Goal: Task Accomplishment & Management: Use online tool/utility

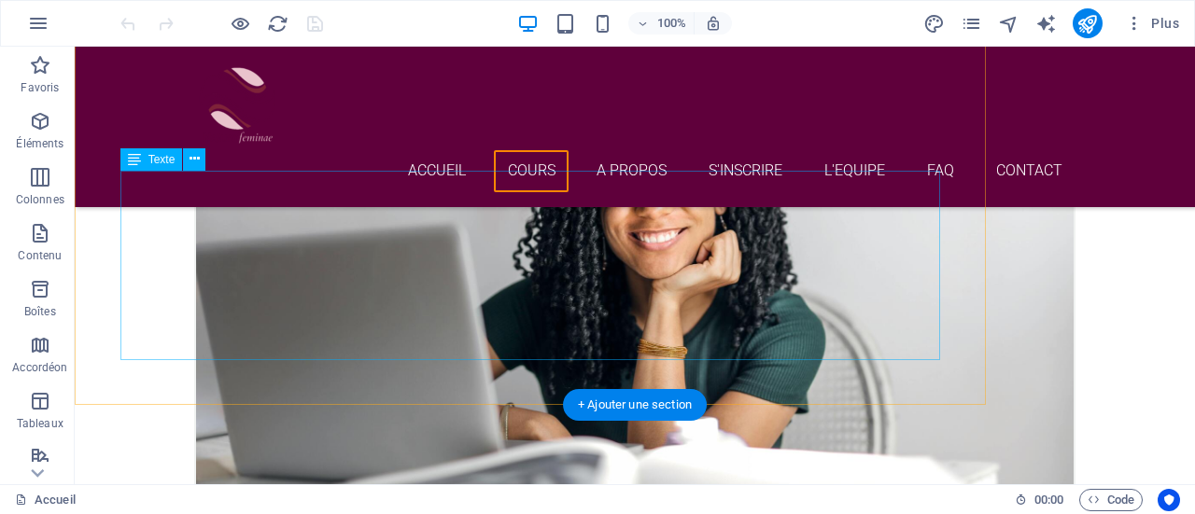
scroll to position [3038, 0]
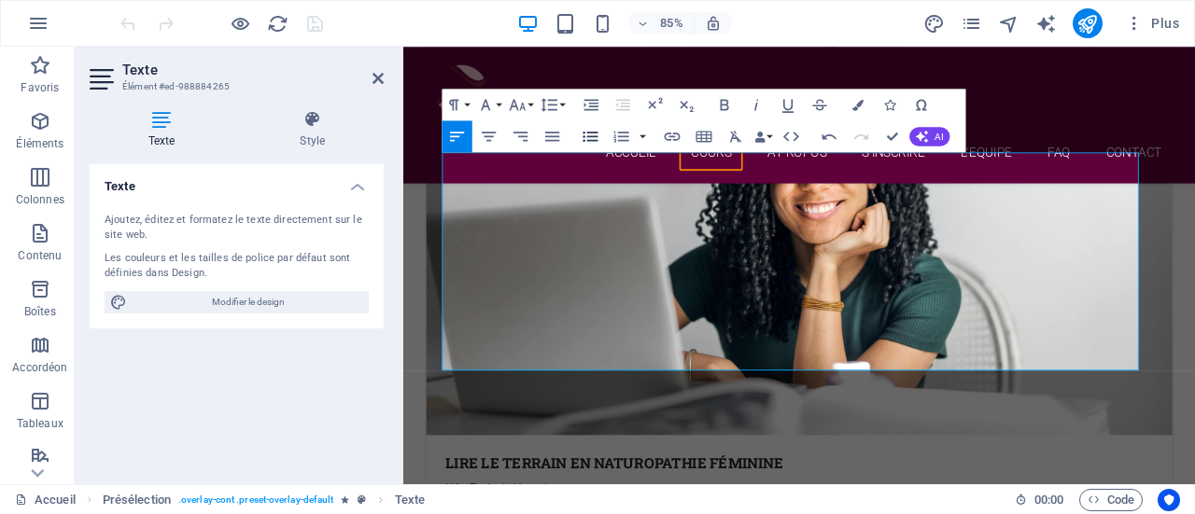
click at [590, 144] on icon "button" at bounding box center [590, 136] width 19 height 19
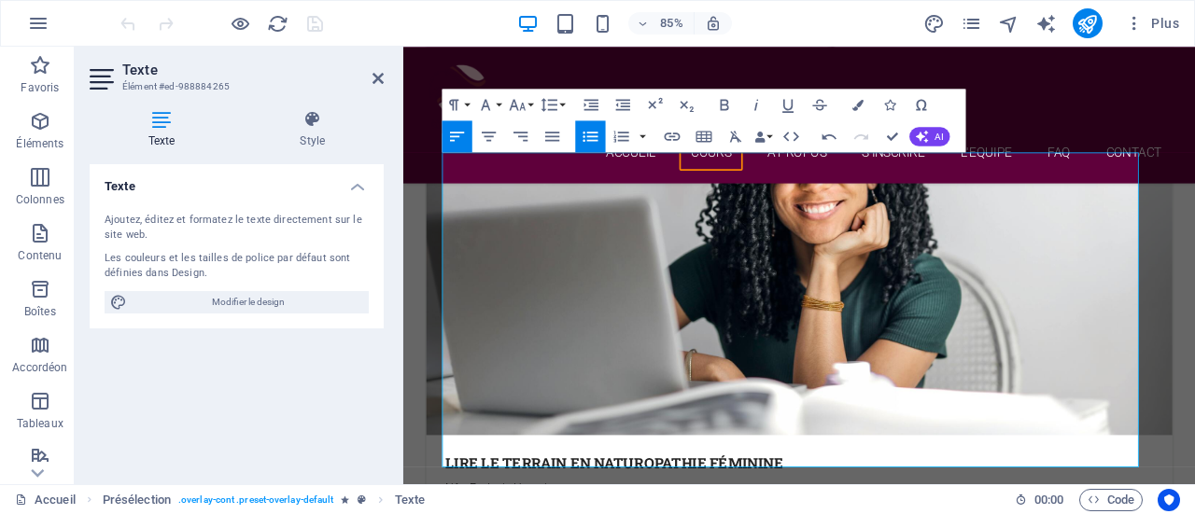
click at [585, 134] on icon "button" at bounding box center [590, 136] width 19 height 19
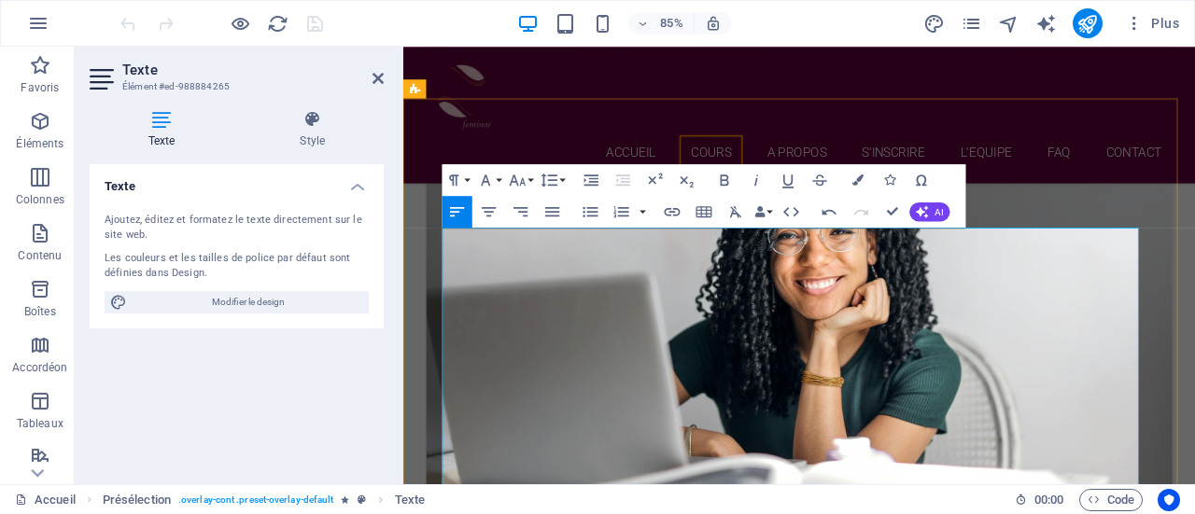
scroll to position [2949, 0]
drag, startPoint x: 804, startPoint y: 435, endPoint x: 865, endPoint y: 440, distance: 61.8
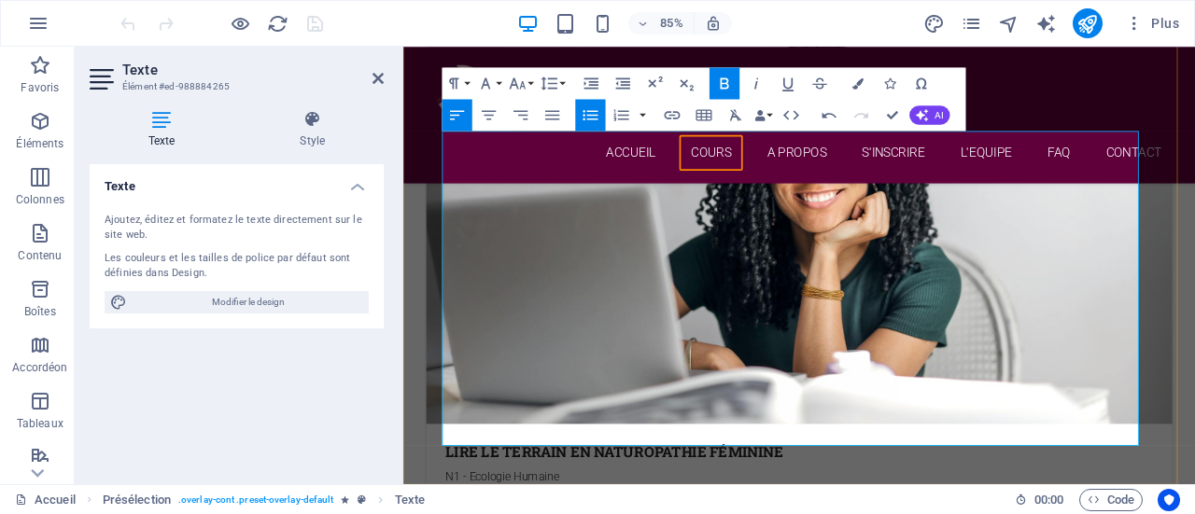
scroll to position [3064, 0]
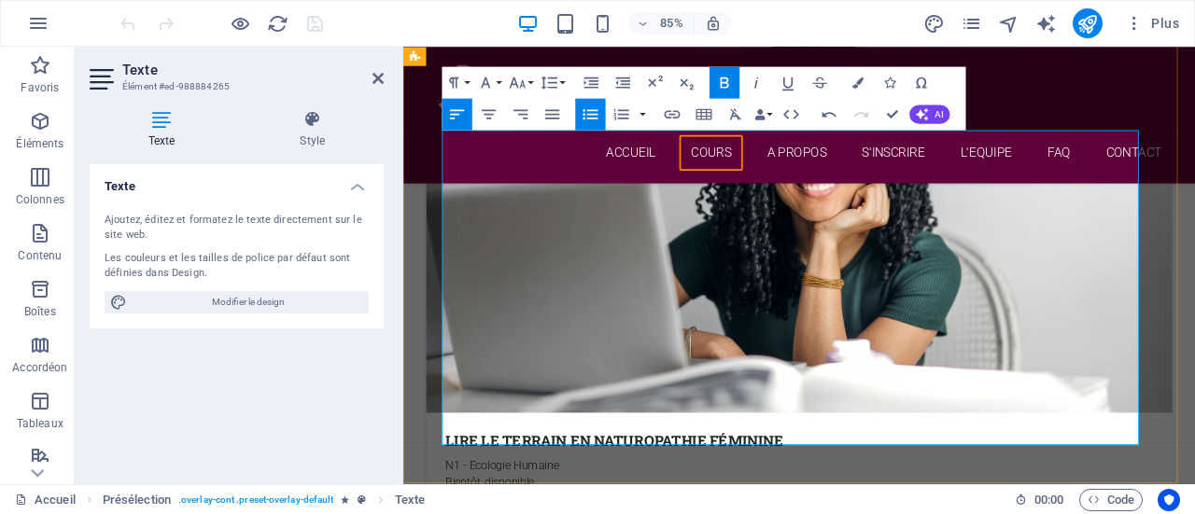
drag, startPoint x: 657, startPoint y: 438, endPoint x: 1092, endPoint y: 446, distance: 435.0
drag, startPoint x: 463, startPoint y: 385, endPoint x: 1124, endPoint y: 441, distance: 663.2
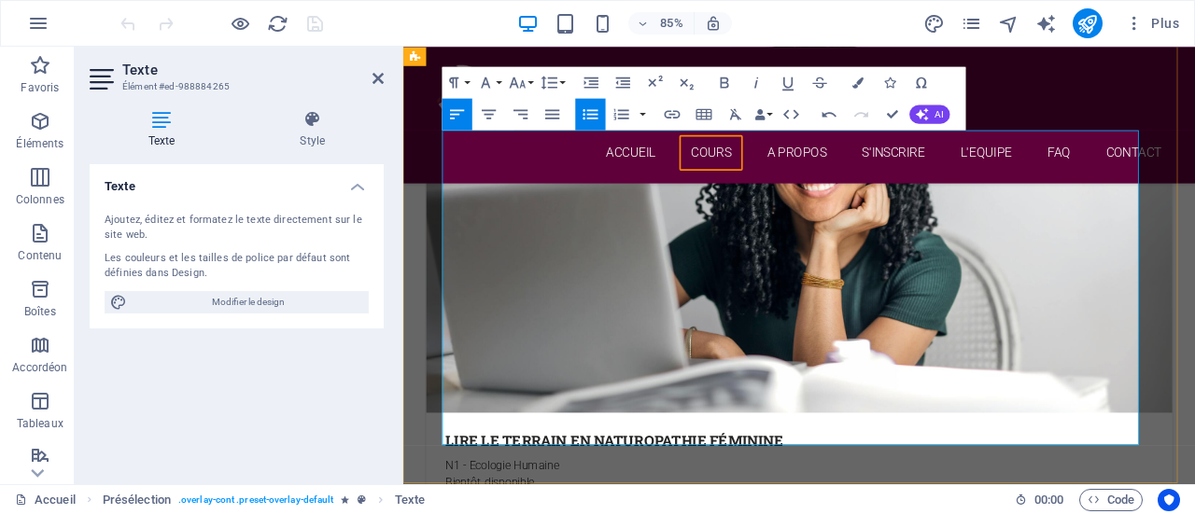
drag, startPoint x: 461, startPoint y: 388, endPoint x: 1120, endPoint y: 439, distance: 660.8
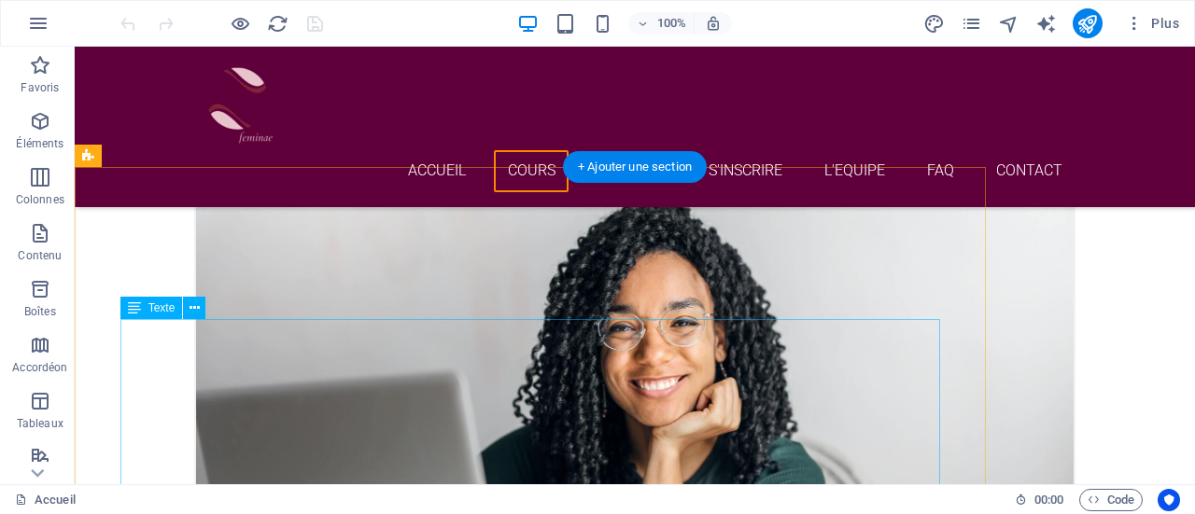
scroll to position [2889, 0]
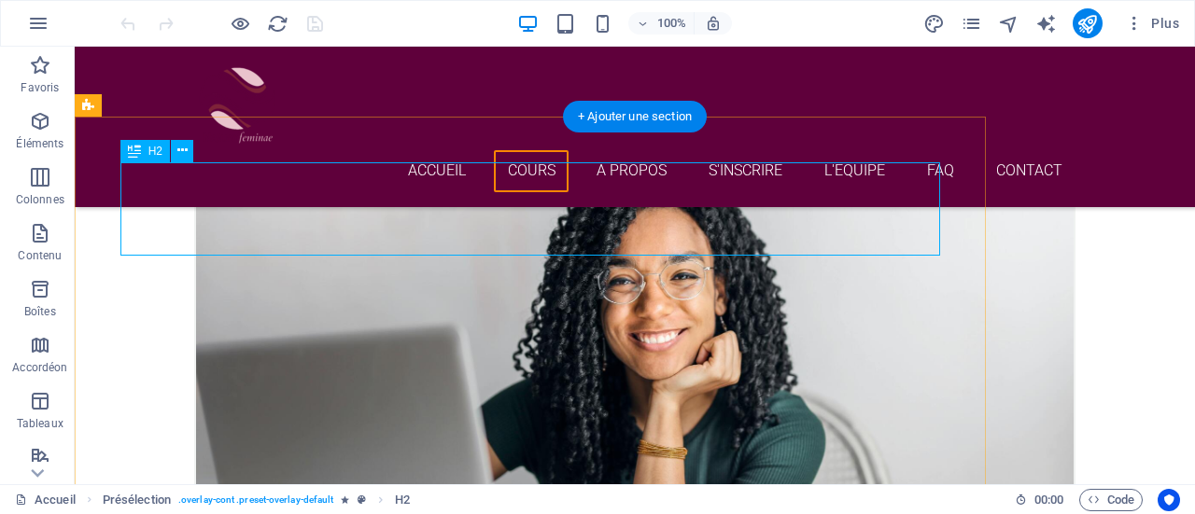
scroll to position [2935, 0]
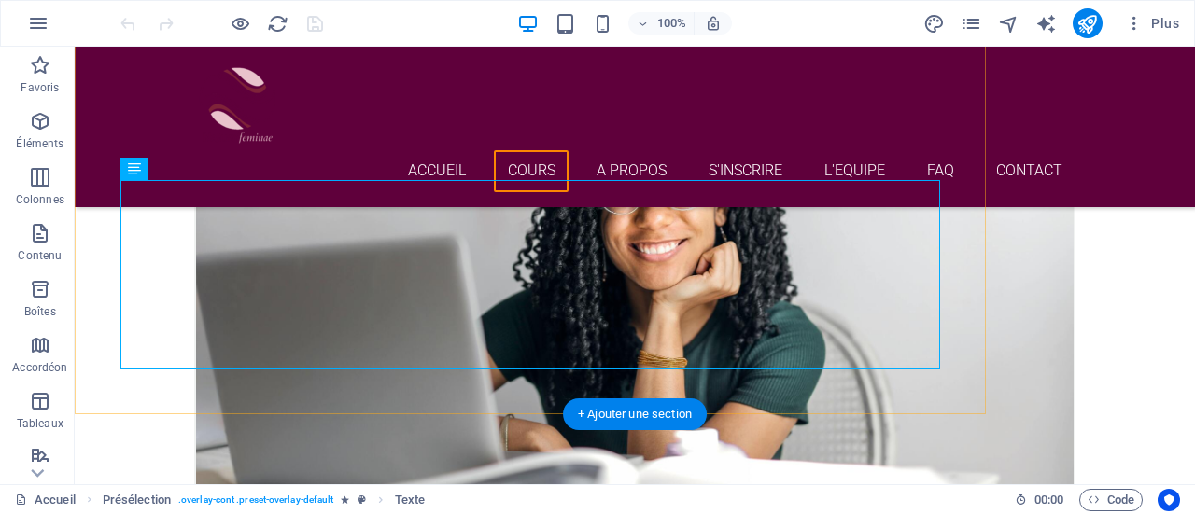
scroll to position [3030, 0]
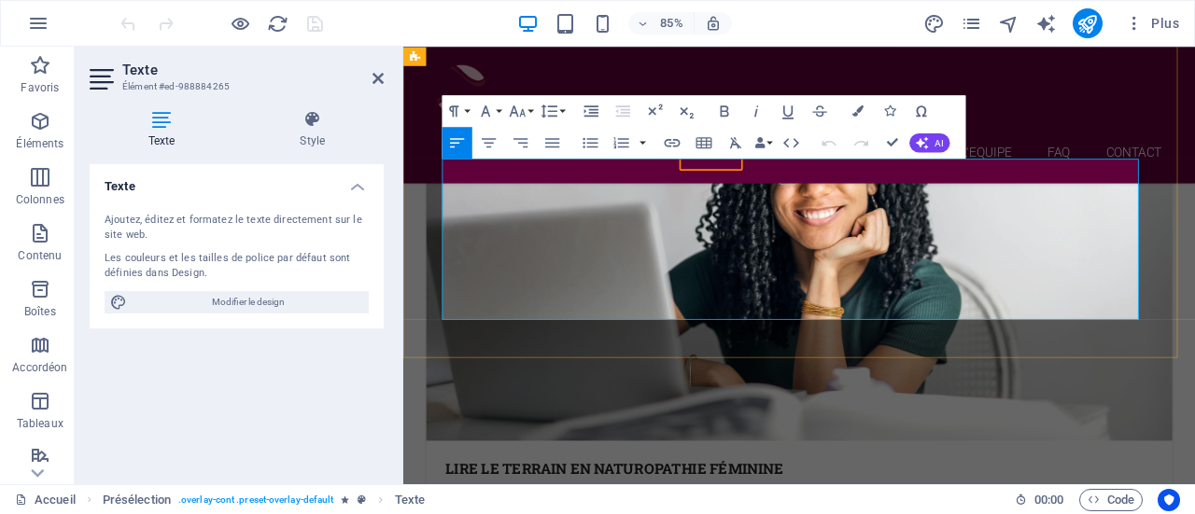
drag, startPoint x: 463, startPoint y: 335, endPoint x: 973, endPoint y: 433, distance: 518.9
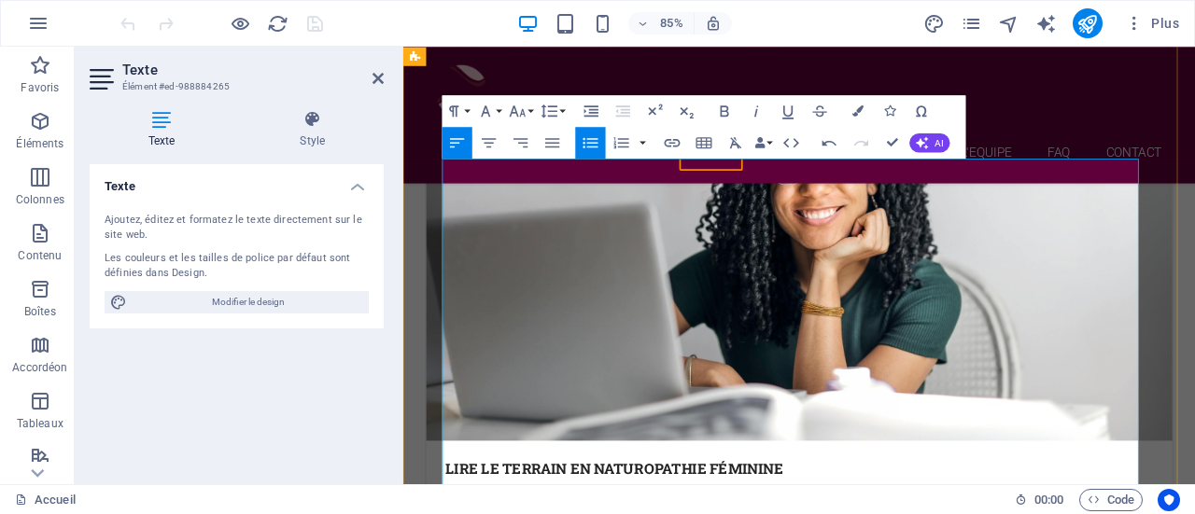
drag, startPoint x: 819, startPoint y: 353, endPoint x: 883, endPoint y: 357, distance: 64.5
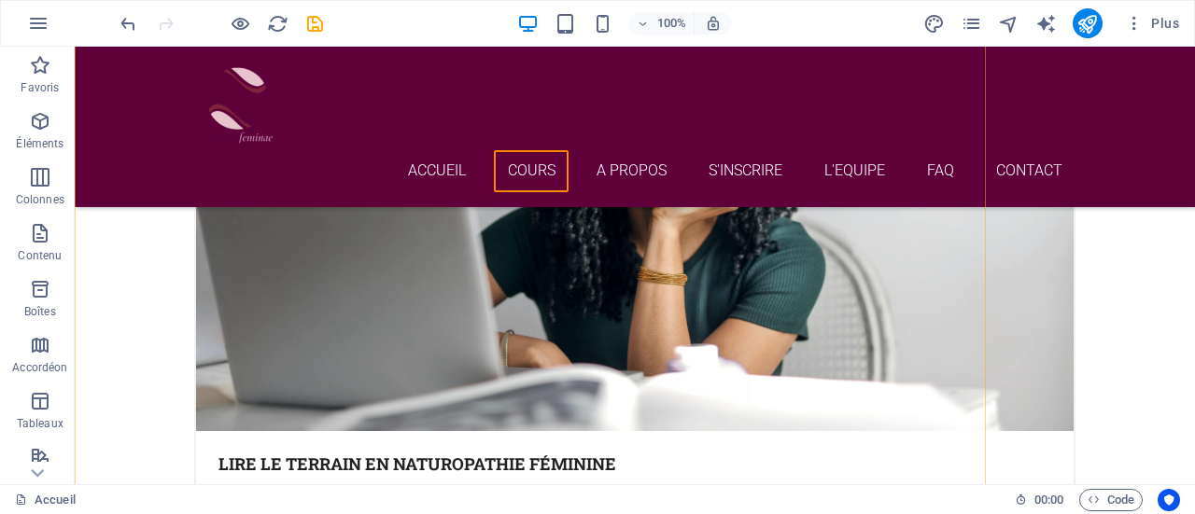
scroll to position [3117, 0]
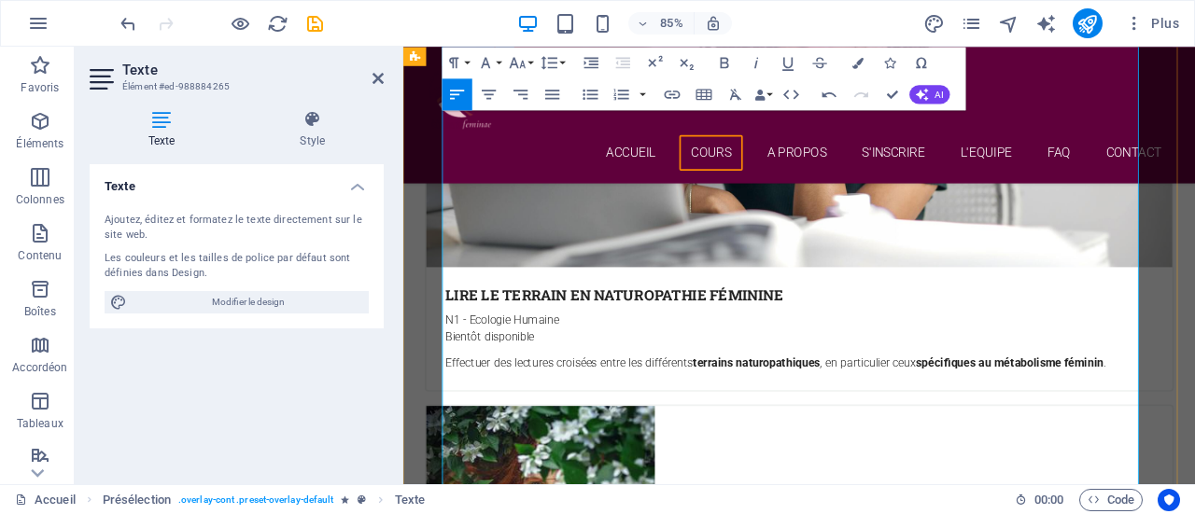
scroll to position [3235, 0]
drag, startPoint x: 641, startPoint y: 261, endPoint x: 1089, endPoint y: 265, distance: 448.0
drag, startPoint x: 464, startPoint y: 371, endPoint x: 1047, endPoint y: 530, distance: 604.8
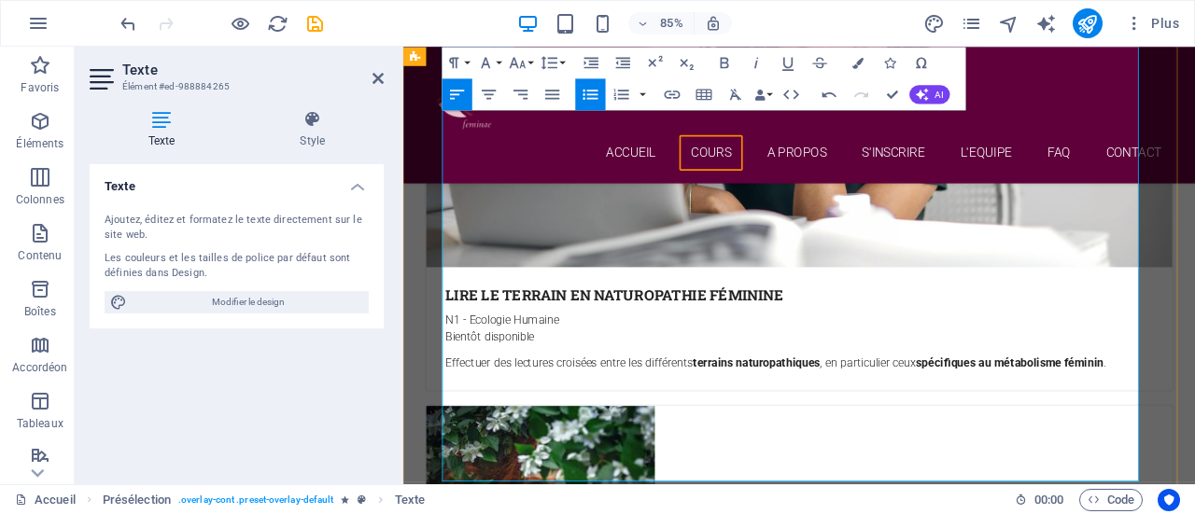
drag, startPoint x: 572, startPoint y: 514, endPoint x: 466, endPoint y: 360, distance: 187.2
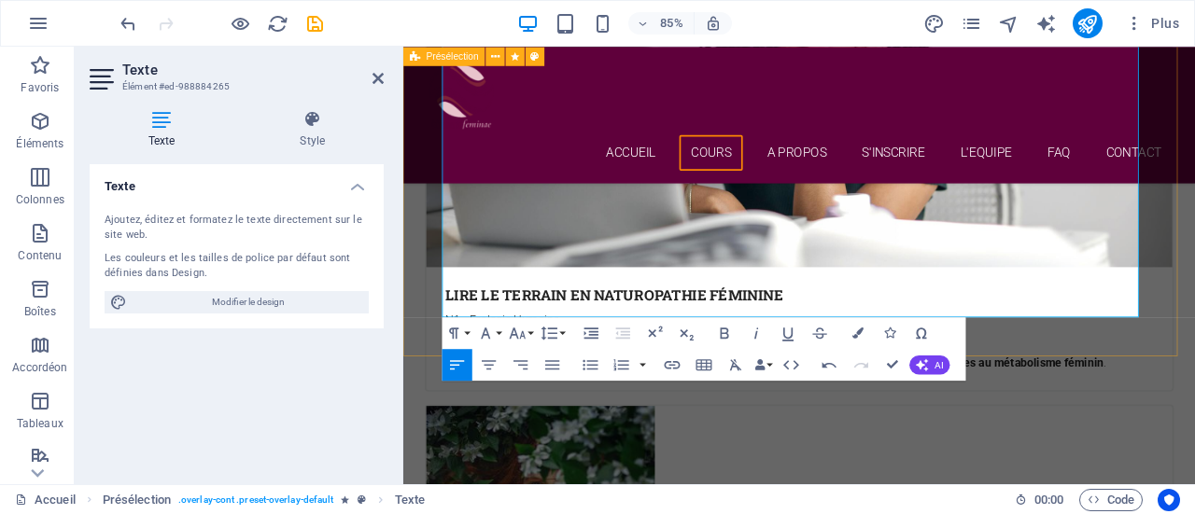
drag, startPoint x: 613, startPoint y: 340, endPoint x: 440, endPoint y: 305, distance: 177.0
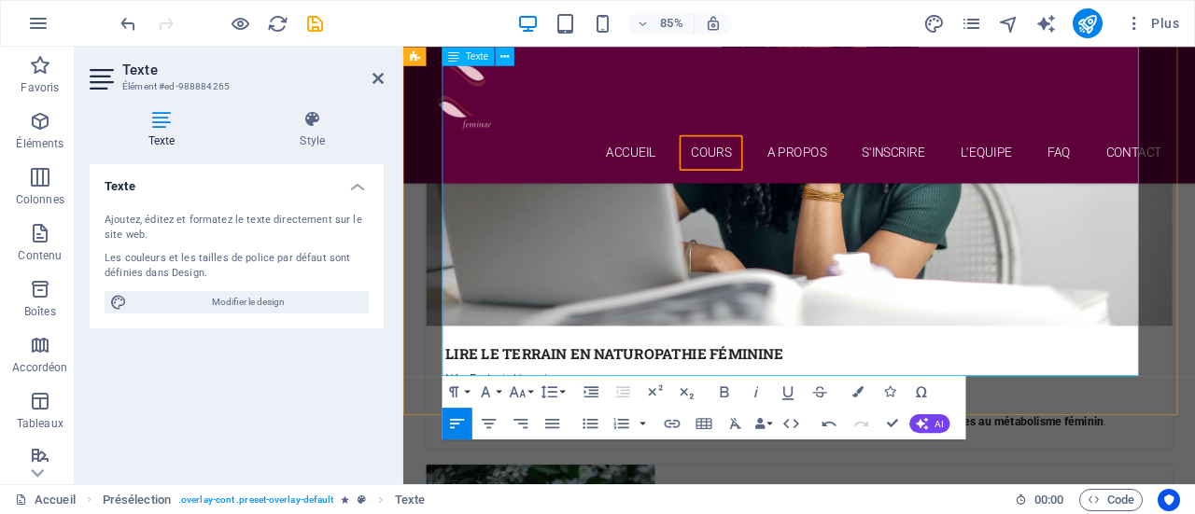
scroll to position [3164, 0]
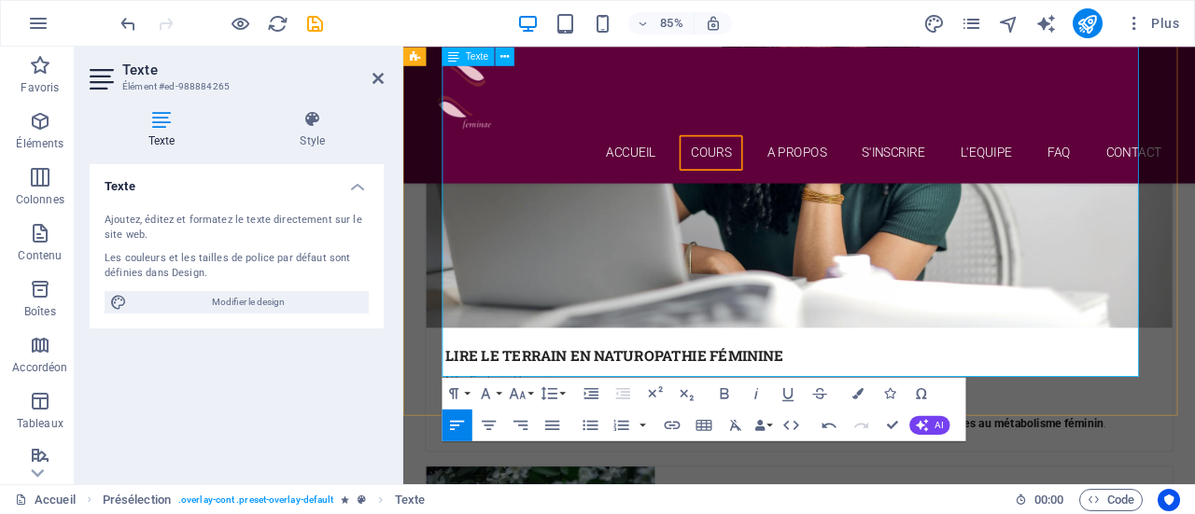
drag, startPoint x: 453, startPoint y: 287, endPoint x: 1107, endPoint y: 337, distance: 656.1
click at [584, 431] on icon "button" at bounding box center [590, 424] width 19 height 19
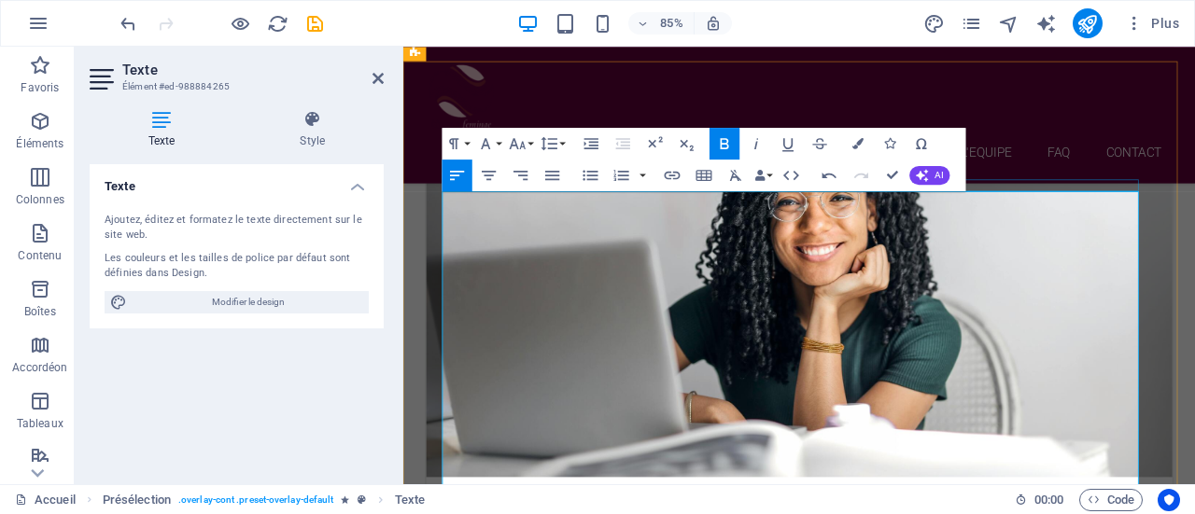
scroll to position [2975, 0]
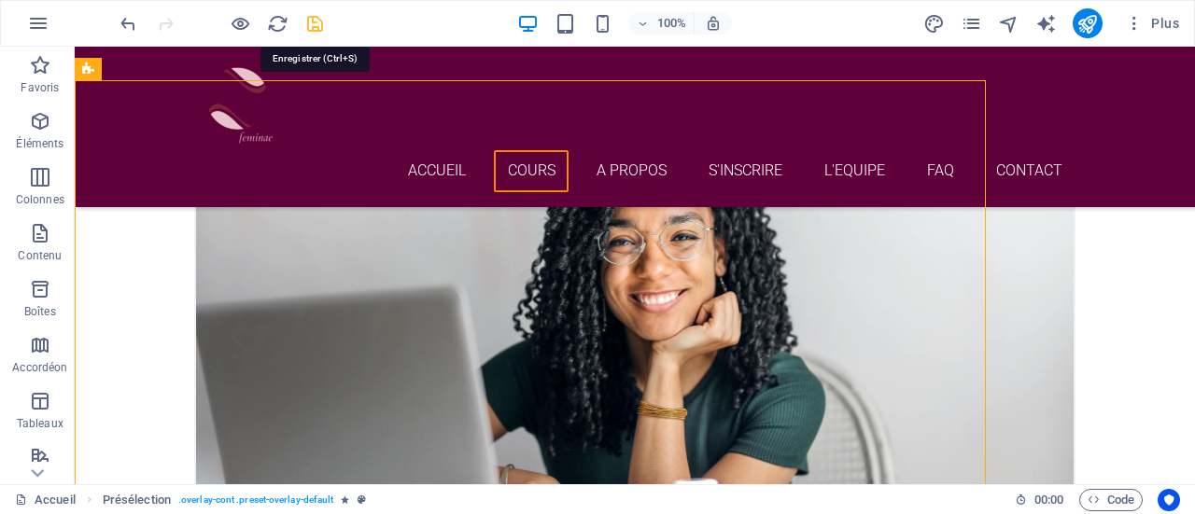
click at [317, 21] on icon "save" at bounding box center [314, 23] width 21 height 21
checkbox input "false"
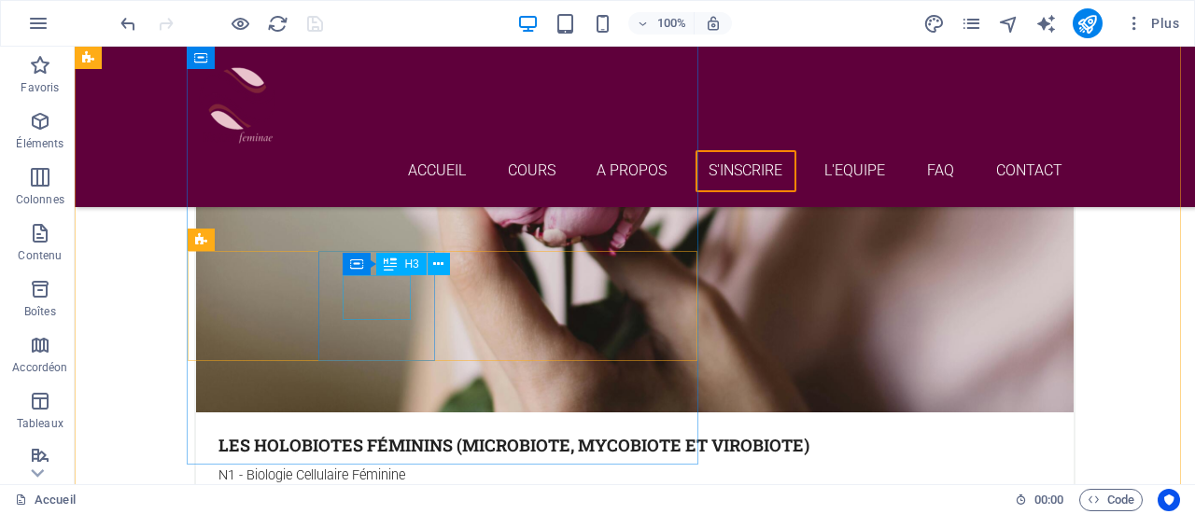
scroll to position [4971, 0]
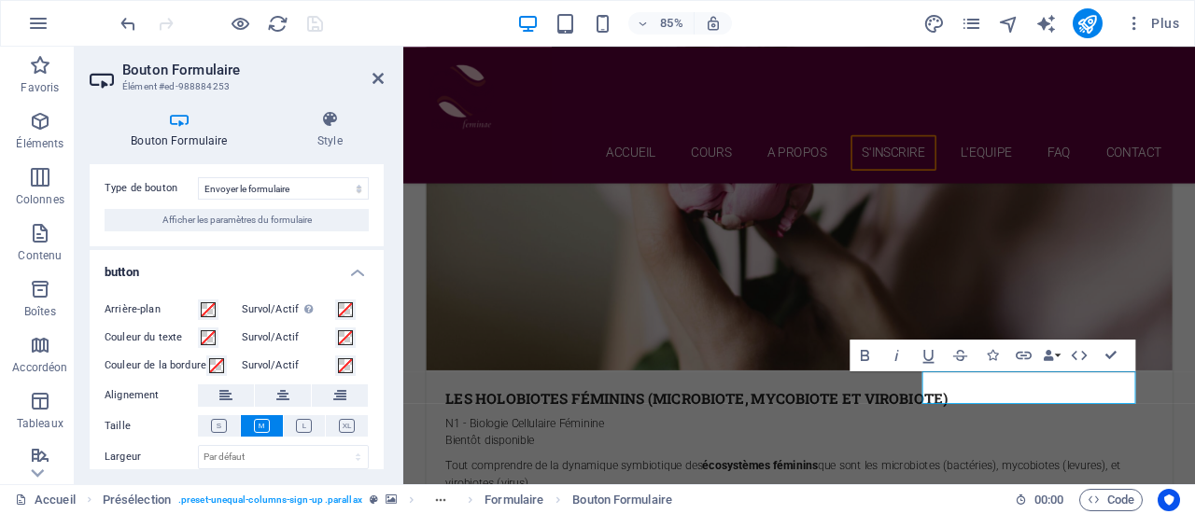
scroll to position [36, 0]
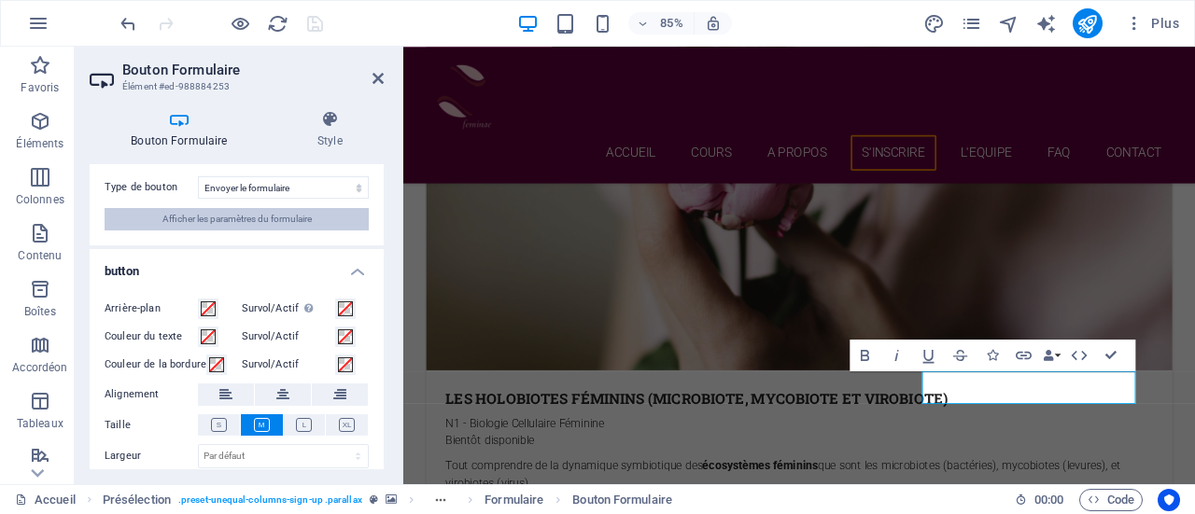
click at [235, 224] on span "Afficher les paramètres du formulaire" at bounding box center [236, 219] width 149 height 22
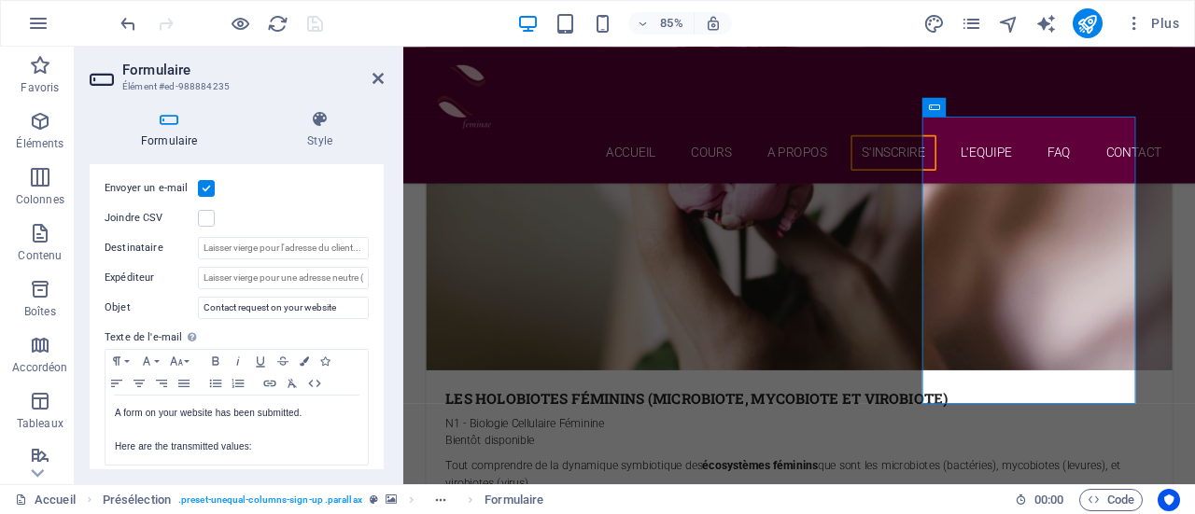
scroll to position [511, 0]
click at [381, 81] on icon at bounding box center [377, 78] width 11 height 15
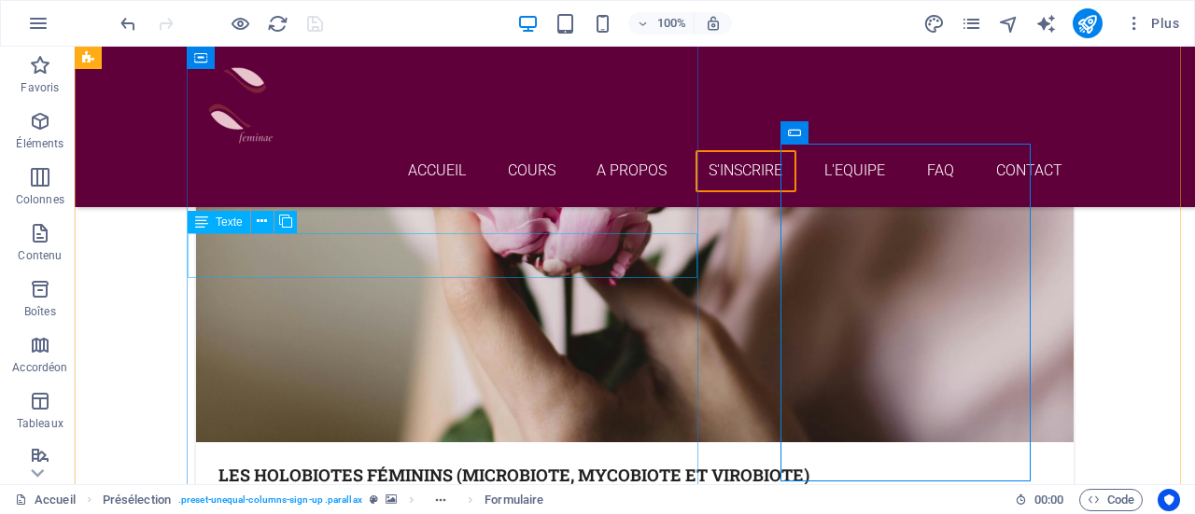
scroll to position [4956, 0]
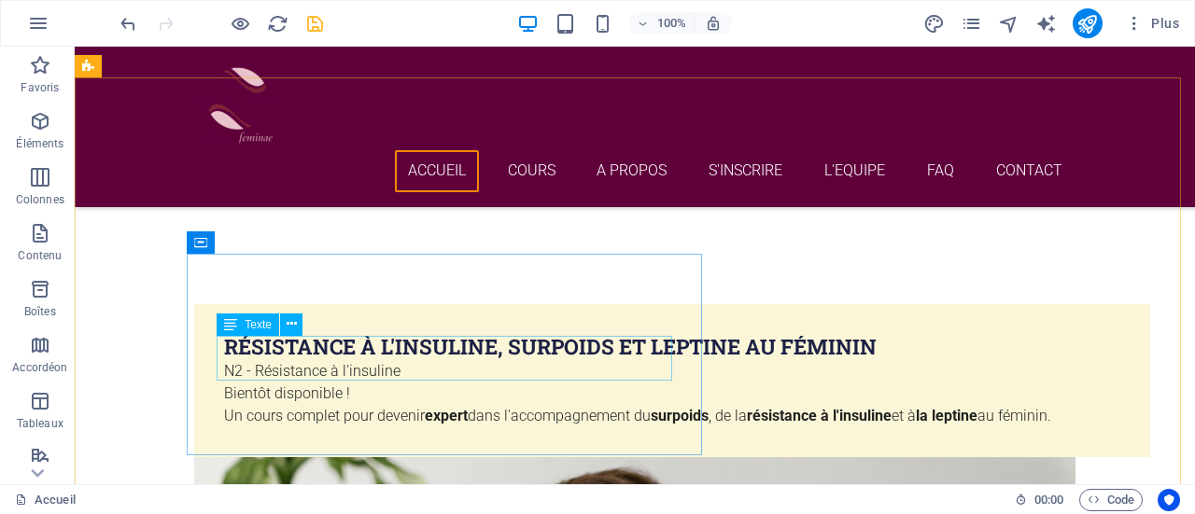
scroll to position [801, 0]
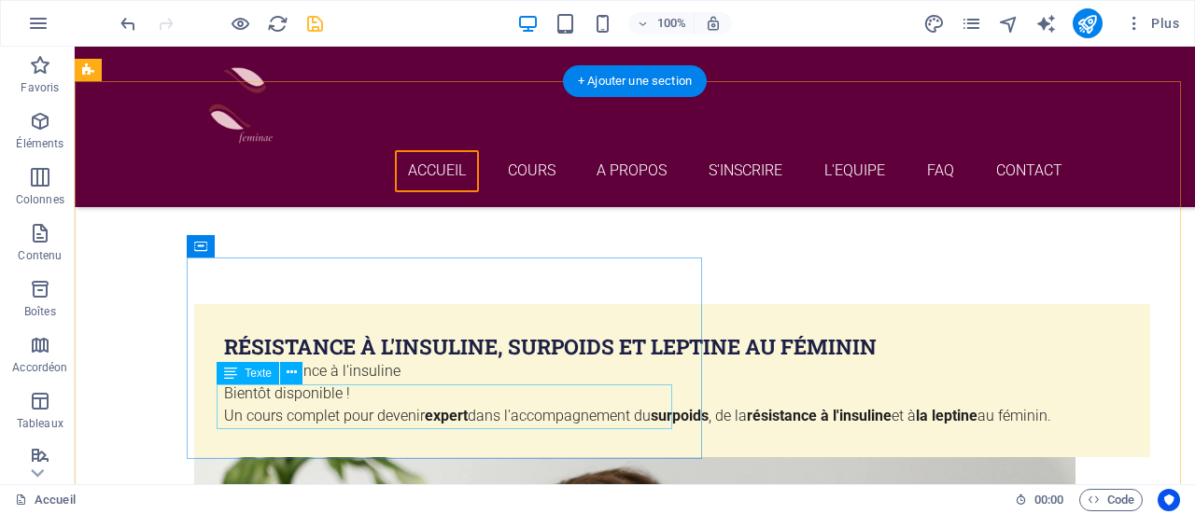
click at [647, 420] on div "Un cours complet pour devenir expert dans l'accompagnement du surpoids , de la …" at bounding box center [672, 416] width 896 height 22
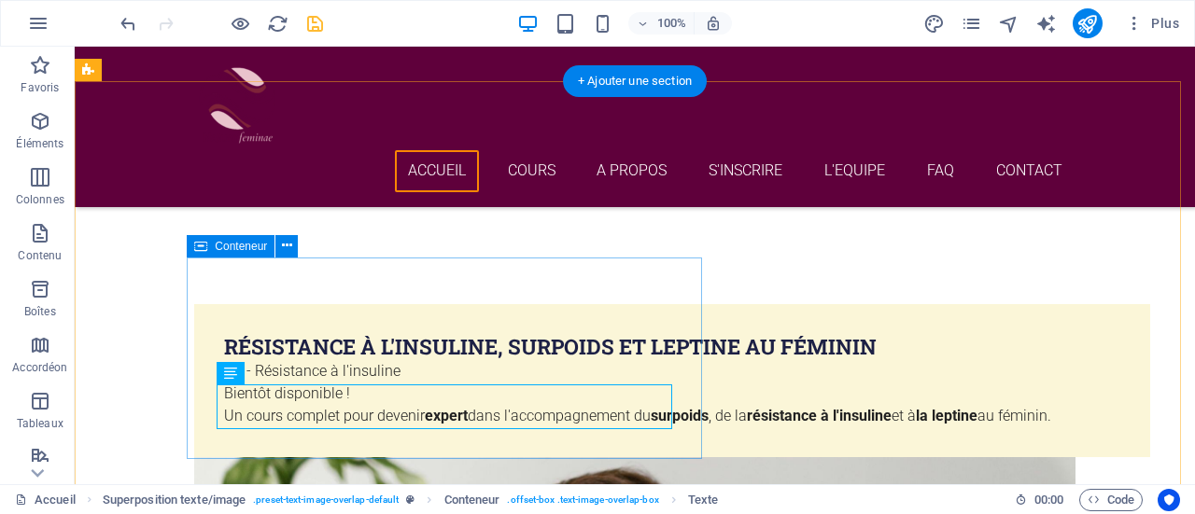
click at [623, 445] on div "Résistance à l'insuline, surpoids et leptine au féminin N2 - Résistance à l'ins…" at bounding box center [672, 380] width 956 height 153
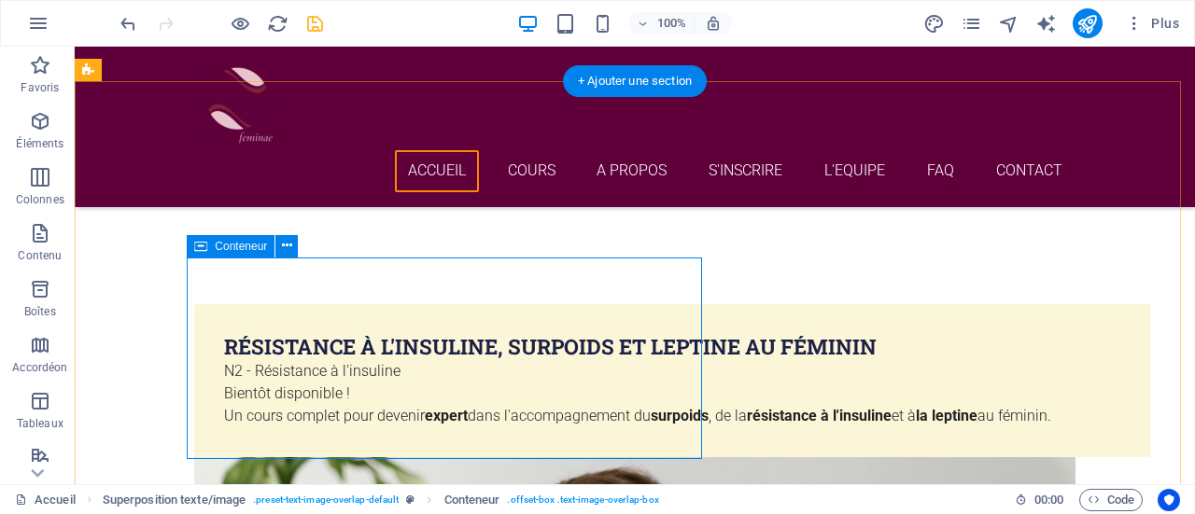
click at [677, 412] on div "Résistance à l'insuline, surpoids et leptine au féminin N2 - Résistance à l'ins…" at bounding box center [672, 380] width 956 height 153
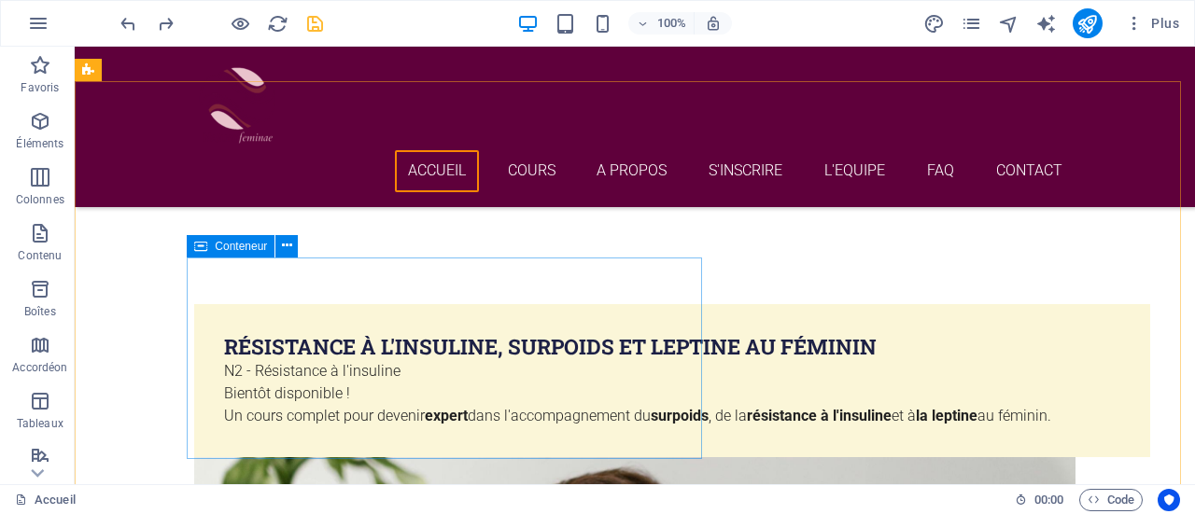
click at [249, 247] on span "Conteneur" at bounding box center [241, 246] width 52 height 11
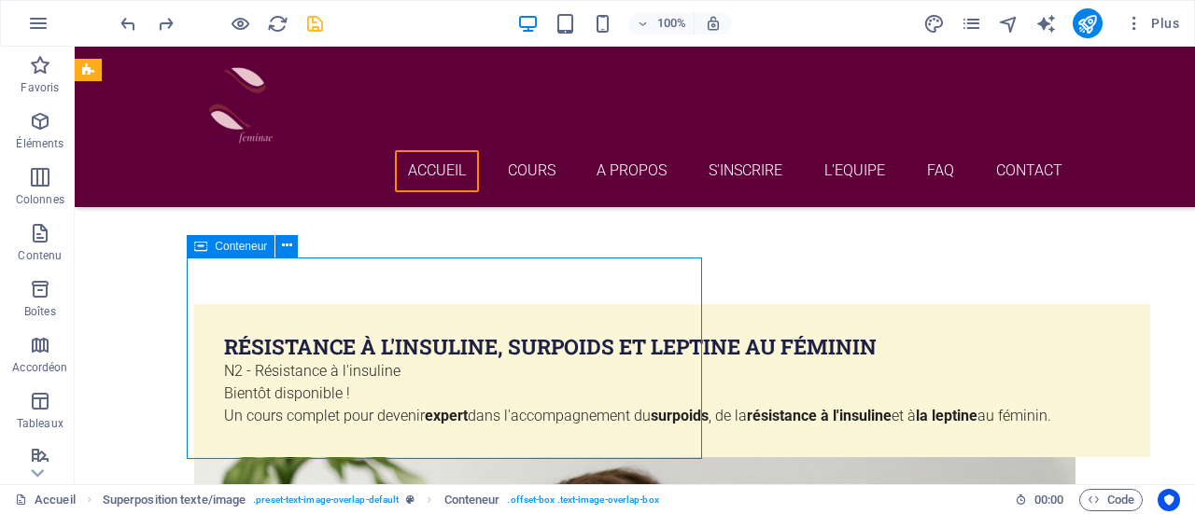
click at [249, 247] on span "Conteneur" at bounding box center [241, 246] width 52 height 11
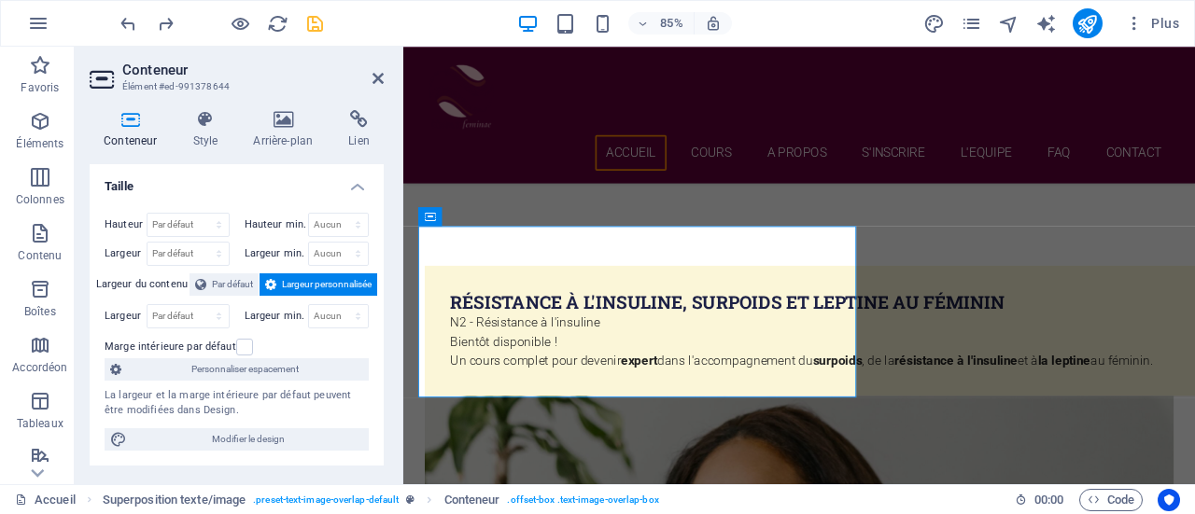
click at [131, 128] on icon at bounding box center [130, 119] width 81 height 19
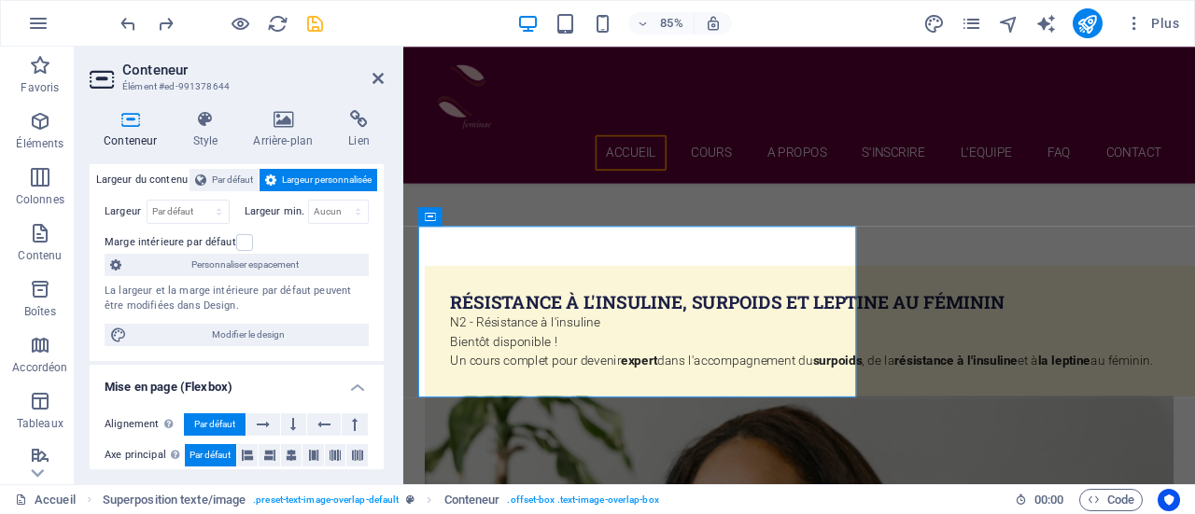
scroll to position [0, 0]
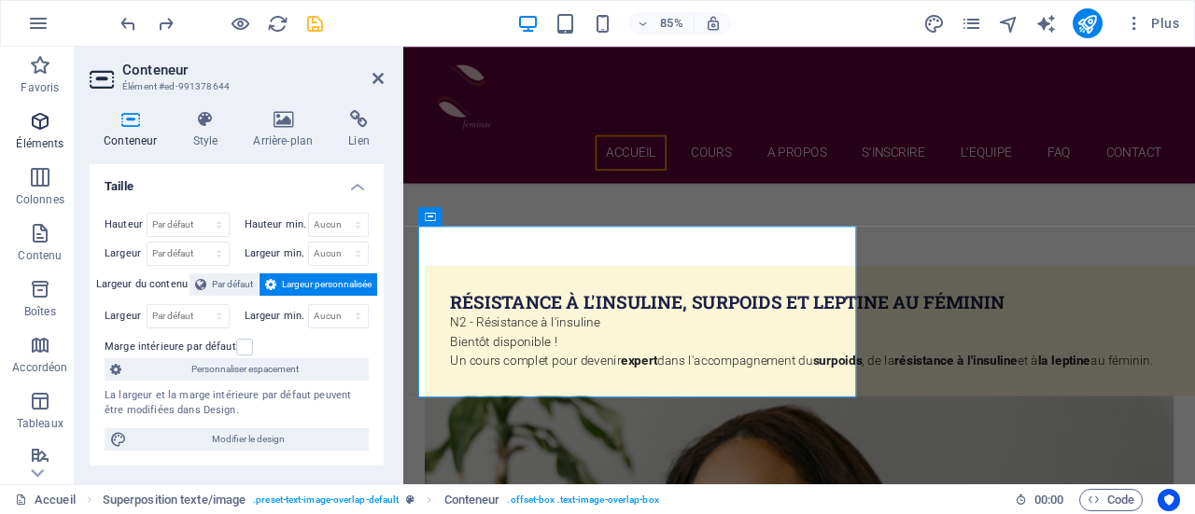
click at [36, 123] on icon "button" at bounding box center [40, 121] width 22 height 22
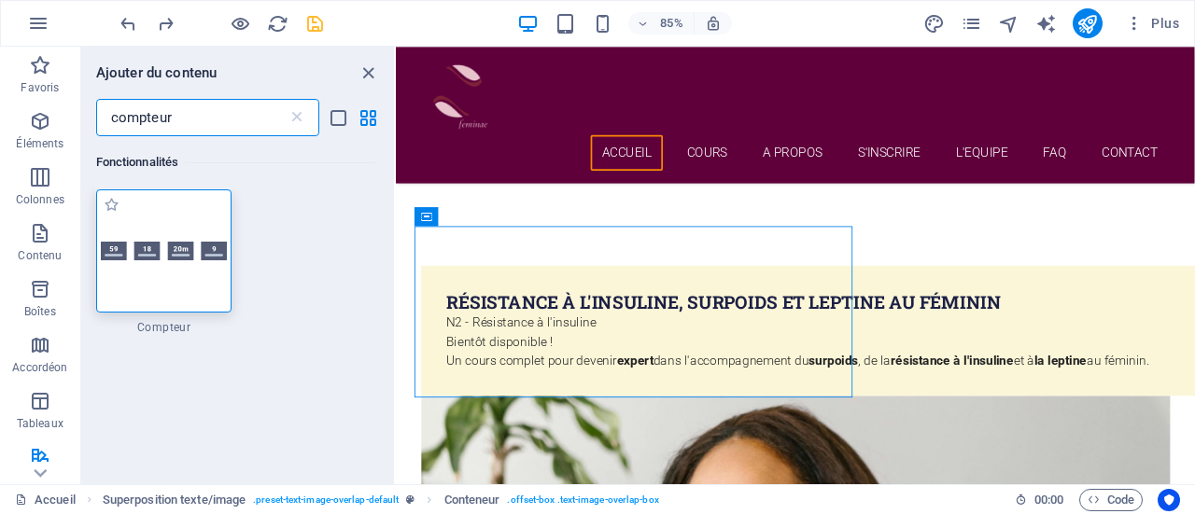
type input "compteur"
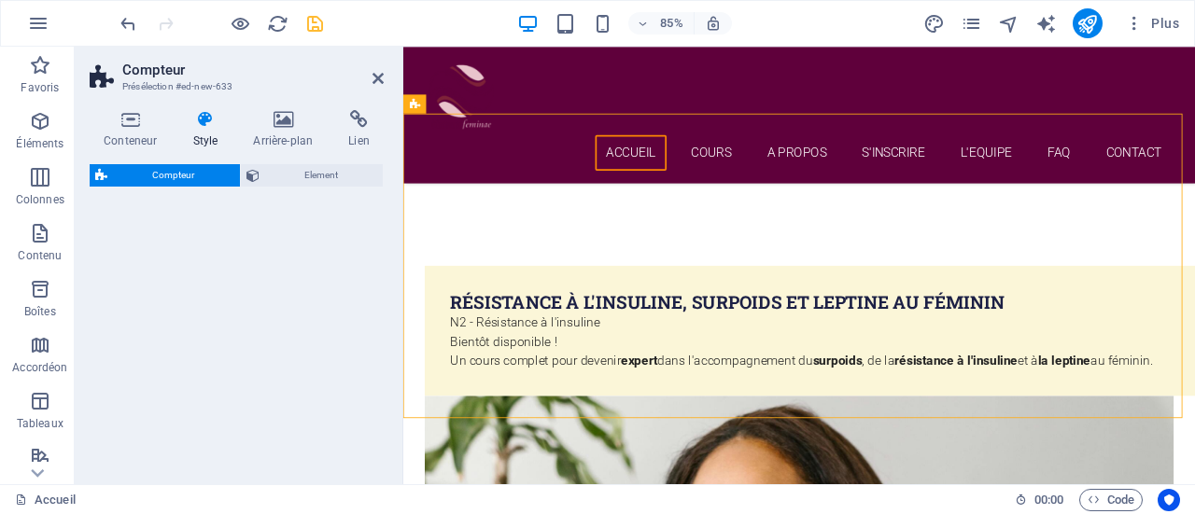
scroll to position [1310, 0]
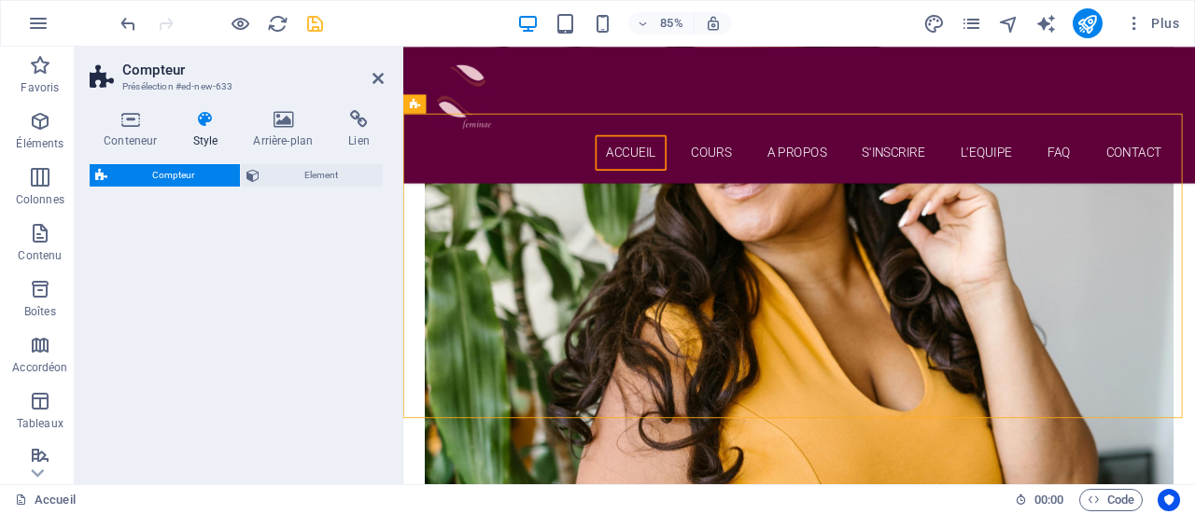
select select "rem"
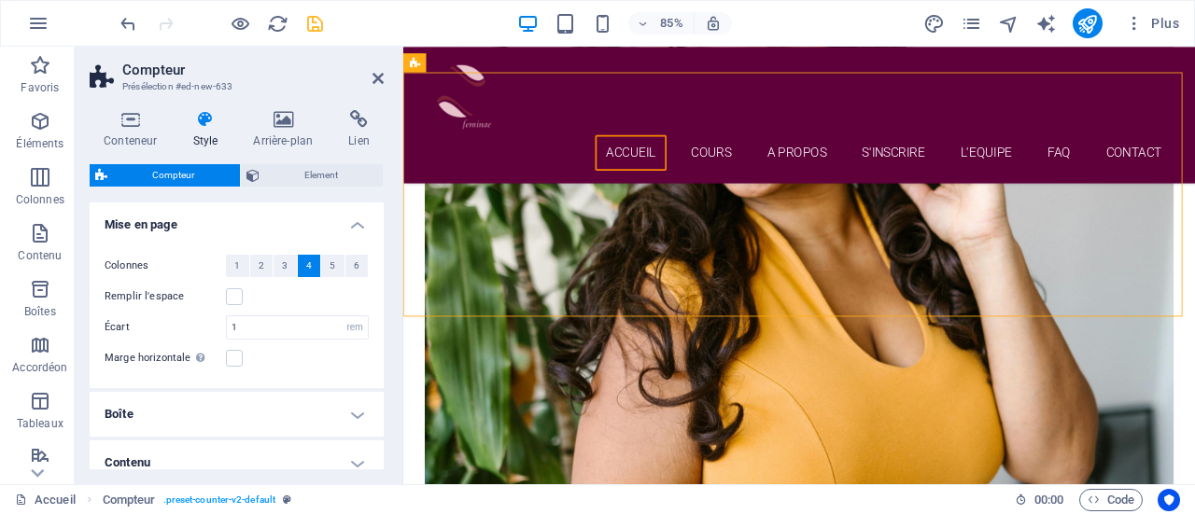
scroll to position [1358, 0]
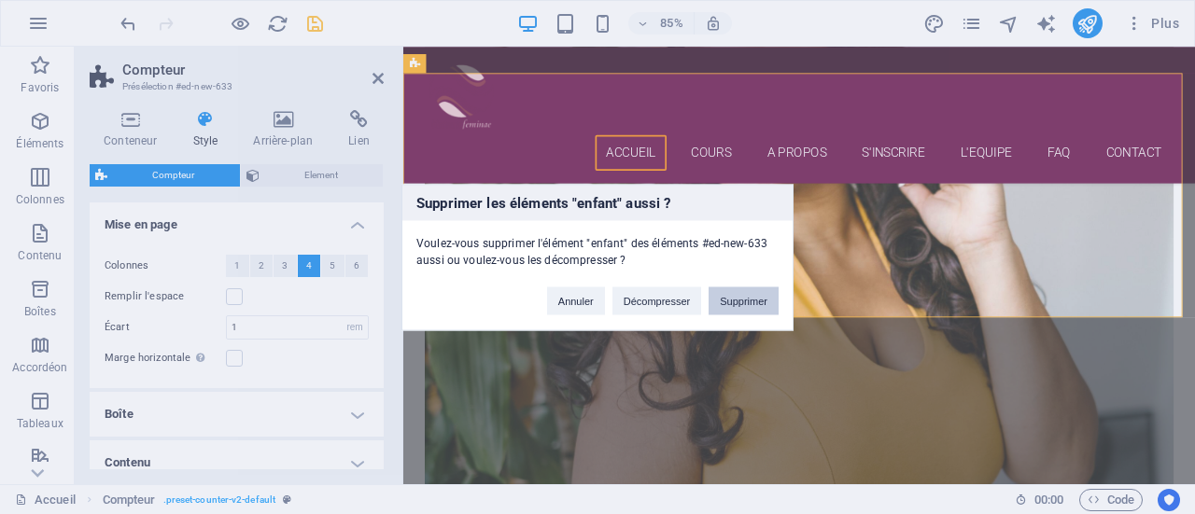
click at [747, 301] on button "Supprimer" at bounding box center [743, 301] width 70 height 28
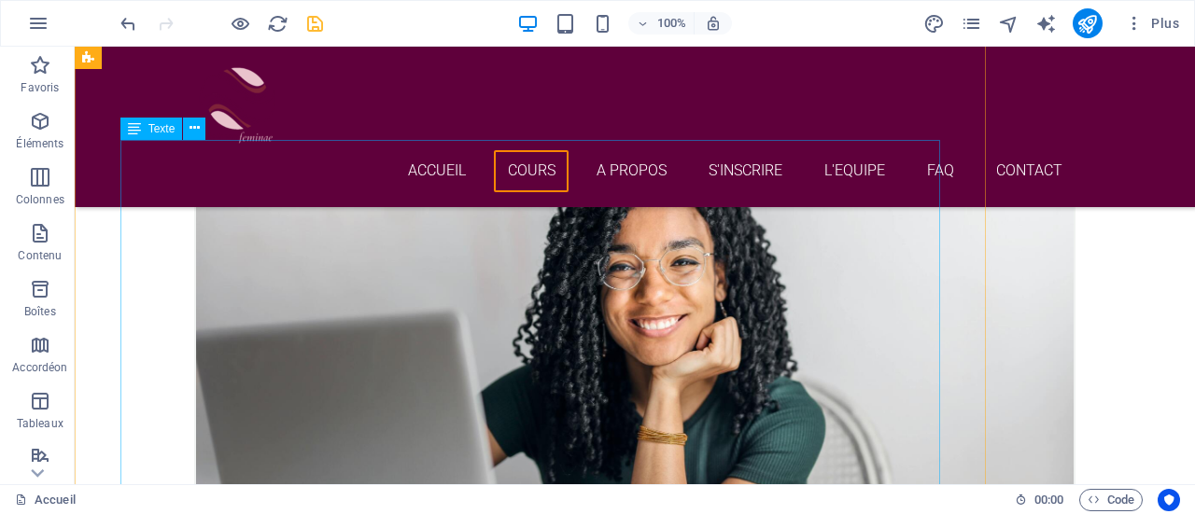
scroll to position [2952, 0]
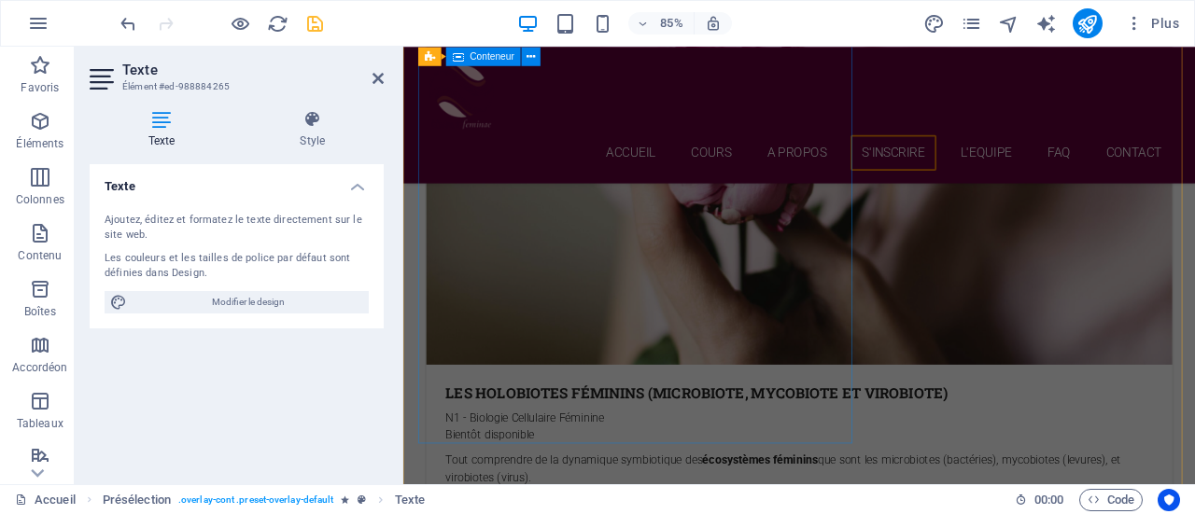
scroll to position [4979, 0]
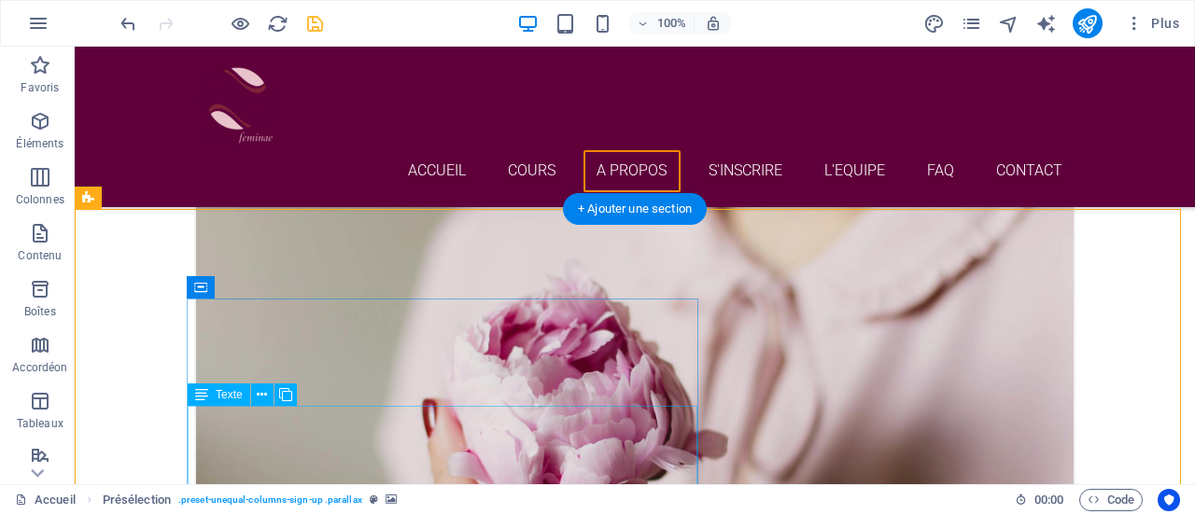
scroll to position [4687, 0]
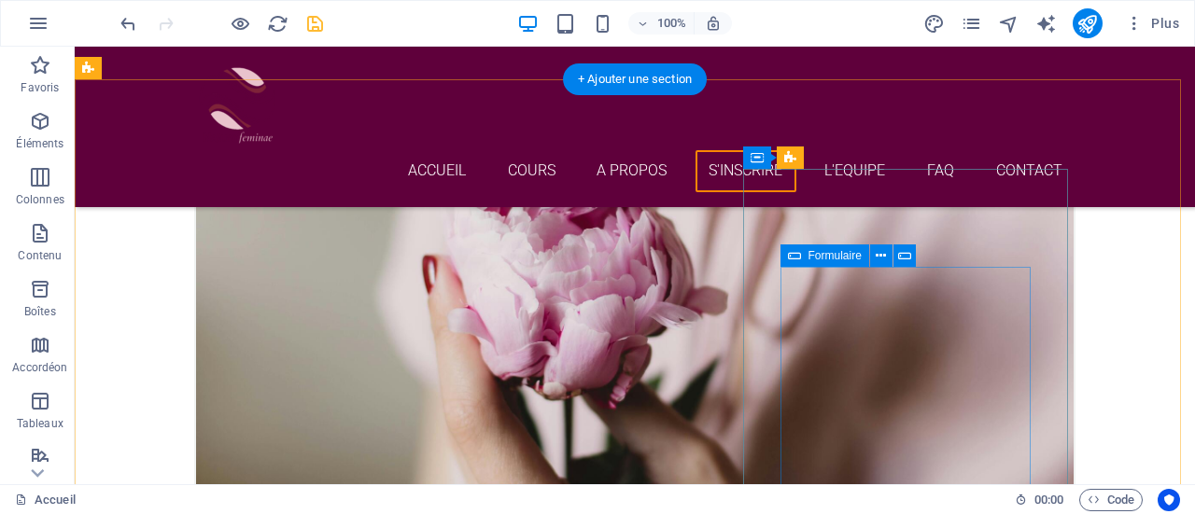
scroll to position [4833, 0]
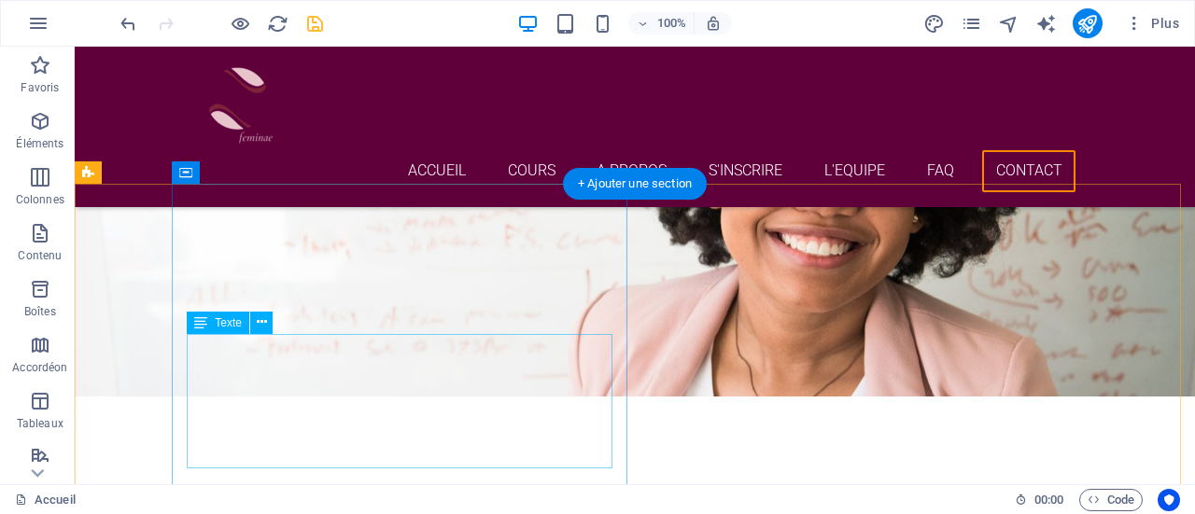
scroll to position [7607, 0]
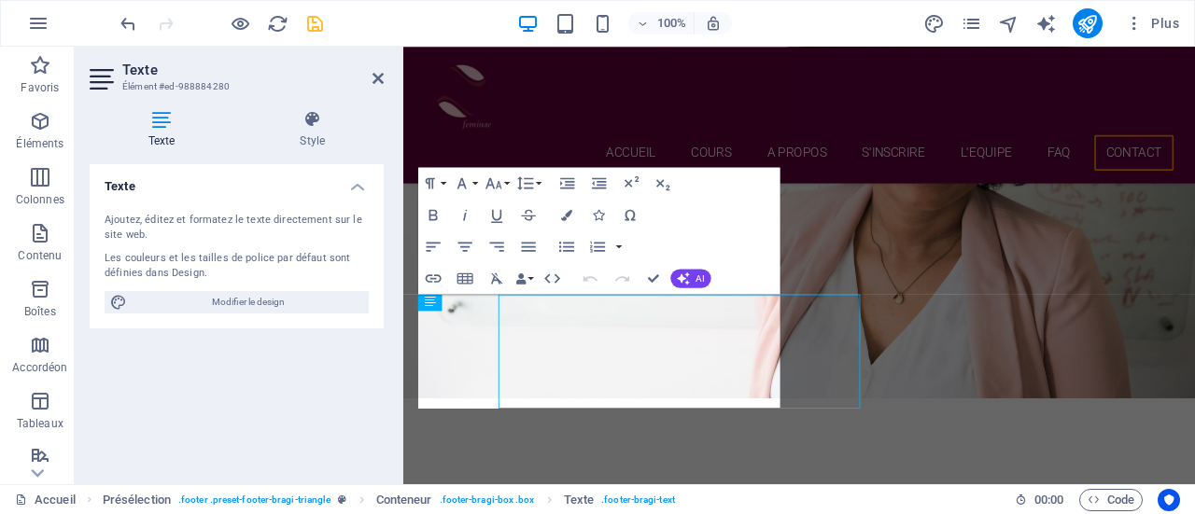
scroll to position [7530, 0]
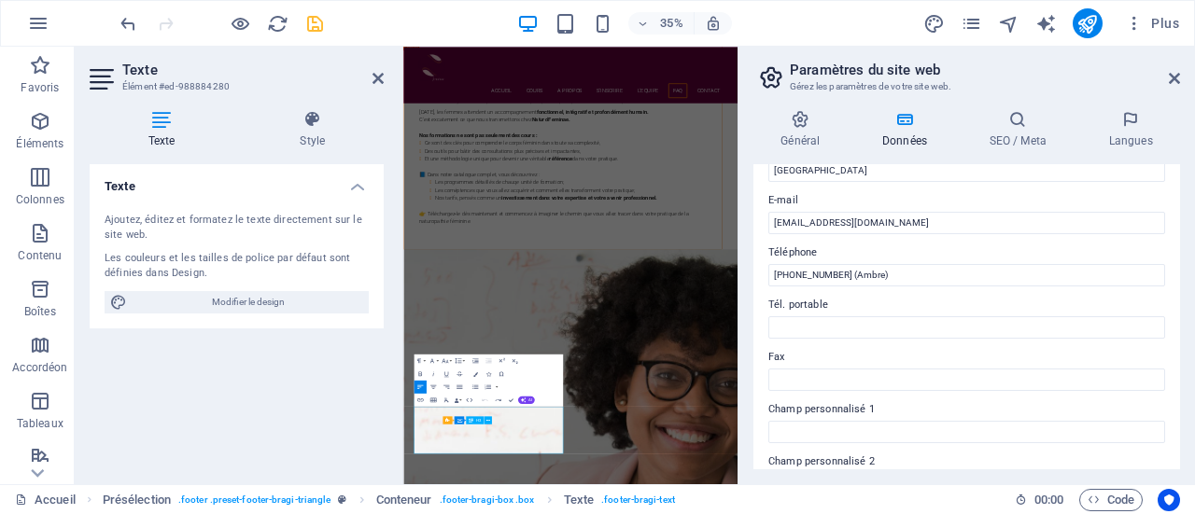
scroll to position [353, 0]
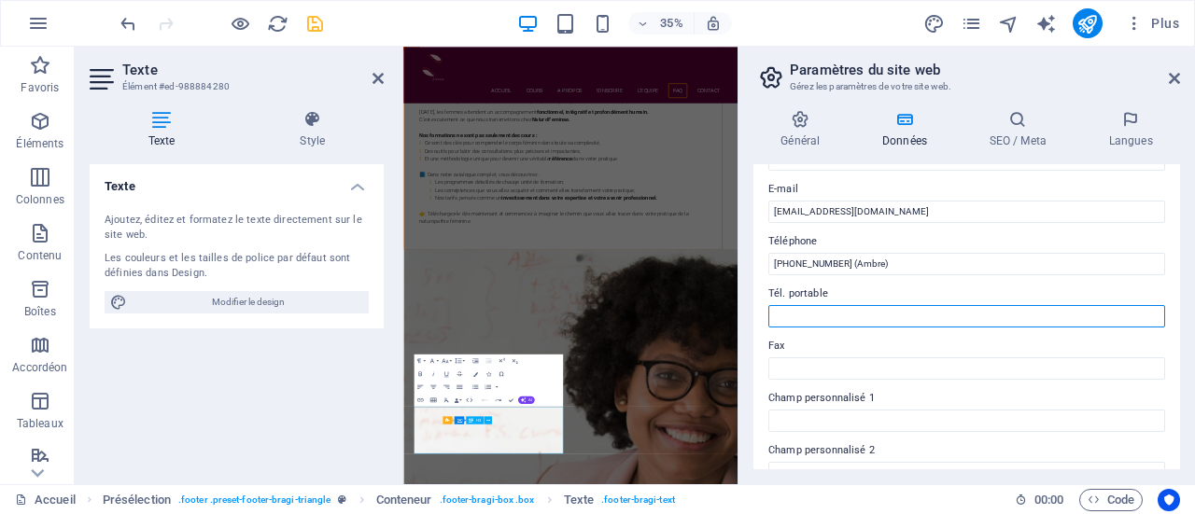
click at [842, 317] on input "Tél. portable" at bounding box center [966, 316] width 397 height 22
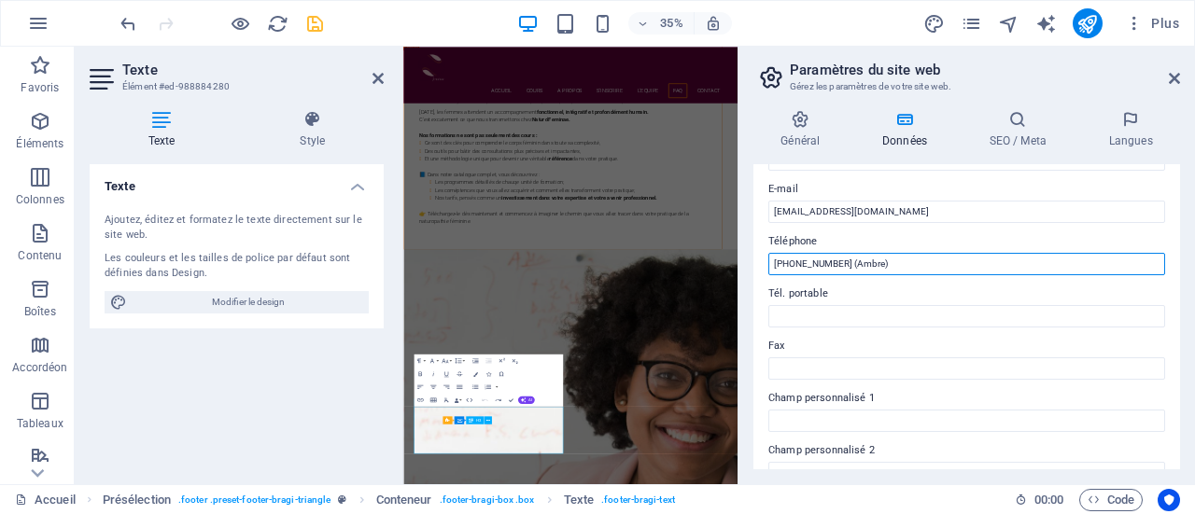
drag, startPoint x: 1284, startPoint y: 313, endPoint x: 1233, endPoint y: 602, distance: 293.8
drag, startPoint x: 879, startPoint y: 264, endPoint x: 739, endPoint y: 262, distance: 140.0
click at [739, 262] on aside "Paramètres du site web Gérez les paramètres de votre site web. Général Données …" at bounding box center [965, 266] width 457 height 438
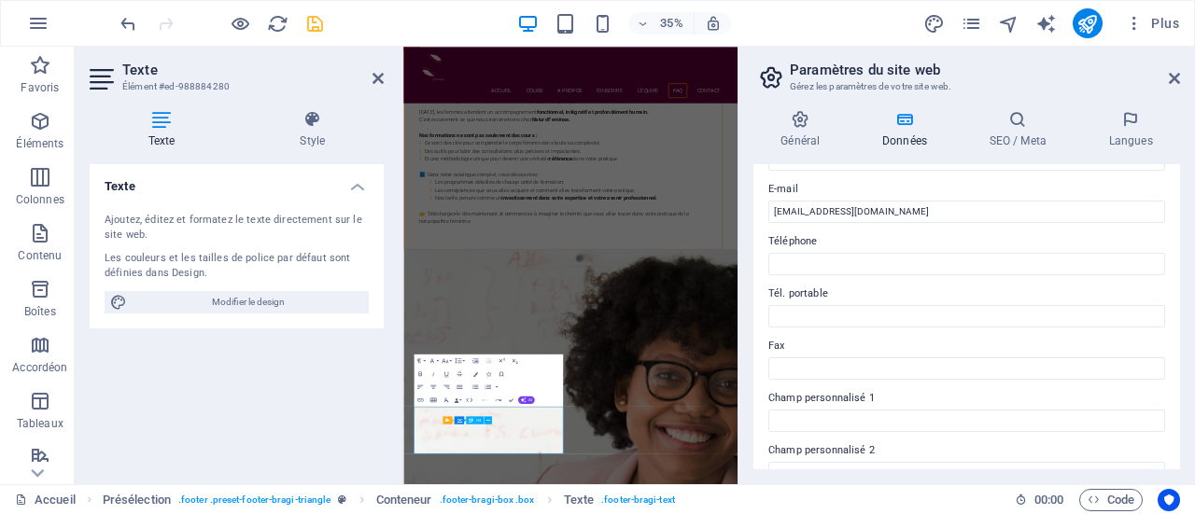
click at [287, 422] on div "Texte Ajoutez, éditez et formatez le texte directement sur le site web. Les cou…" at bounding box center [237, 316] width 294 height 305
click at [1176, 75] on icon at bounding box center [1174, 78] width 11 height 15
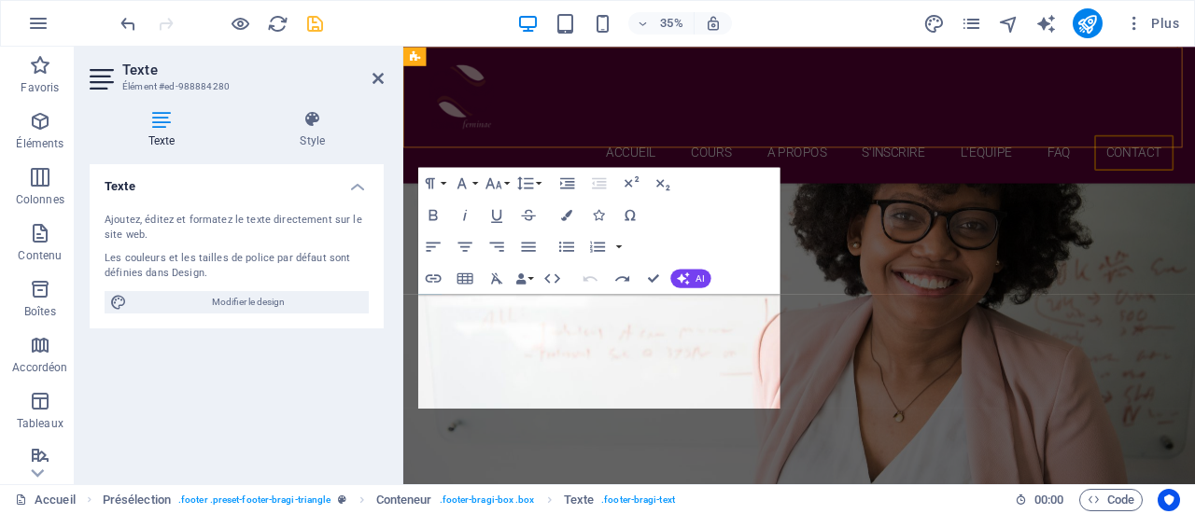
scroll to position [7530, 0]
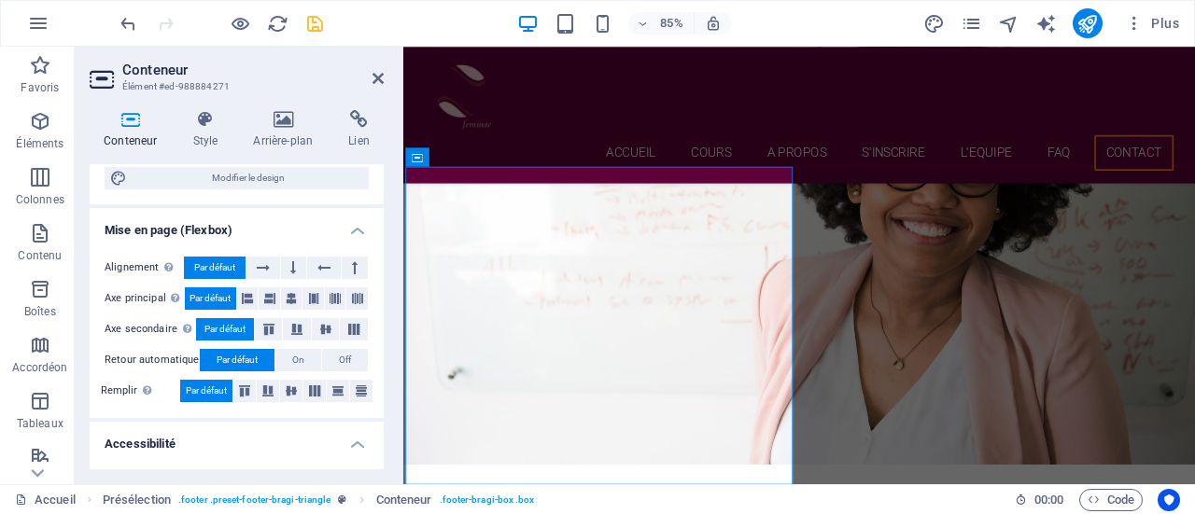
scroll to position [469, 0]
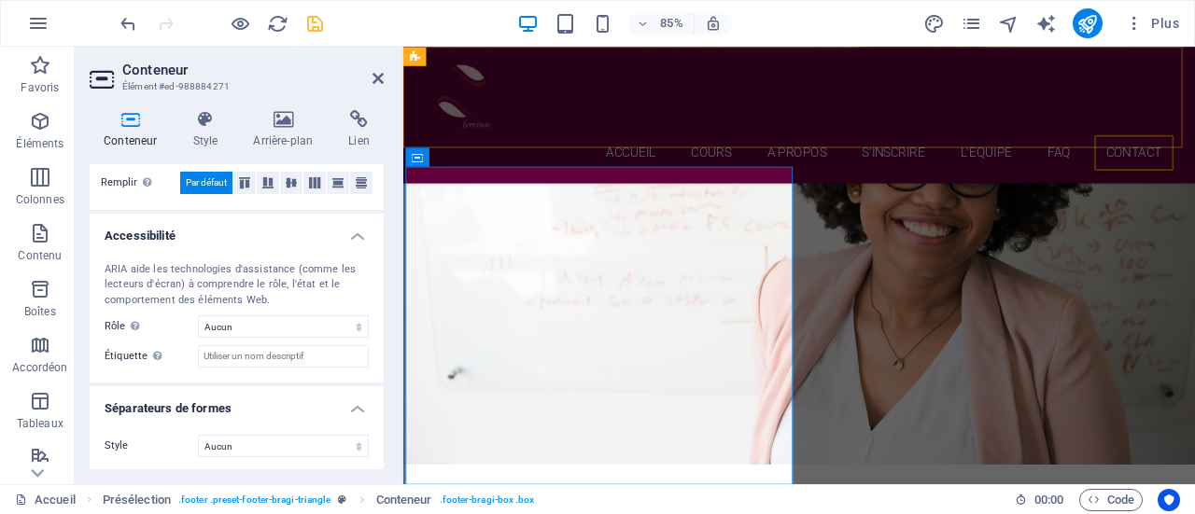
click at [603, 162] on div "Accueil Cours A PROPOS S'inscrire l'Equipe FAQ Contact Menu" at bounding box center [868, 127] width 931 height 161
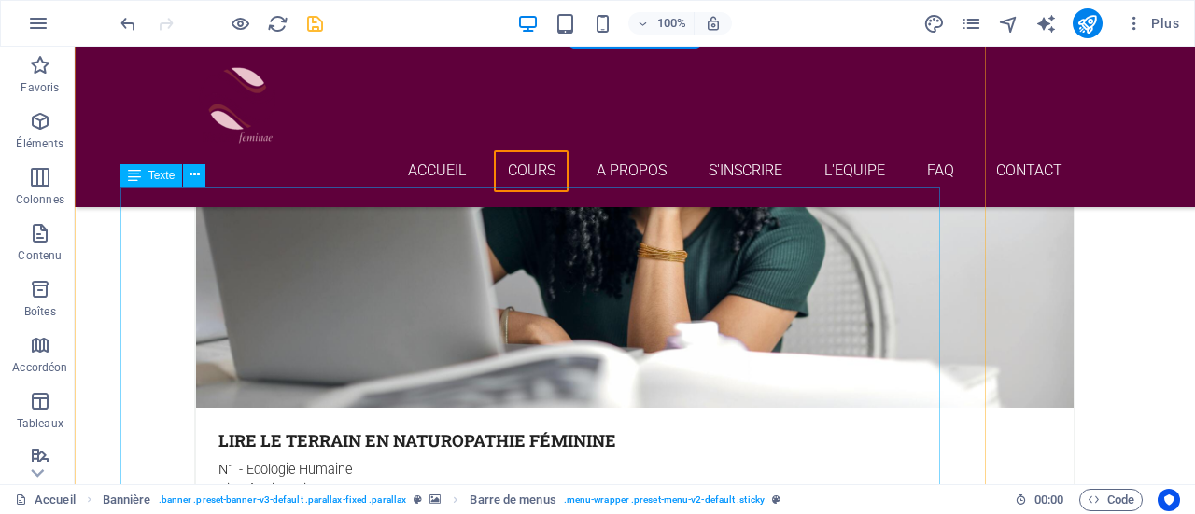
scroll to position [3225, 0]
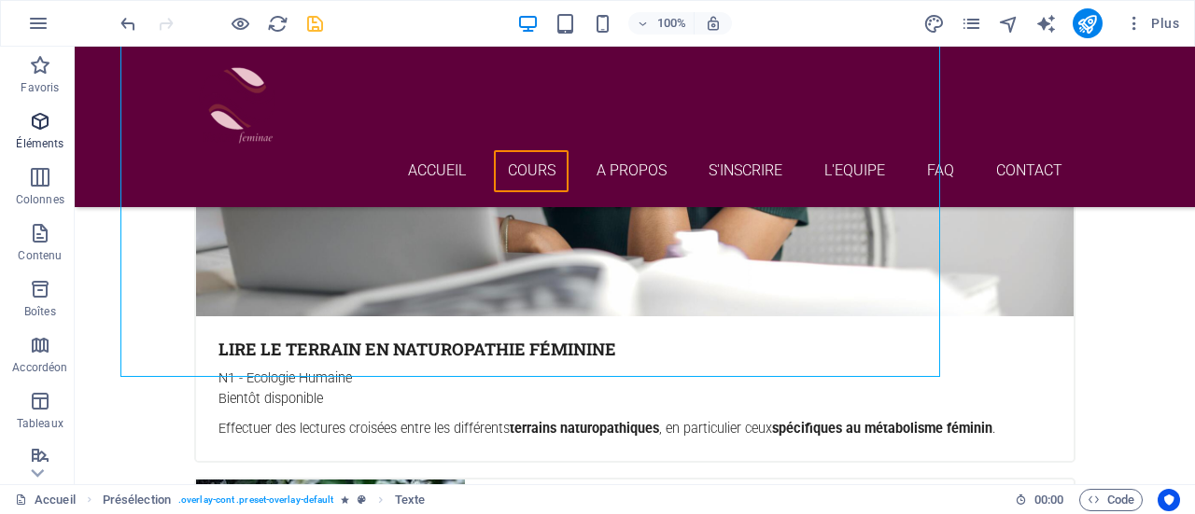
click at [46, 130] on icon "button" at bounding box center [40, 121] width 22 height 22
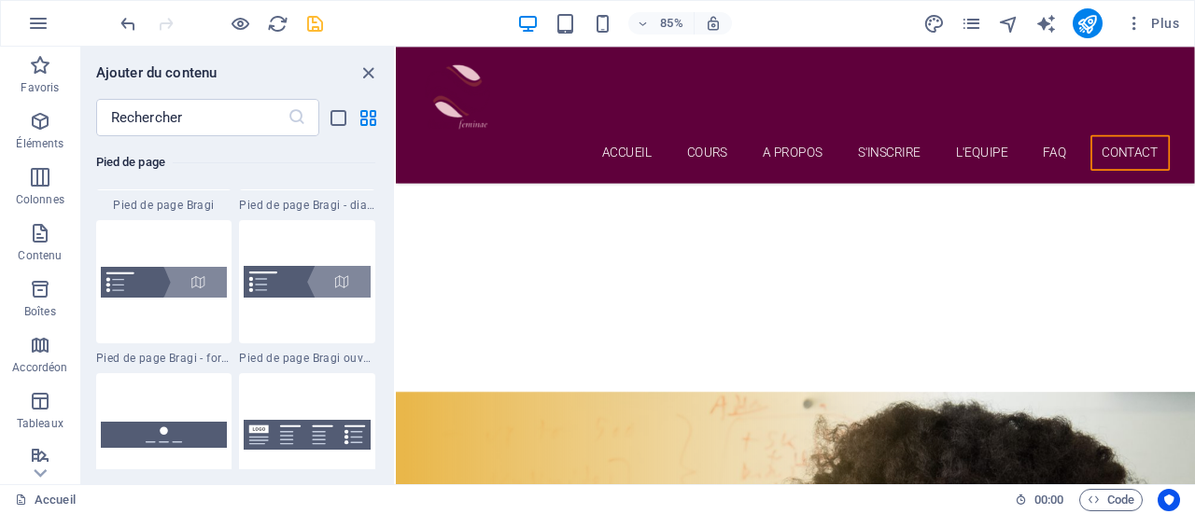
scroll to position [12927, 0]
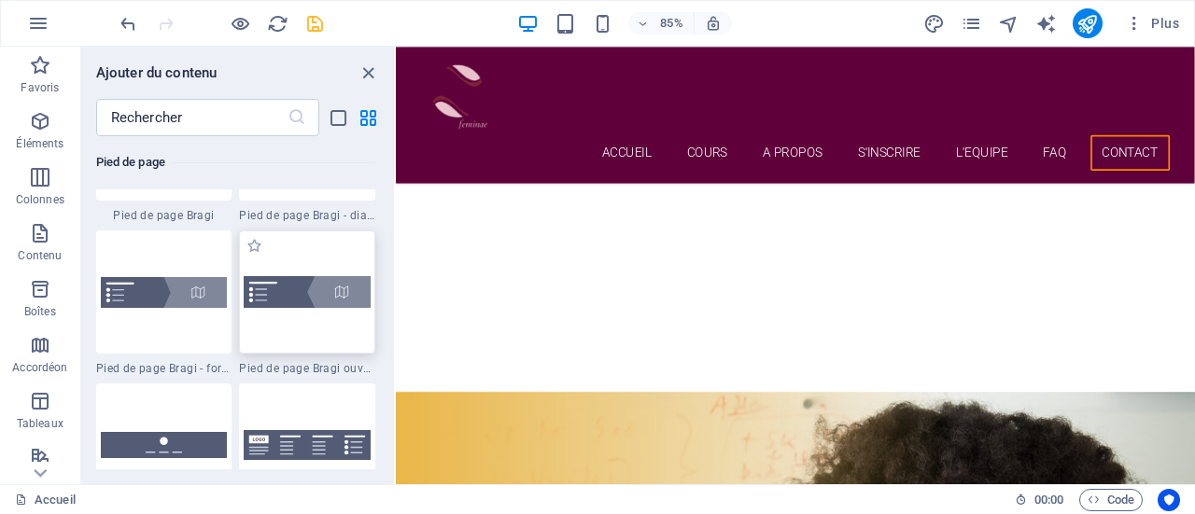
click at [310, 329] on div at bounding box center [307, 292] width 136 height 123
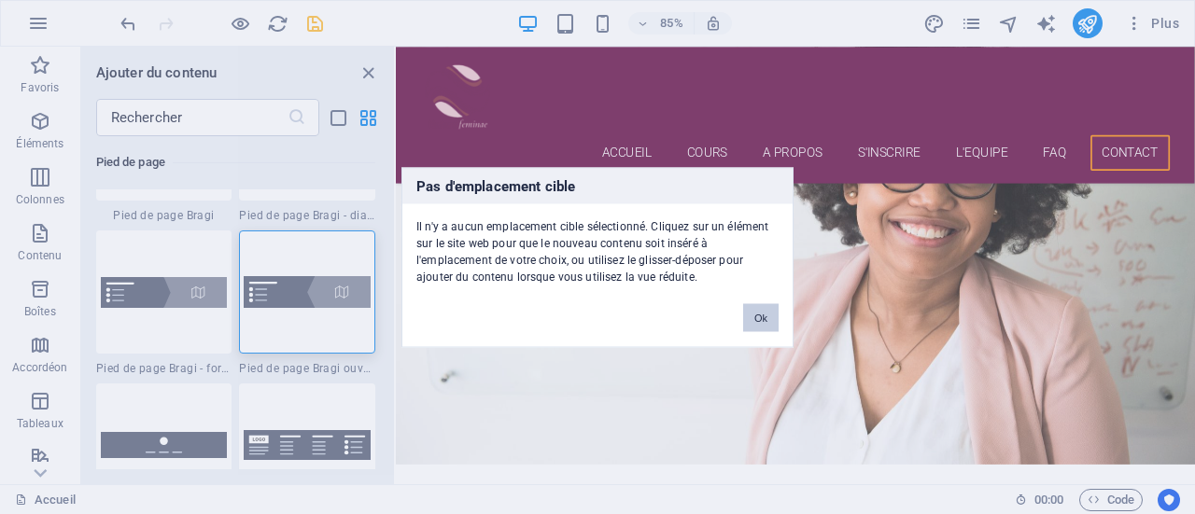
click at [760, 317] on button "Ok" at bounding box center [760, 317] width 35 height 28
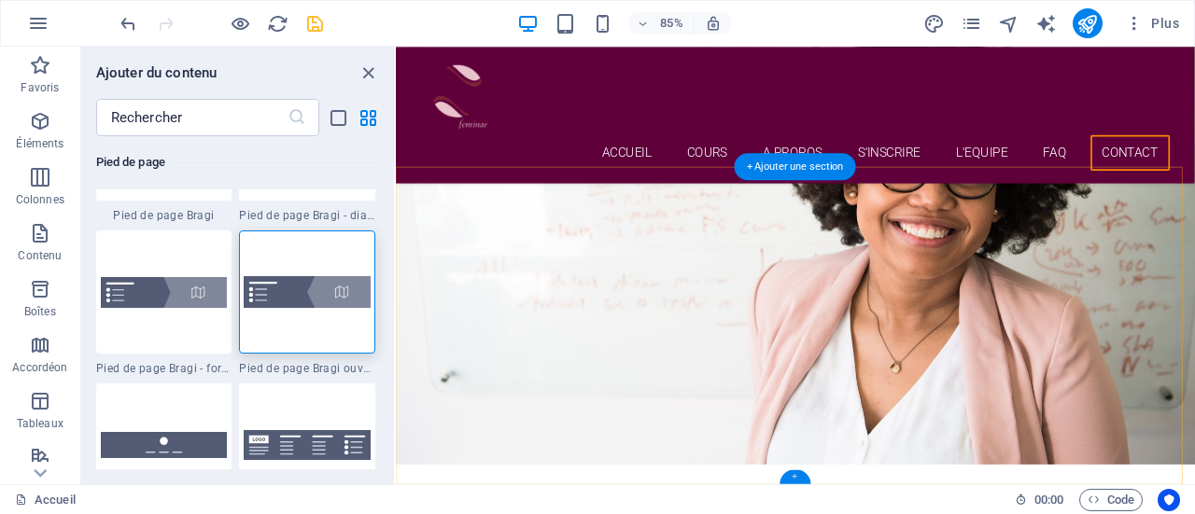
click at [797, 478] on div "+" at bounding box center [794, 476] width 31 height 14
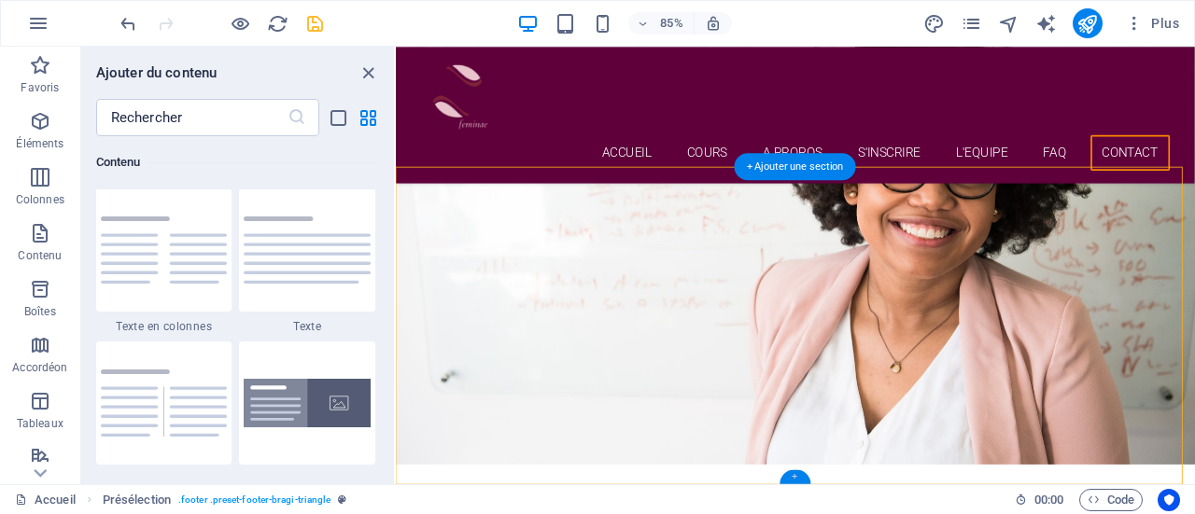
scroll to position [3266, 0]
click at [797, 478] on div "+" at bounding box center [794, 476] width 31 height 14
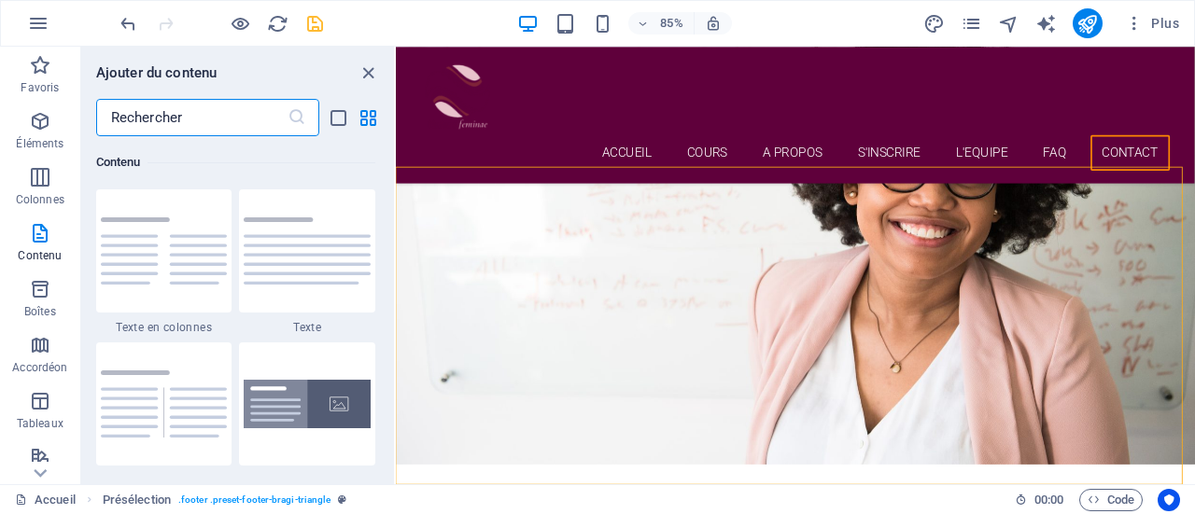
click at [239, 117] on input "text" at bounding box center [191, 117] width 191 height 37
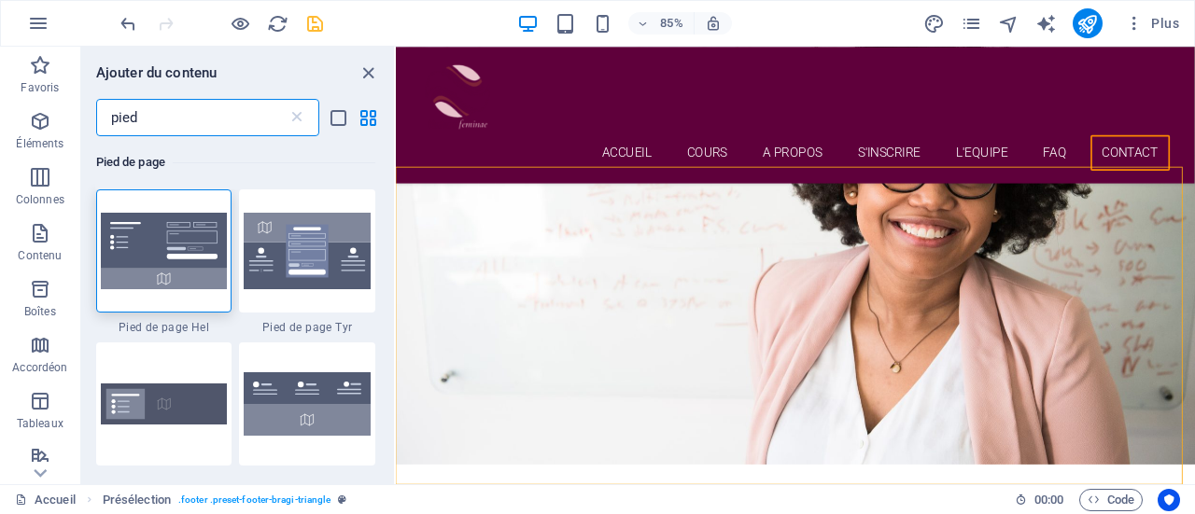
scroll to position [0, 0]
type input "pied"
click at [337, 277] on img at bounding box center [307, 251] width 127 height 77
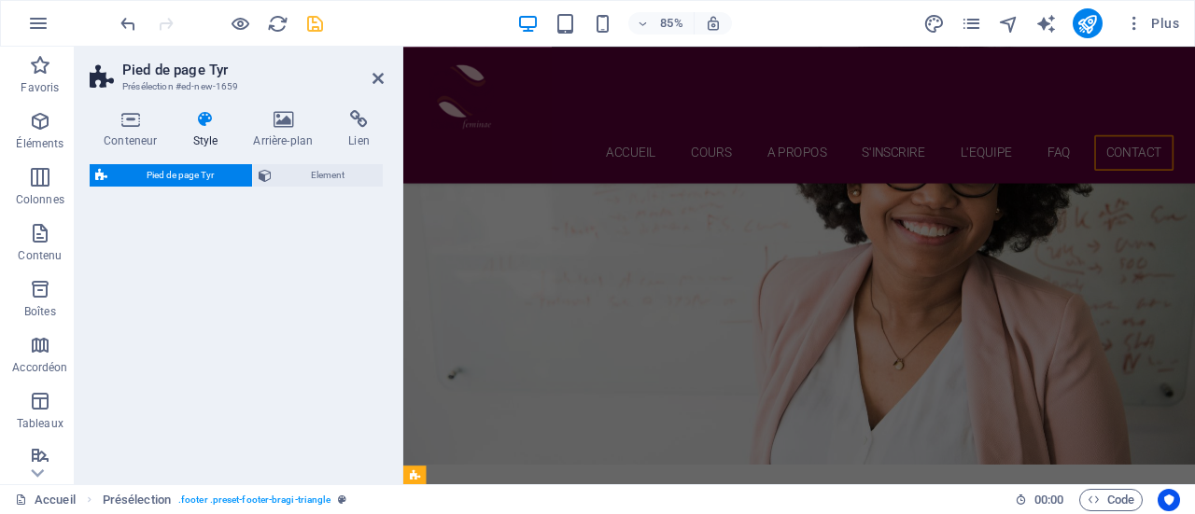
select select "rem"
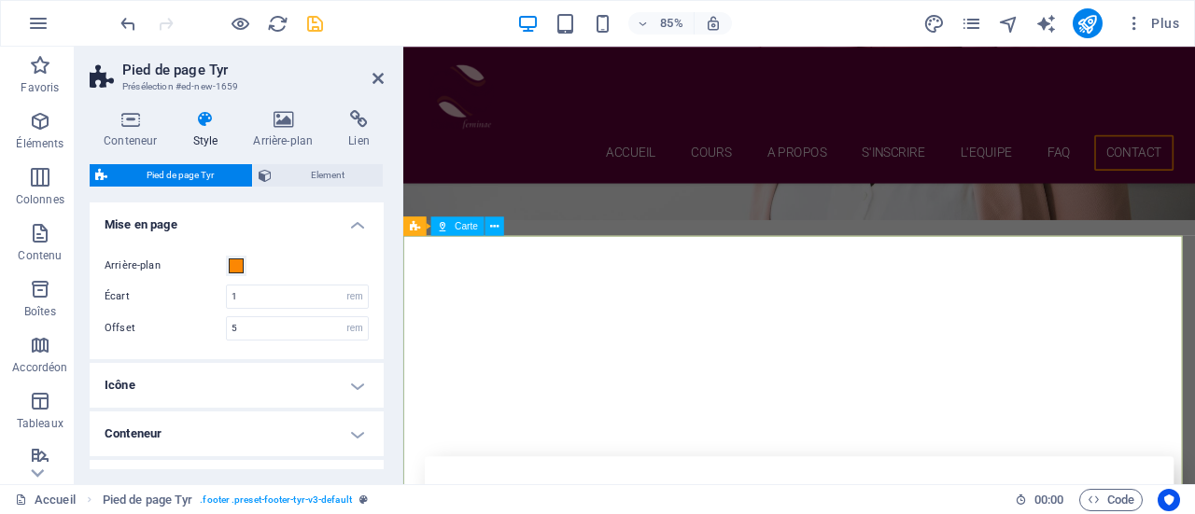
scroll to position [7811, 0]
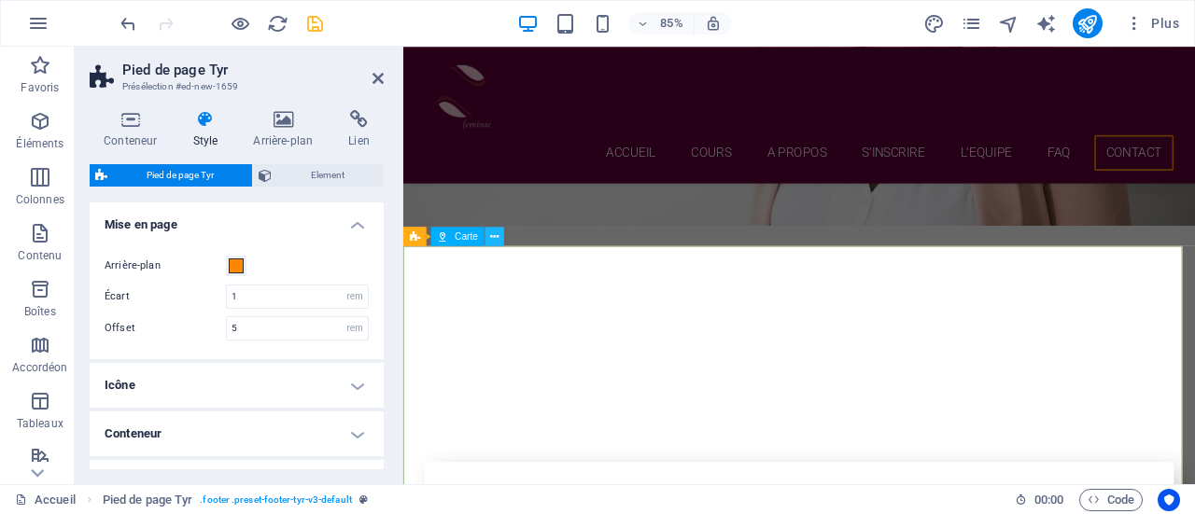
click at [491, 235] on icon at bounding box center [494, 236] width 8 height 17
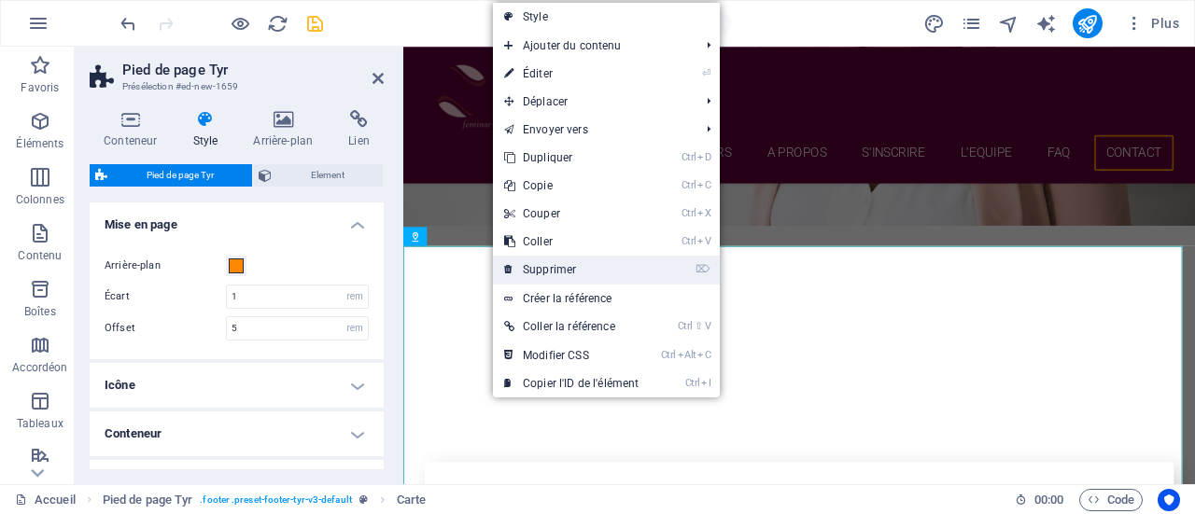
click at [565, 266] on link "⌦ Supprimer" at bounding box center [571, 270] width 157 height 28
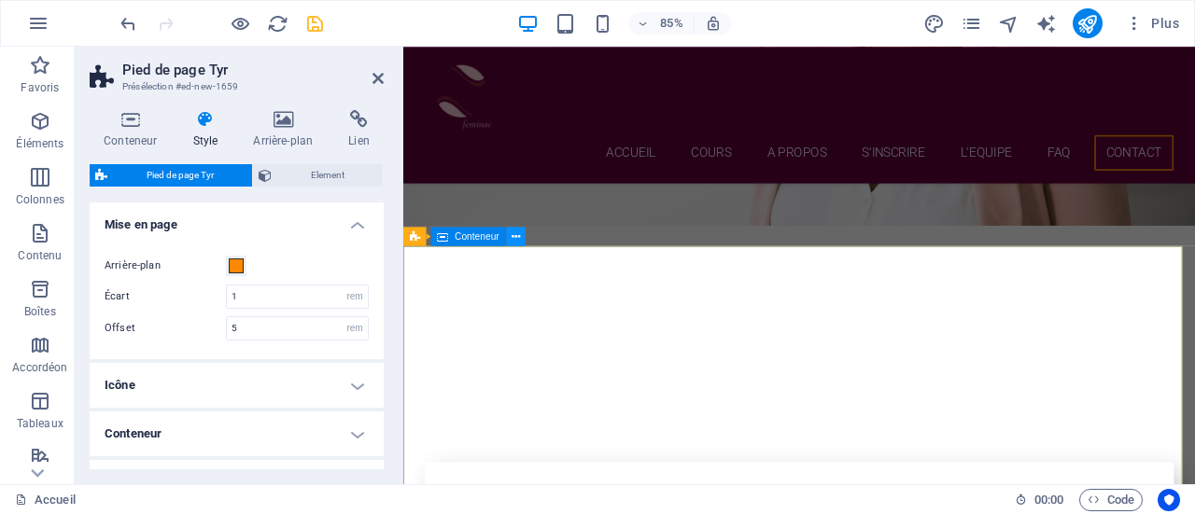
click at [517, 242] on icon at bounding box center [515, 236] width 8 height 17
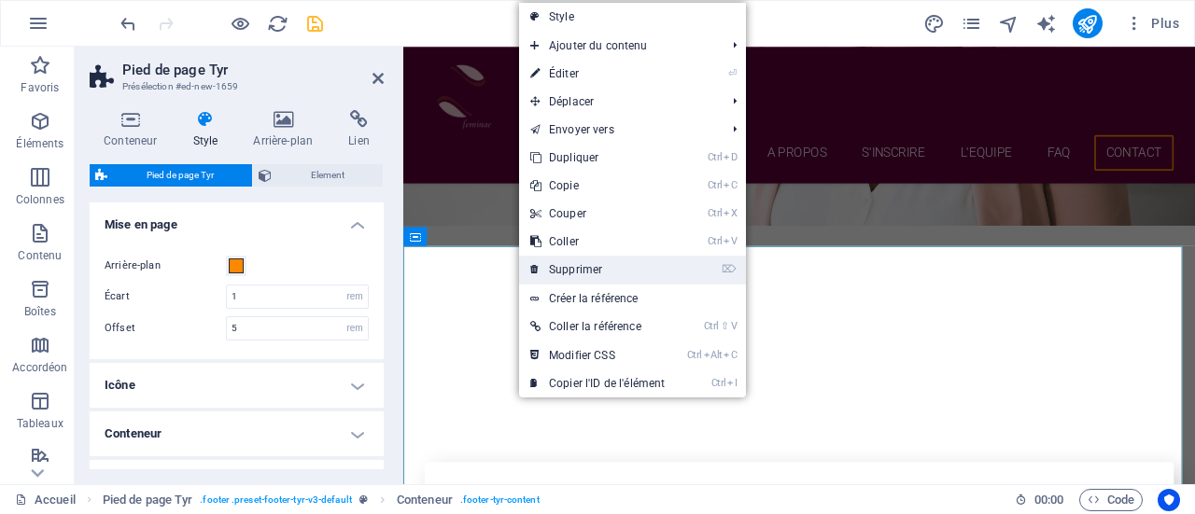
click at [567, 268] on link "⌦ Supprimer" at bounding box center [597, 270] width 157 height 28
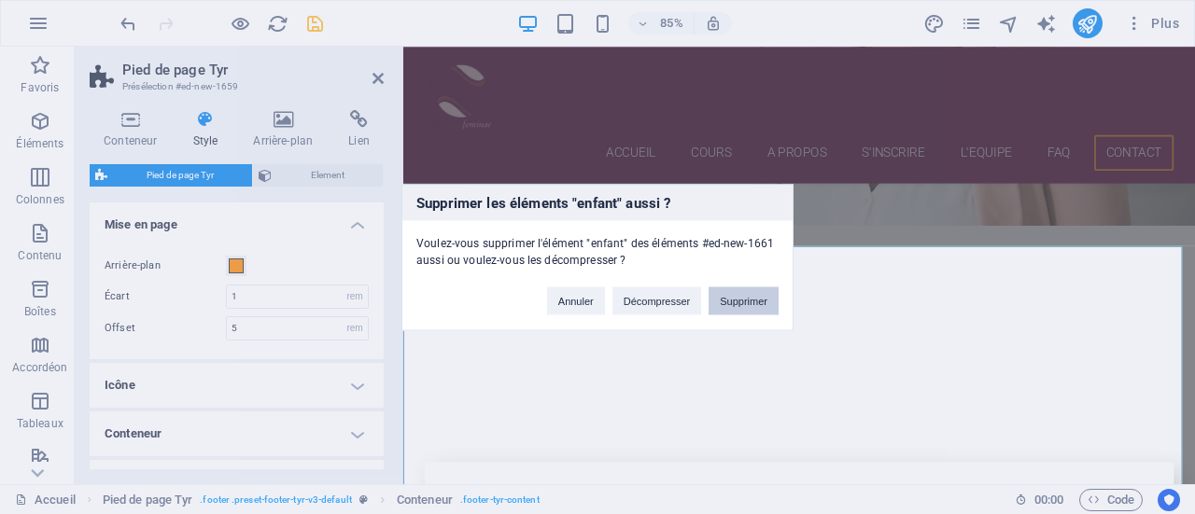
click at [726, 292] on button "Supprimer" at bounding box center [743, 301] width 70 height 28
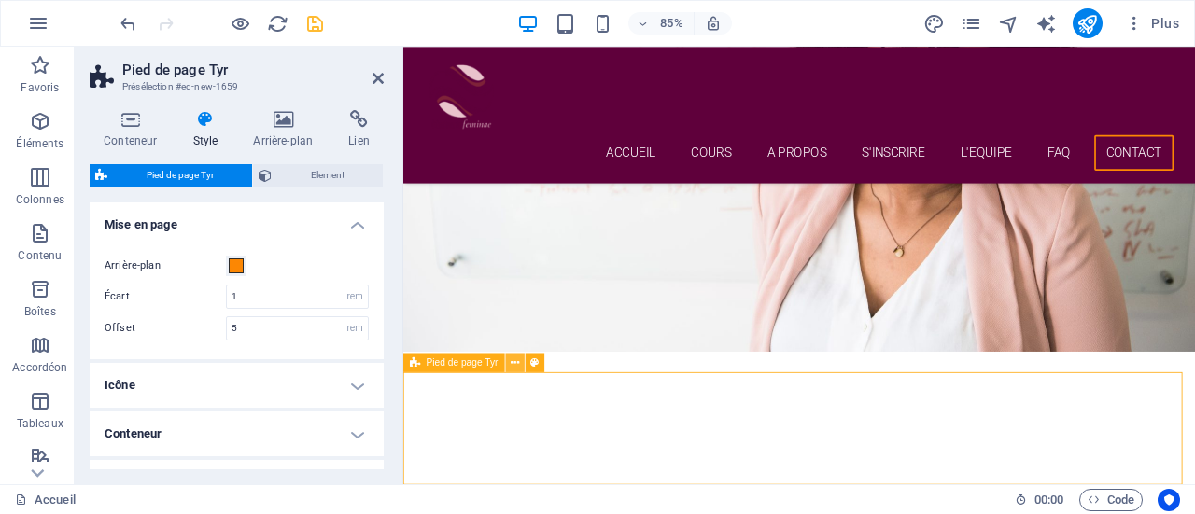
click at [516, 364] on icon at bounding box center [515, 363] width 8 height 17
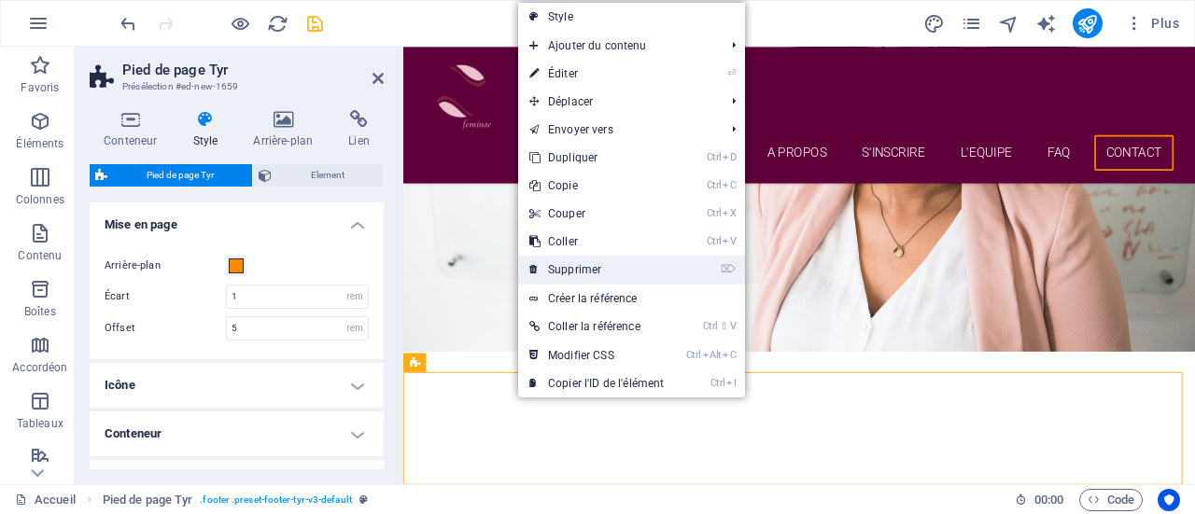
click at [605, 263] on link "⌦ Supprimer" at bounding box center [596, 270] width 157 height 28
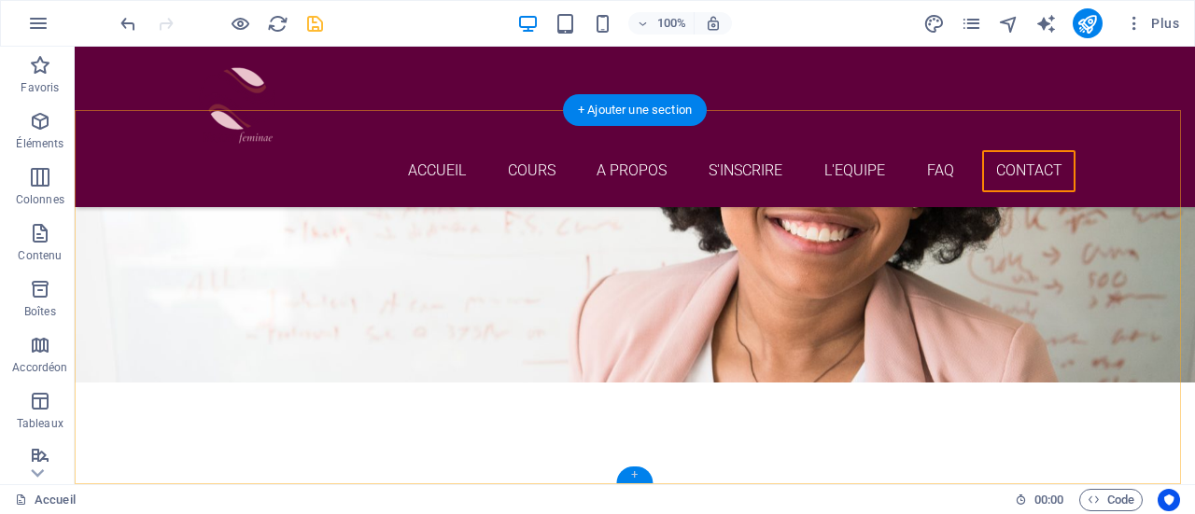
click at [631, 481] on div "+" at bounding box center [634, 475] width 36 height 17
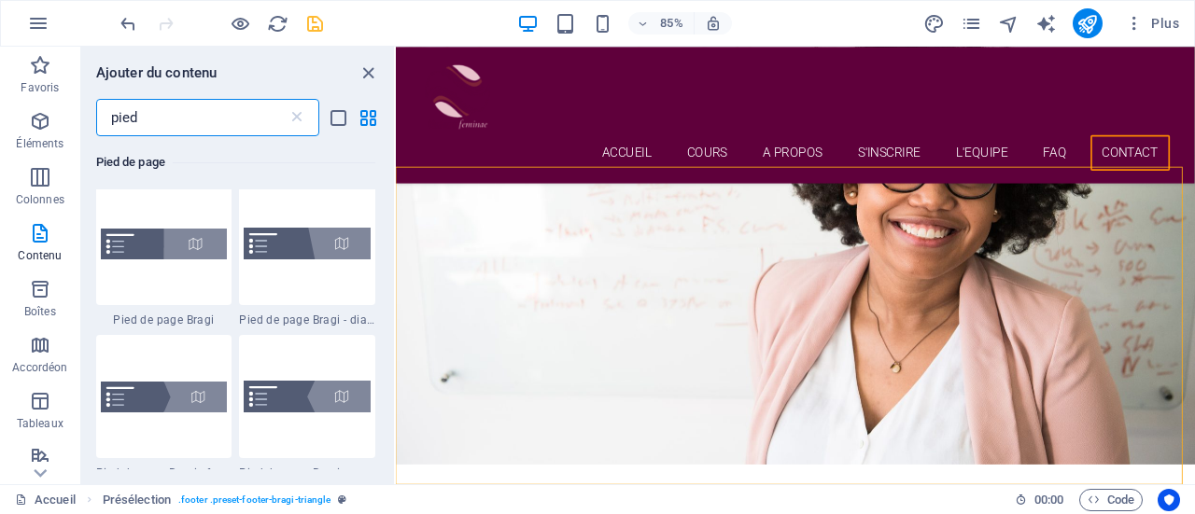
scroll to position [468, 0]
click at [314, 397] on img at bounding box center [307, 395] width 127 height 31
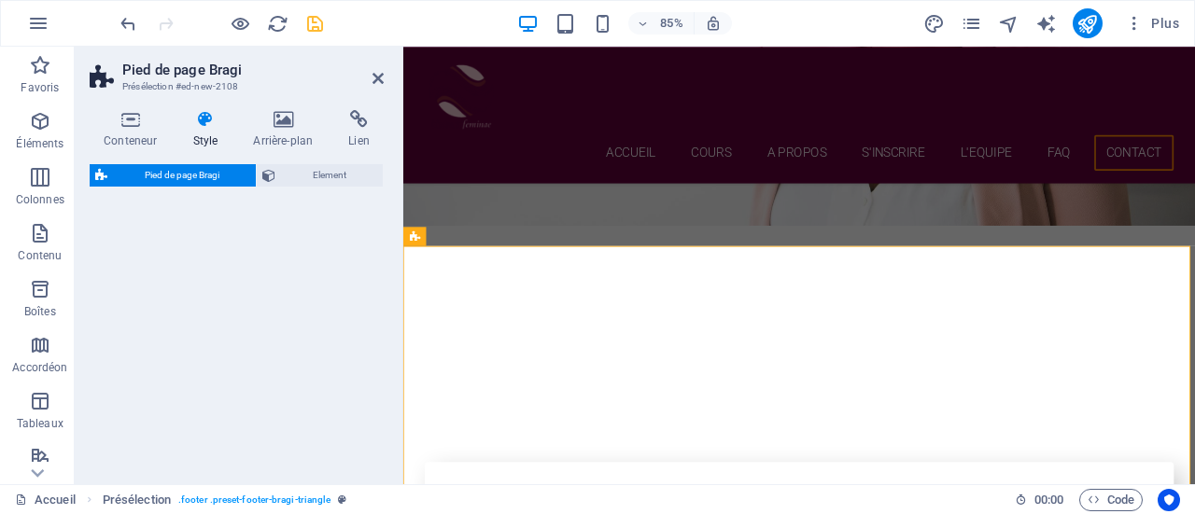
select select "%"
select select "rem"
select select "px"
select select "rem"
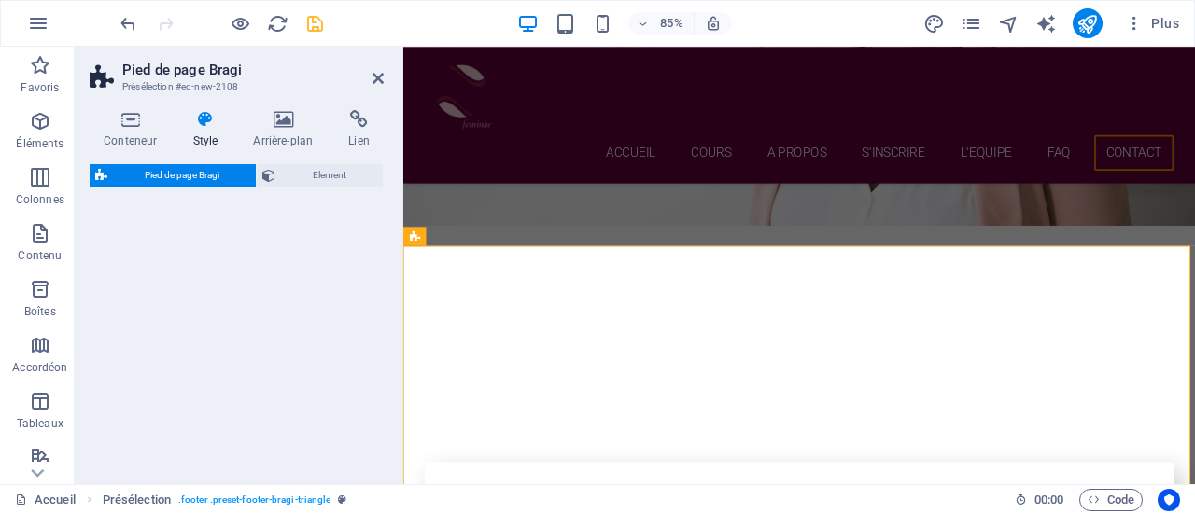
select select "rem"
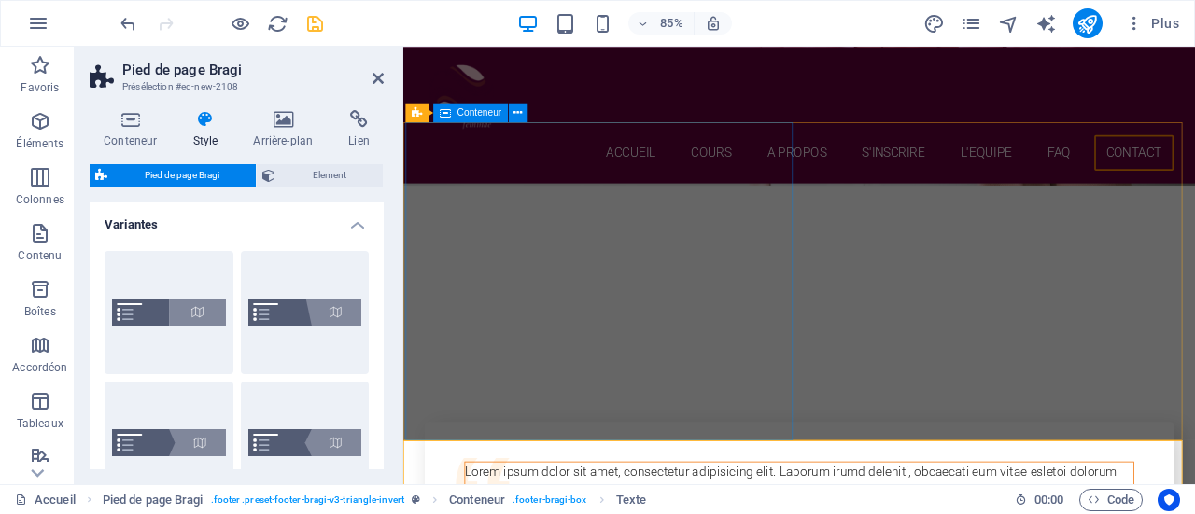
scroll to position [7890, 0]
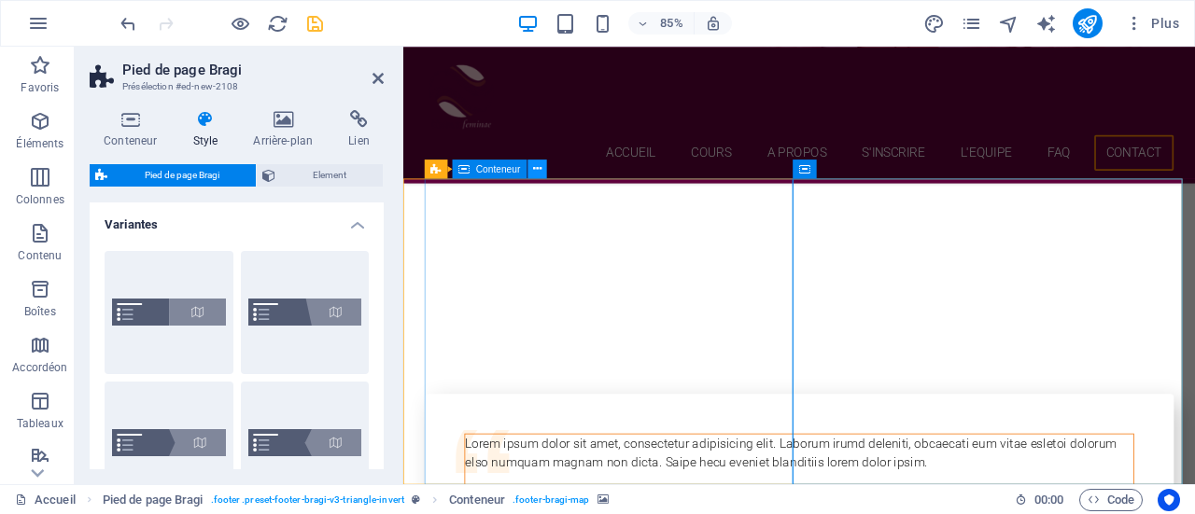
click at [540, 167] on icon at bounding box center [537, 169] width 8 height 17
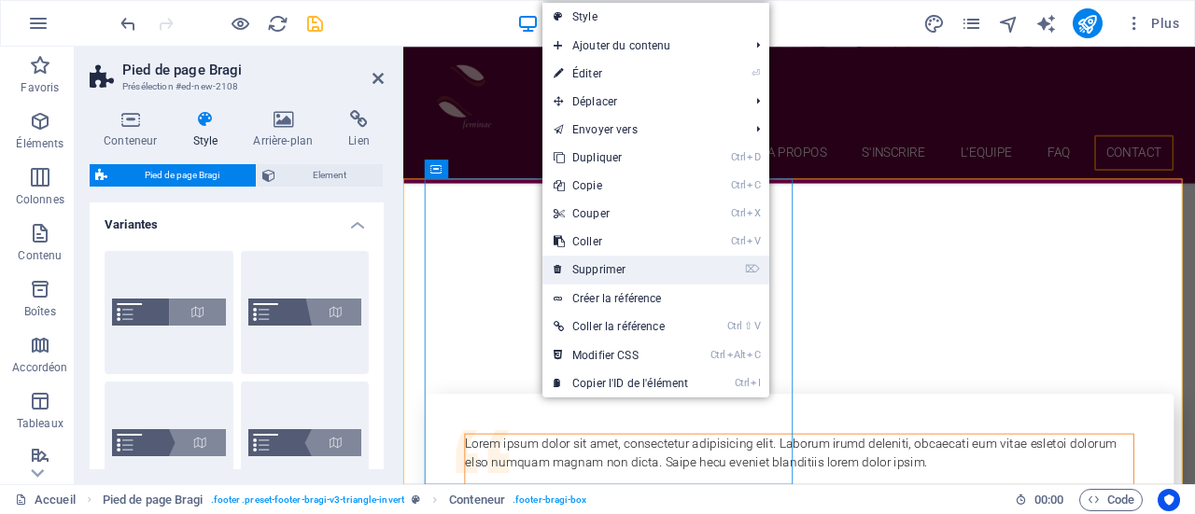
click at [614, 271] on link "⌦ Supprimer" at bounding box center [620, 270] width 157 height 28
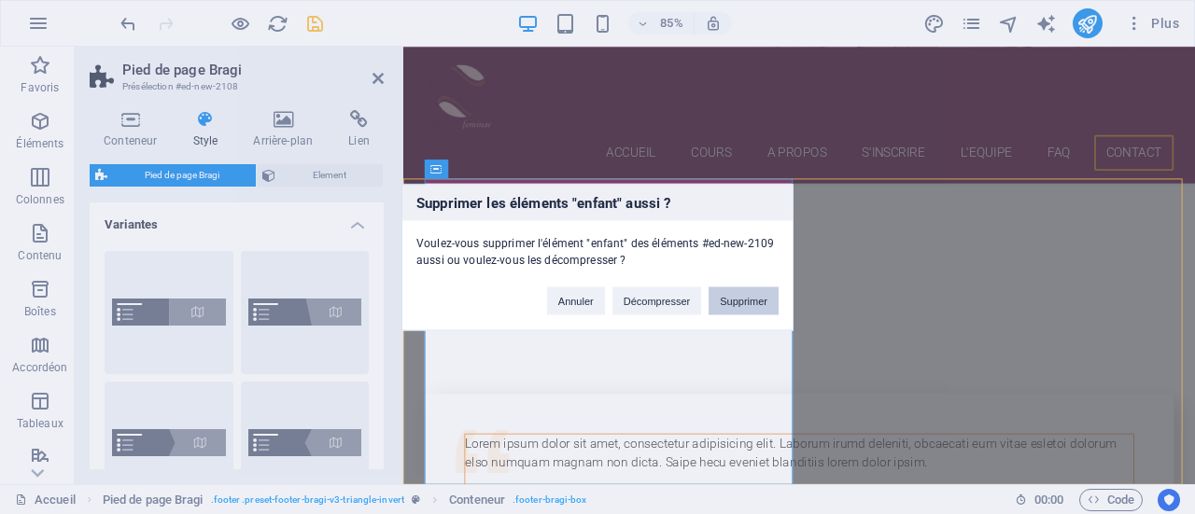
click at [734, 296] on button "Supprimer" at bounding box center [743, 301] width 70 height 28
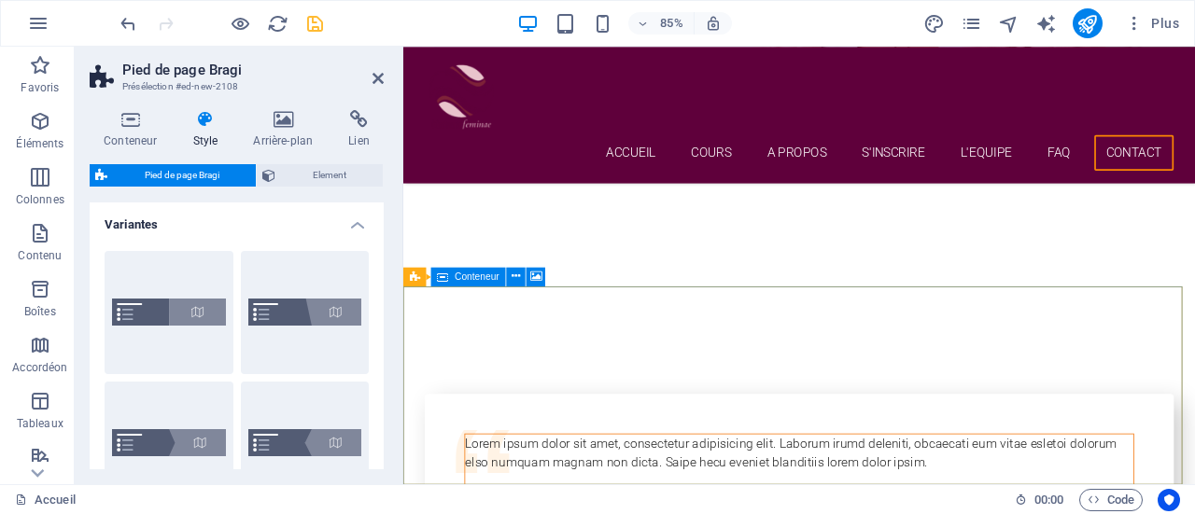
scroll to position [7763, 0]
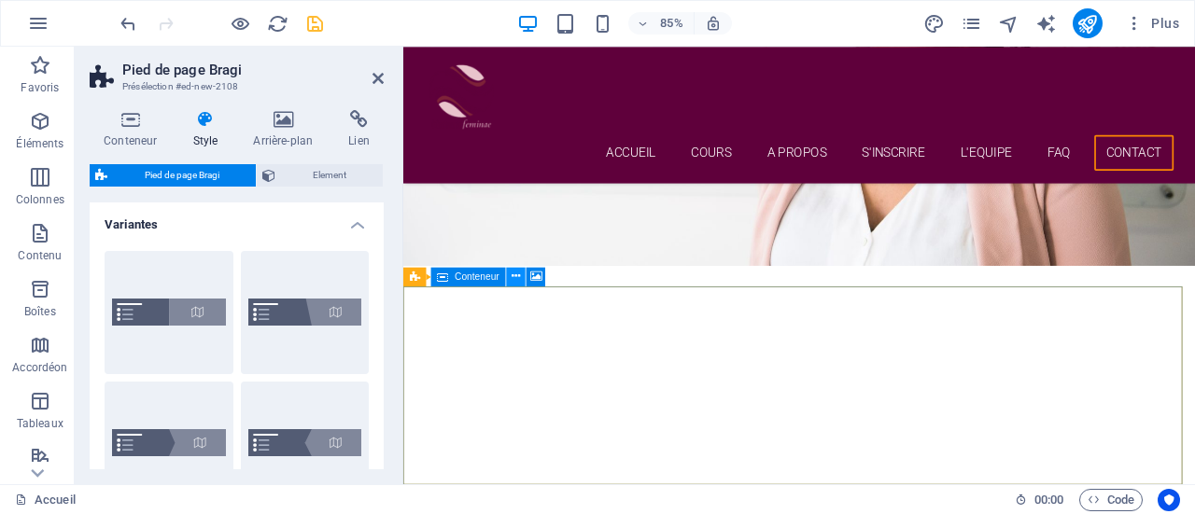
click at [517, 274] on icon at bounding box center [515, 276] width 8 height 17
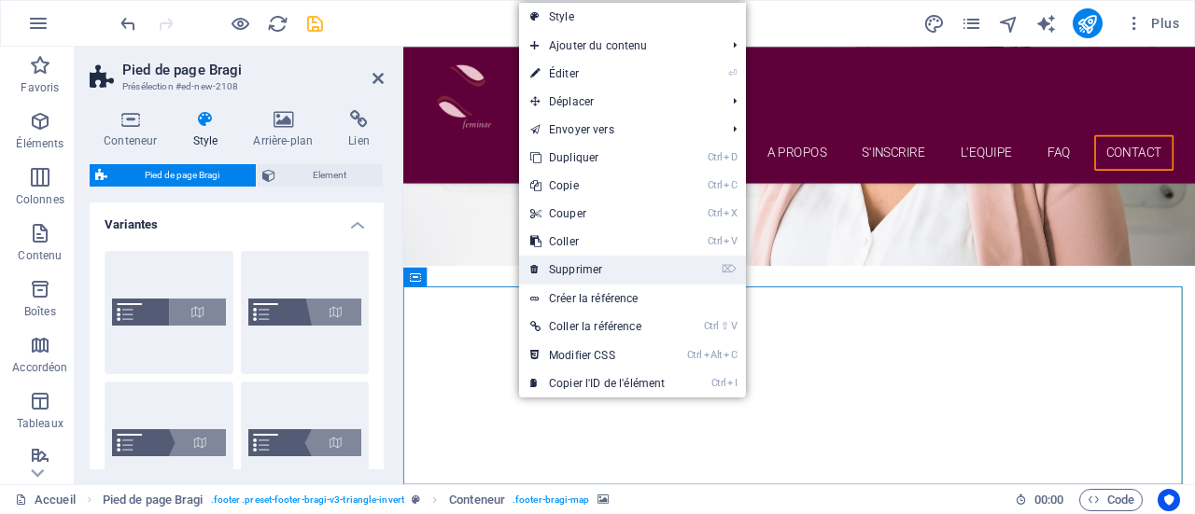
click at [566, 273] on link "⌦ Supprimer" at bounding box center [597, 270] width 157 height 28
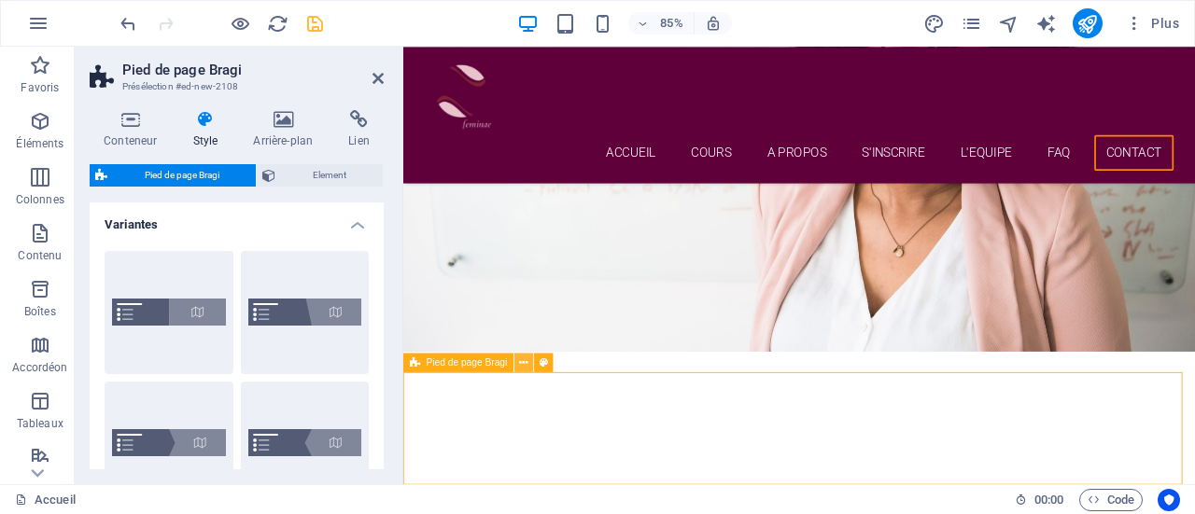
click at [525, 367] on icon at bounding box center [524, 363] width 8 height 17
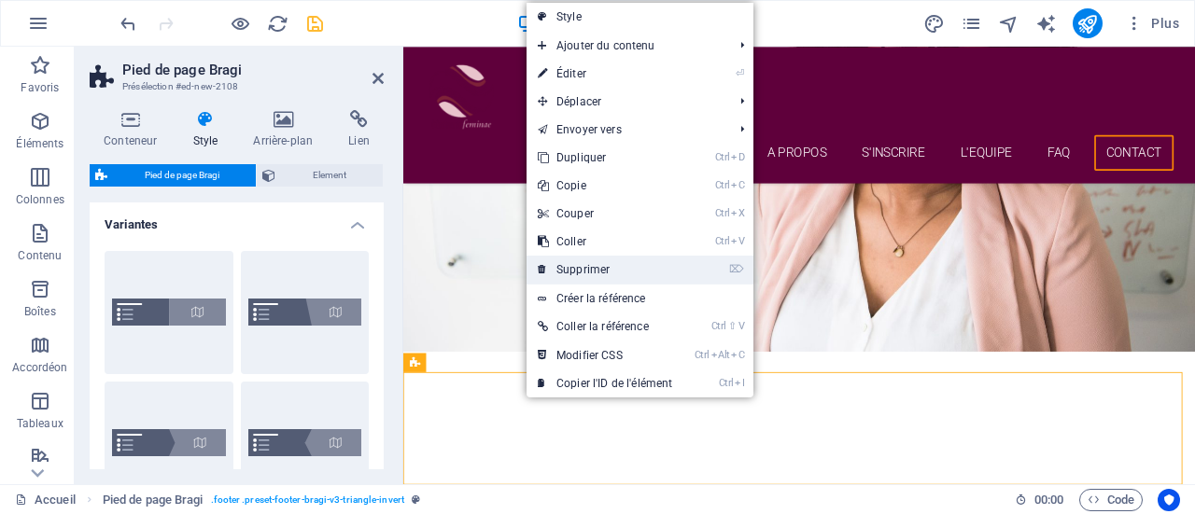
click at [575, 268] on link "⌦ Supprimer" at bounding box center [604, 270] width 157 height 28
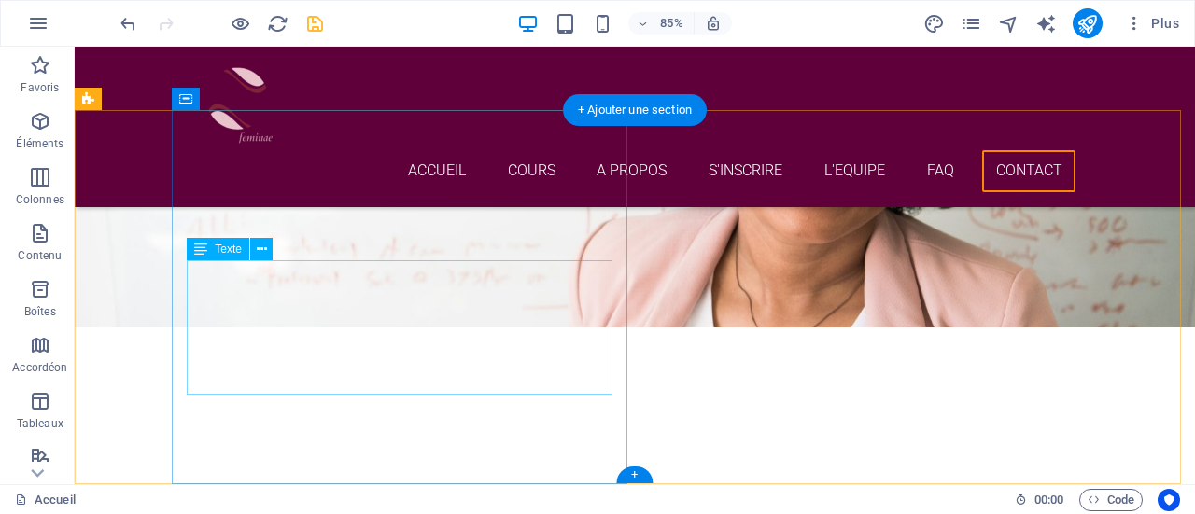
scroll to position [7607, 0]
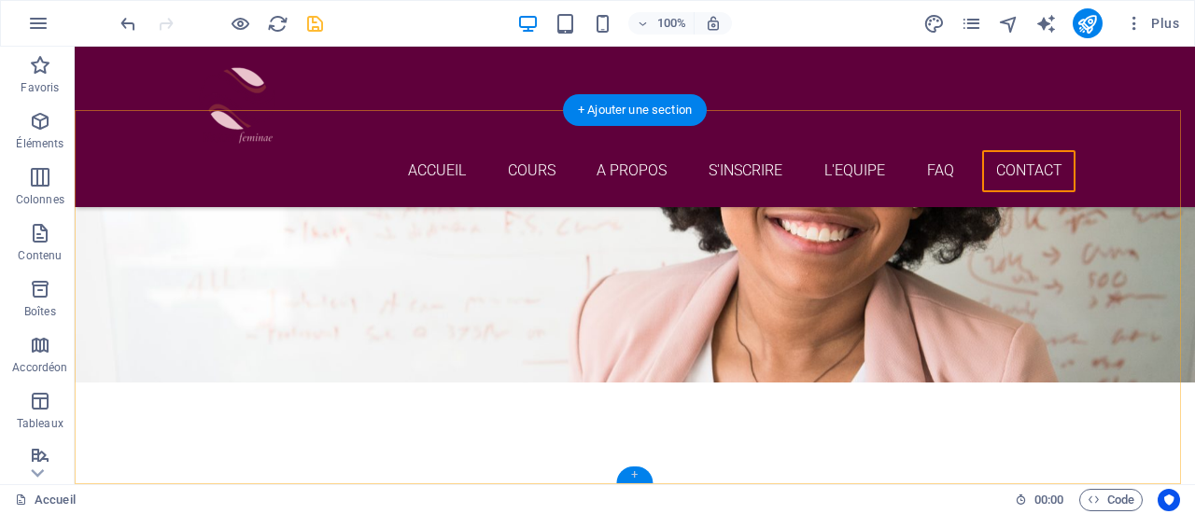
click at [634, 475] on div "+" at bounding box center [634, 475] width 36 height 17
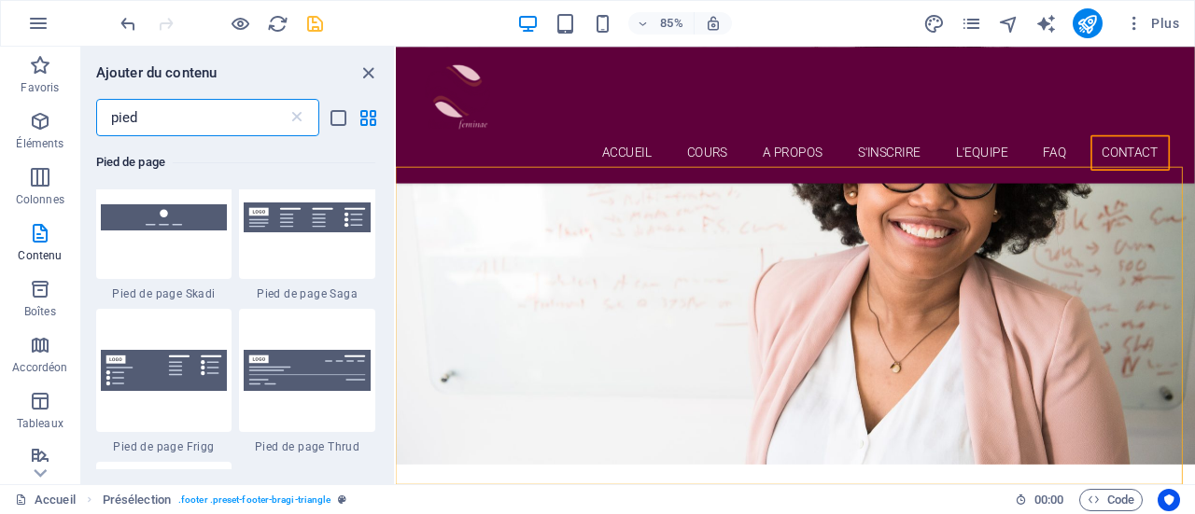
scroll to position [793, 0]
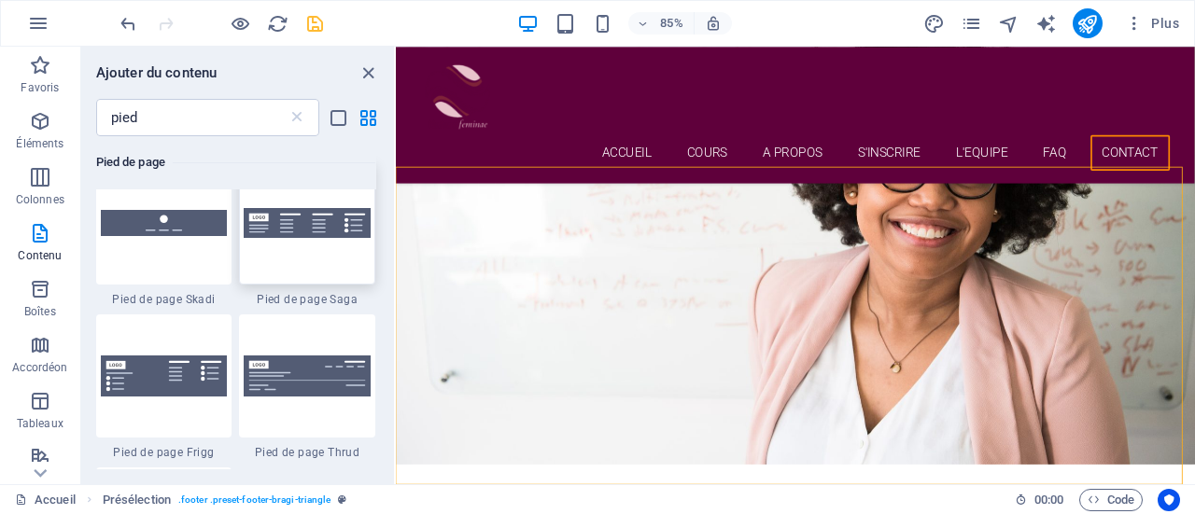
click at [330, 236] on img at bounding box center [307, 223] width 127 height 30
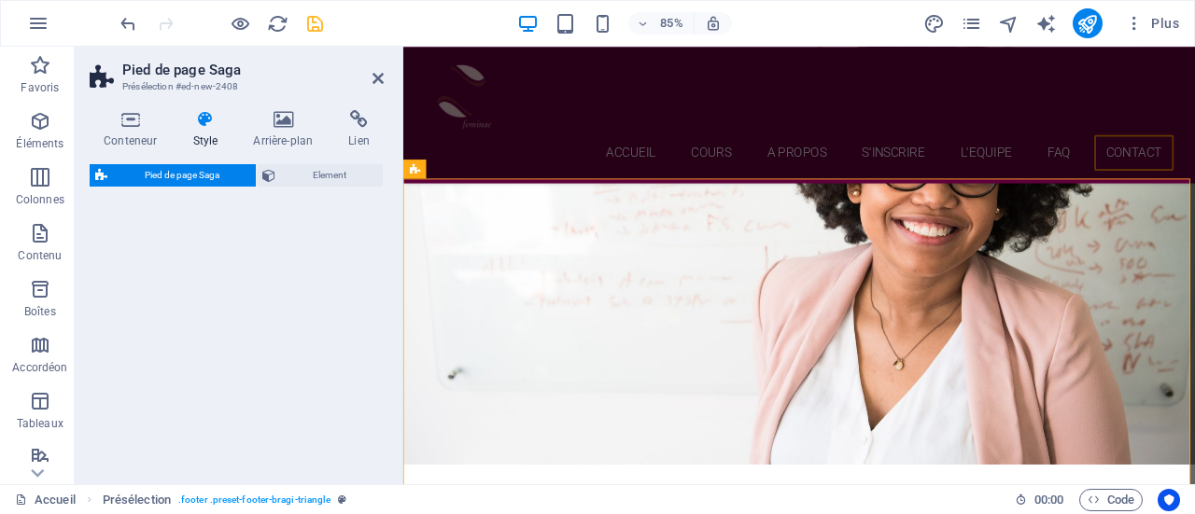
select select "rem"
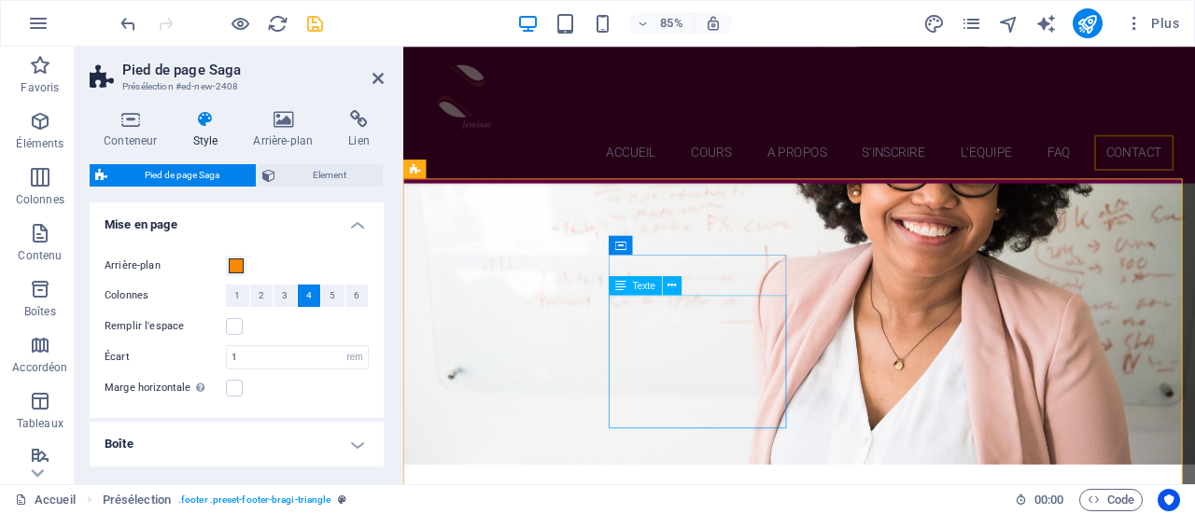
scroll to position [7890, 0]
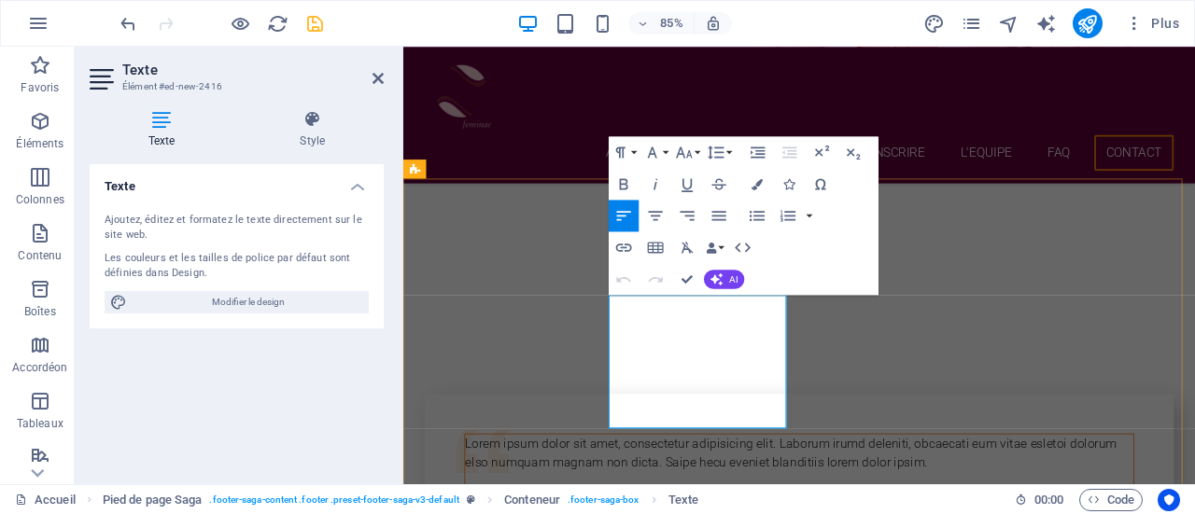
drag, startPoint x: 695, startPoint y: 458, endPoint x: 647, endPoint y: 417, distance: 63.6
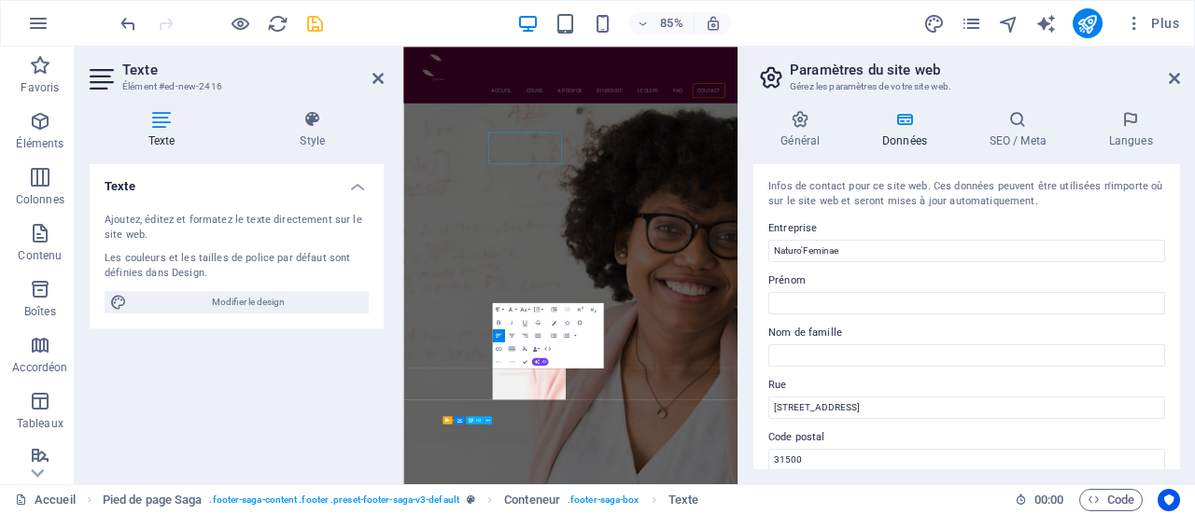
scroll to position [7939, 0]
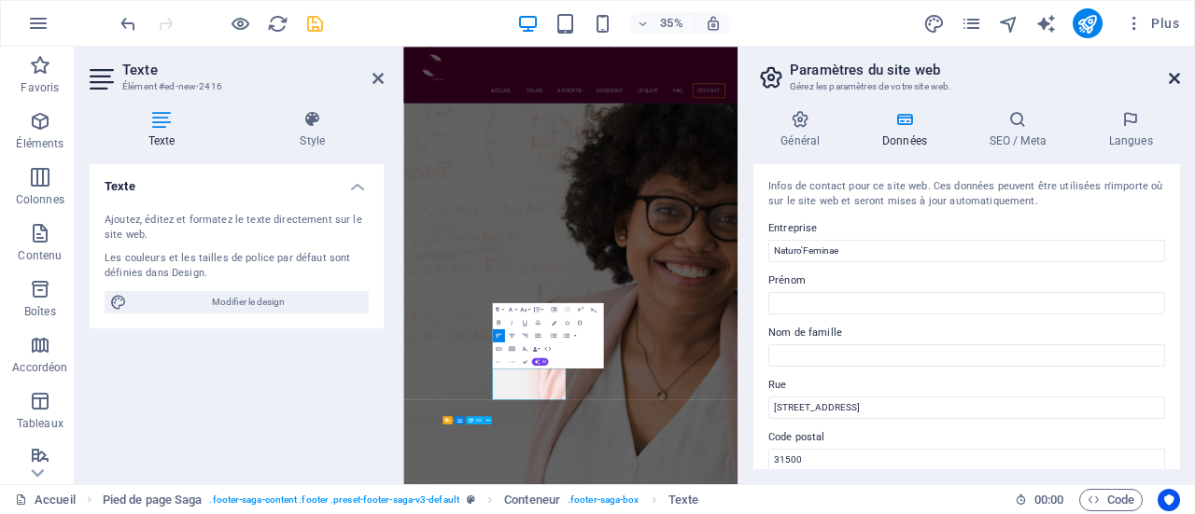
click at [1169, 77] on icon at bounding box center [1174, 78] width 11 height 15
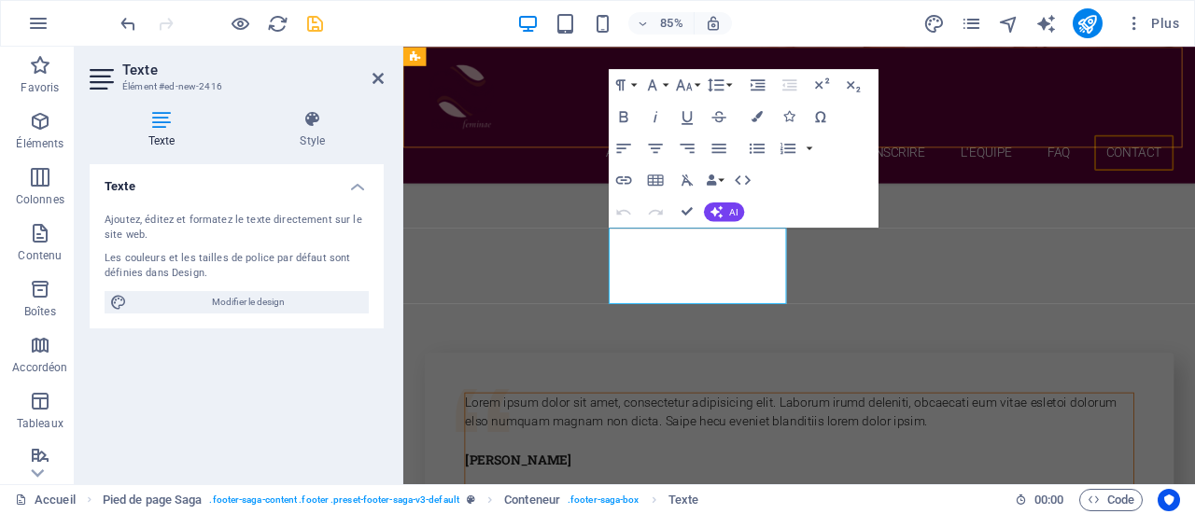
scroll to position [7970, 0]
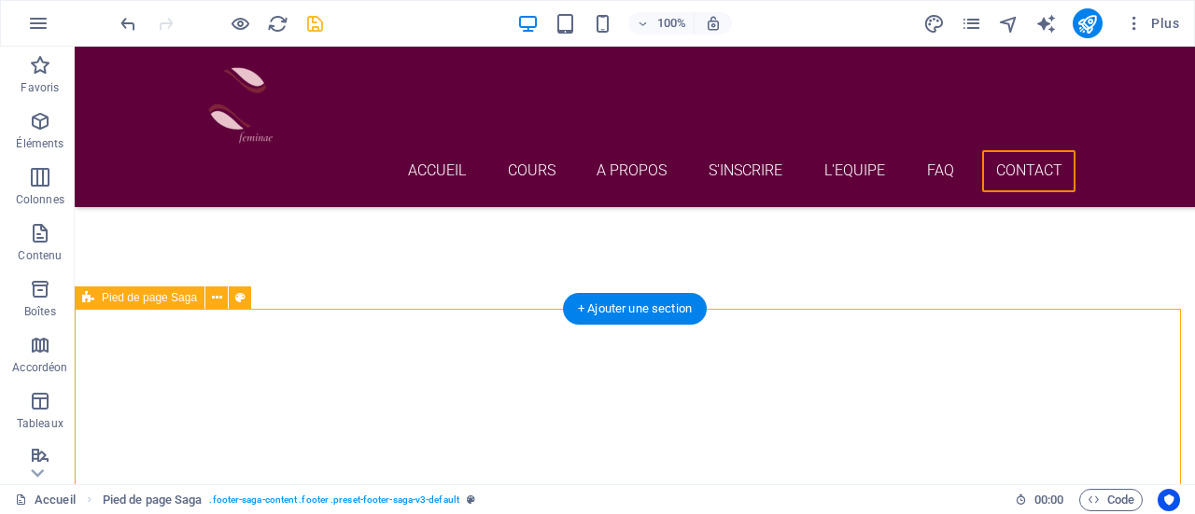
scroll to position [7783, 0]
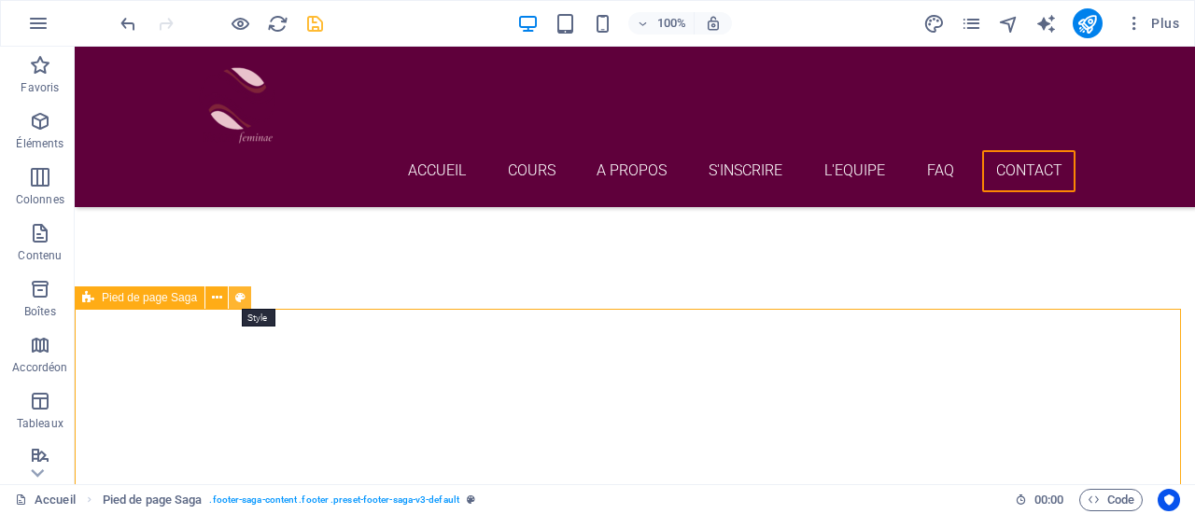
click at [245, 298] on button at bounding box center [240, 298] width 22 height 22
select select "rem"
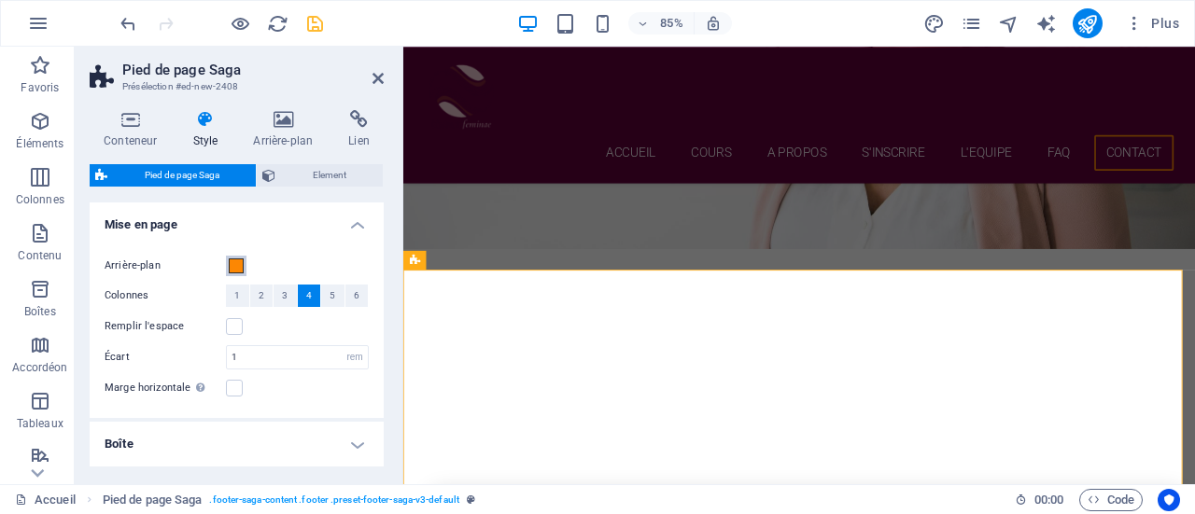
click at [237, 266] on span at bounding box center [236, 266] width 15 height 15
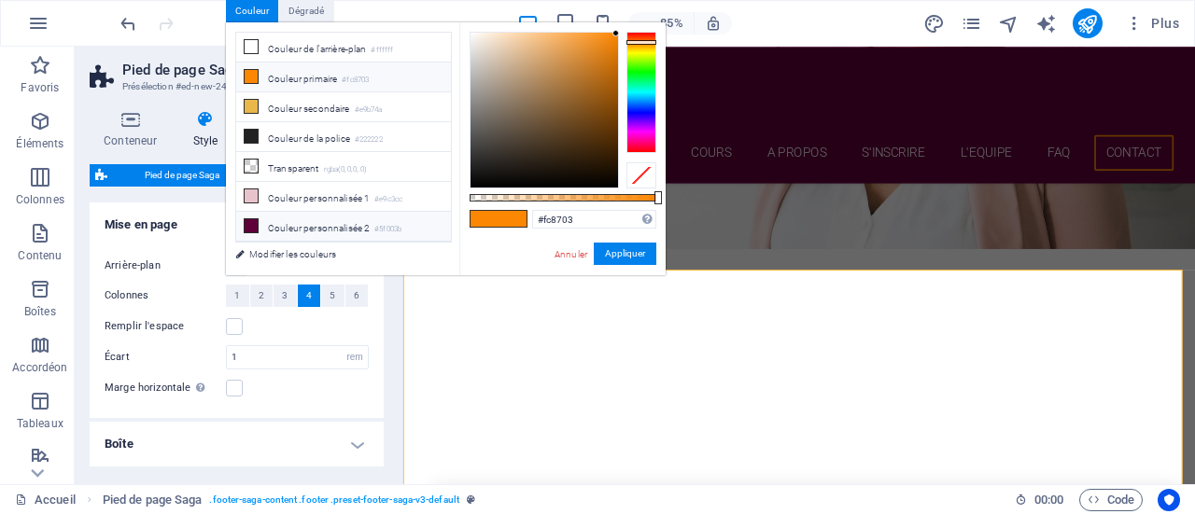
click at [309, 217] on li "Couleur personnalisée 2 #5f003b" at bounding box center [343, 227] width 215 height 30
type input "#5f003b"
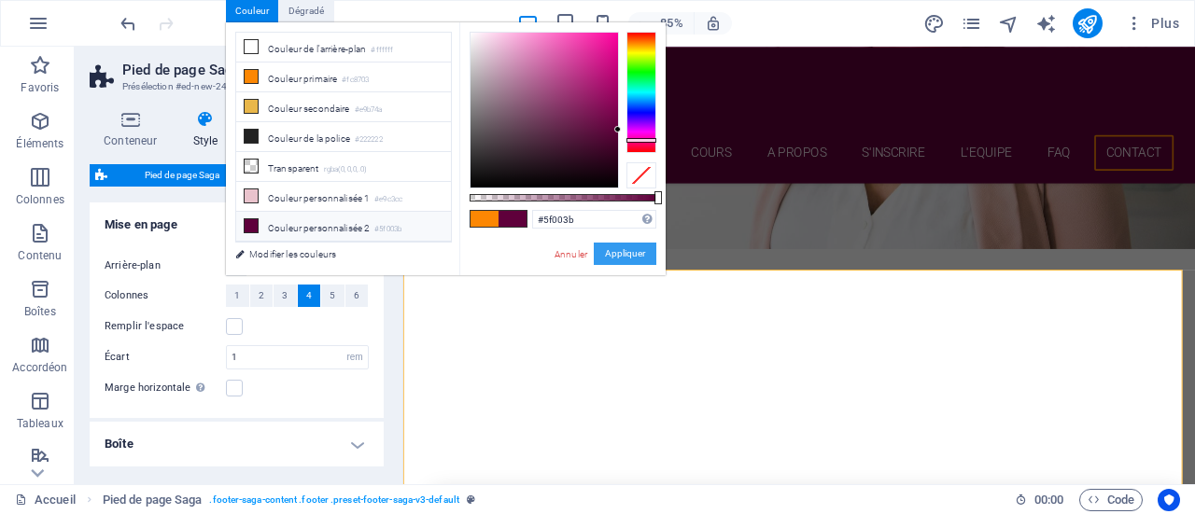
click at [635, 259] on button "Appliquer" at bounding box center [625, 254] width 63 height 22
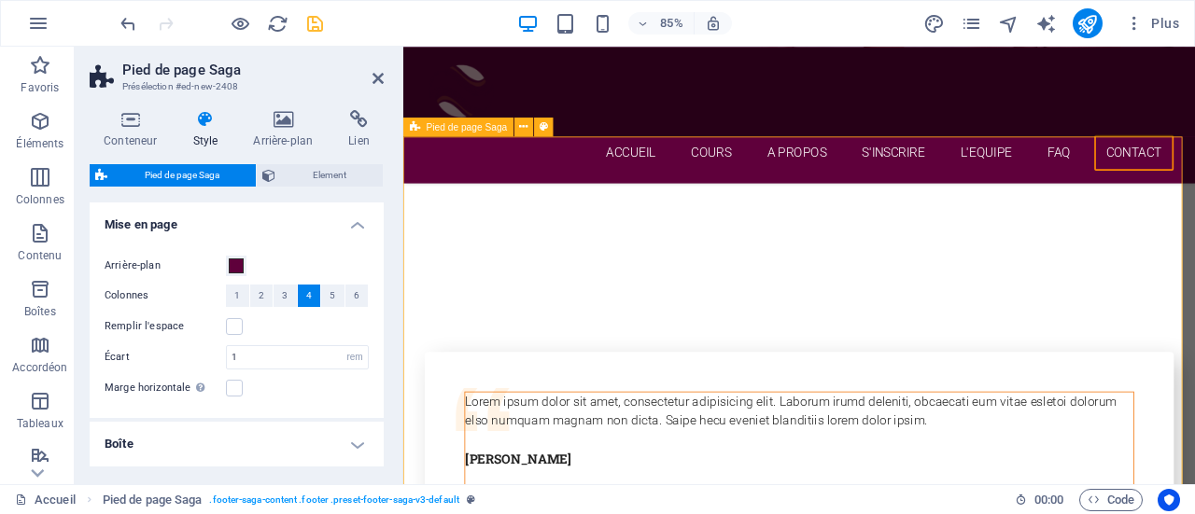
scroll to position [7943, 0]
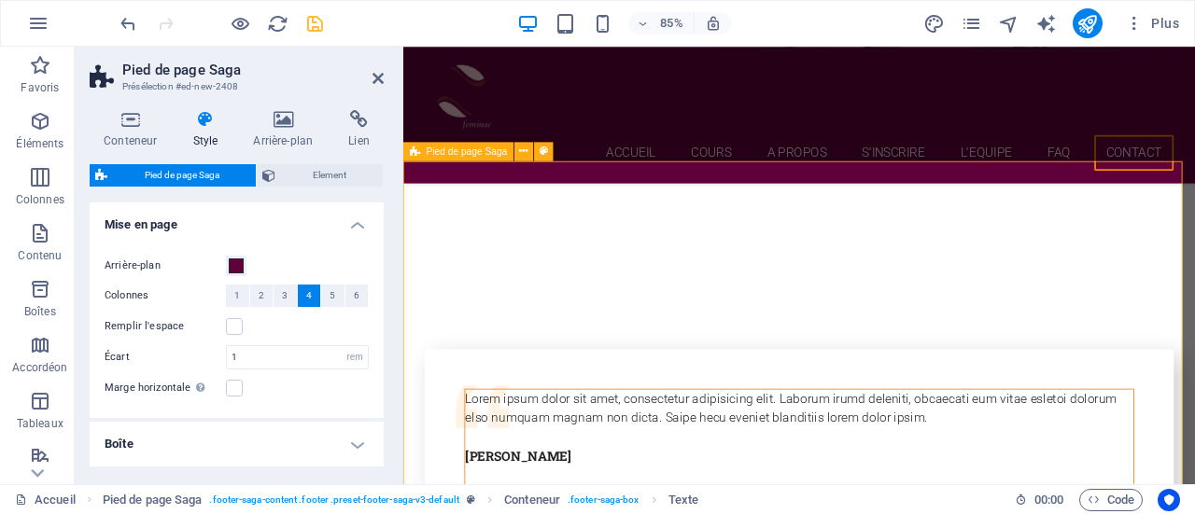
scroll to position [7911, 0]
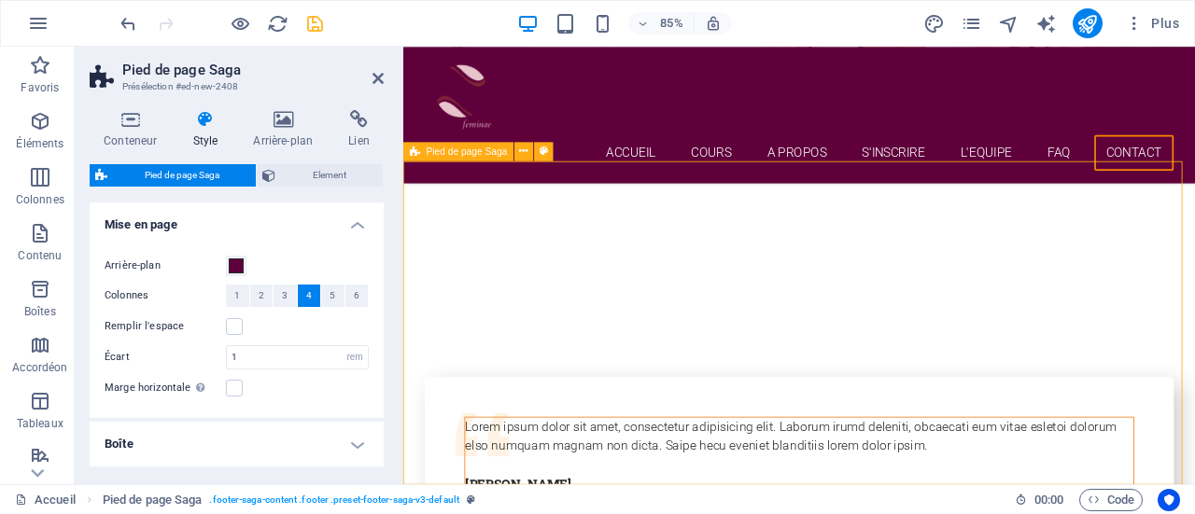
drag, startPoint x: 887, startPoint y: 465, endPoint x: 784, endPoint y: 459, distance: 102.8
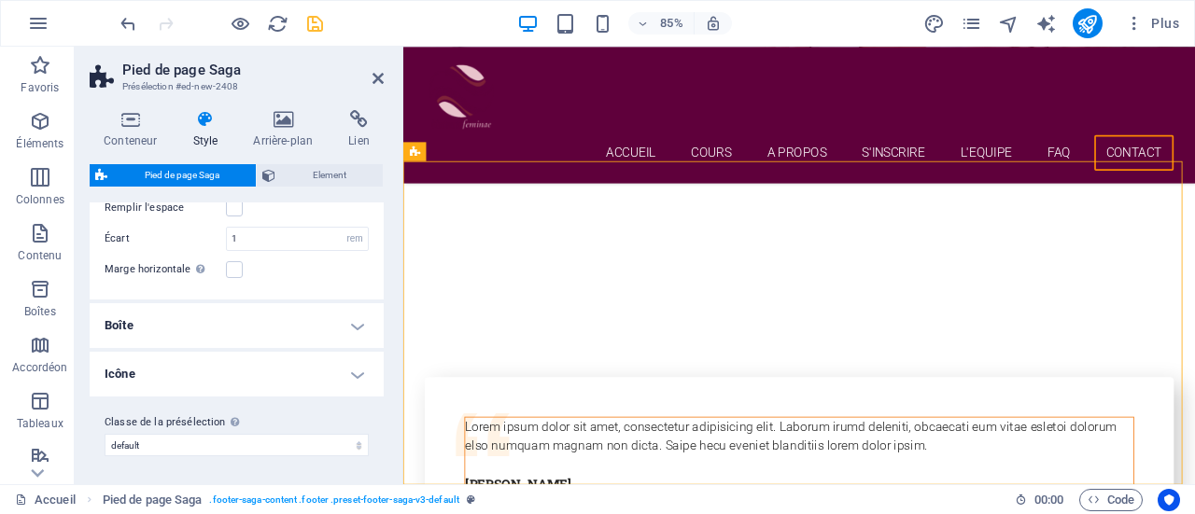
click at [355, 324] on h4 "Boîte" at bounding box center [237, 325] width 294 height 45
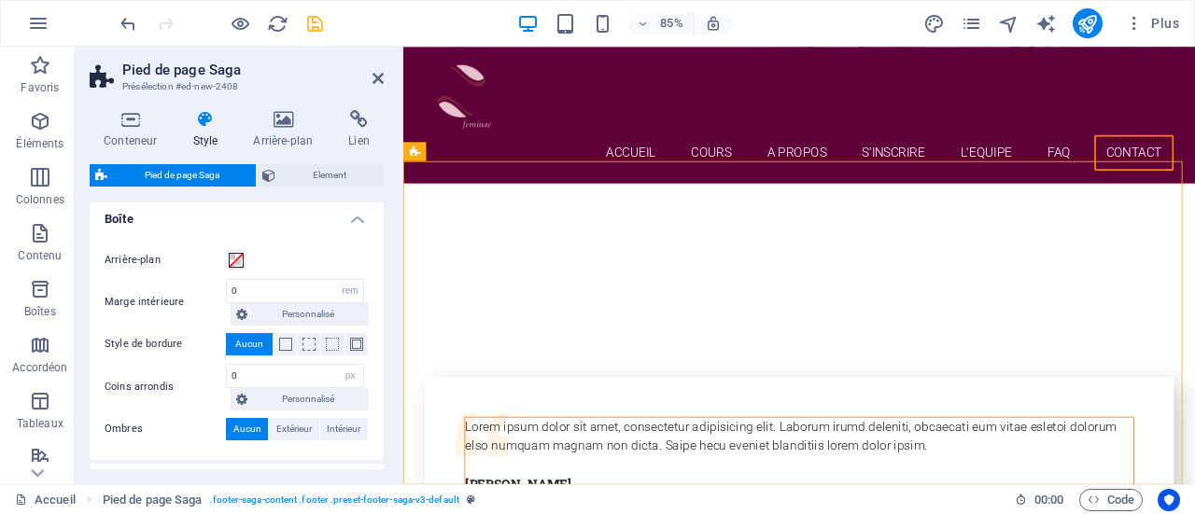
scroll to position [229, 0]
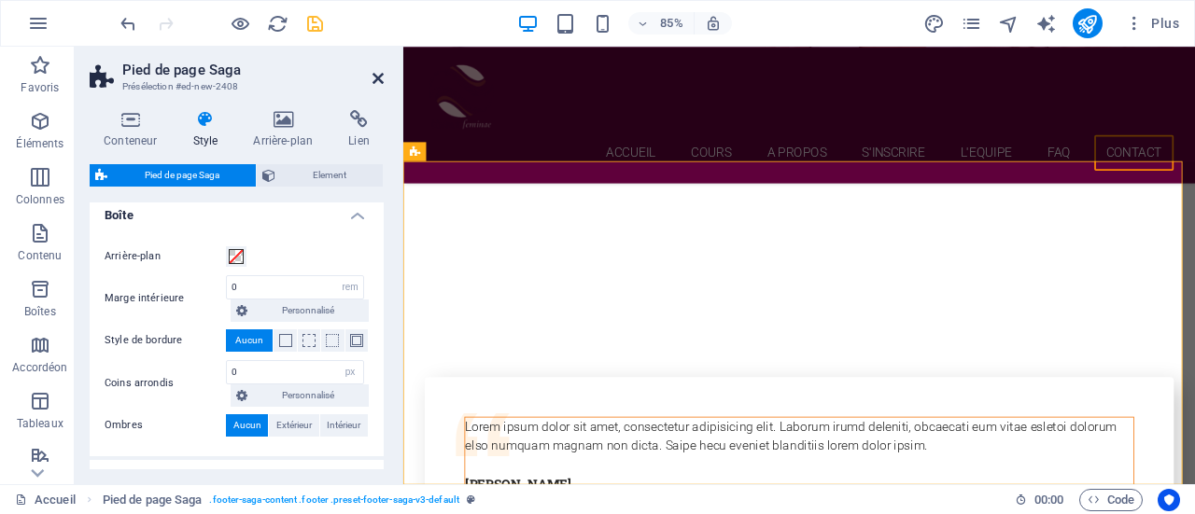
click at [379, 83] on icon at bounding box center [377, 78] width 11 height 15
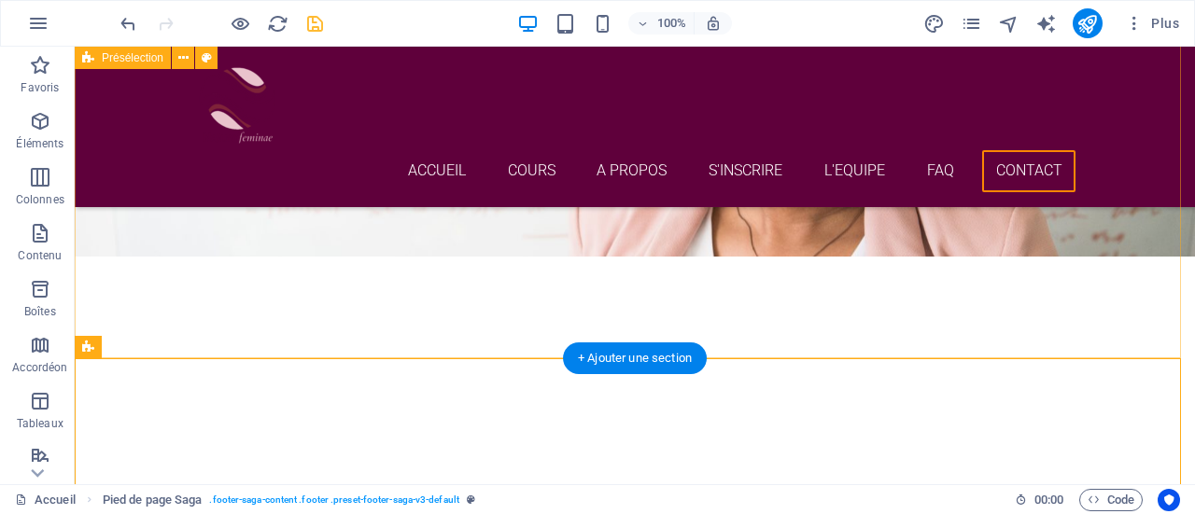
scroll to position [7988, 0]
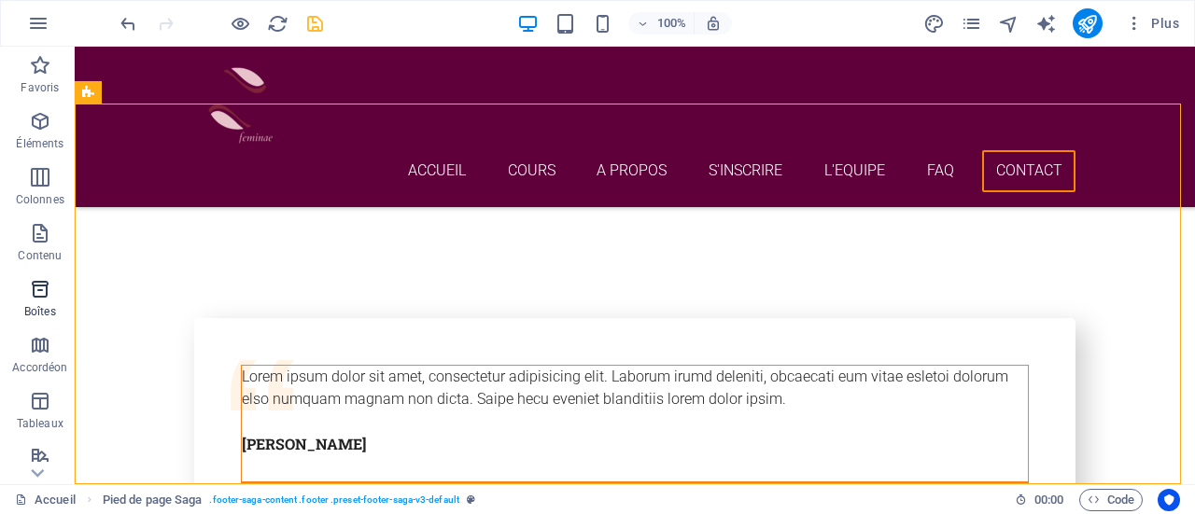
click at [40, 305] on p "Boîtes" at bounding box center [40, 311] width 32 height 15
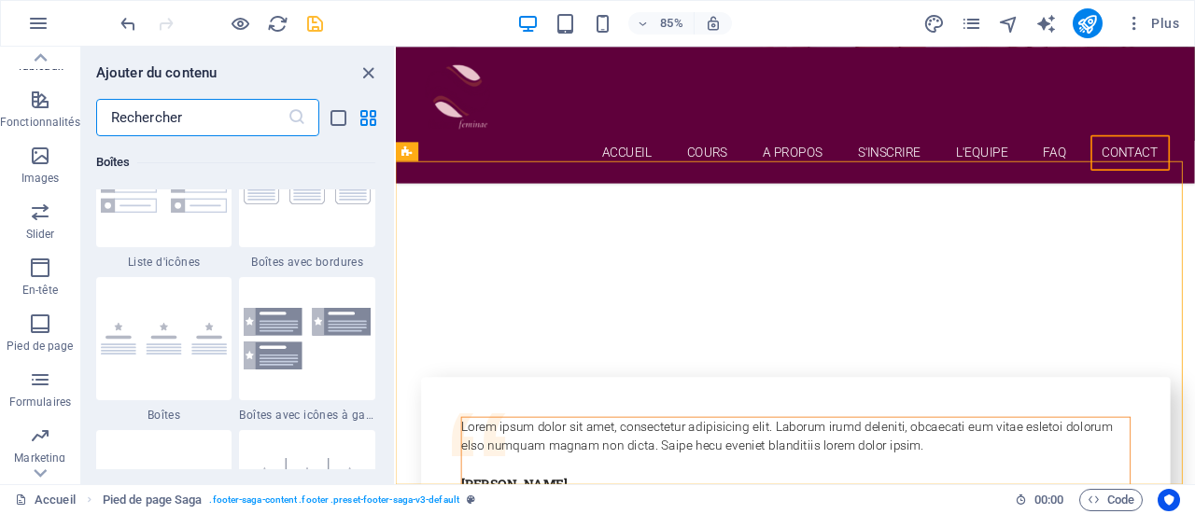
scroll to position [401, 0]
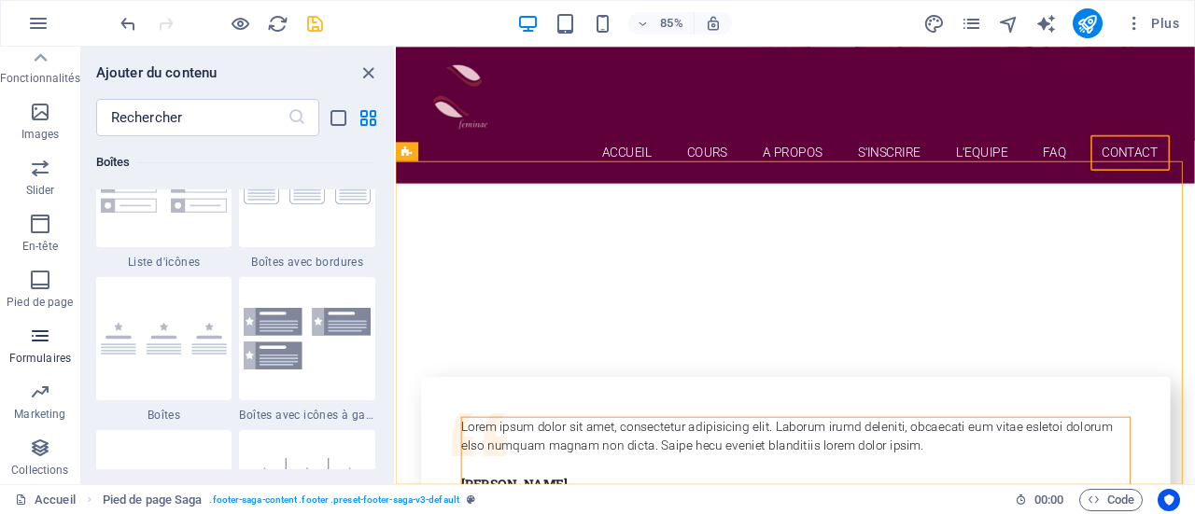
click at [31, 359] on p "Formulaires" at bounding box center [40, 358] width 62 height 15
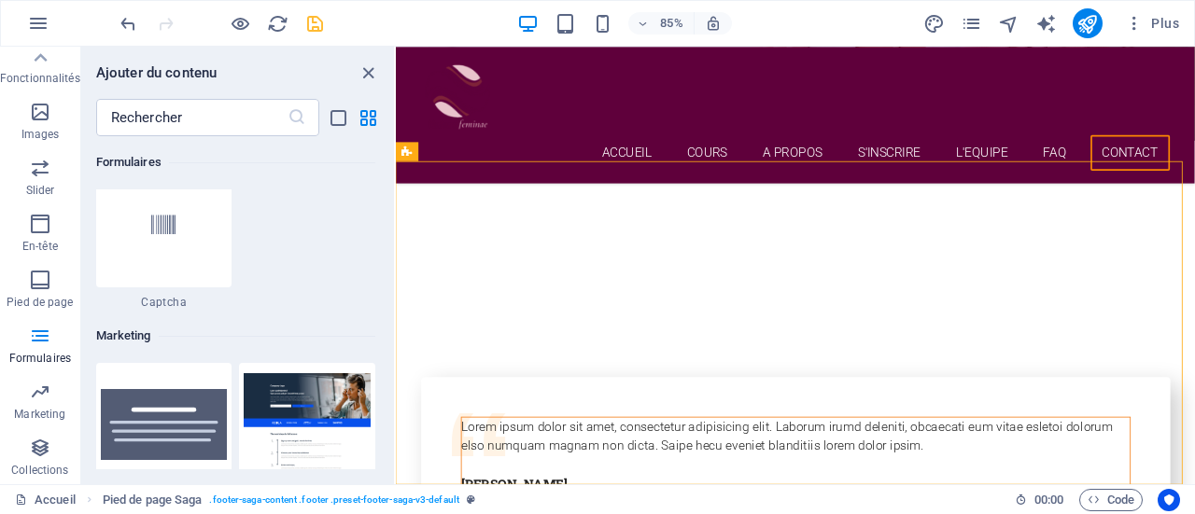
scroll to position [15030, 0]
click at [35, 407] on p "Marketing" at bounding box center [39, 414] width 51 height 15
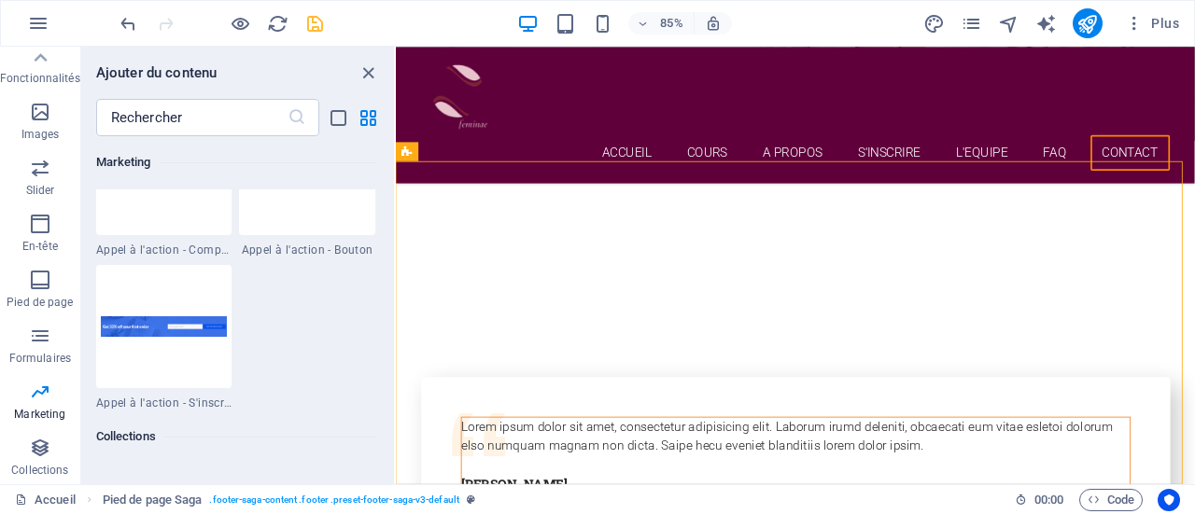
scroll to position [16812, 0]
click at [38, 463] on p "Collections" at bounding box center [39, 470] width 57 height 15
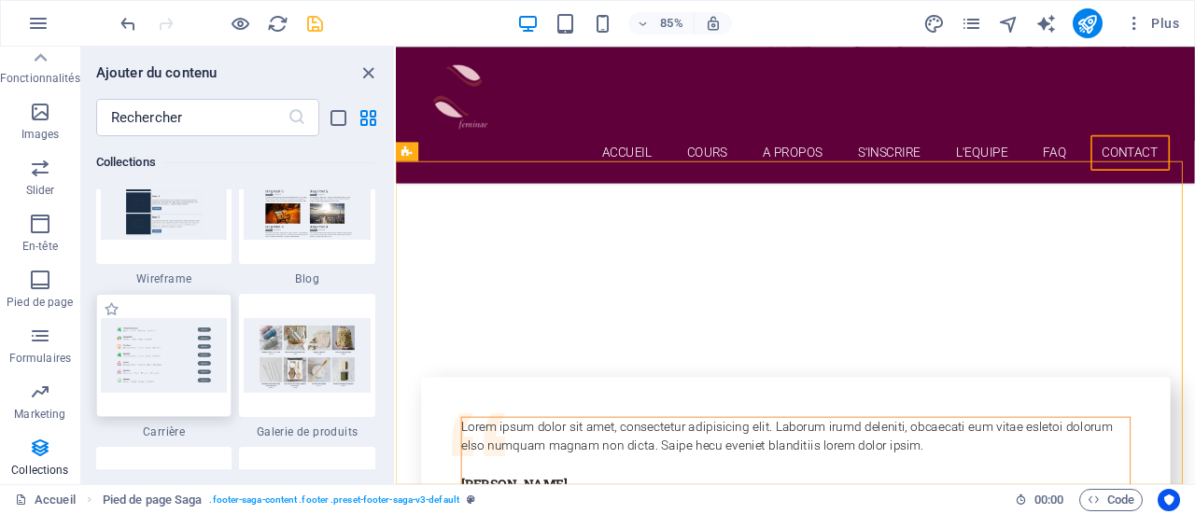
scroll to position [17184, 0]
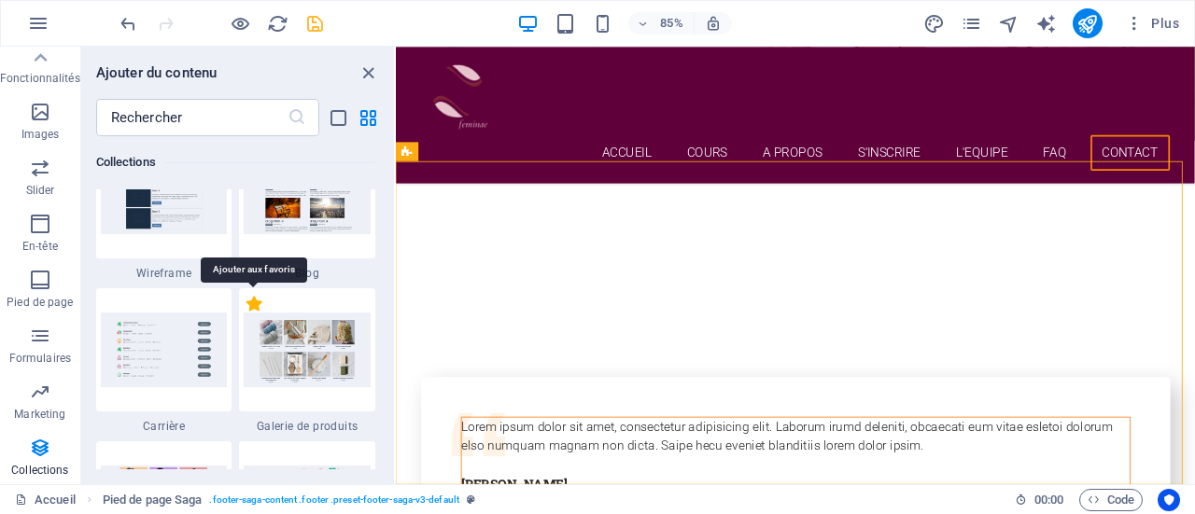
click at [256, 303] on label "1 Star" at bounding box center [254, 304] width 16 height 16
click at [246, 314] on input "1 Star" at bounding box center [245, 314] width 1 height 1
radio input "true"
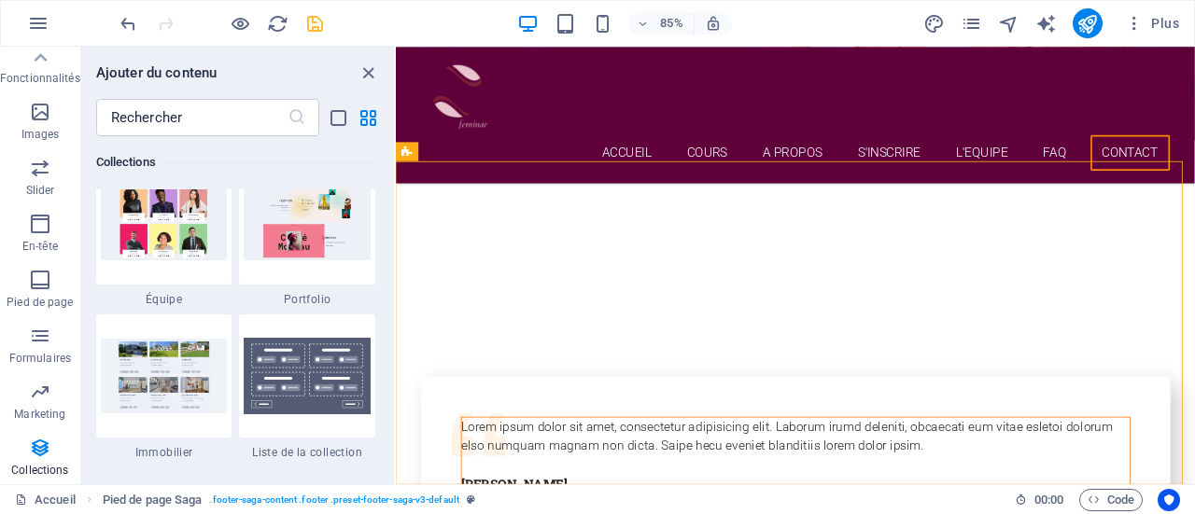
scroll to position [17621, 0]
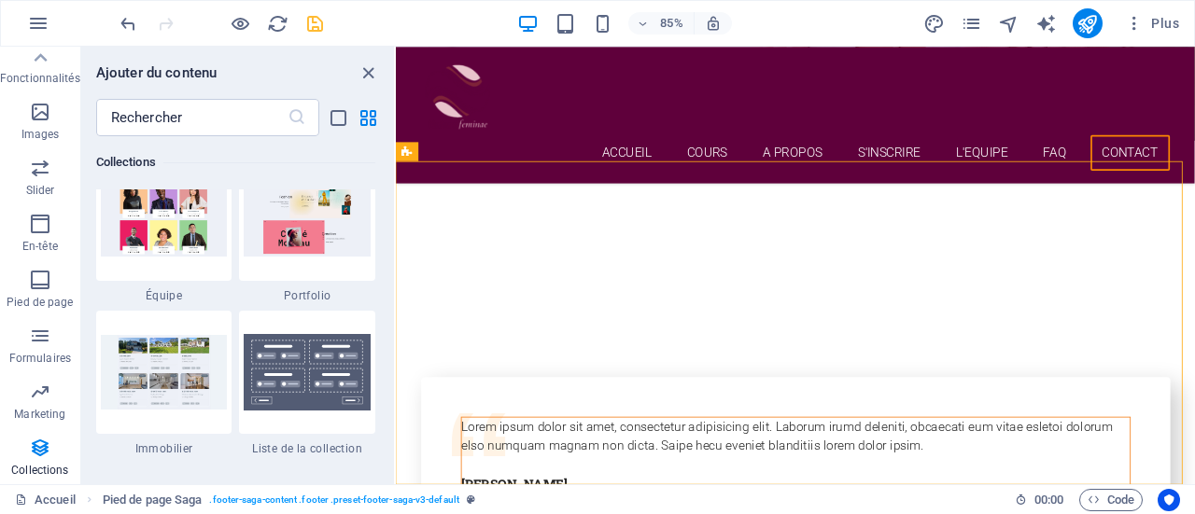
click at [218, 412] on div at bounding box center [164, 372] width 136 height 123
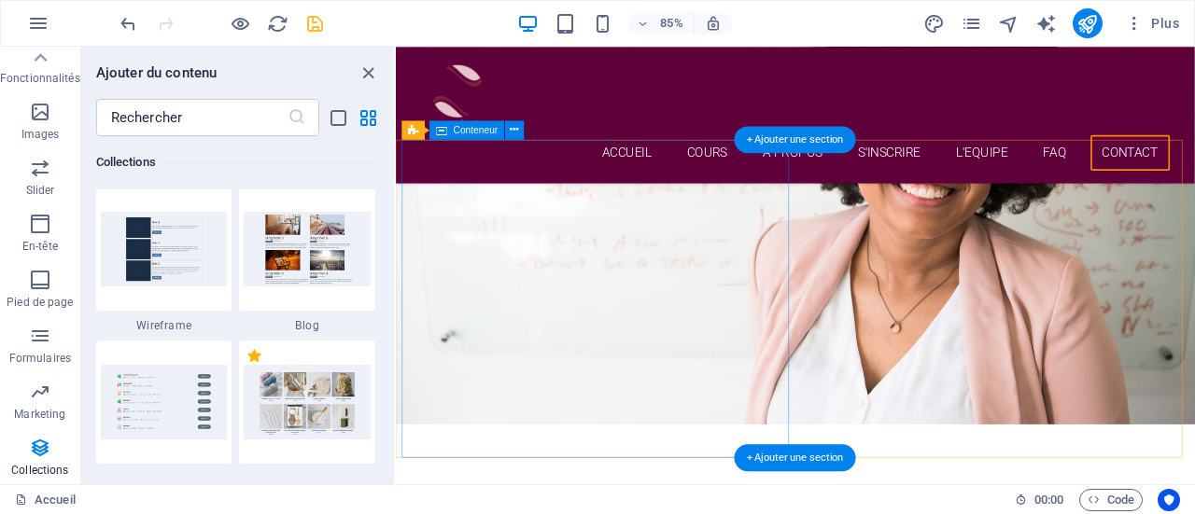
scroll to position [7554, 0]
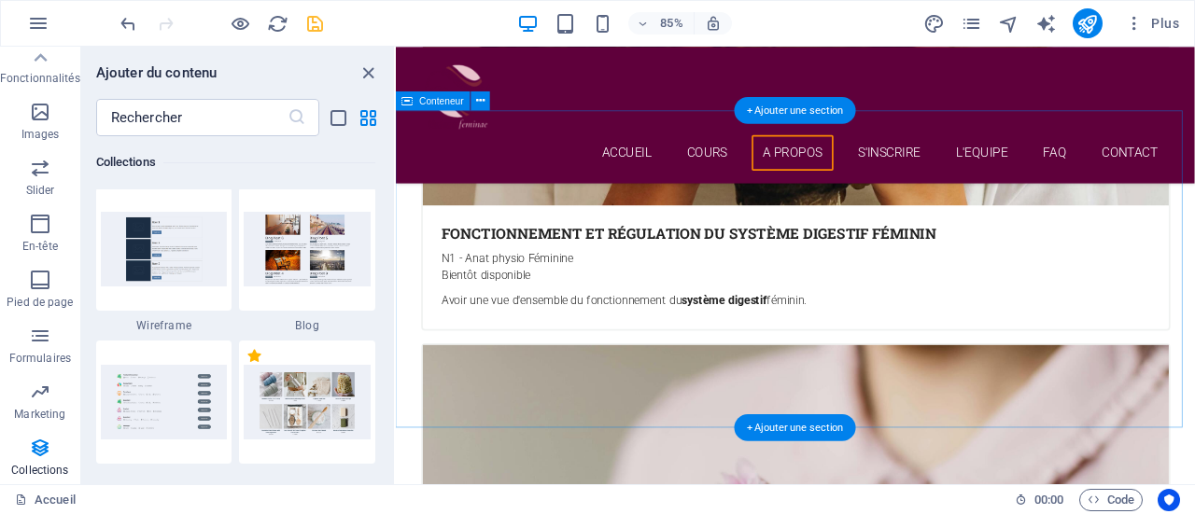
scroll to position [4416, 0]
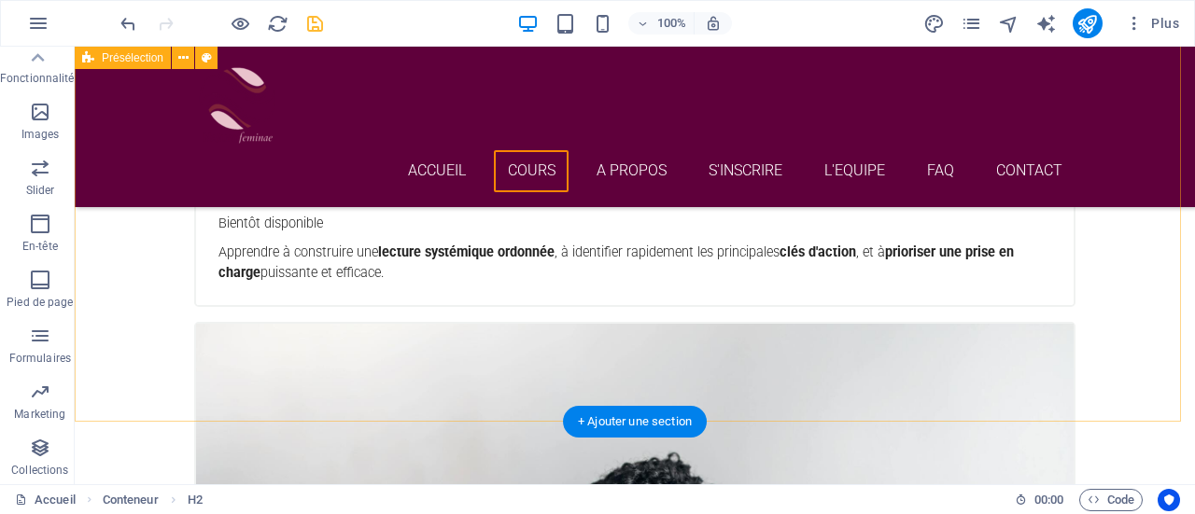
scroll to position [2628, 0]
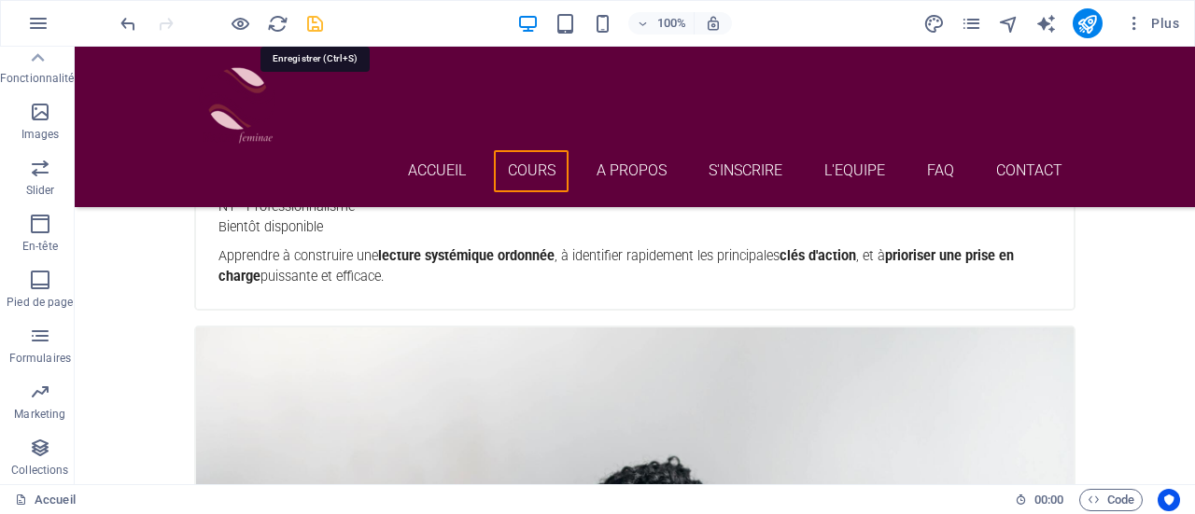
click at [323, 33] on icon "save" at bounding box center [314, 23] width 21 height 21
checkbox input "false"
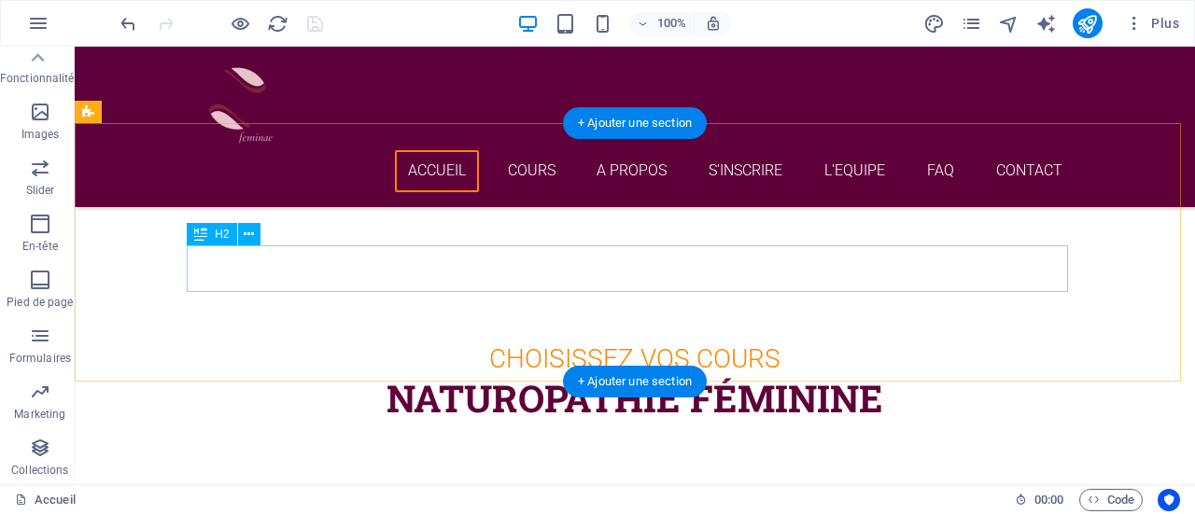
scroll to position [506, 0]
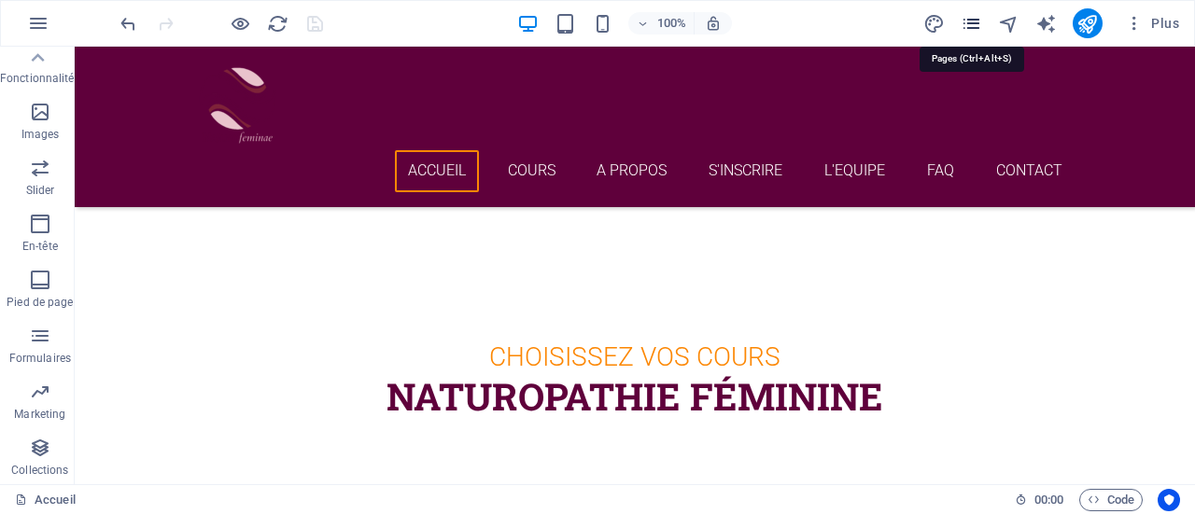
click at [973, 21] on icon "pages" at bounding box center [970, 23] width 21 height 21
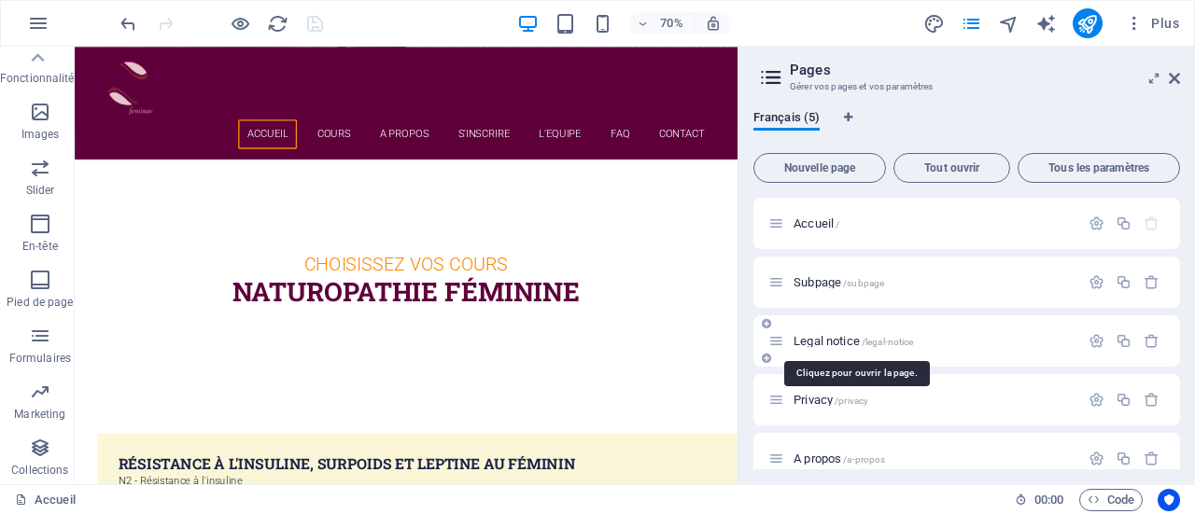
click at [823, 343] on span "Legal notice /legal-notice" at bounding box center [852, 341] width 119 height 14
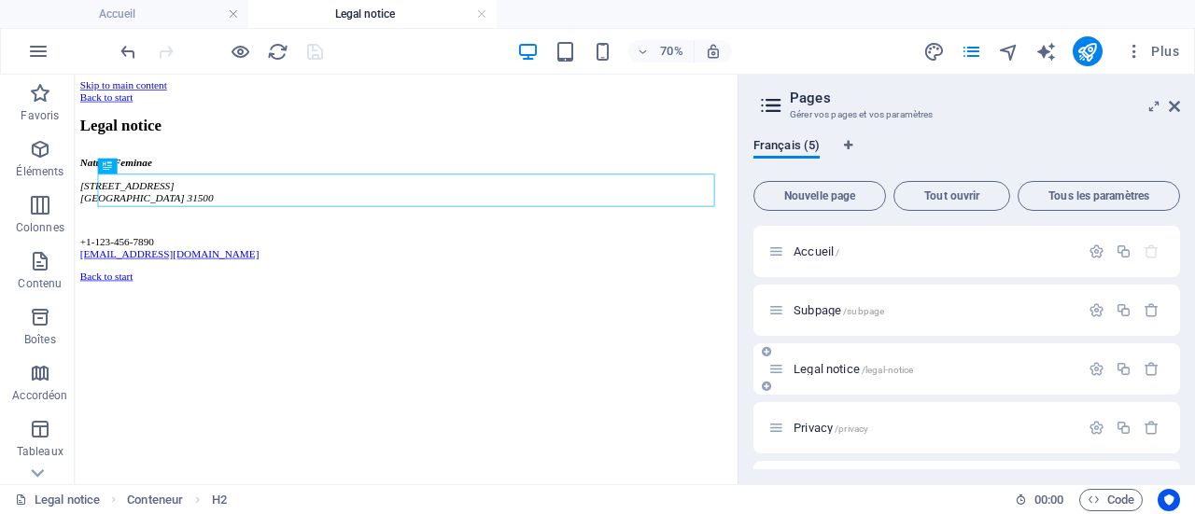
scroll to position [0, 0]
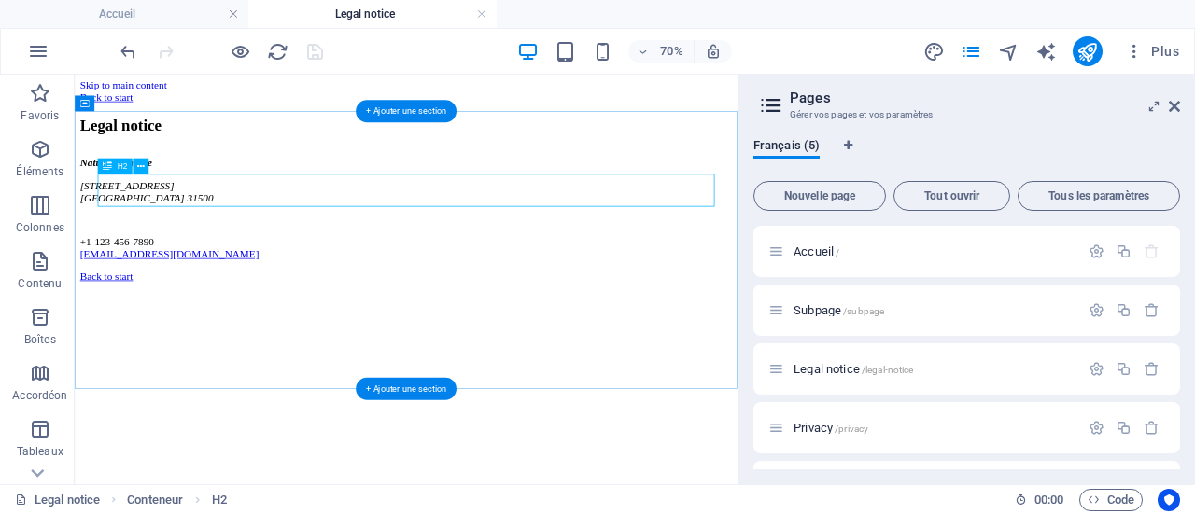
click at [363, 160] on div "Legal notice" at bounding box center [547, 146] width 931 height 25
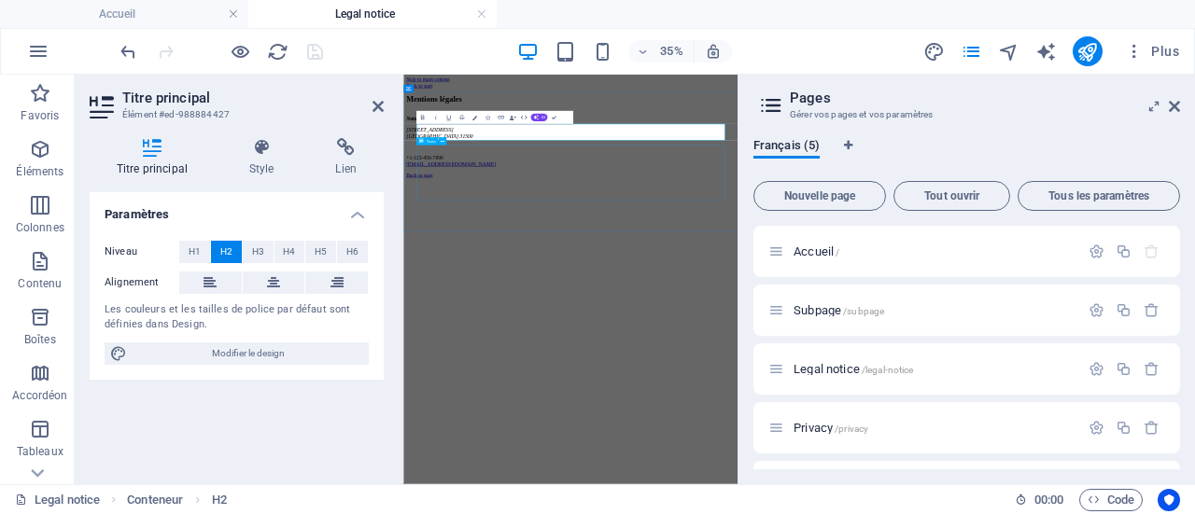
click at [787, 340] on div "Naturo'Feminae [STREET_ADDRESS] +1-123-456-7890 [EMAIL_ADDRESS][DOMAIN_NAME]" at bounding box center [881, 265] width 940 height 147
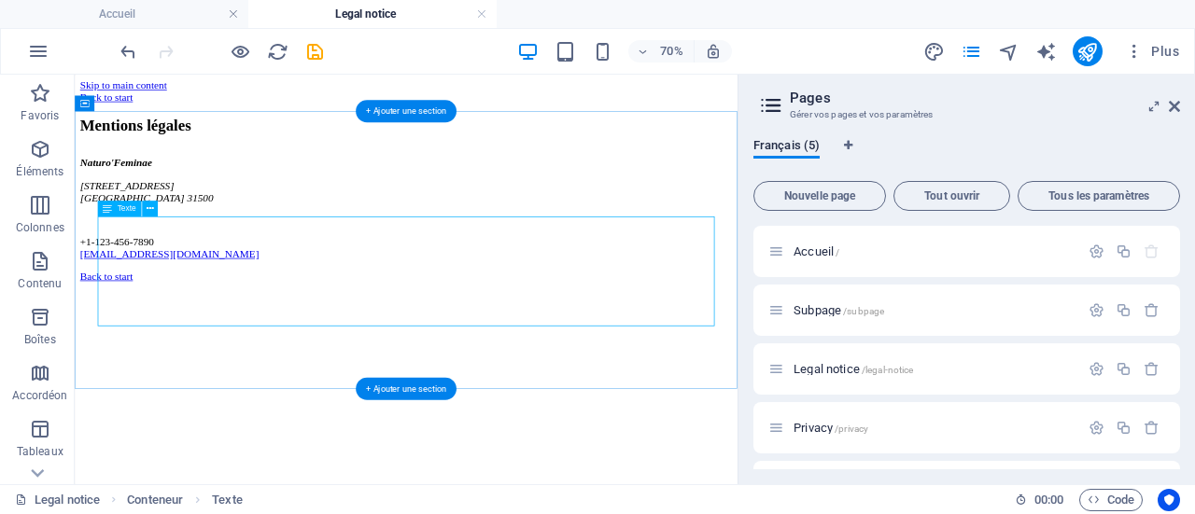
click at [217, 340] on div "Naturo'Feminae [STREET_ADDRESS] +1-123-456-7890 [EMAIL_ADDRESS][DOMAIN_NAME]" at bounding box center [547, 265] width 931 height 147
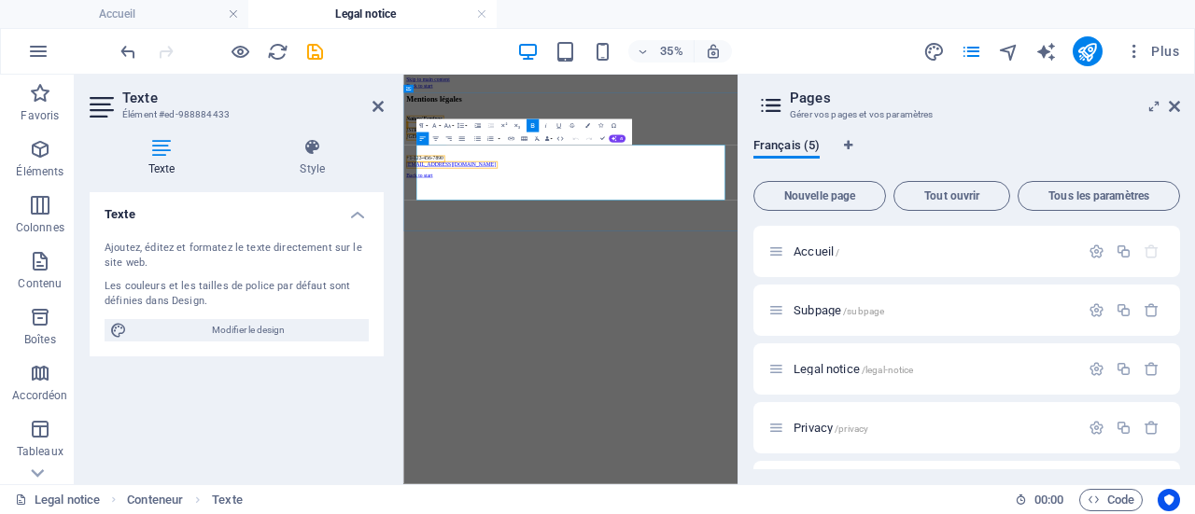
click at [565, 340] on p "+1-123-456-7890 [EMAIL_ADDRESS][DOMAIN_NAME]" at bounding box center [881, 323] width 940 height 34
drag, startPoint x: 563, startPoint y: 390, endPoint x: 441, endPoint y: 375, distance: 122.2
click at [441, 340] on div "Naturo'Feminae [STREET_ADDRESS] +1-123-456-7890 [EMAIL_ADDRESS][DOMAIN_NAME]" at bounding box center [881, 265] width 940 height 147
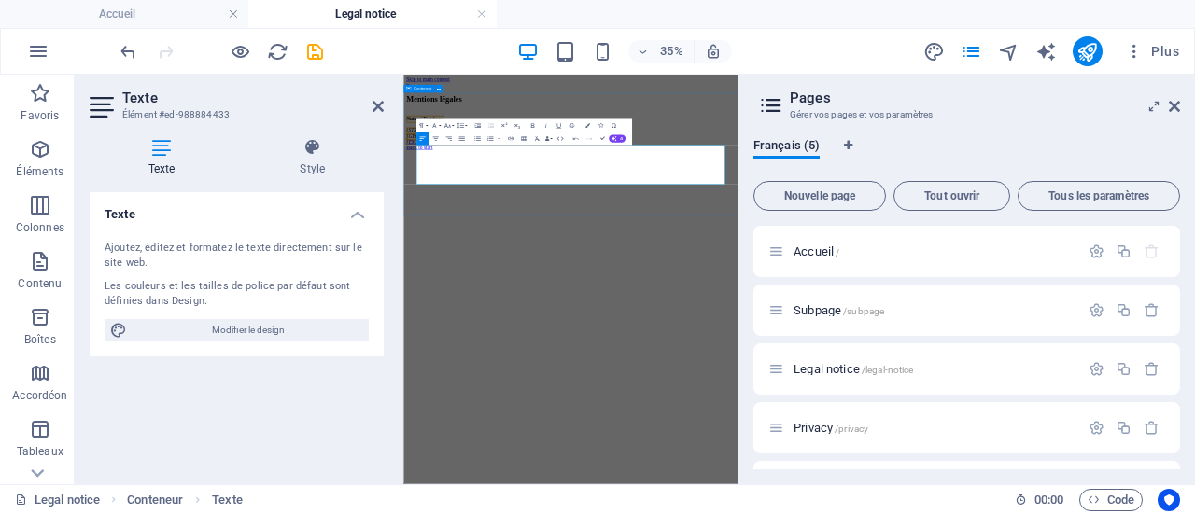
click at [549, 276] on div "Mentions légales Naturo'Feminae [STREET_ADDRESS] [EMAIL_ADDRESS][DOMAIN_NAME]" at bounding box center [881, 205] width 940 height 142
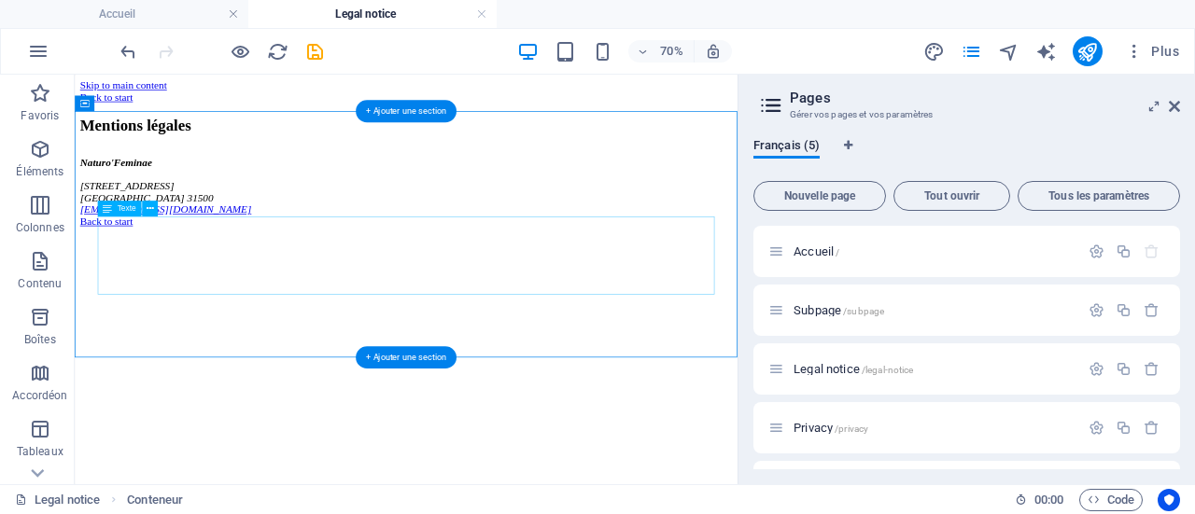
click at [372, 276] on div "Naturo'Feminae [STREET_ADDRESS] [EMAIL_ADDRESS][DOMAIN_NAME]" at bounding box center [547, 234] width 931 height 84
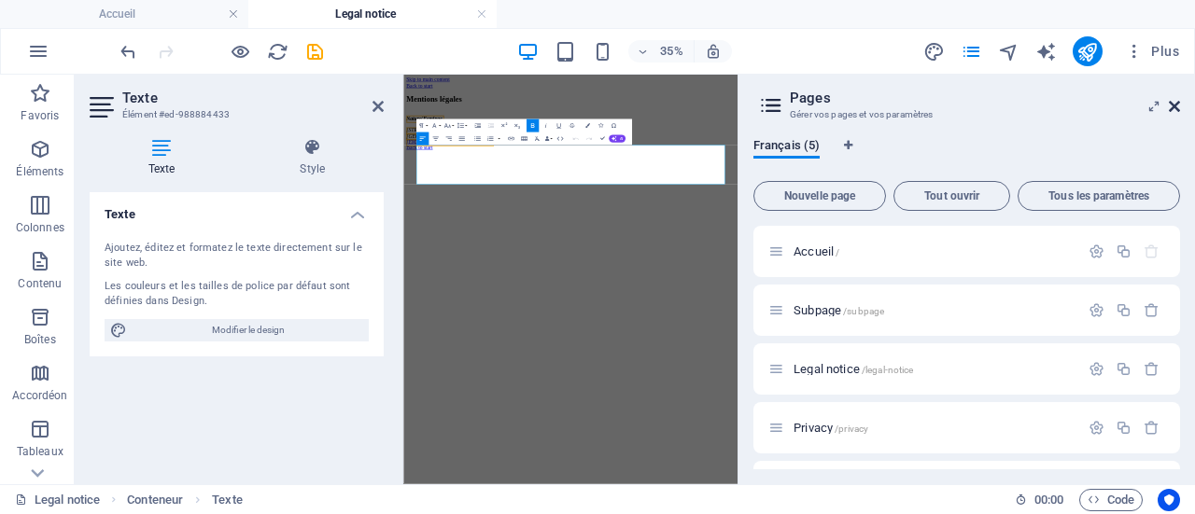
click at [1174, 105] on icon at bounding box center [1174, 106] width 11 height 15
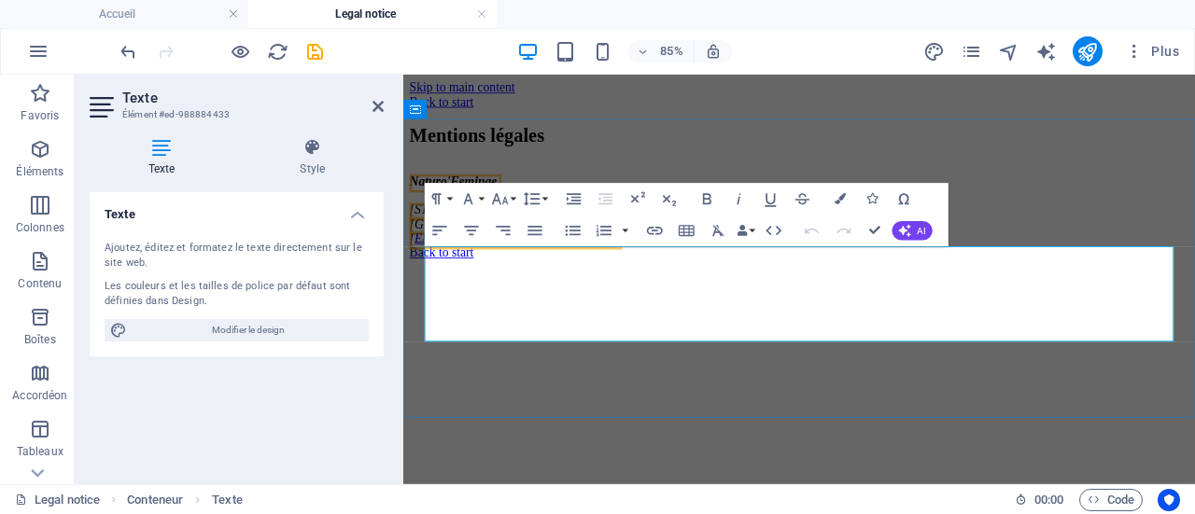
click at [624, 276] on address "Naturo'Feminae [STREET_ADDRESS] [EMAIL_ADDRESS][DOMAIN_NAME]" at bounding box center [869, 234] width 917 height 84
click at [365, 214] on h4 "Texte" at bounding box center [237, 209] width 294 height 34
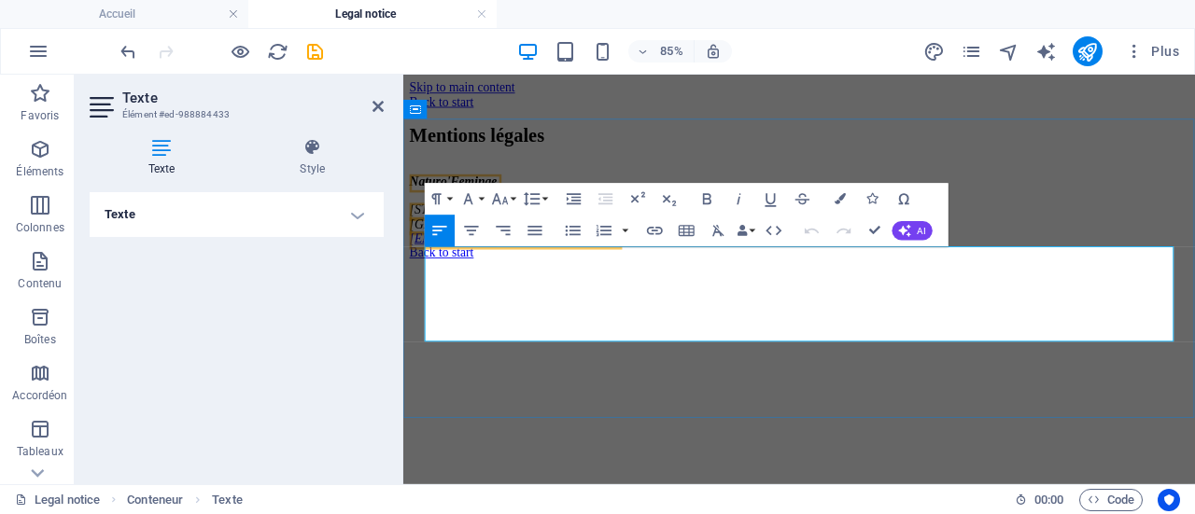
click at [774, 276] on address "Naturo'Feminae [STREET_ADDRESS] [EMAIL_ADDRESS][DOMAIN_NAME]" at bounding box center [869, 234] width 917 height 84
click at [661, 276] on div "Mentions légales Naturo'Feminae [STREET_ADDRESS] [EMAIL_ADDRESS][DOMAIN_NAME]" at bounding box center [869, 205] width 917 height 142
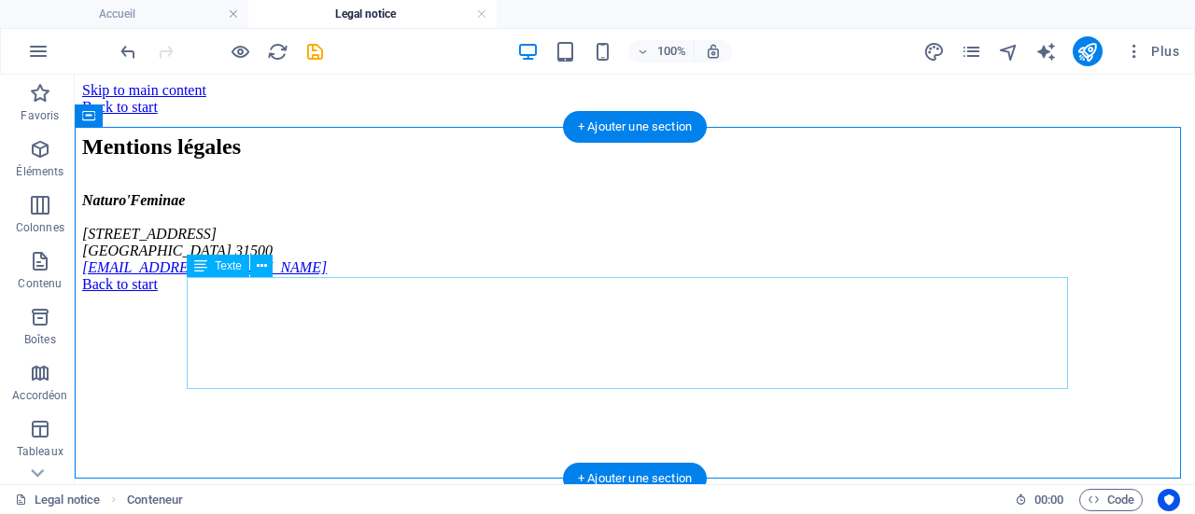
click at [193, 276] on div "Naturo'Feminae [STREET_ADDRESS] [EMAIL_ADDRESS][DOMAIN_NAME]" at bounding box center [634, 234] width 1105 height 84
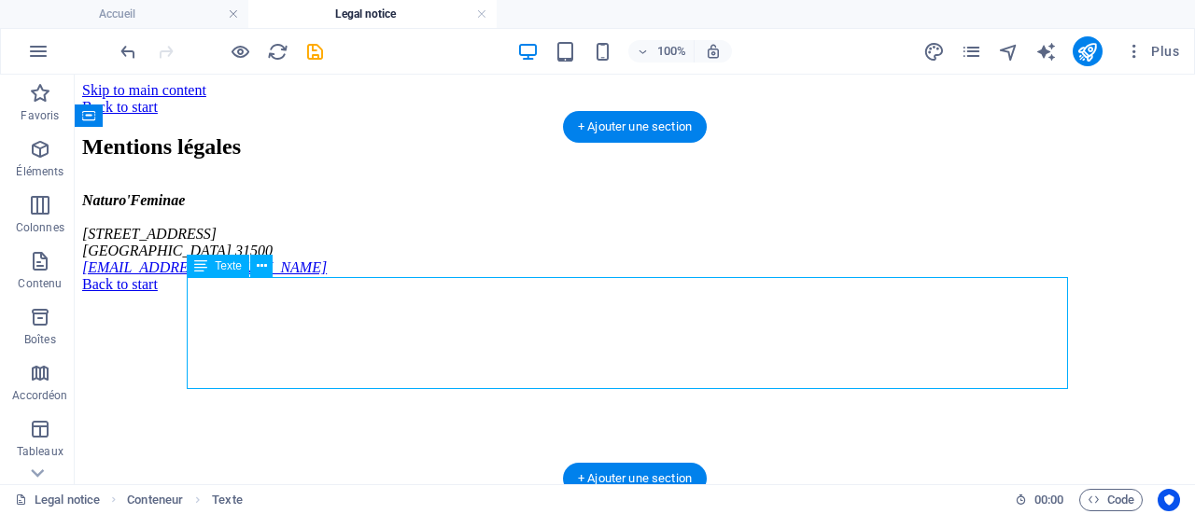
click at [191, 276] on div "Naturo'Feminae [STREET_ADDRESS] [EMAIL_ADDRESS][DOMAIN_NAME]" at bounding box center [634, 234] width 1105 height 84
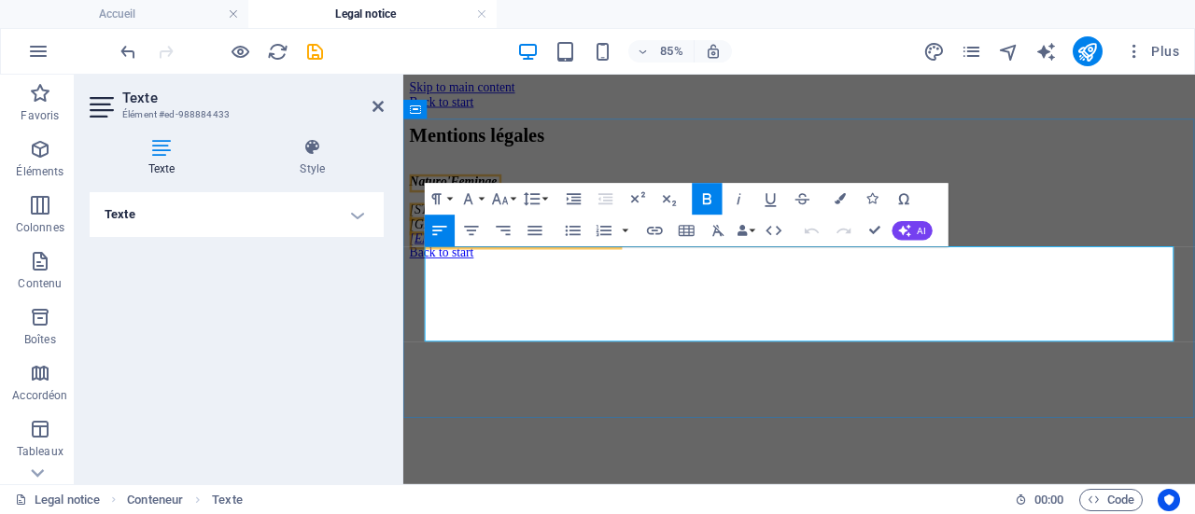
click at [545, 242] on span "[STREET_ADDRESS]" at bounding box center [478, 234] width 134 height 16
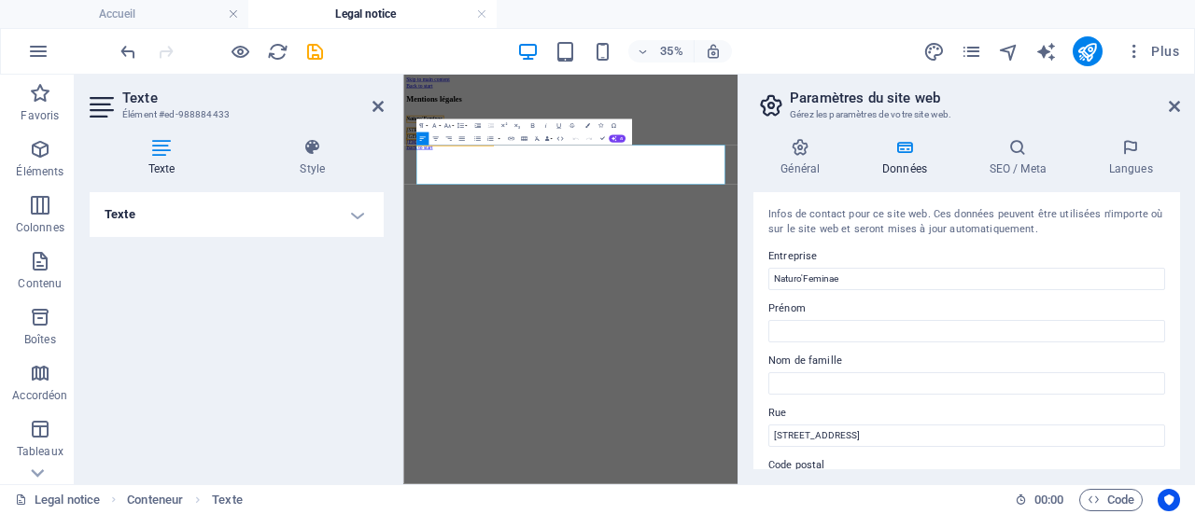
click at [895, 301] on html "Skip to main content Back to start Mentions légales Naturo'Feminae [STREET_ADDR…" at bounding box center [880, 188] width 955 height 226
click at [1176, 106] on icon at bounding box center [1174, 106] width 11 height 15
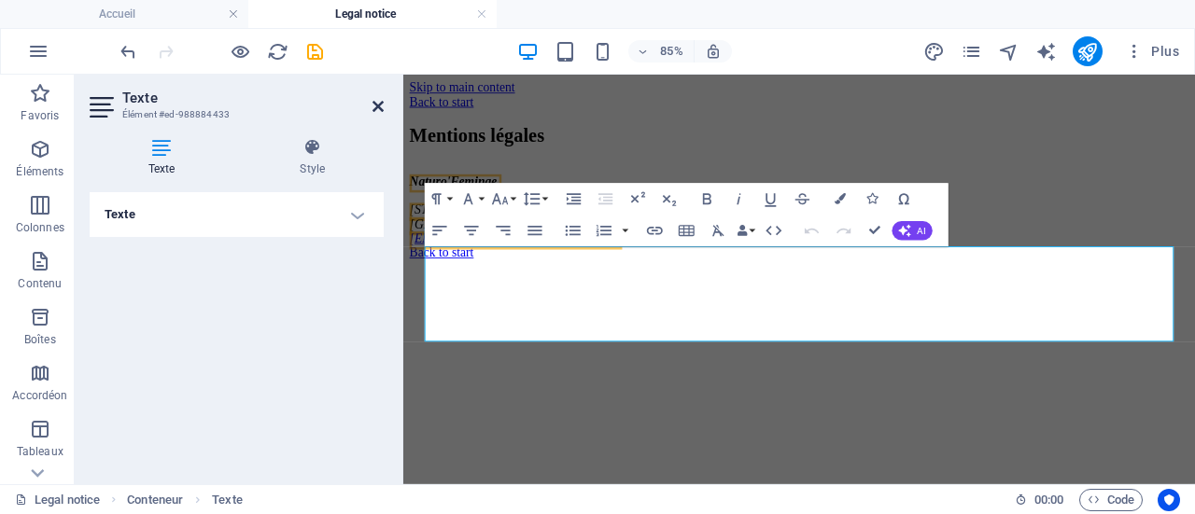
click at [375, 104] on icon at bounding box center [377, 106] width 11 height 15
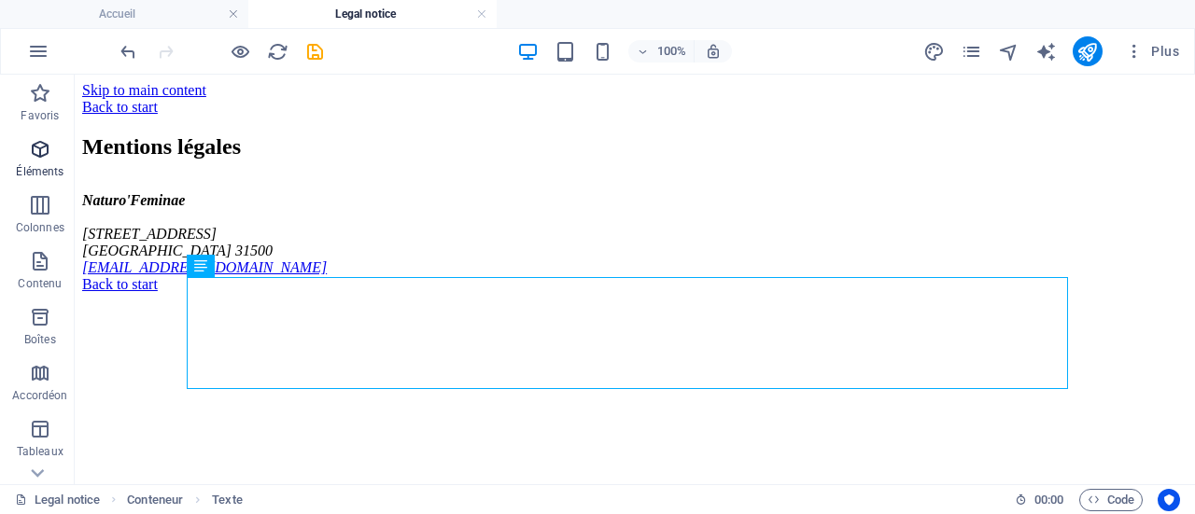
click at [31, 163] on span "Éléments" at bounding box center [40, 160] width 80 height 45
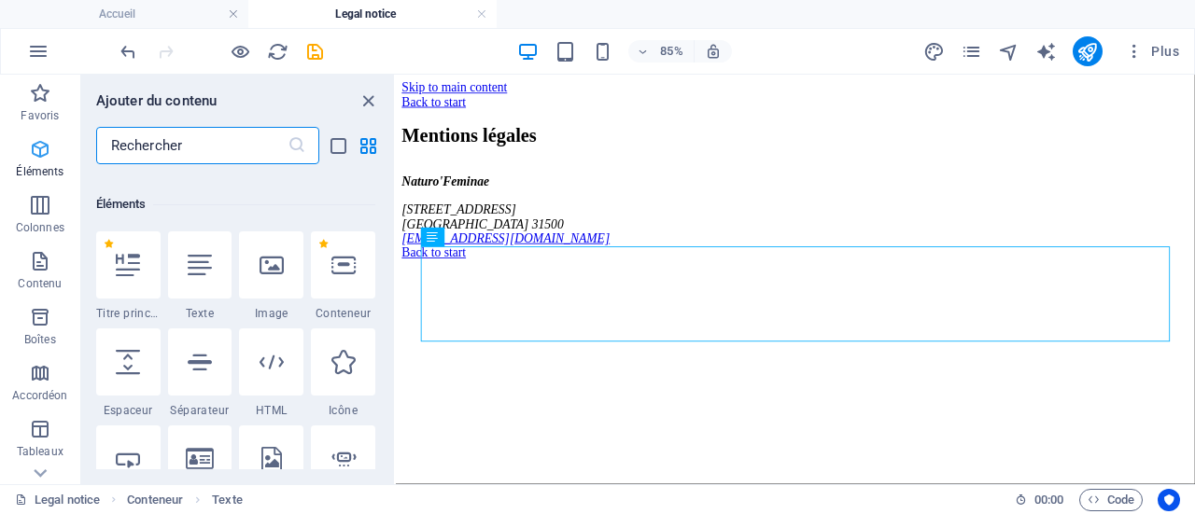
scroll to position [352, 0]
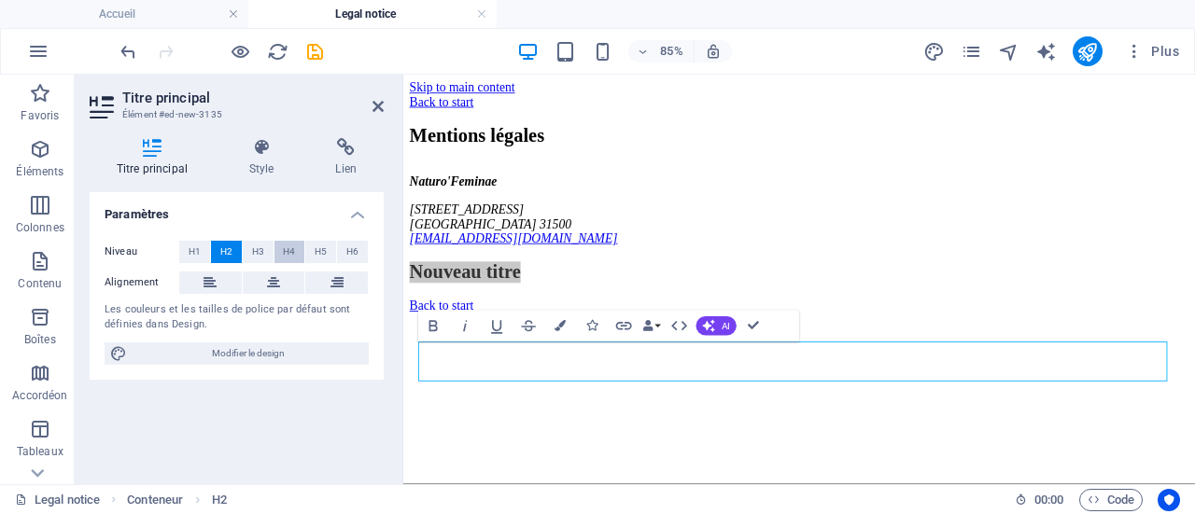
click at [298, 249] on button "H4" at bounding box center [289, 252] width 31 height 22
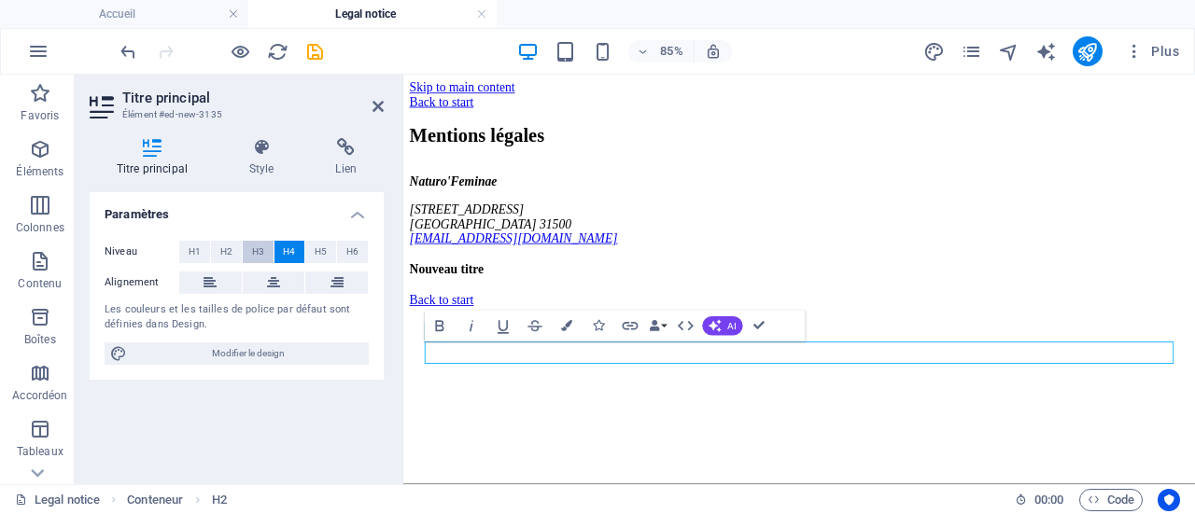
click at [258, 249] on span "H3" at bounding box center [258, 252] width 12 height 22
click at [39, 170] on p "Éléments" at bounding box center [40, 171] width 48 height 15
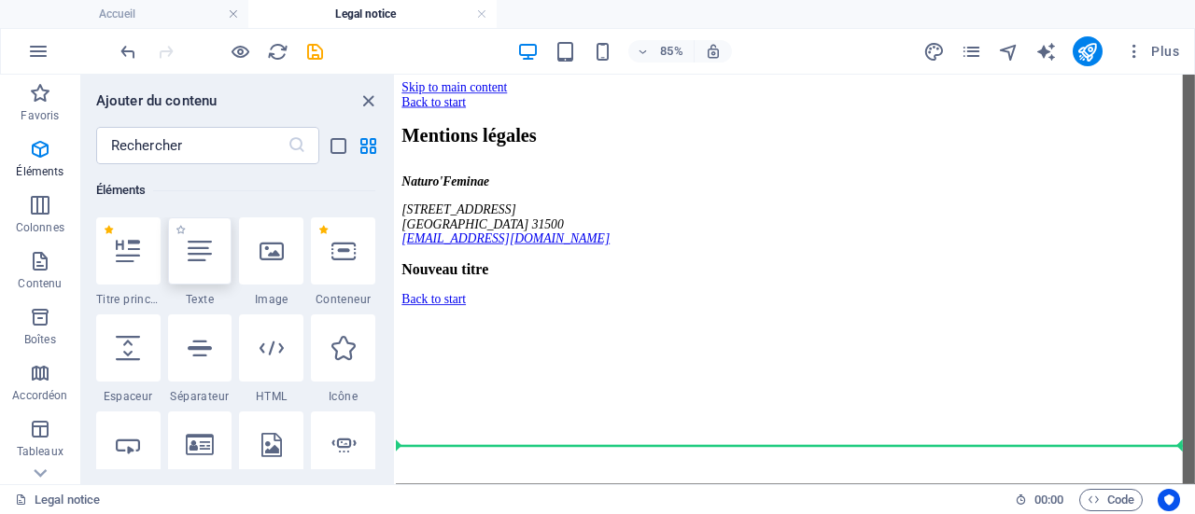
scroll to position [7, 0]
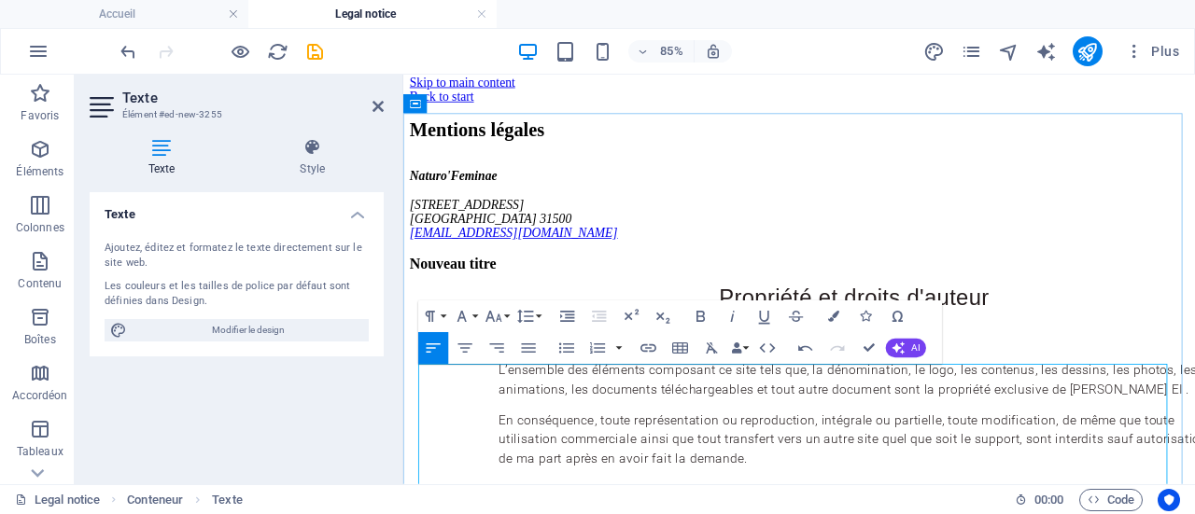
click at [877, 153] on div "Mentions légales" at bounding box center [869, 140] width 917 height 25
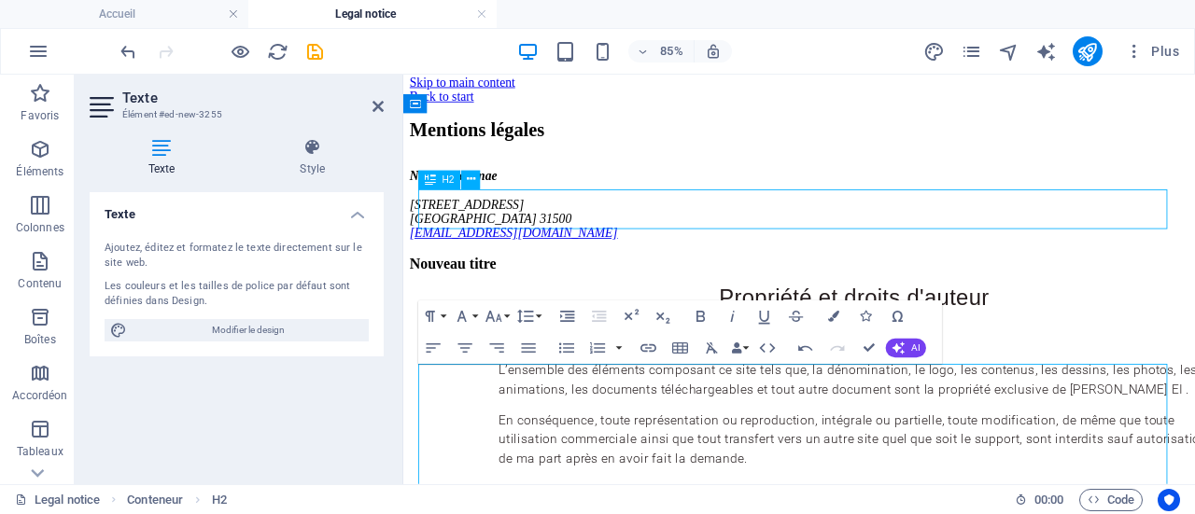
click at [877, 153] on div "Mentions légales" at bounding box center [869, 140] width 917 height 25
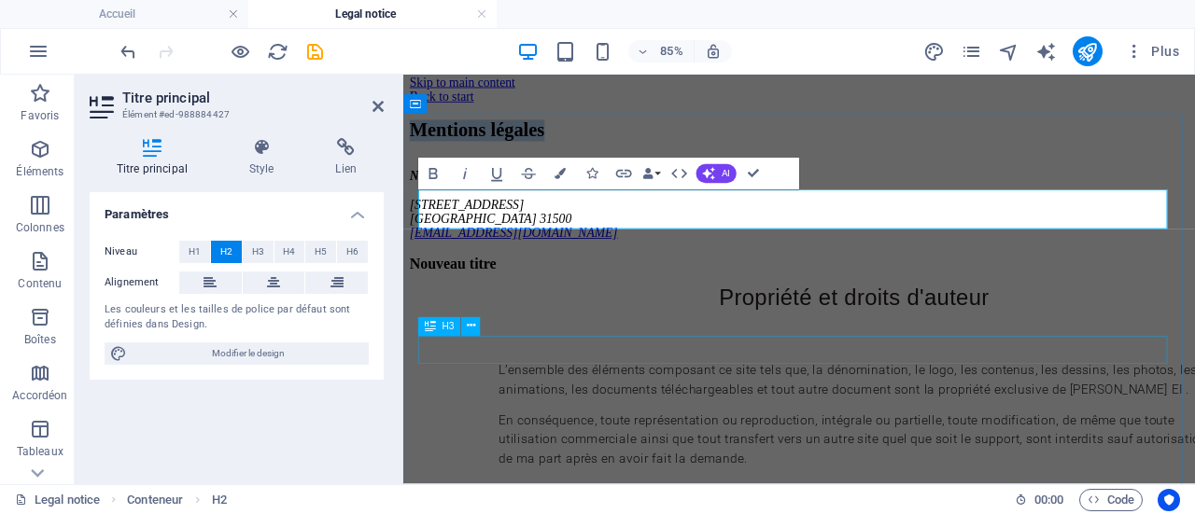
click at [543, 308] on div "Nouveau titre" at bounding box center [869, 297] width 917 height 21
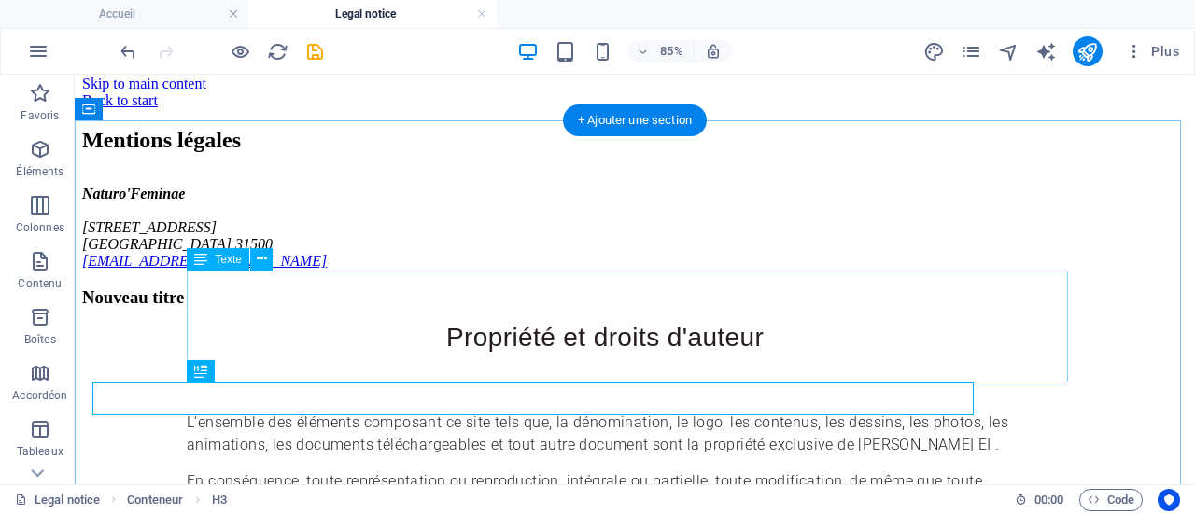
click at [525, 270] on div "Naturo'Feminae [STREET_ADDRESS] [EMAIL_ADDRESS][DOMAIN_NAME]" at bounding box center [634, 228] width 1105 height 84
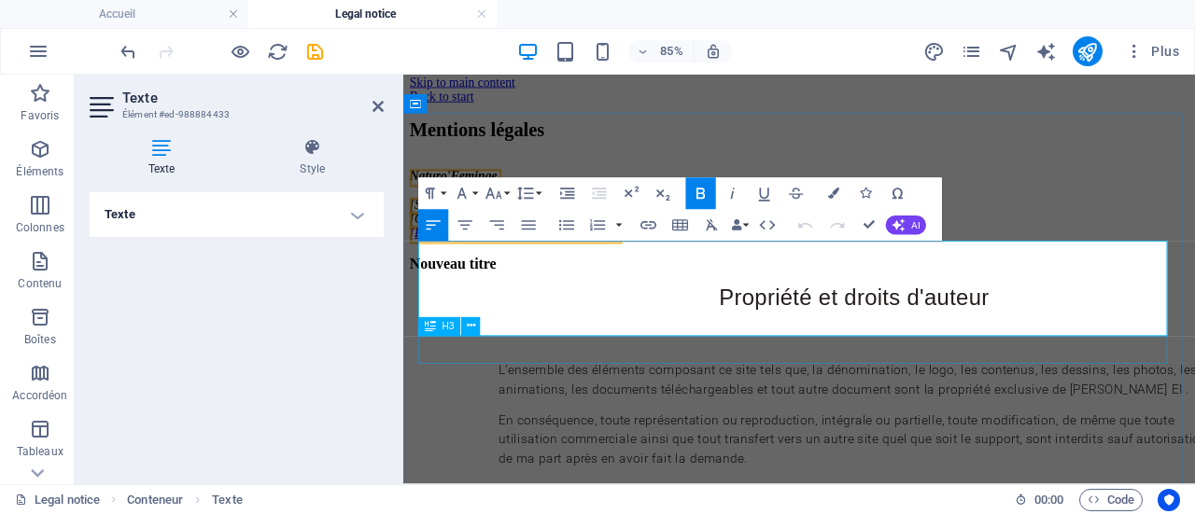
click at [522, 308] on div "Nouveau titre" at bounding box center [869, 297] width 917 height 21
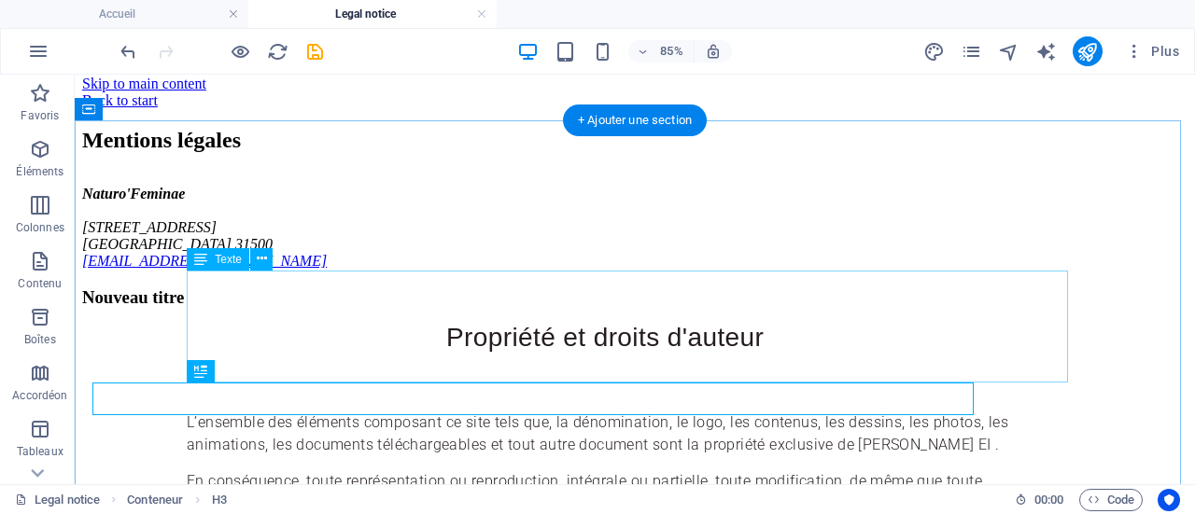
click at [504, 270] on div "Naturo'Feminae [STREET_ADDRESS] [EMAIL_ADDRESS][DOMAIN_NAME]" at bounding box center [634, 228] width 1105 height 84
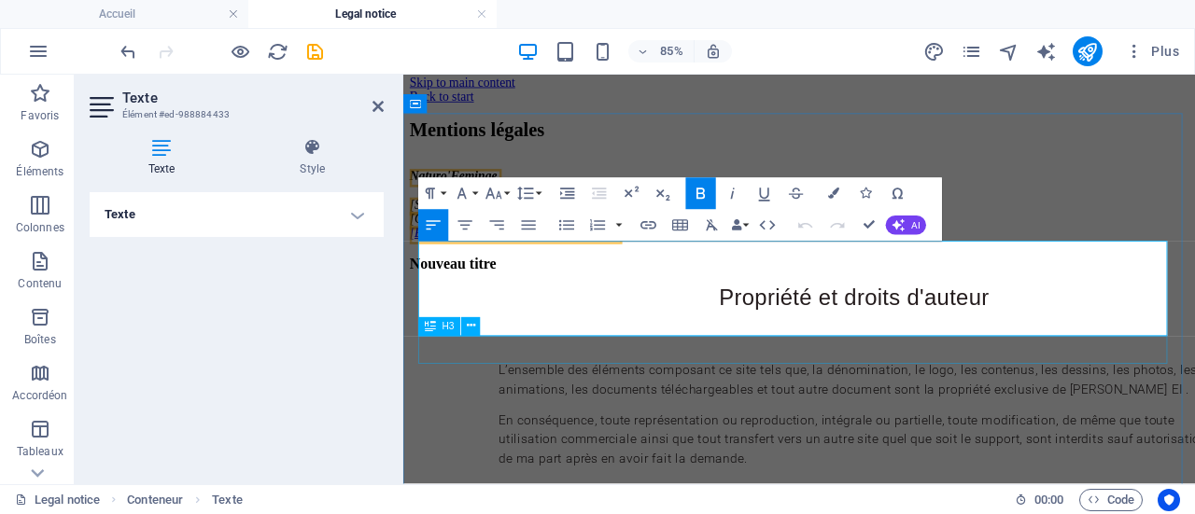
click at [522, 308] on div "Nouveau titre" at bounding box center [869, 297] width 917 height 21
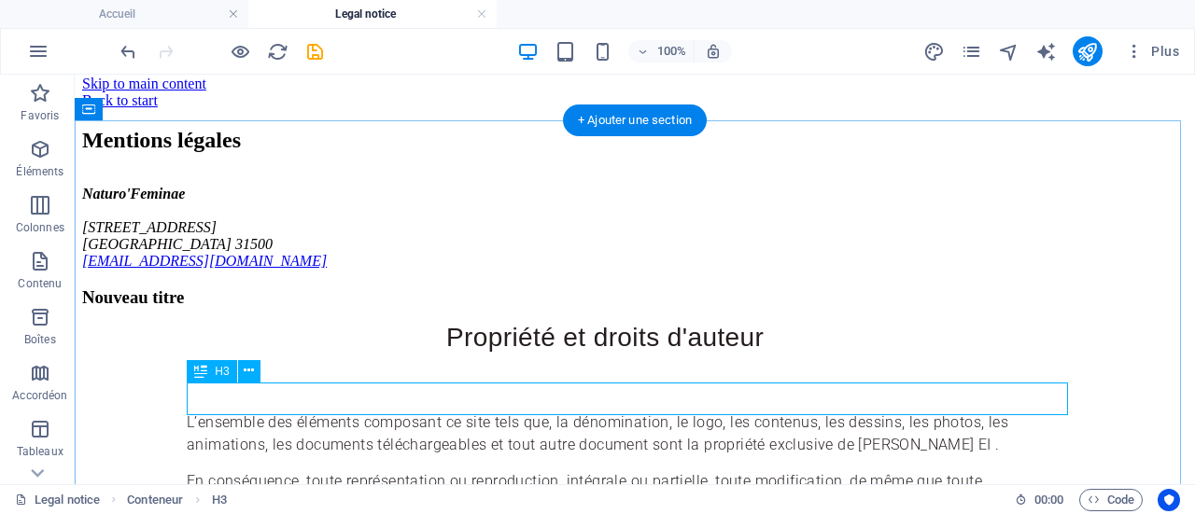
click at [367, 308] on div "Nouveau titre" at bounding box center [634, 297] width 1105 height 21
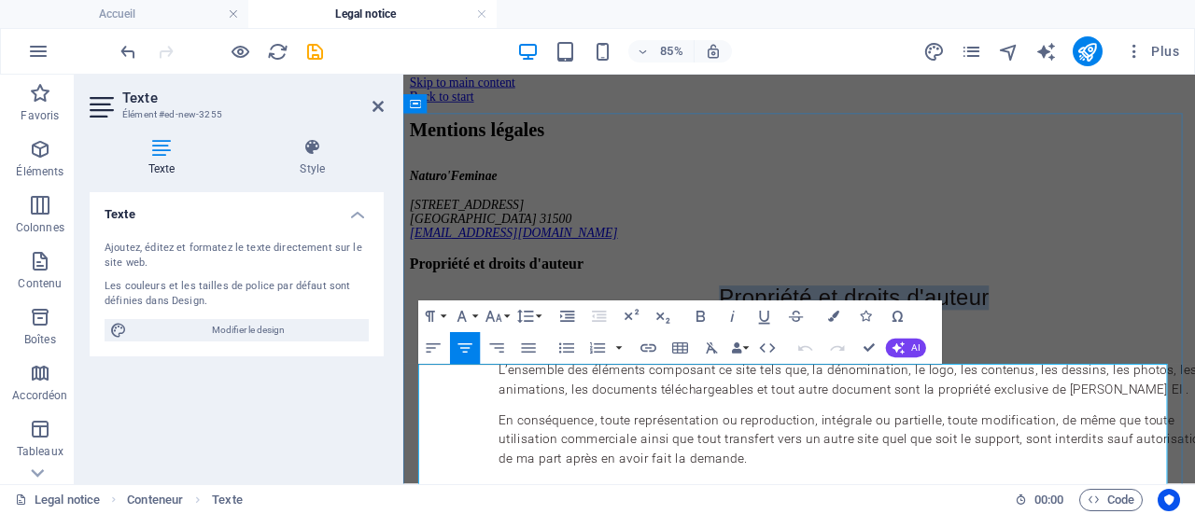
drag, startPoint x: 712, startPoint y: 431, endPoint x: 1211, endPoint y: 444, distance: 498.6
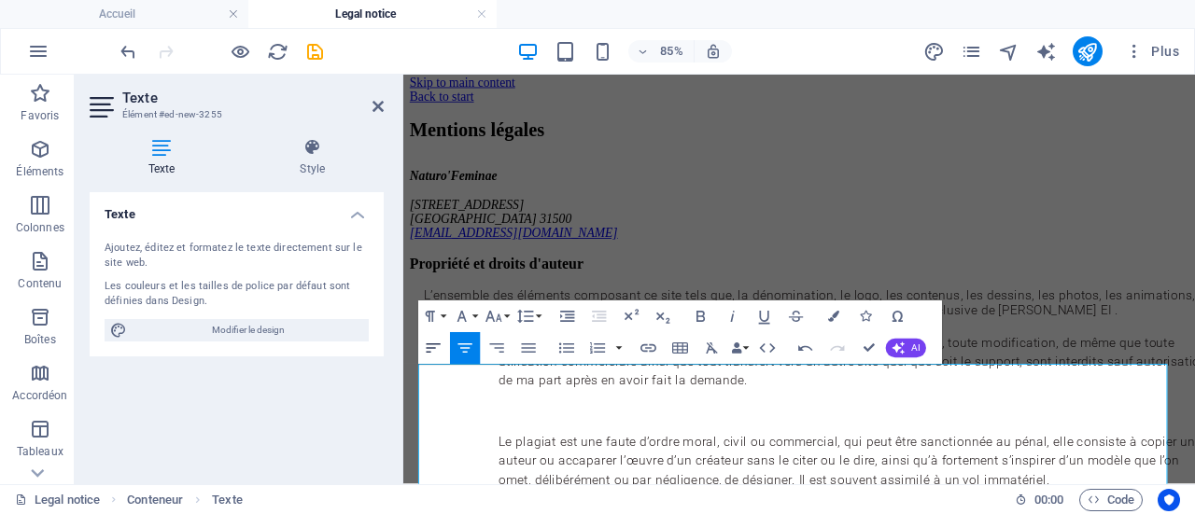
click at [435, 346] on icon "button" at bounding box center [433, 348] width 19 height 19
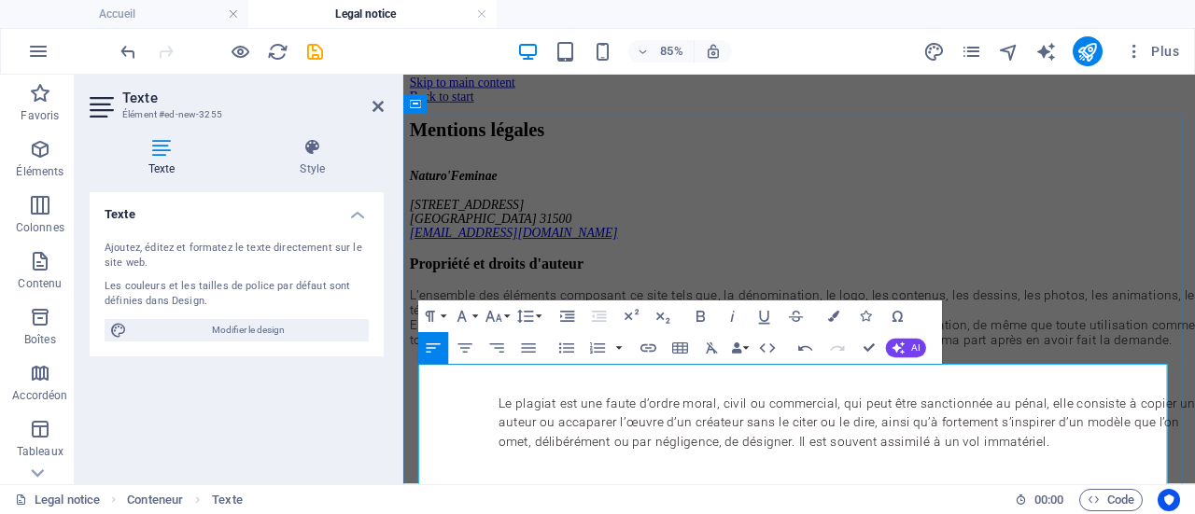
click at [1058, 360] on span "L’ensemble des éléments composant ce site tels que, la dénomination, le logo, l…" at bounding box center [917, 342] width 1012 height 35
click at [1194, 396] on div "L’ensemble des éléments composant ce site tels que, la dénomination, le logo, l…" at bounding box center [933, 360] width 1045 height 71
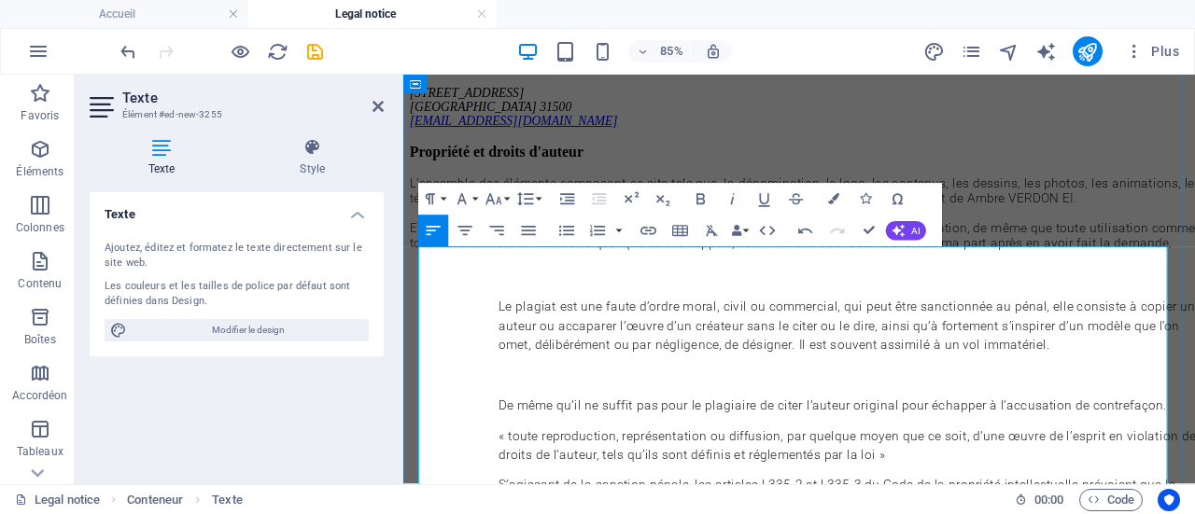
scroll to position [147, 0]
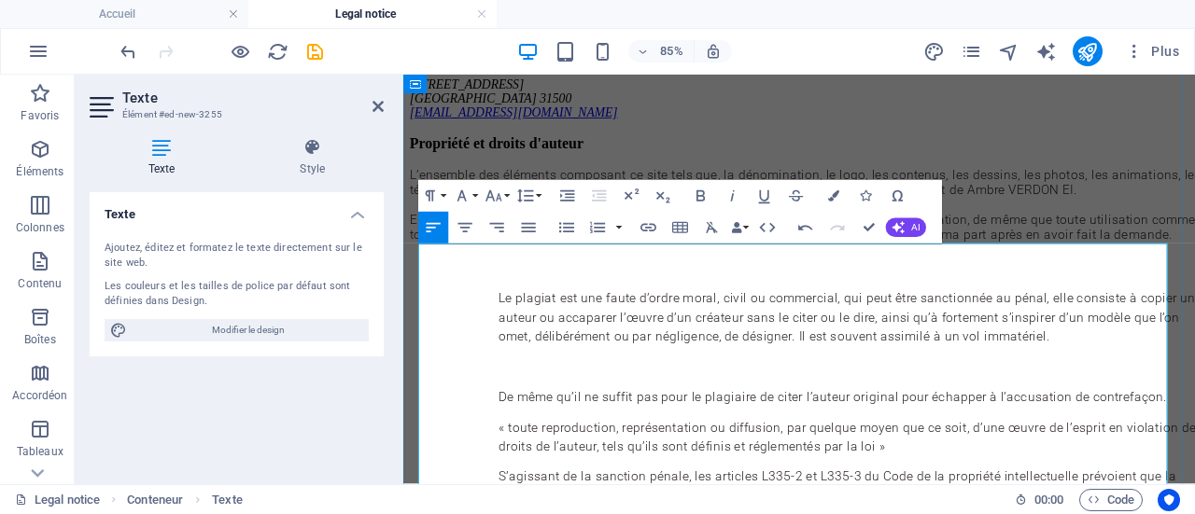
click at [587, 314] on p at bounding box center [933, 302] width 836 height 22
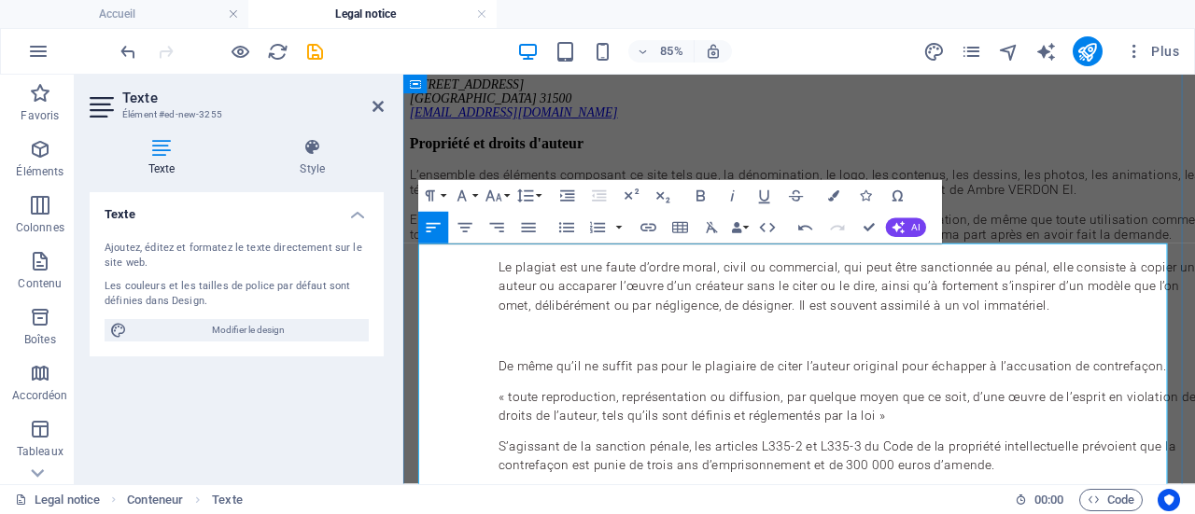
click at [587, 358] on p "Le plagiat est une faute d’ordre moral, civil ou commercial, qui peut être sanc…" at bounding box center [933, 324] width 836 height 67
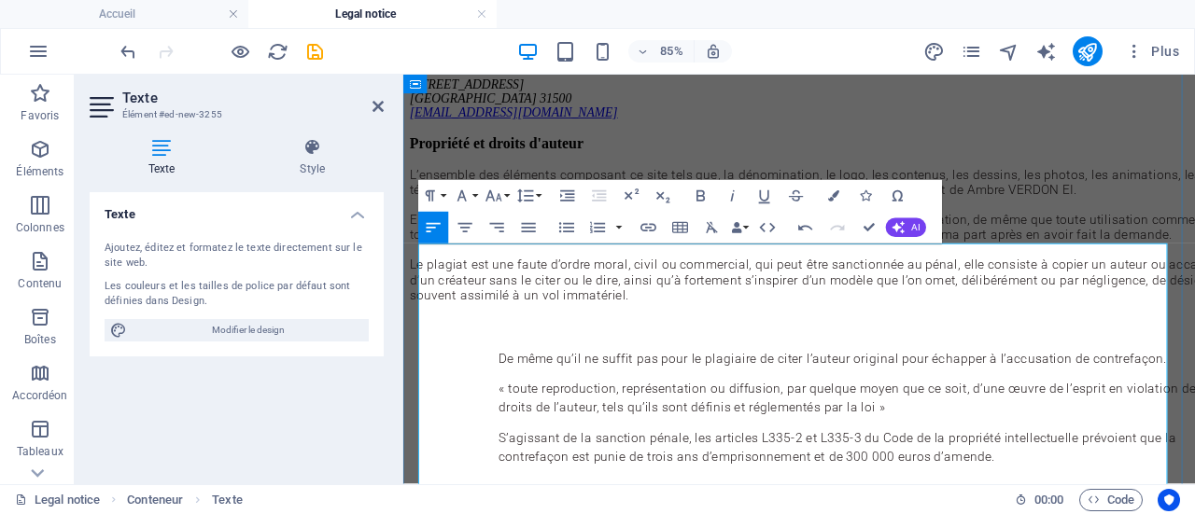
click at [629, 343] on div "L’ensemble des éléments composant ce site tels que, la dénomination, le logo, l…" at bounding box center [933, 264] width 1045 height 160
click at [519, 513] on div "De même qu’il ne suffit pas pour le plagiaire de citer l’auteur original pour é…" at bounding box center [933, 449] width 1045 height 175
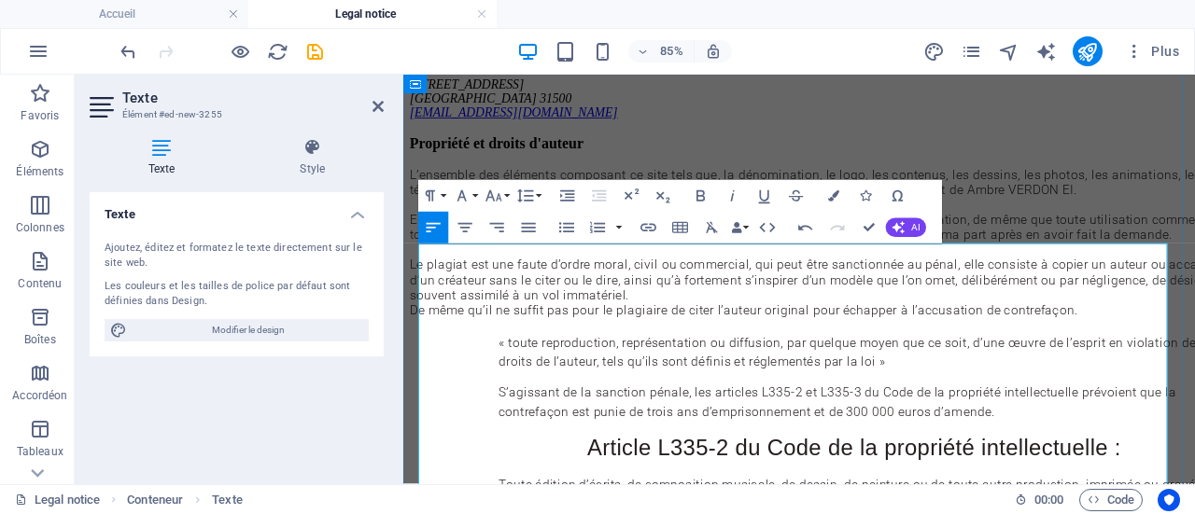
click at [519, 483] on div "« toute reproduction, représentation ou diffusion, par quelque moyen que ce soi…" at bounding box center [933, 431] width 1045 height 103
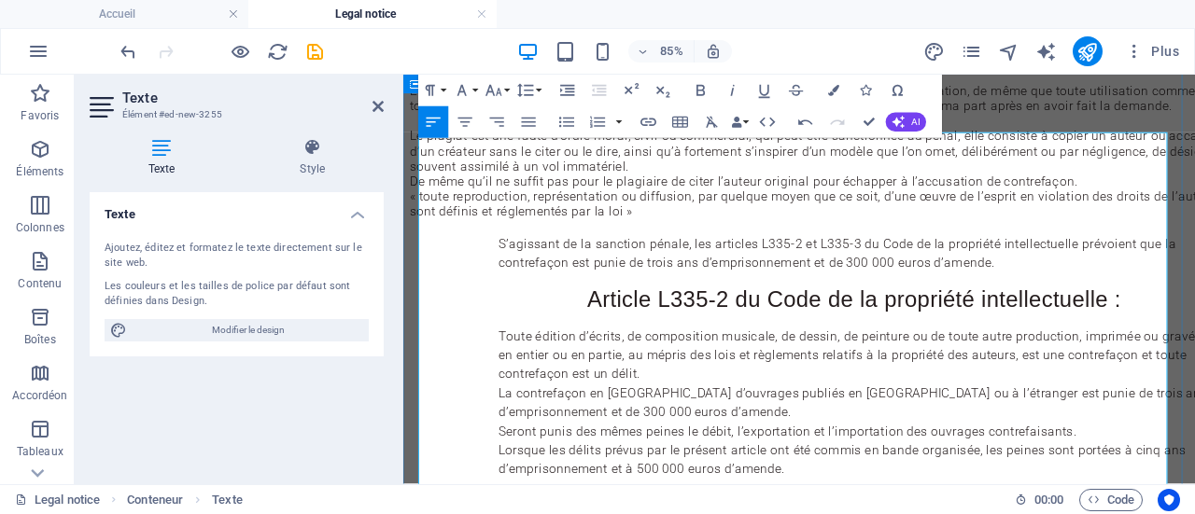
scroll to position [303, 0]
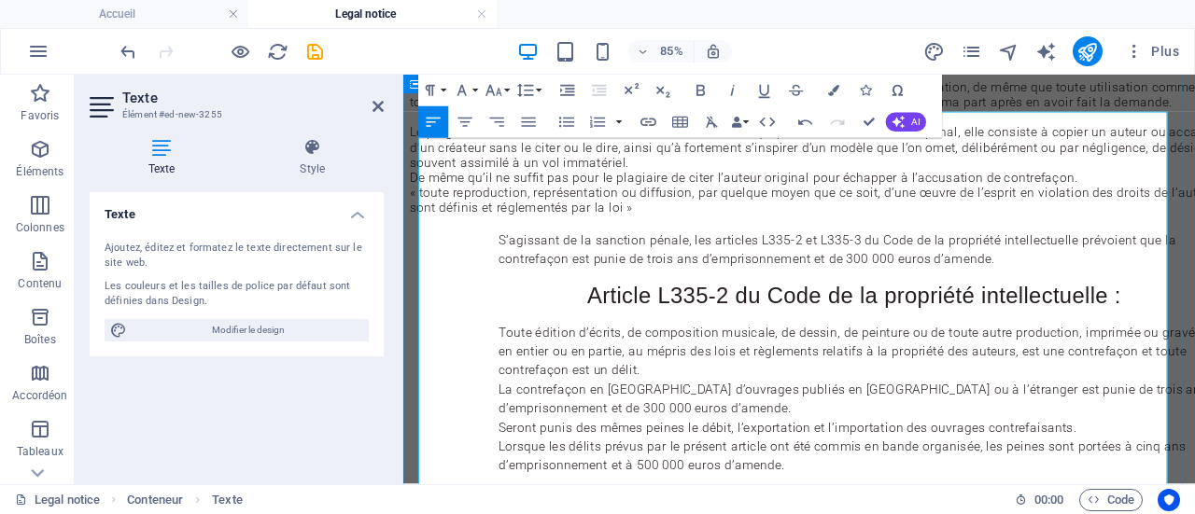
click at [520, 304] on div "S’agissant de la sanction pénale, les articles L335-2 et L335-3 du Code de la p…" at bounding box center [933, 281] width 1045 height 45
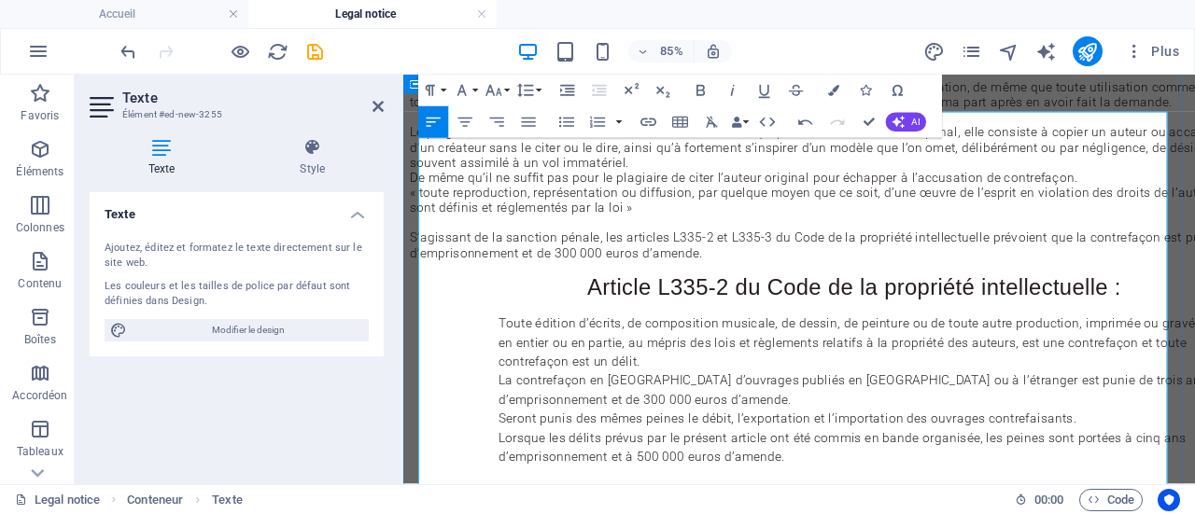
click at [545, 339] on h4 "Article L335-2 du Code de la propriété intellectuelle :" at bounding box center [933, 326] width 1045 height 26
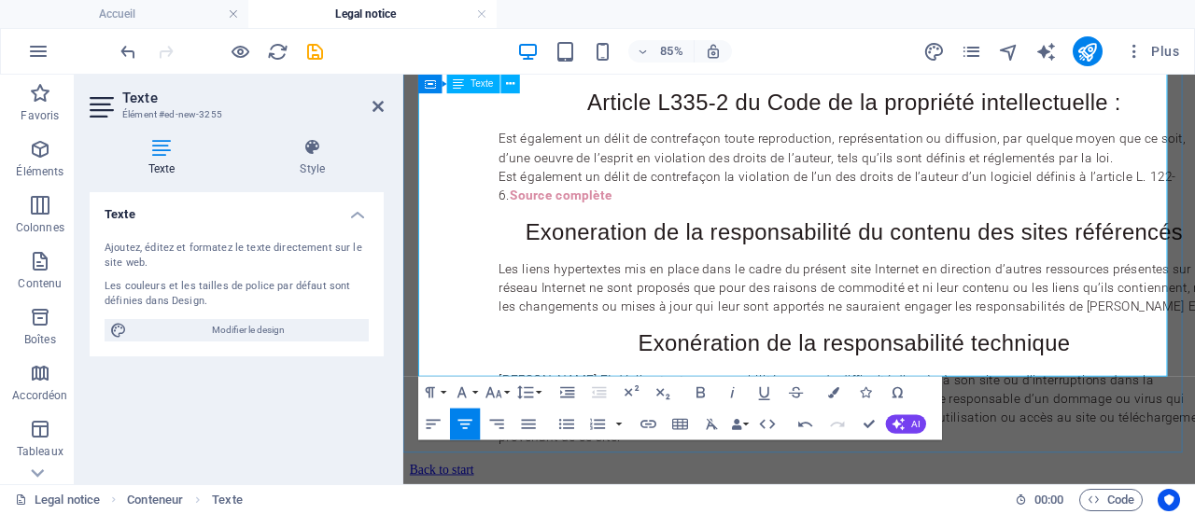
scroll to position [1063, 0]
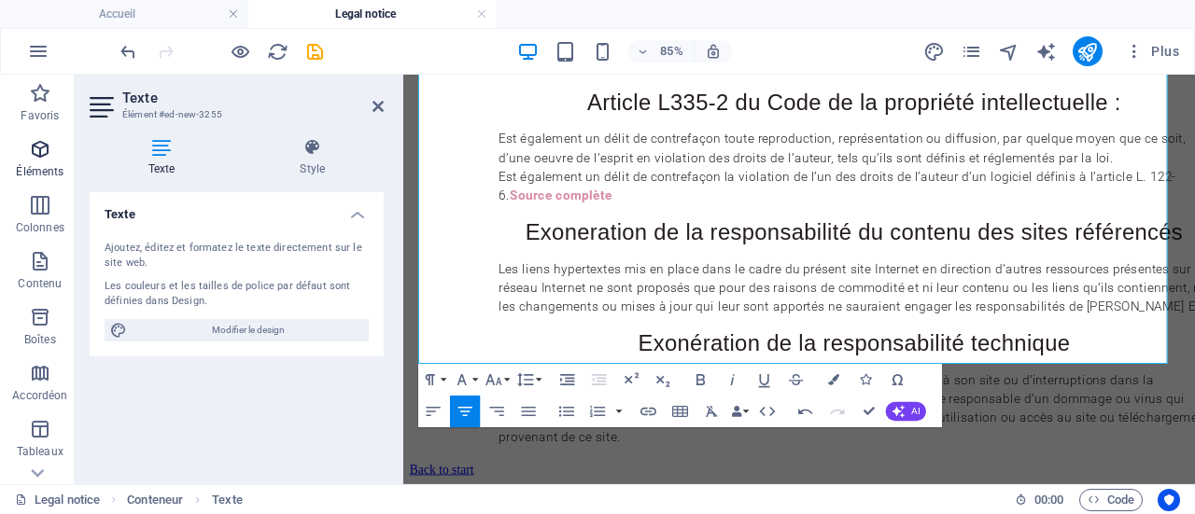
click at [44, 165] on p "Éléments" at bounding box center [40, 171] width 48 height 15
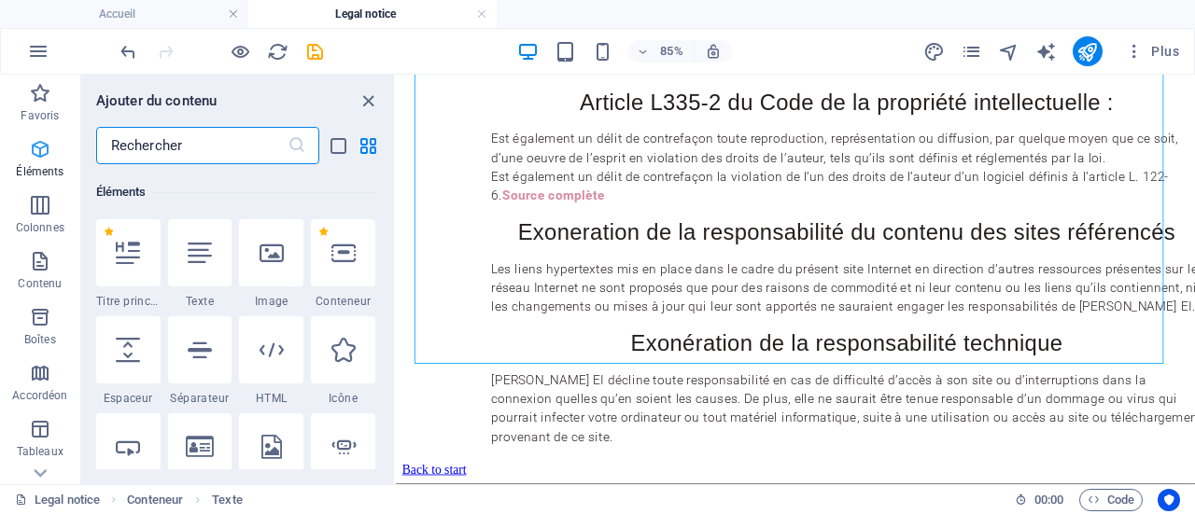
scroll to position [352, 0]
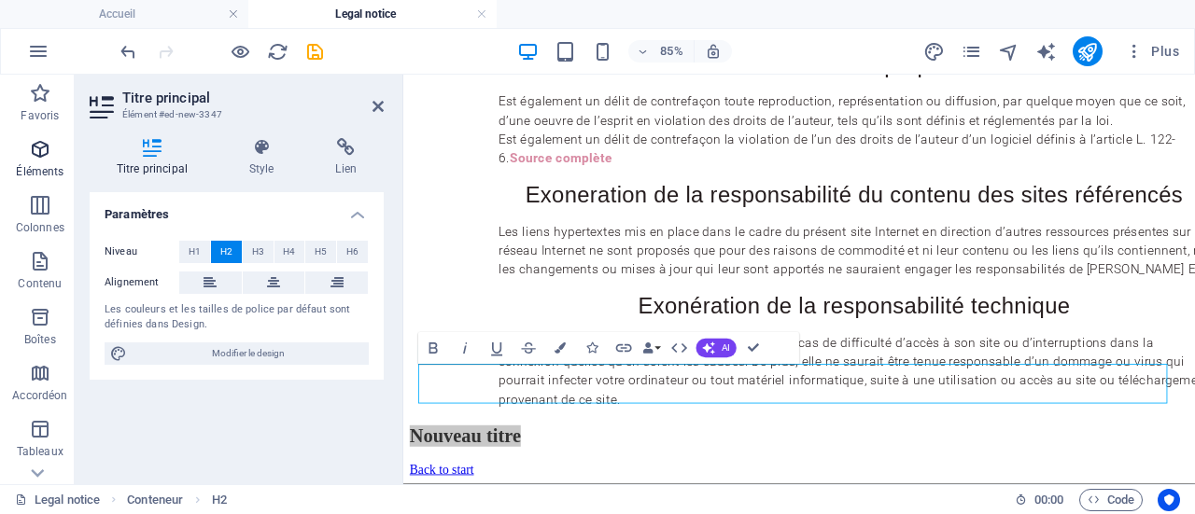
click at [39, 162] on span "Éléments" at bounding box center [40, 160] width 80 height 45
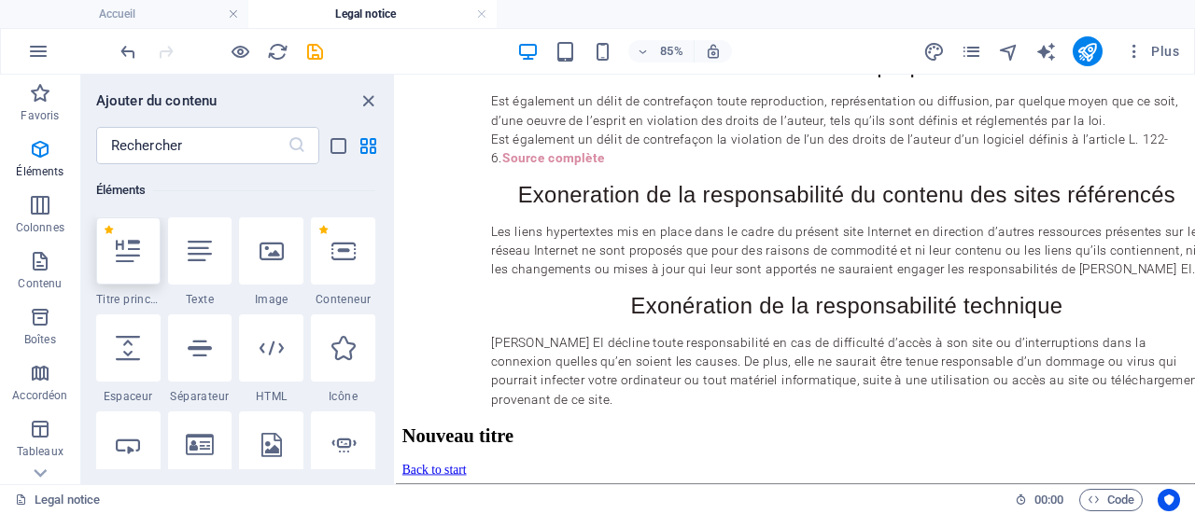
scroll to position [1110, 0]
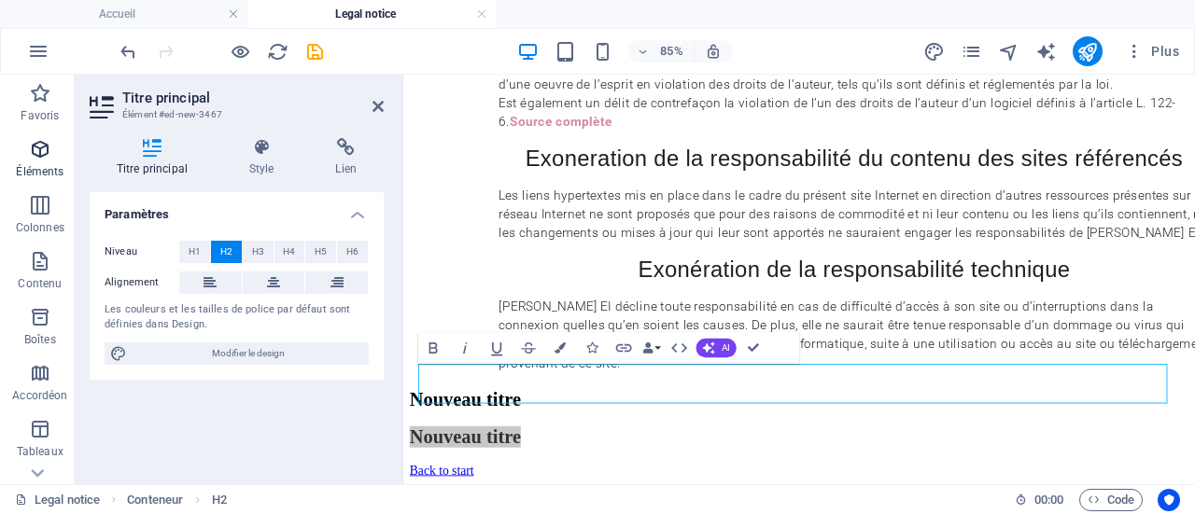
click at [40, 150] on icon "button" at bounding box center [40, 149] width 22 height 22
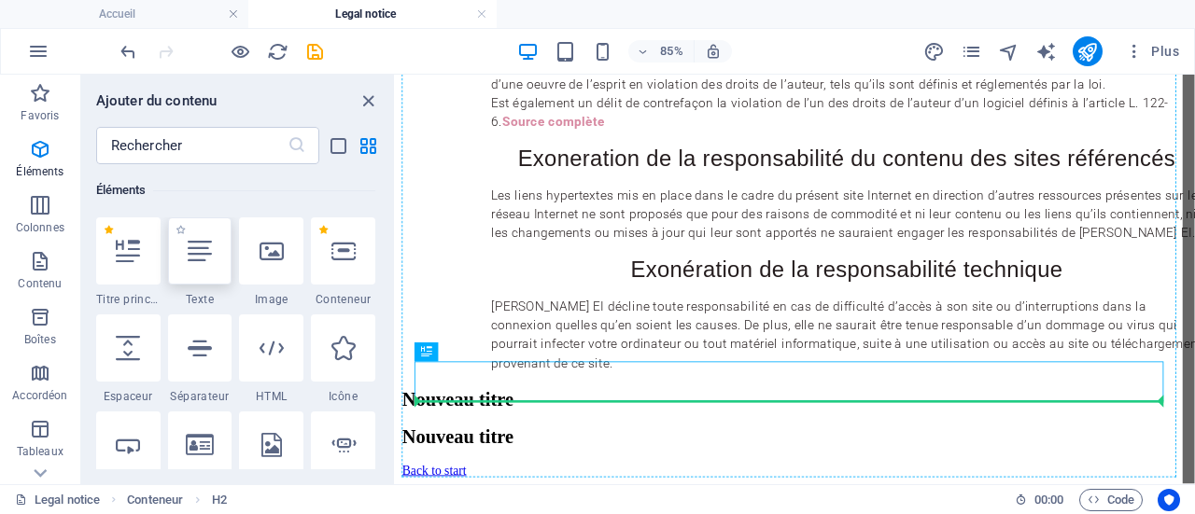
scroll to position [1156, 0]
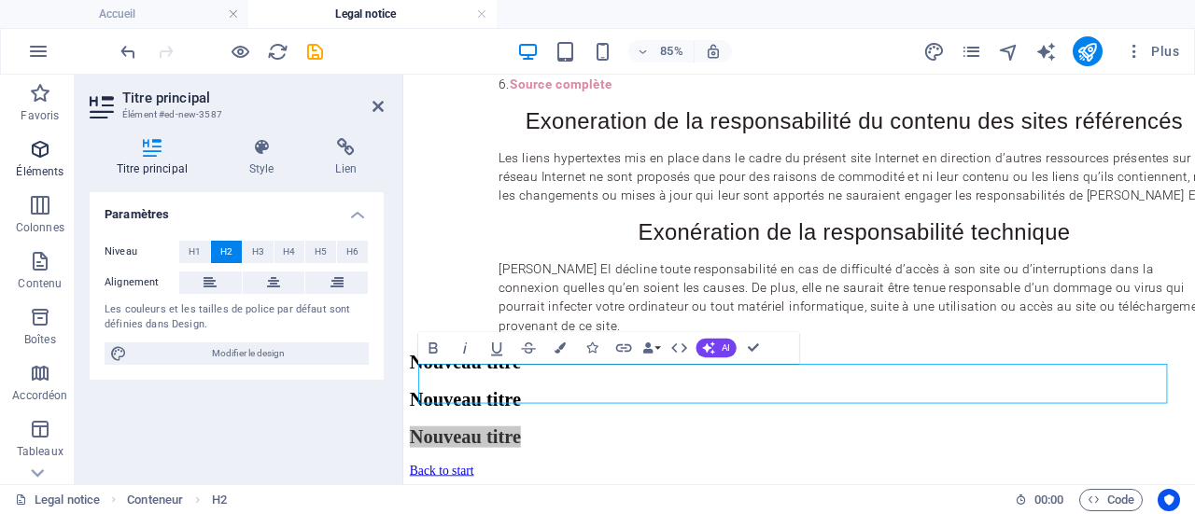
click at [43, 162] on span "Éléments" at bounding box center [40, 160] width 80 height 45
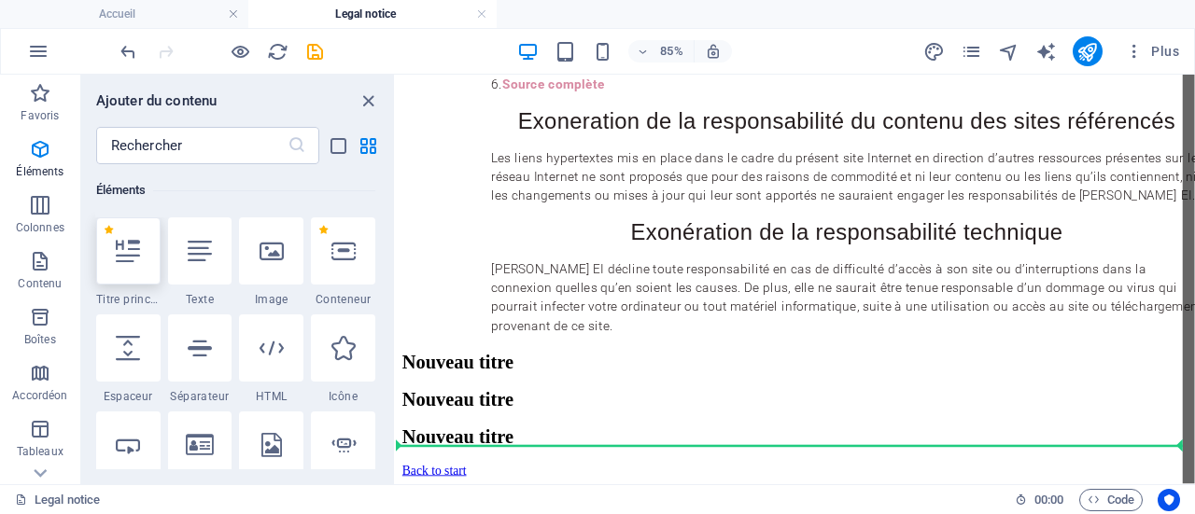
scroll to position [1203, 0]
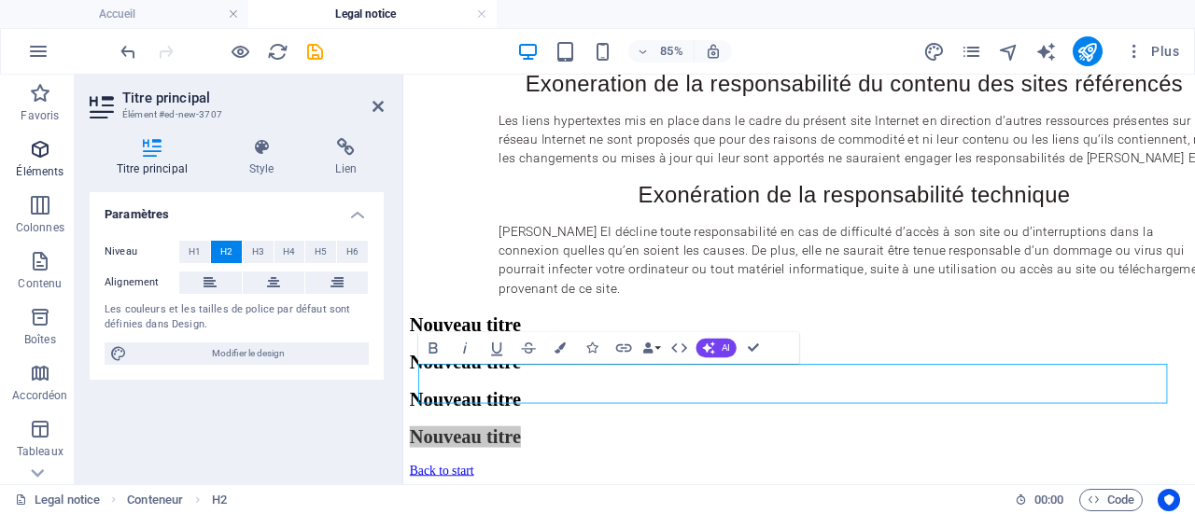
click at [42, 156] on icon "button" at bounding box center [40, 149] width 22 height 22
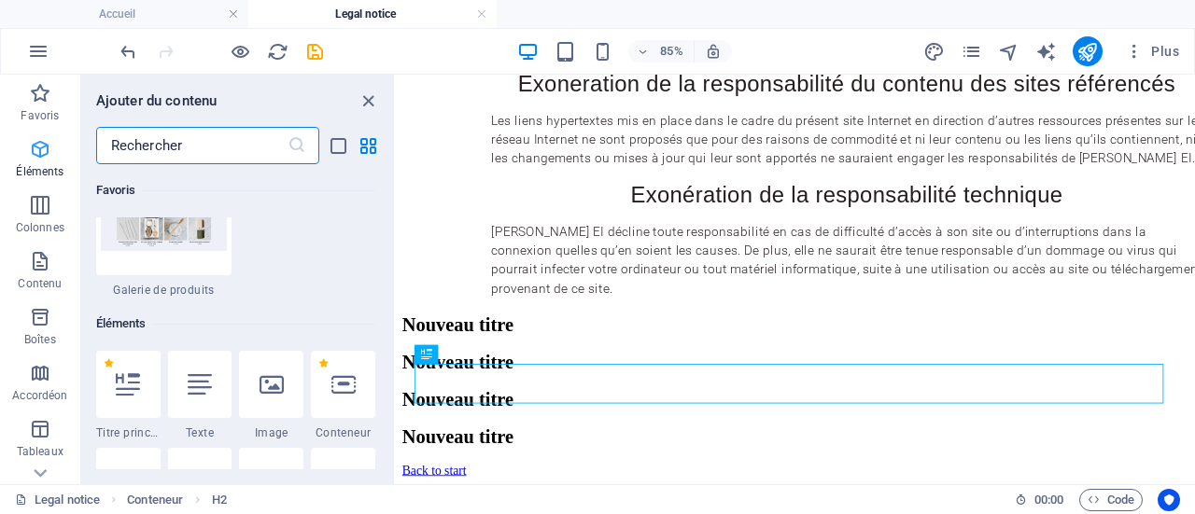
scroll to position [352, 0]
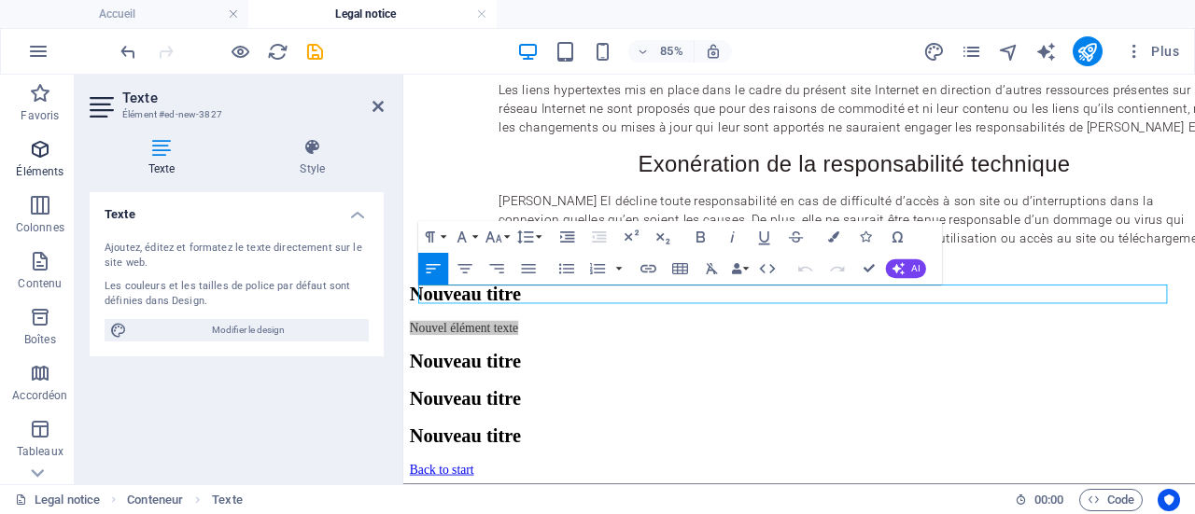
click at [39, 164] on p "Éléments" at bounding box center [40, 171] width 48 height 15
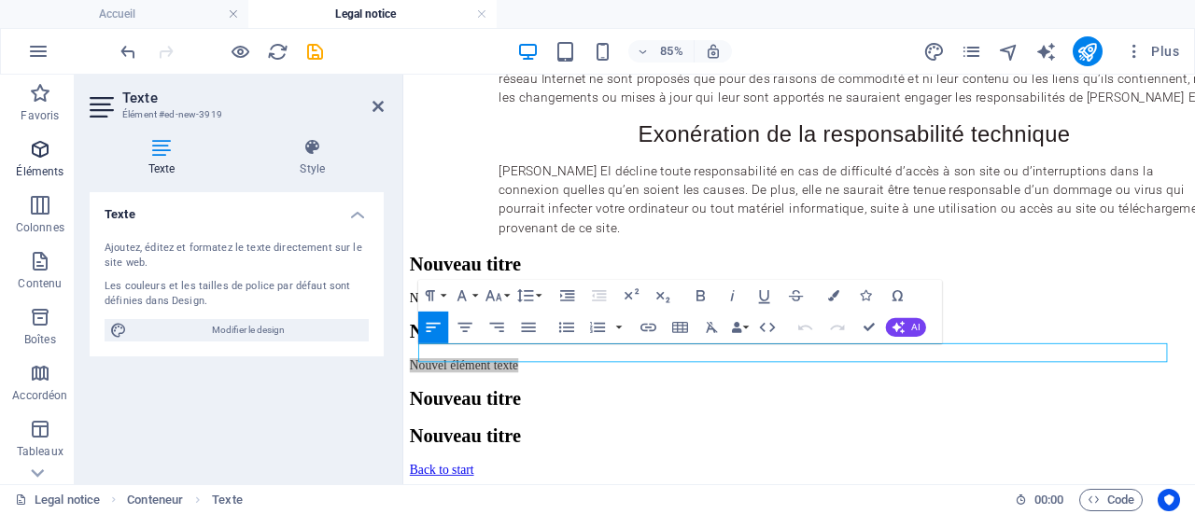
click at [13, 137] on button "Éléments" at bounding box center [40, 159] width 80 height 56
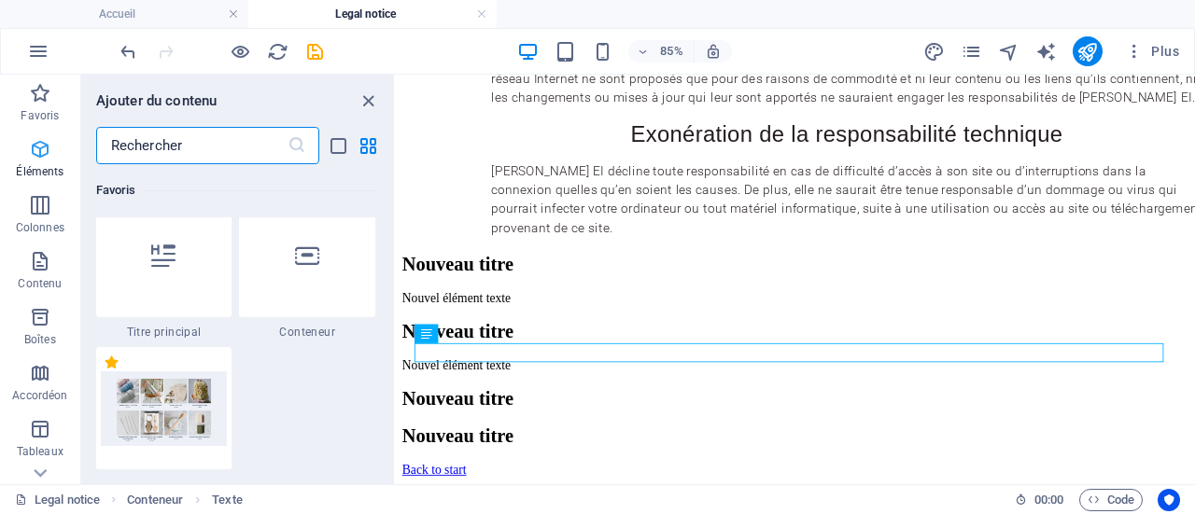
scroll to position [73, 0]
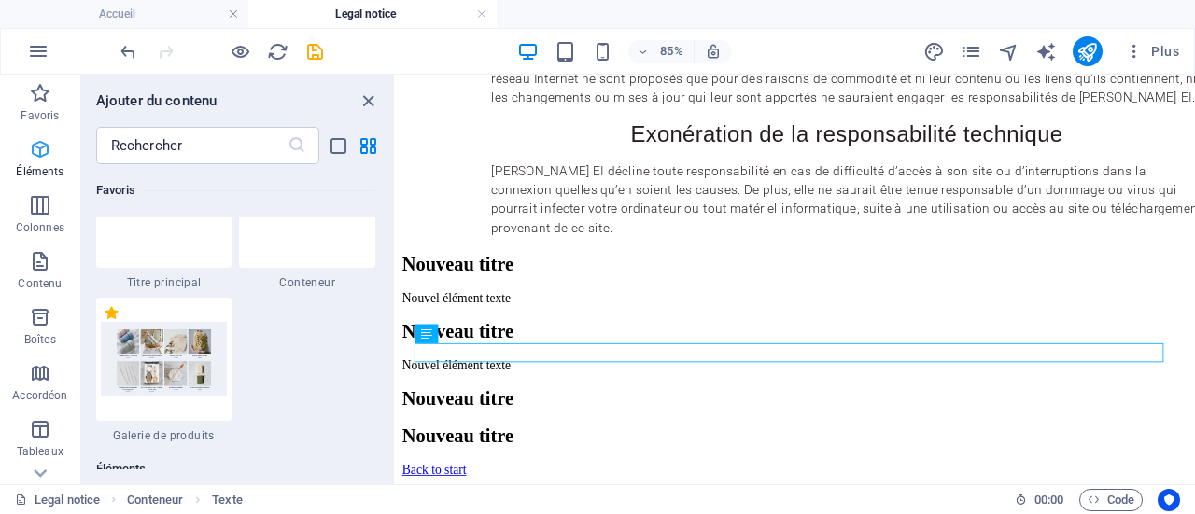
click at [63, 159] on span "Éléments" at bounding box center [40, 160] width 80 height 45
click at [32, 152] on icon "button" at bounding box center [40, 149] width 22 height 22
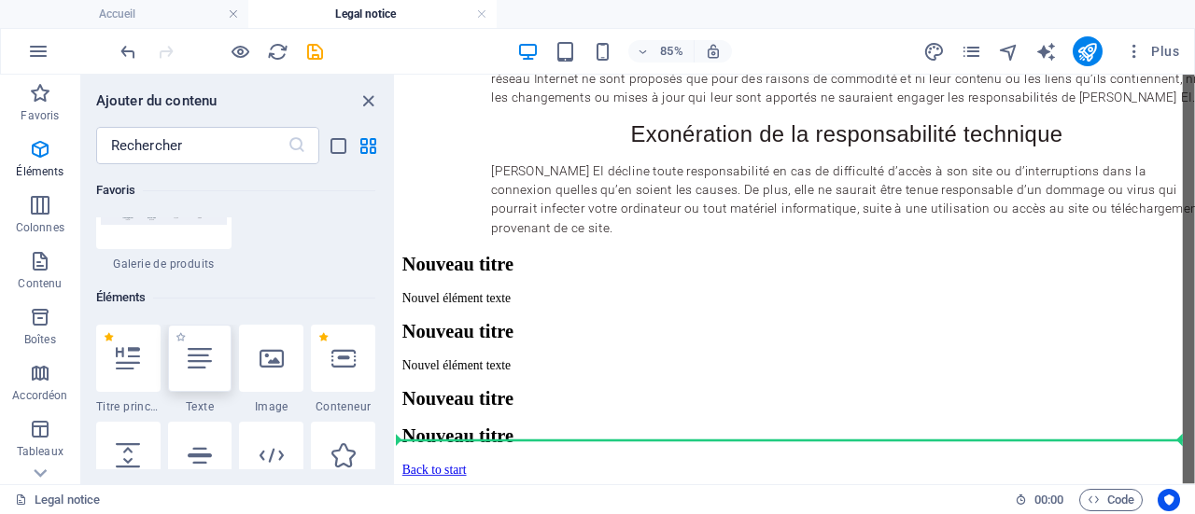
scroll to position [1295, 0]
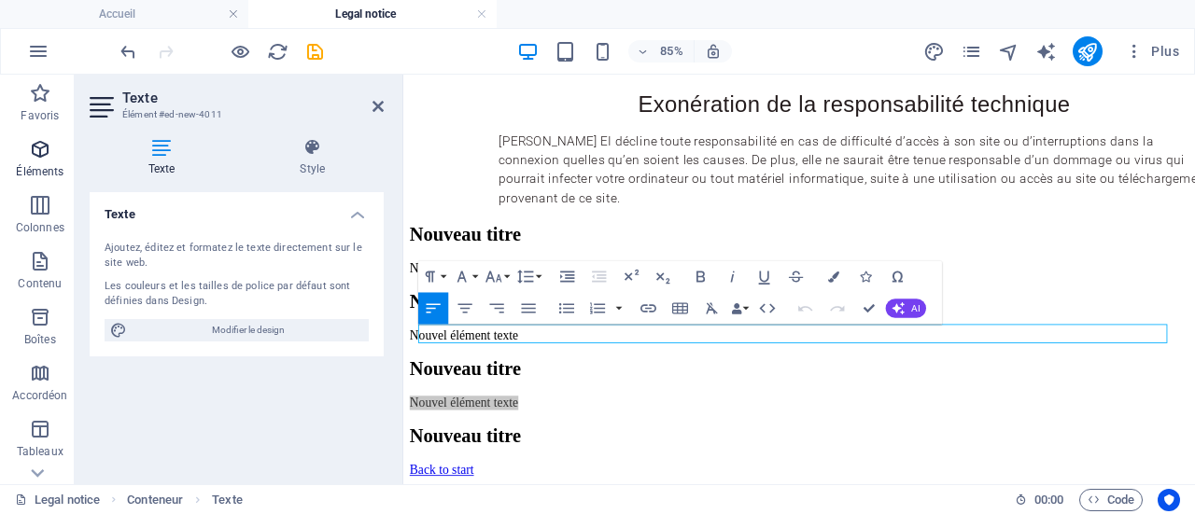
click at [45, 149] on icon "button" at bounding box center [40, 149] width 22 height 22
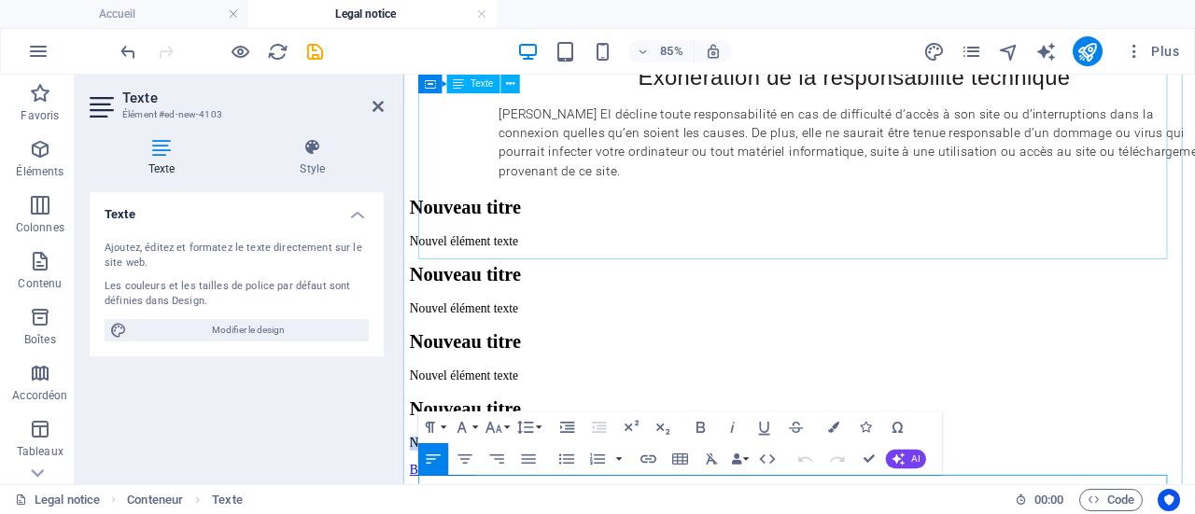
scroll to position [1168, 0]
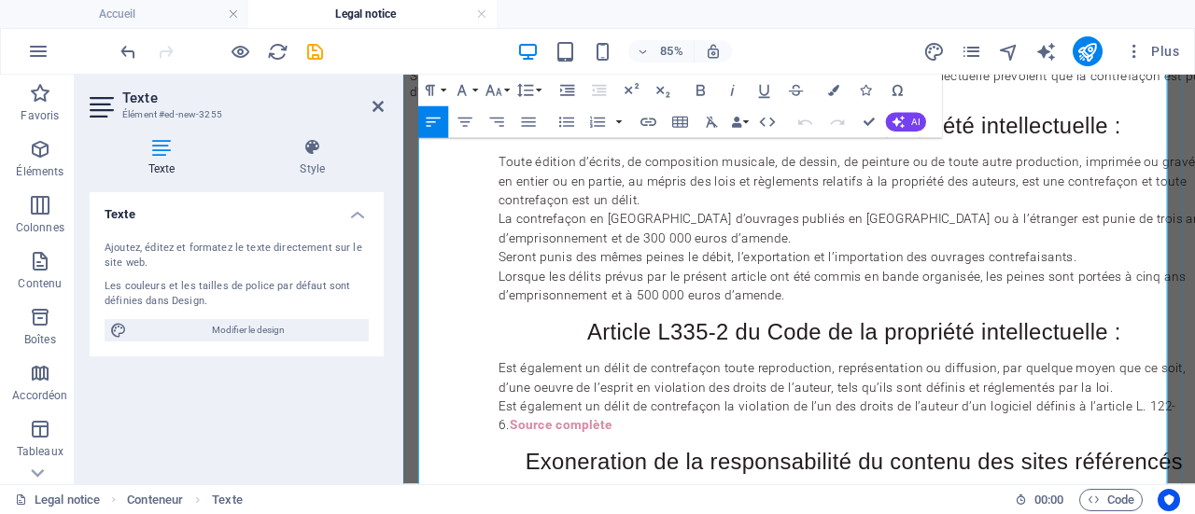
scroll to position [497, 0]
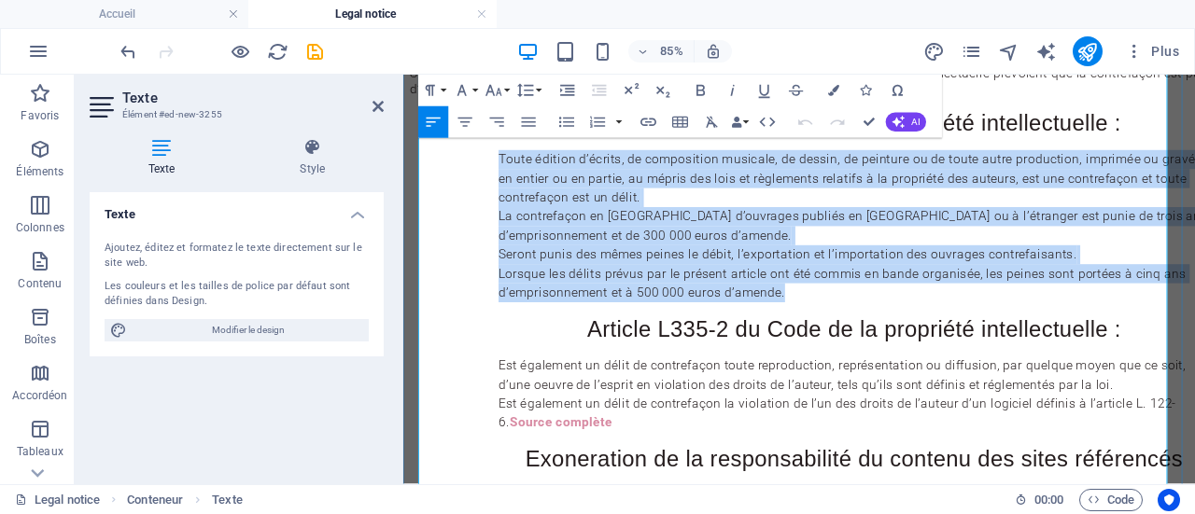
drag, startPoint x: 525, startPoint y: 337, endPoint x: 974, endPoint y: 485, distance: 473.7
click at [974, 343] on p "Toute édition d’écrits, de composition musicale, de dessin, de peinture ou de t…" at bounding box center [933, 252] width 836 height 179
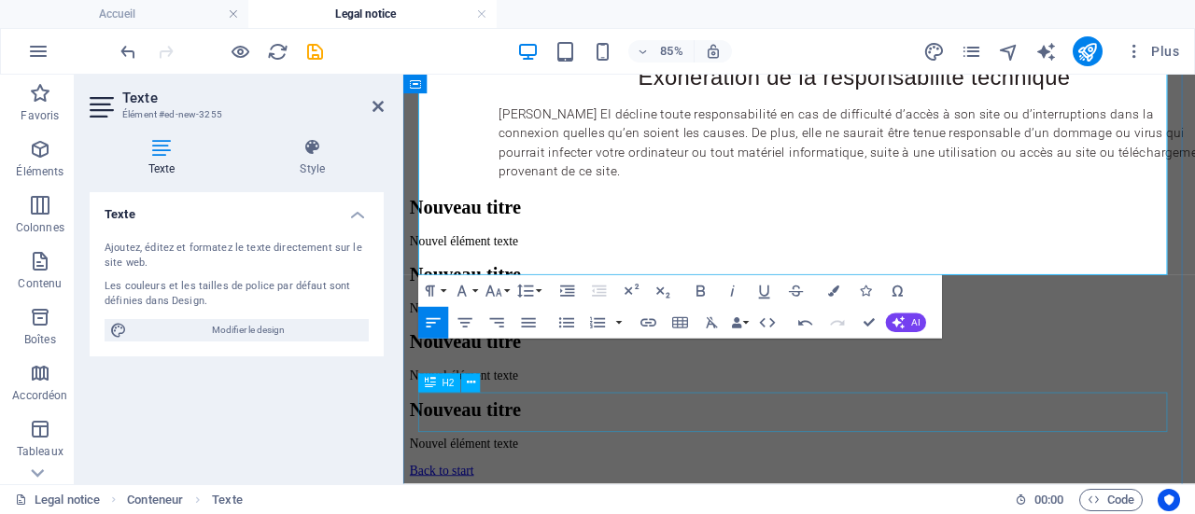
scroll to position [1011, 0]
click at [539, 358] on div "Nouvel élément texte" at bounding box center [869, 350] width 917 height 17
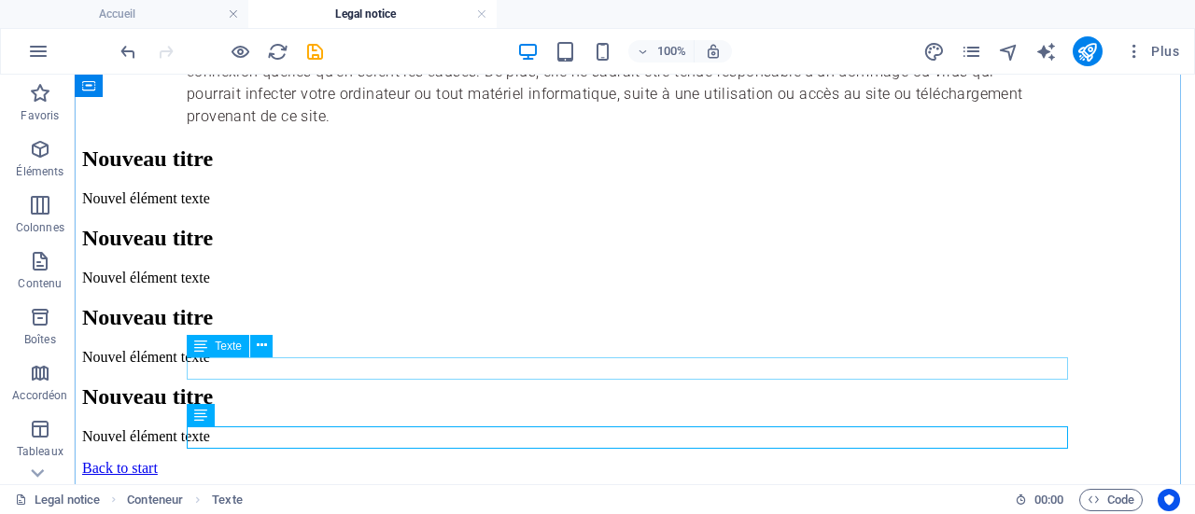
click at [412, 207] on div "Nouvel élément texte" at bounding box center [634, 198] width 1105 height 17
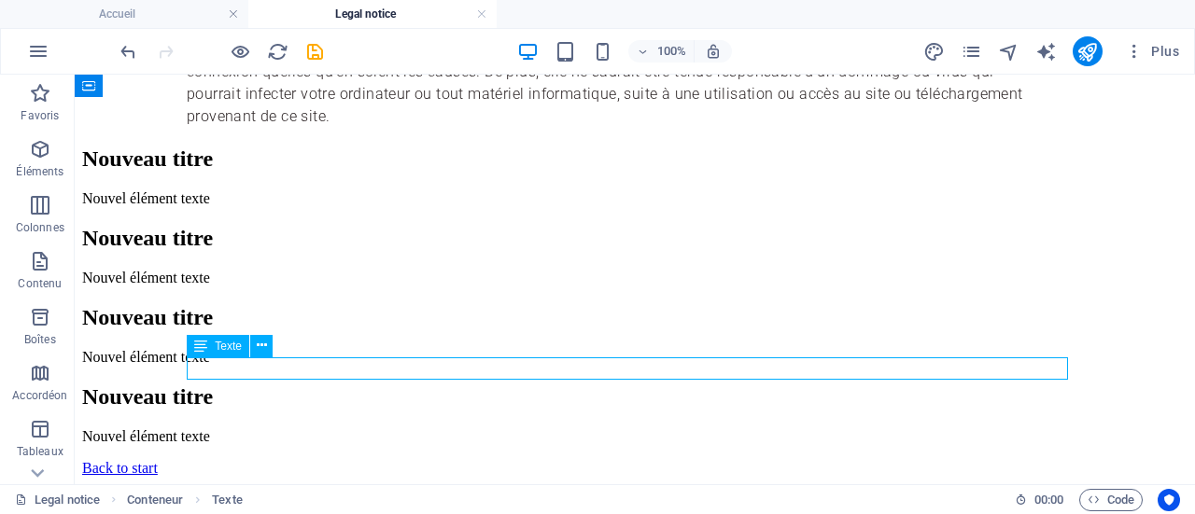
click at [412, 207] on div "Nouvel élément texte" at bounding box center [634, 198] width 1105 height 17
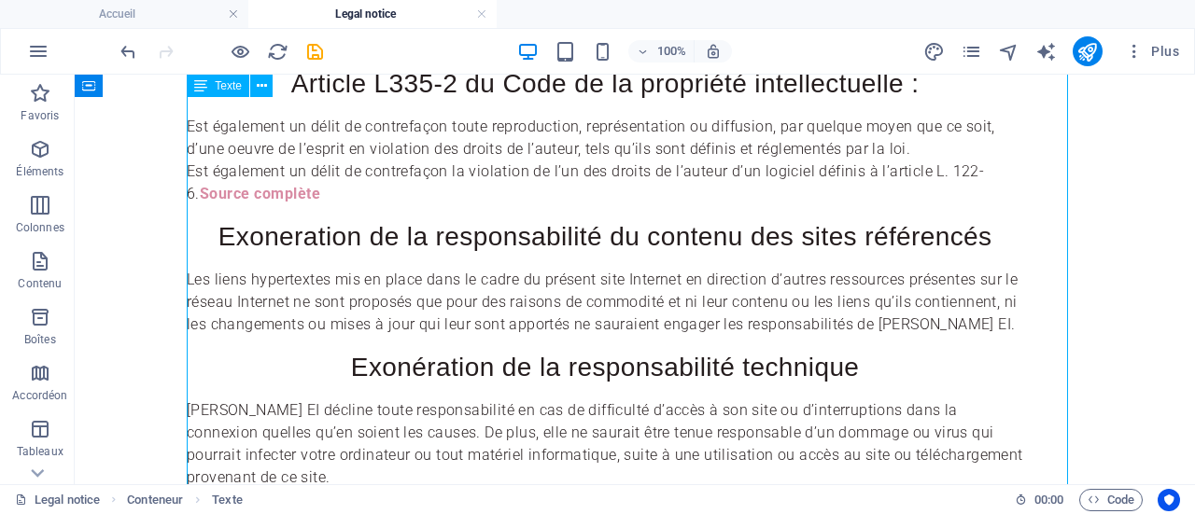
scroll to position [556, 0]
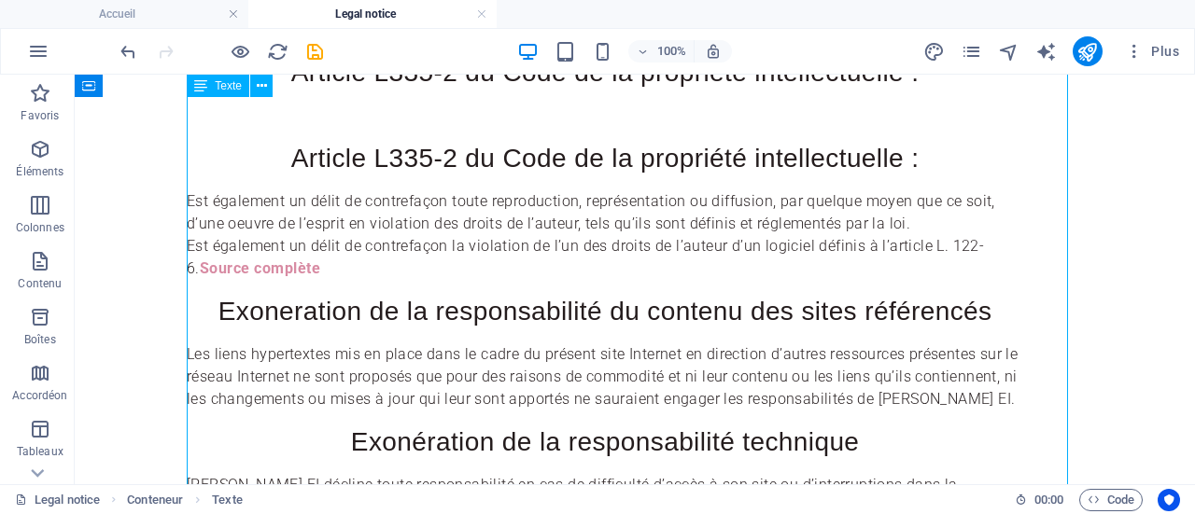
click at [426, 432] on div "L’ensemble des éléments composant ce site tels que, la dénomination, le logo, l…" at bounding box center [634, 169] width 1105 height 789
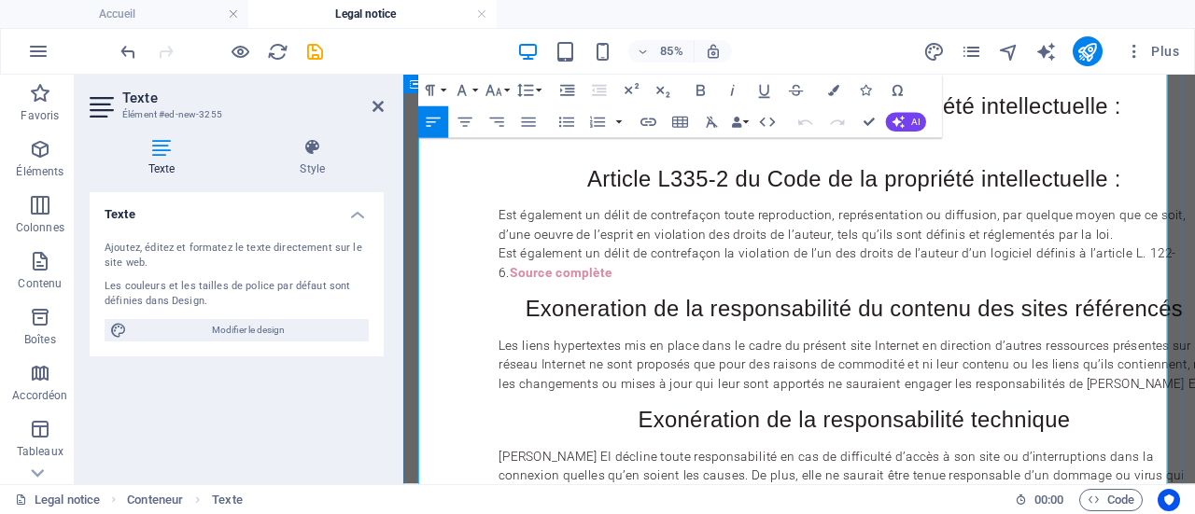
scroll to position [531, 0]
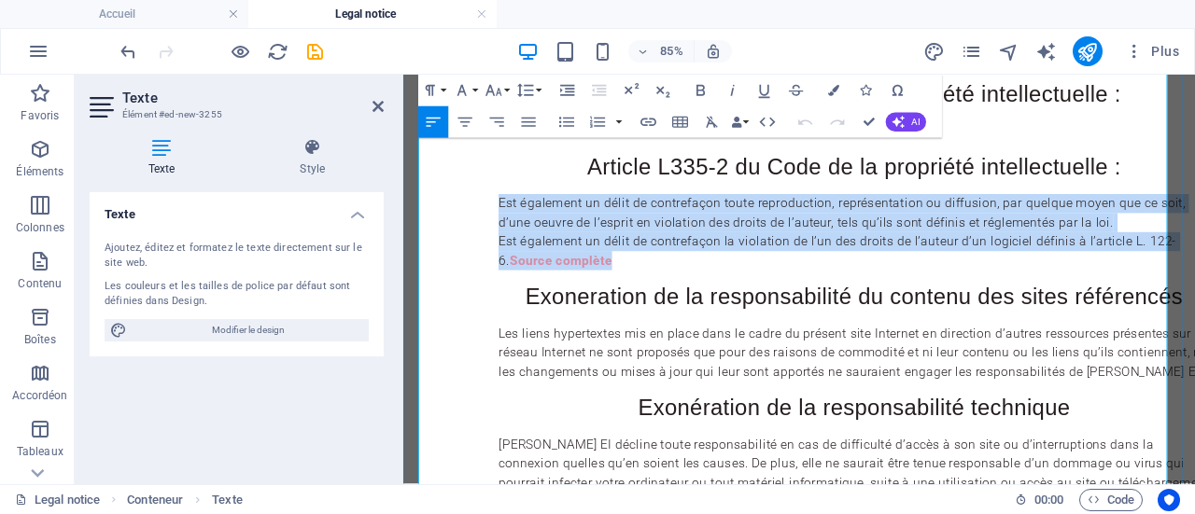
drag, startPoint x: 669, startPoint y: 455, endPoint x: 511, endPoint y: 389, distance: 170.7
click at [511, 305] on div "Est également un délit de contrefaçon toute reproduction, représentation ou dif…" at bounding box center [933, 261] width 1045 height 90
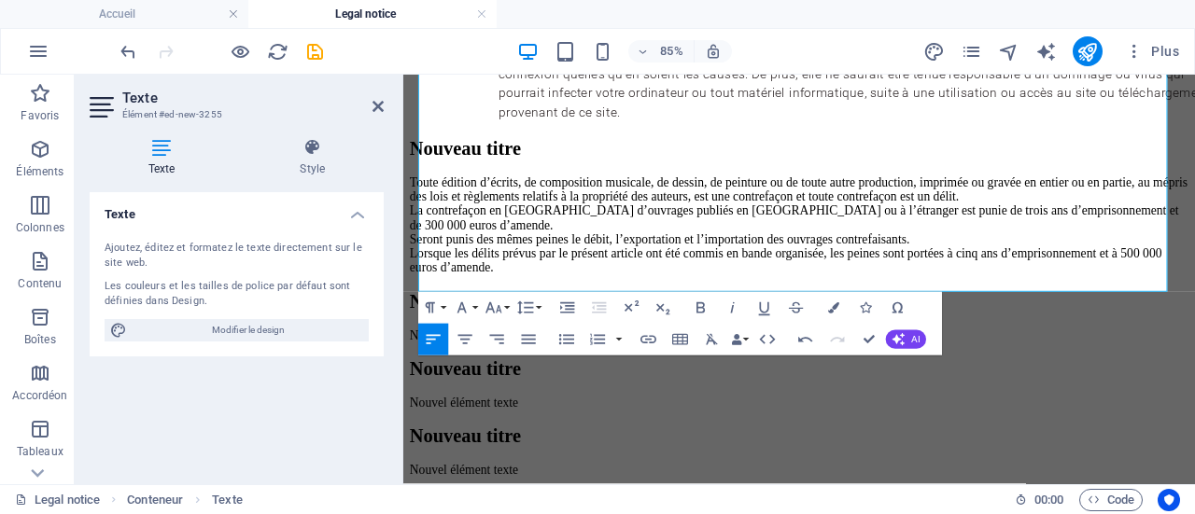
scroll to position [924, 0]
click at [535, 309] on div "Toute édition d’écrits, de composition musicale, de dessin, de peinture ou de t…" at bounding box center [869, 250] width 917 height 118
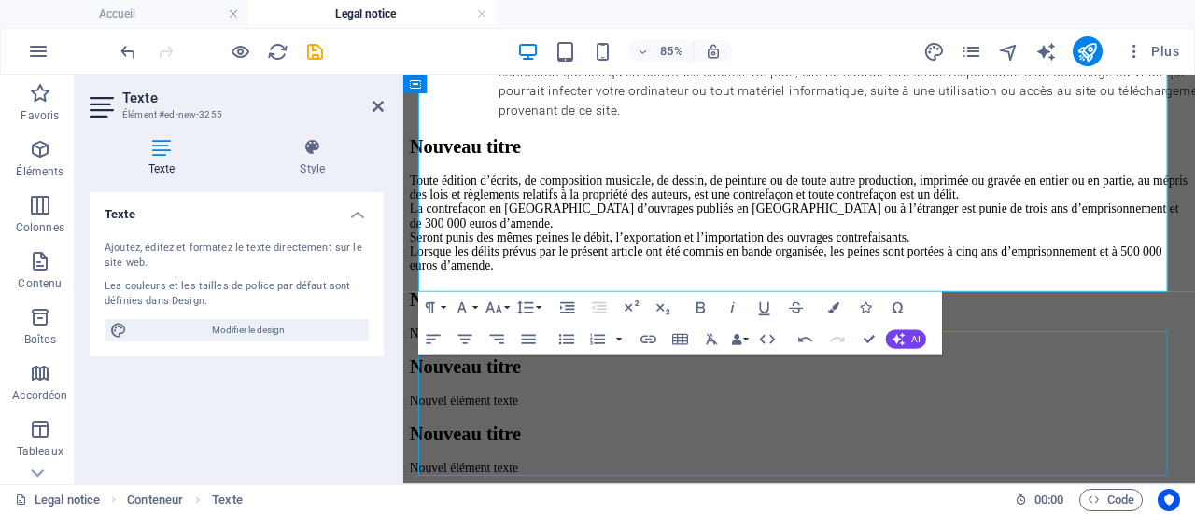
click at [535, 309] on div "Toute édition d’écrits, de composition musicale, de dessin, de peinture ou de t…" at bounding box center [869, 250] width 917 height 118
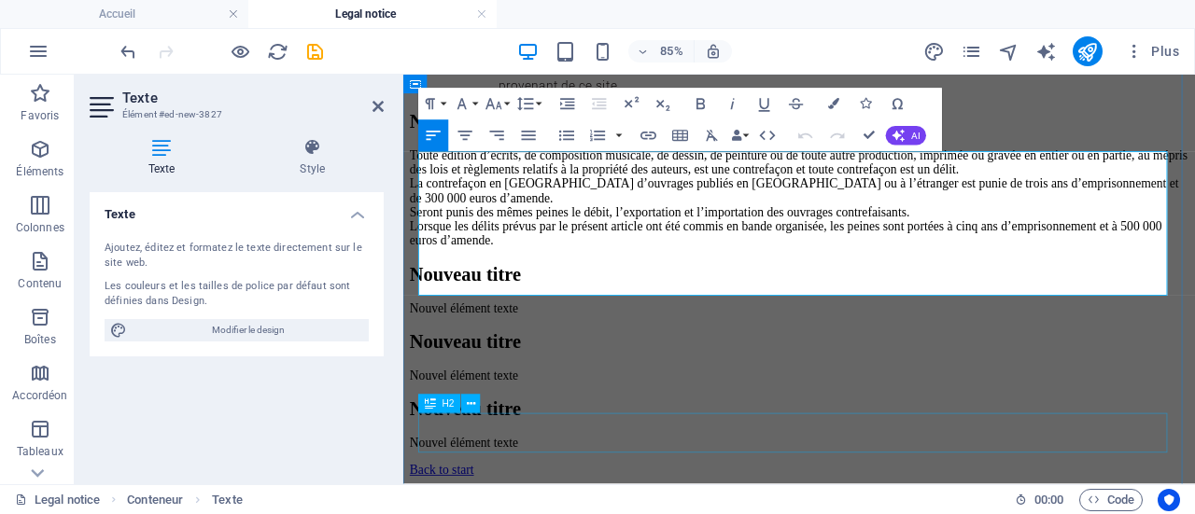
scroll to position [1137, 0]
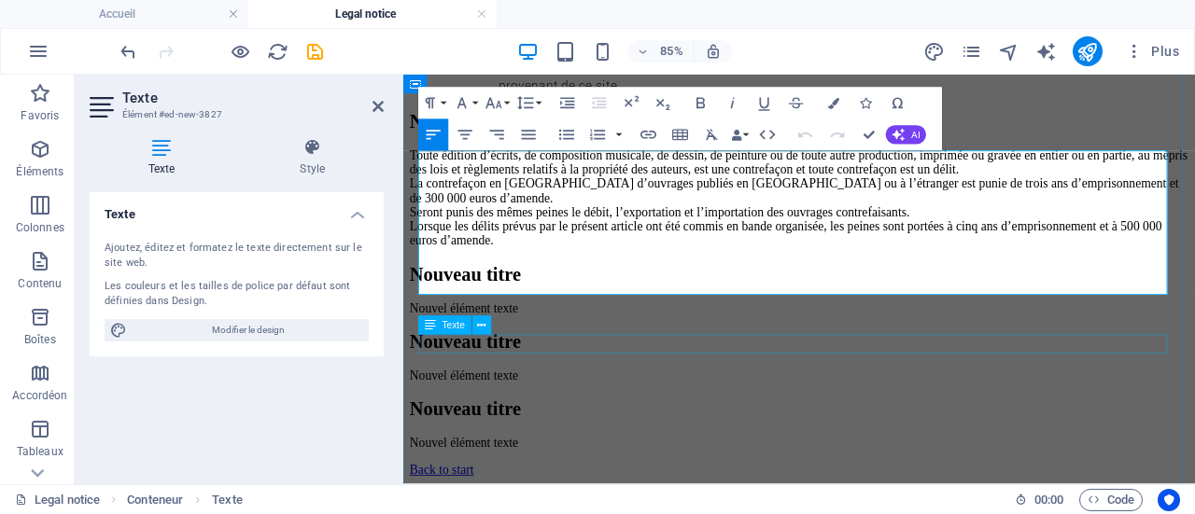
click at [518, 358] on div "Nouvel élément texte" at bounding box center [869, 350] width 917 height 17
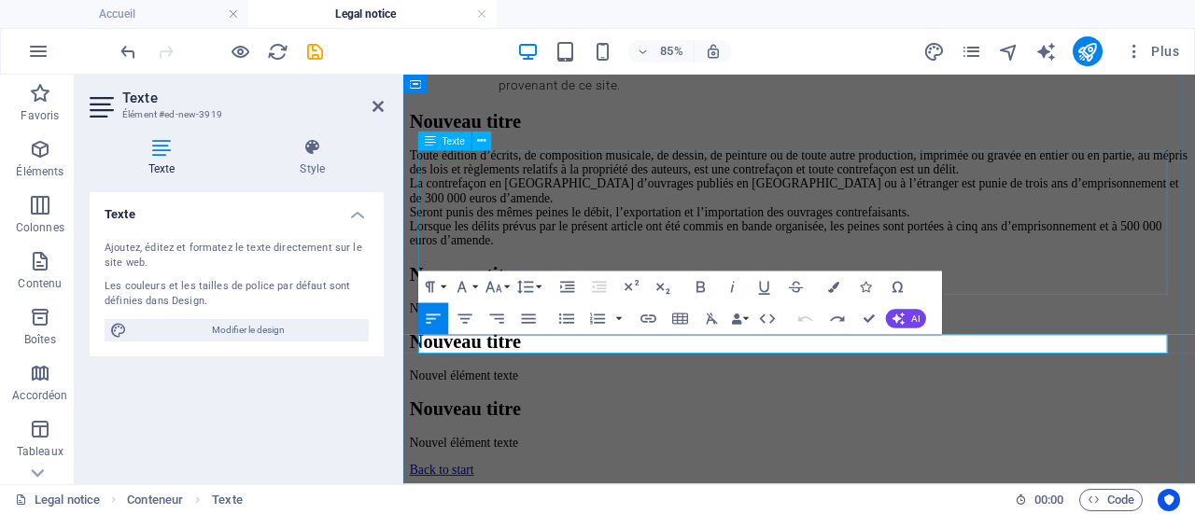
click at [582, 270] on div "Toute édition d’écrits, de composition musicale, de dessin, de peinture ou de t…" at bounding box center [869, 220] width 917 height 118
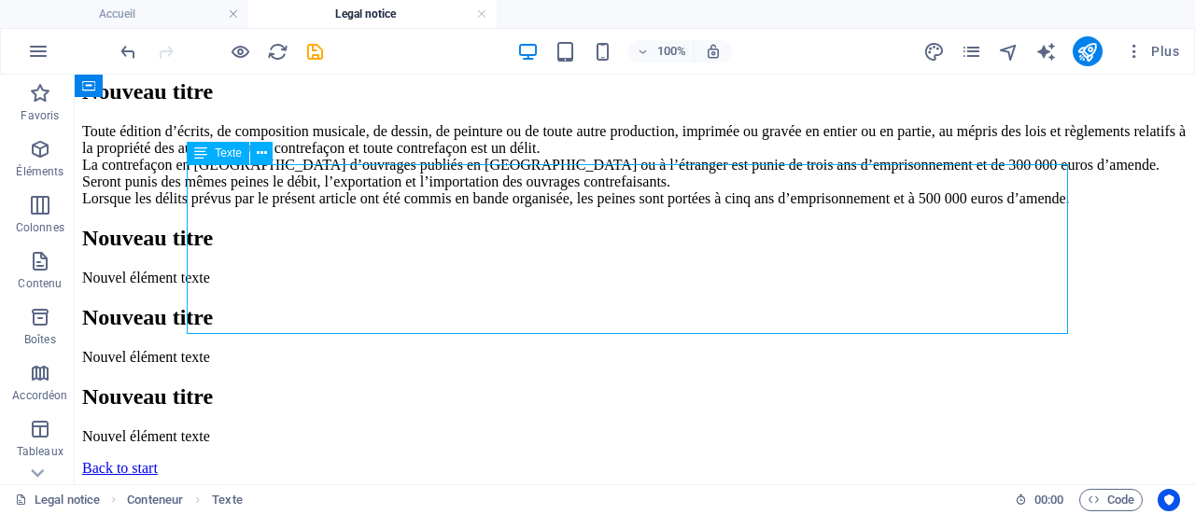
click at [555, 207] on div "Toute édition d’écrits, de composition musicale, de dessin, de peinture ou de t…" at bounding box center [634, 165] width 1105 height 84
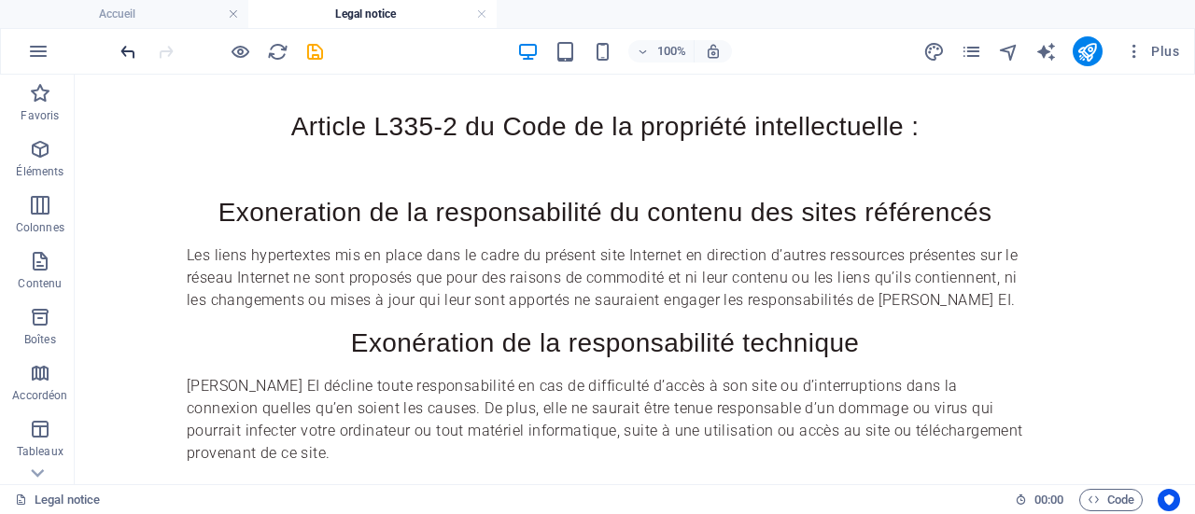
click at [123, 47] on icon "undo" at bounding box center [128, 51] width 21 height 21
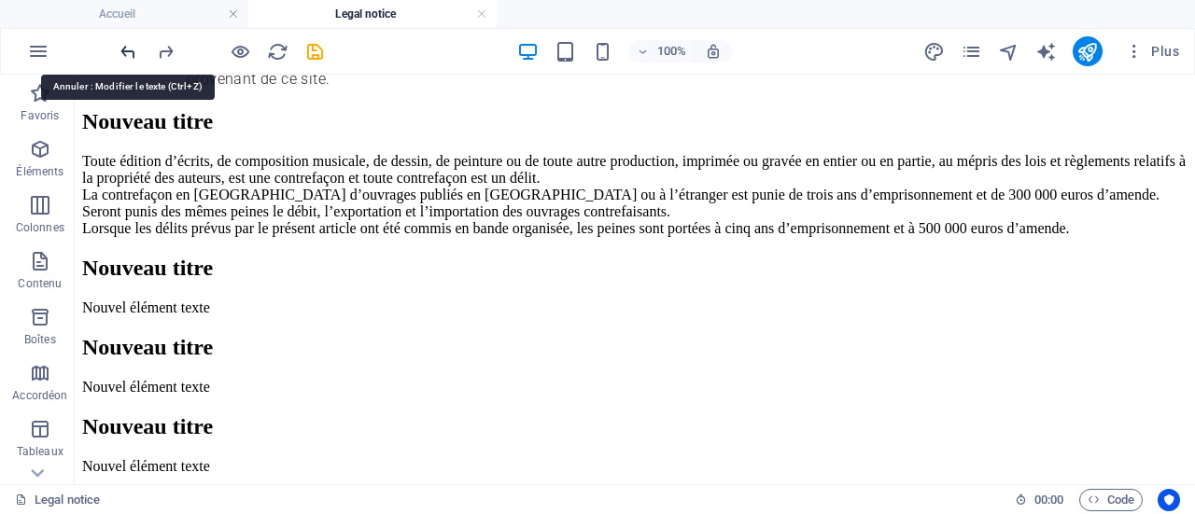
scroll to position [1107, 0]
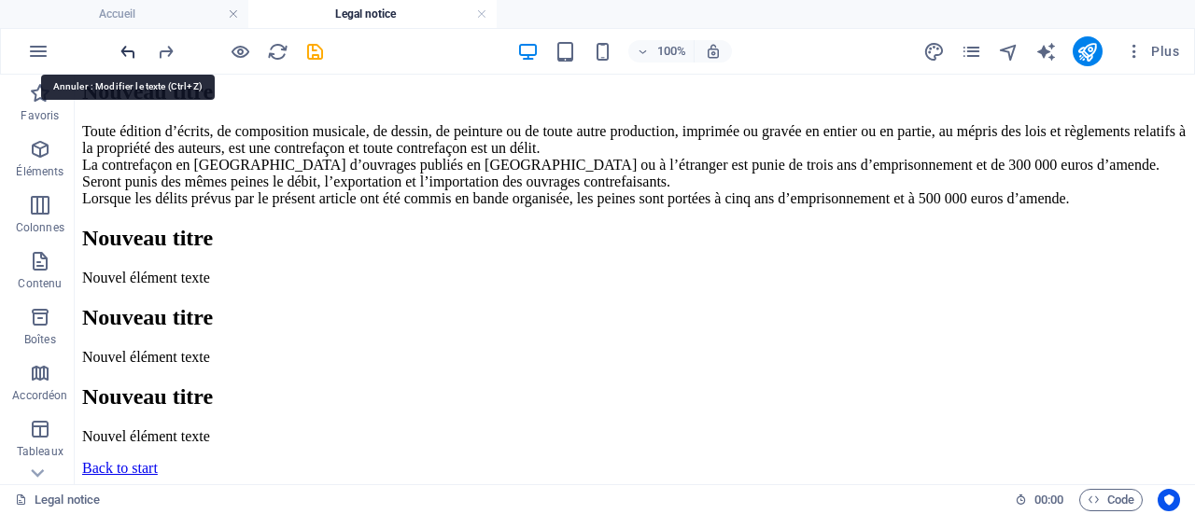
click at [123, 47] on icon "undo" at bounding box center [128, 51] width 21 height 21
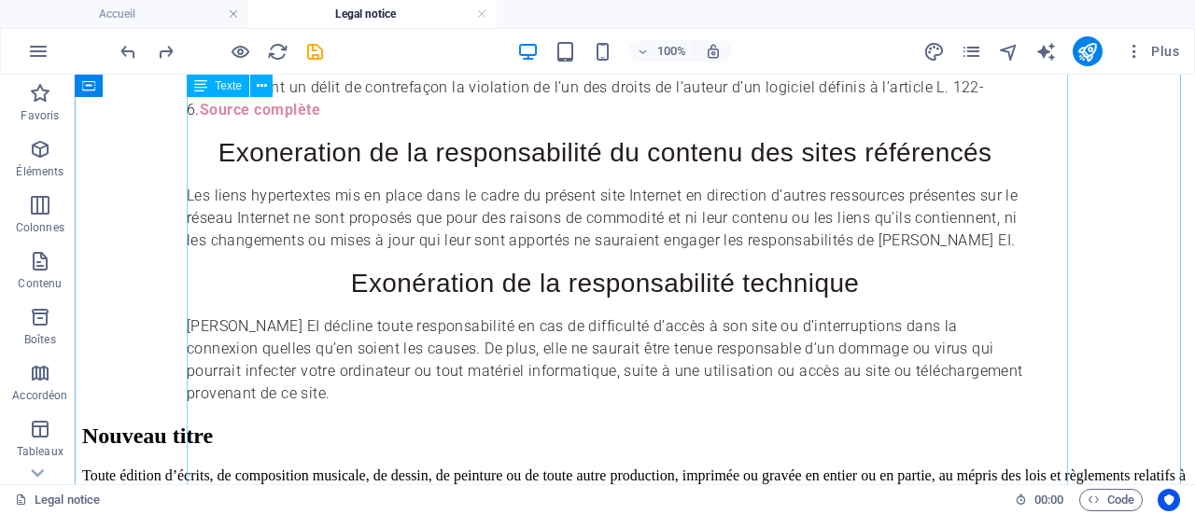
scroll to position [603, 0]
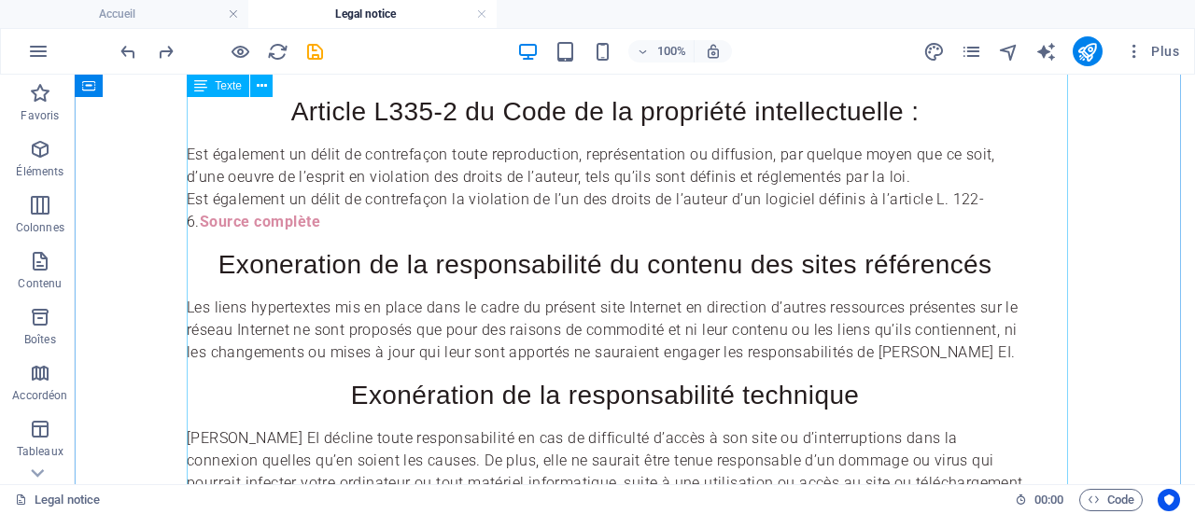
click at [405, 384] on div "L’ensemble des éléments composant ce site tels que, la dénomination, le logo, l…" at bounding box center [634, 122] width 1105 height 789
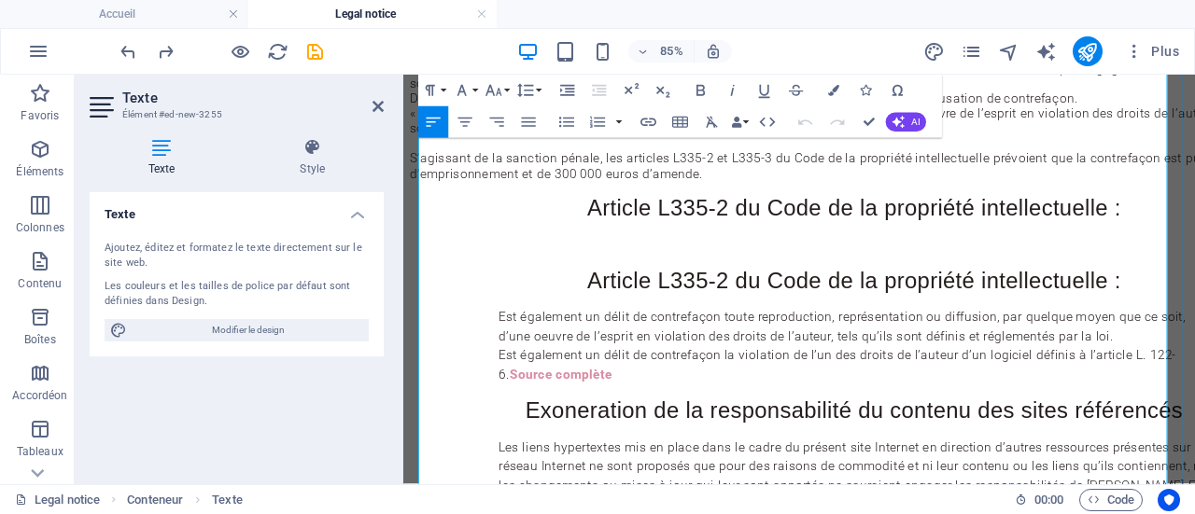
scroll to position [569, 0]
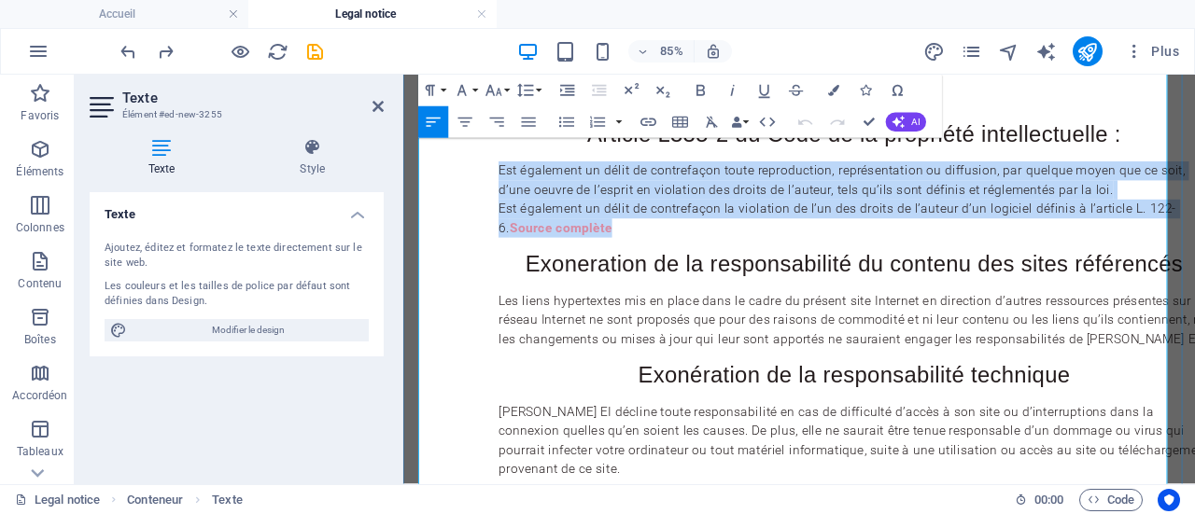
drag, startPoint x: 521, startPoint y: 353, endPoint x: 710, endPoint y: 412, distance: 198.4
click at [710, 267] on div "Est également un délit de contrefaçon toute reproduction, représentation ou dif…" at bounding box center [933, 222] width 1045 height 90
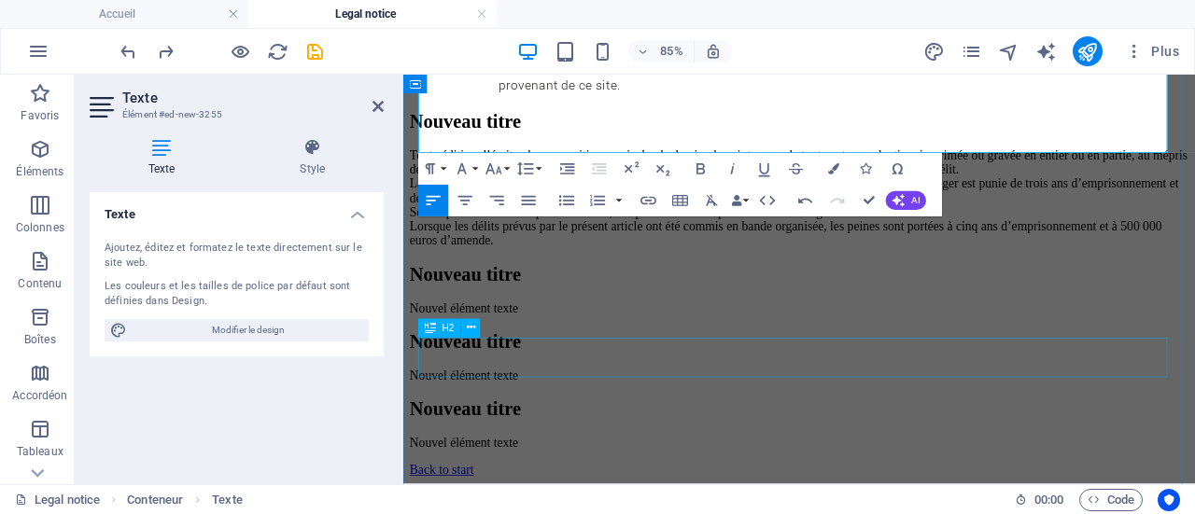
scroll to position [1086, 0]
click at [562, 358] on div "Nouvel élément texte" at bounding box center [869, 350] width 917 height 17
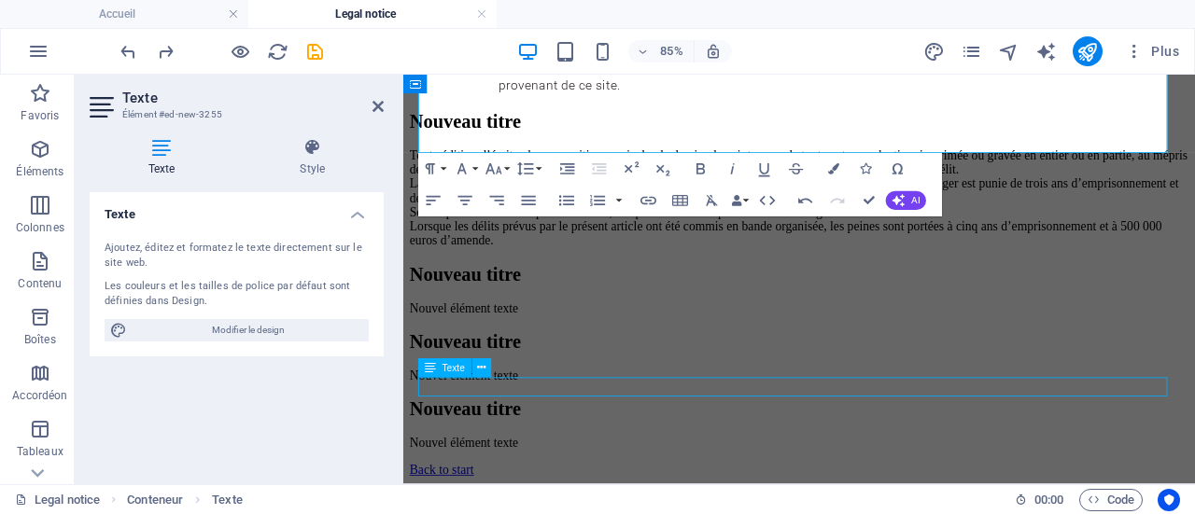
click at [562, 358] on div "Nouvel élément texte" at bounding box center [869, 350] width 917 height 17
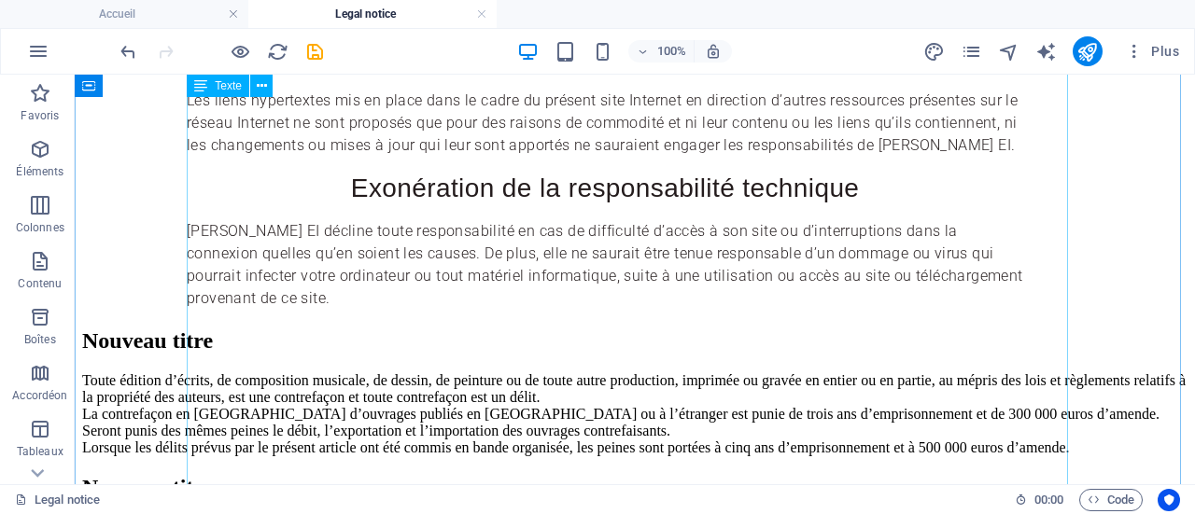
scroll to position [733, 0]
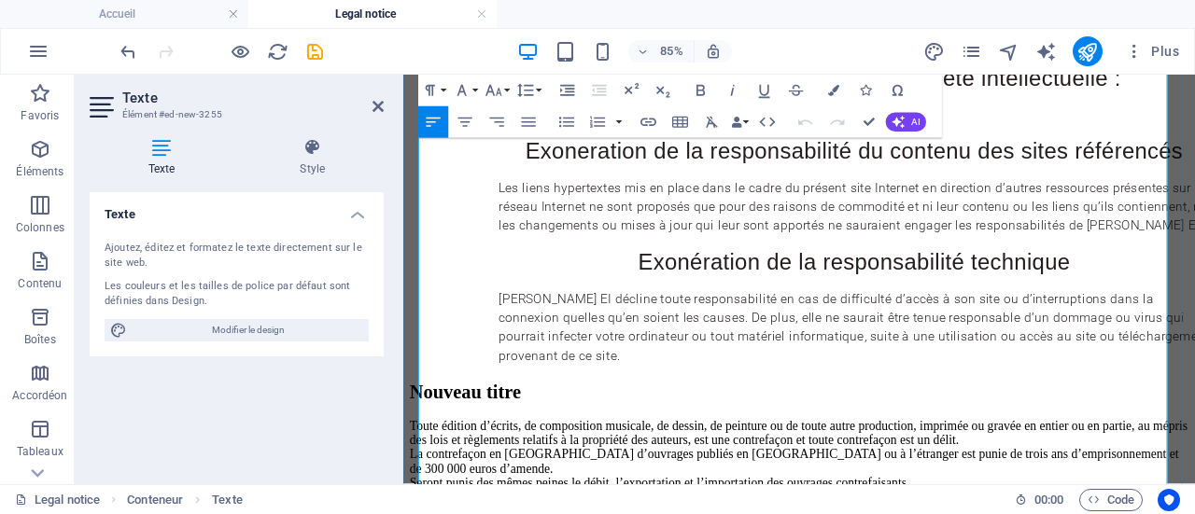
scroll to position [648, 0]
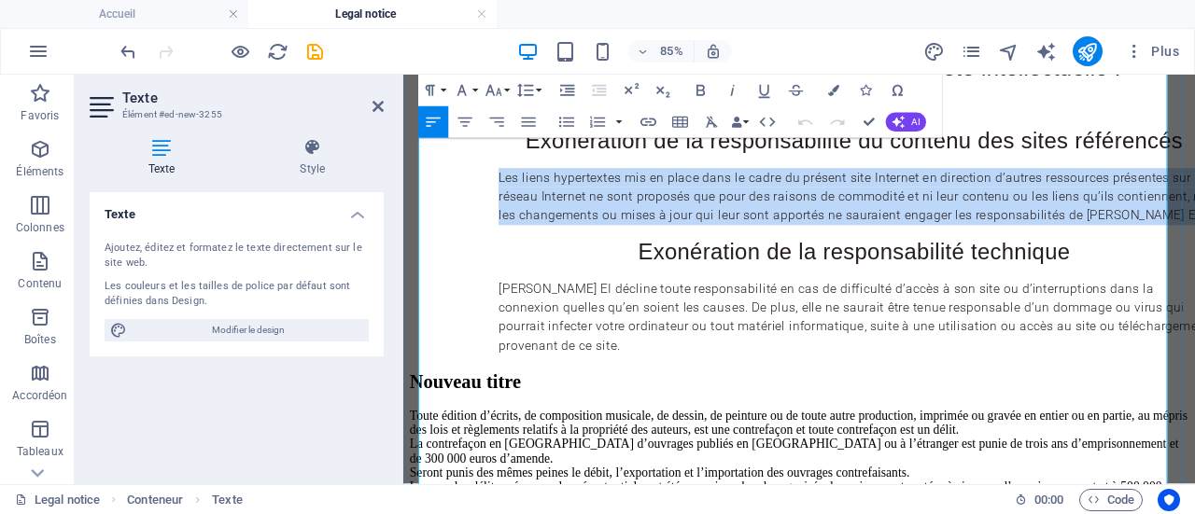
drag, startPoint x: 528, startPoint y: 360, endPoint x: 558, endPoint y: 446, distance: 90.9
click at [558, 405] on div "L’ensemble des éléments composant ce site tels que, la dénomination, le logo, l…" at bounding box center [869, 44] width 917 height 721
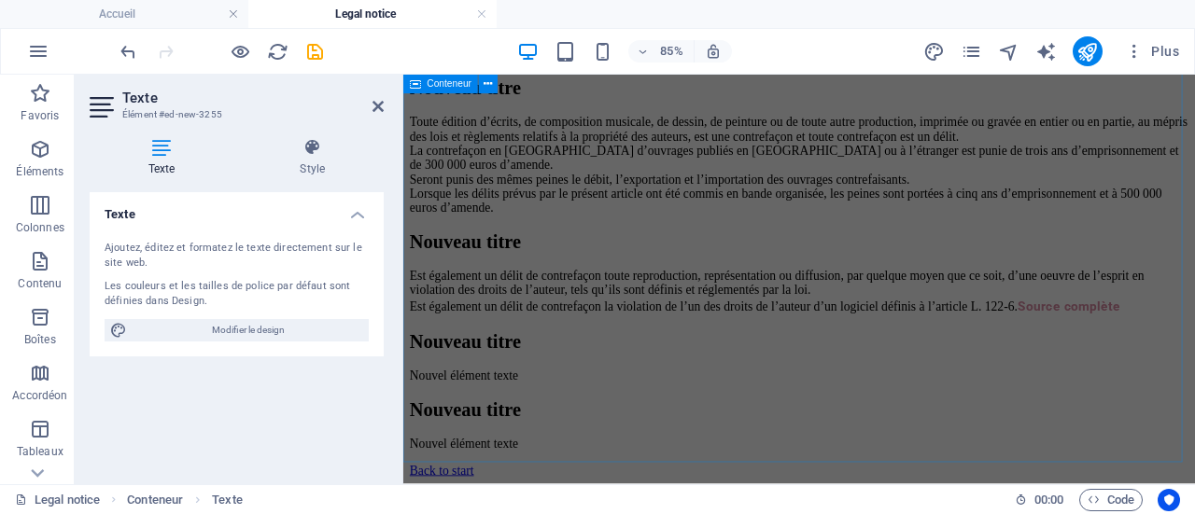
scroll to position [1191, 0]
click at [528, 421] on div "Nouvel élément texte" at bounding box center [869, 429] width 917 height 17
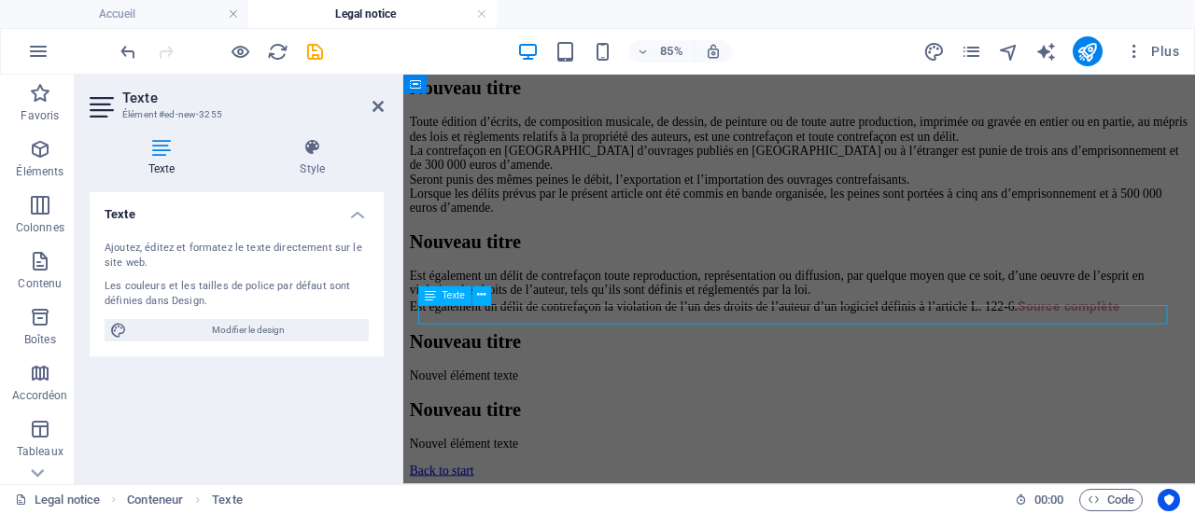
click at [528, 421] on div "Nouvel élément texte" at bounding box center [869, 429] width 917 height 17
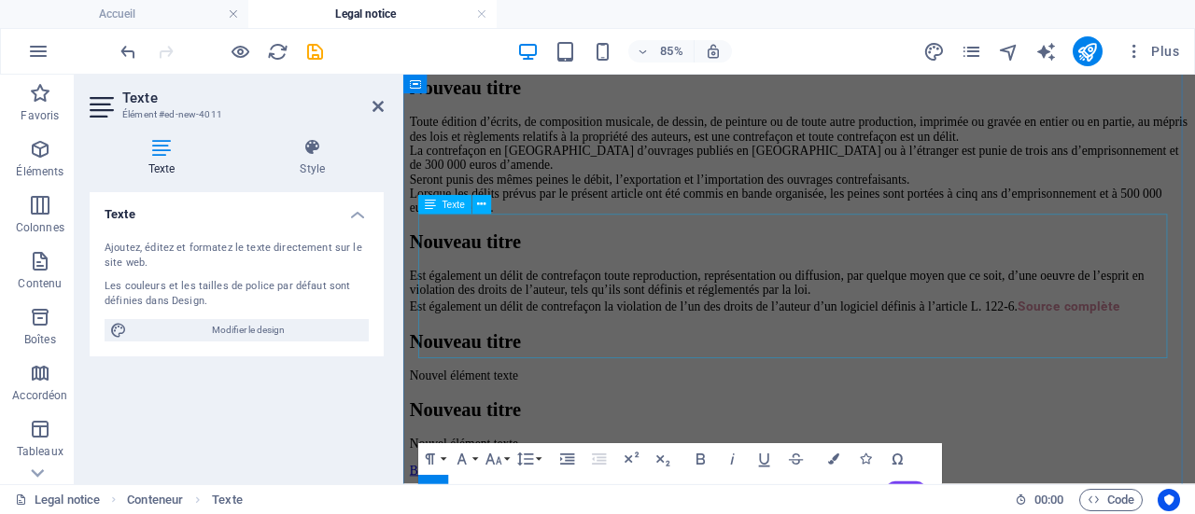
scroll to position [1213, 0]
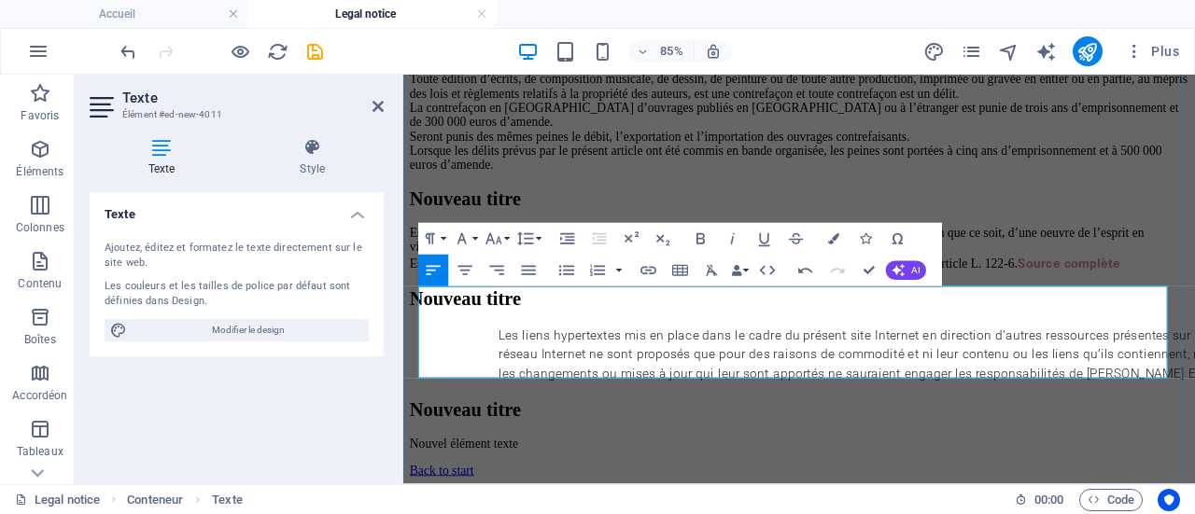
click at [523, 371] on div "Les liens hypertextes mis en place dans le cadre du présent site Internet en di…" at bounding box center [933, 404] width 1045 height 67
click at [434, 265] on icon "button" at bounding box center [433, 270] width 19 height 19
click at [650, 418] on div "Les liens hypertextes mis en place dans le cadre du présent site Internet en di…" at bounding box center [869, 404] width 917 height 67
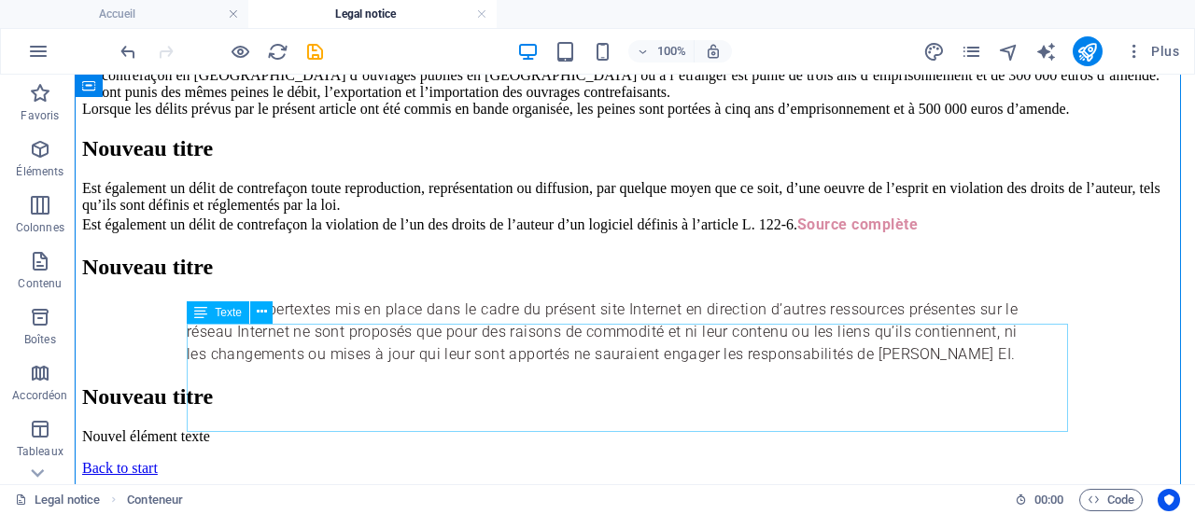
click at [291, 332] on div "Les liens hypertextes mis en place dans le cadre du présent site Internet en di…" at bounding box center [634, 332] width 1105 height 67
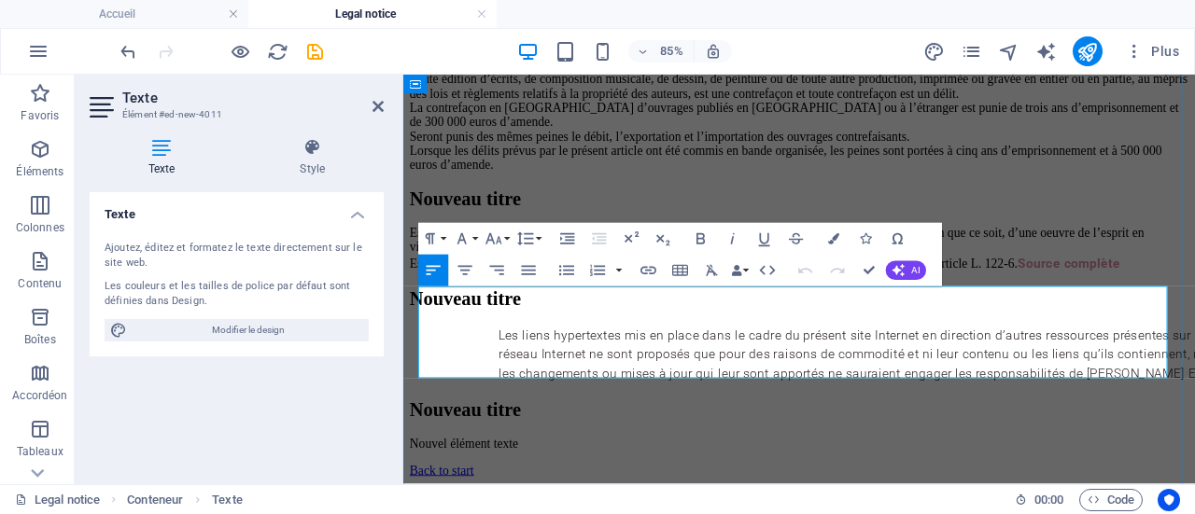
drag, startPoint x: 542, startPoint y: 405, endPoint x: 529, endPoint y: 343, distance: 63.0
click at [529, 371] on p "Les liens hypertextes mis en place dans le cadre du présent site Internet en di…" at bounding box center [933, 404] width 836 height 67
copy p "es liens hypertextes mis en place dans le cadre du présent site Internet en dir…"
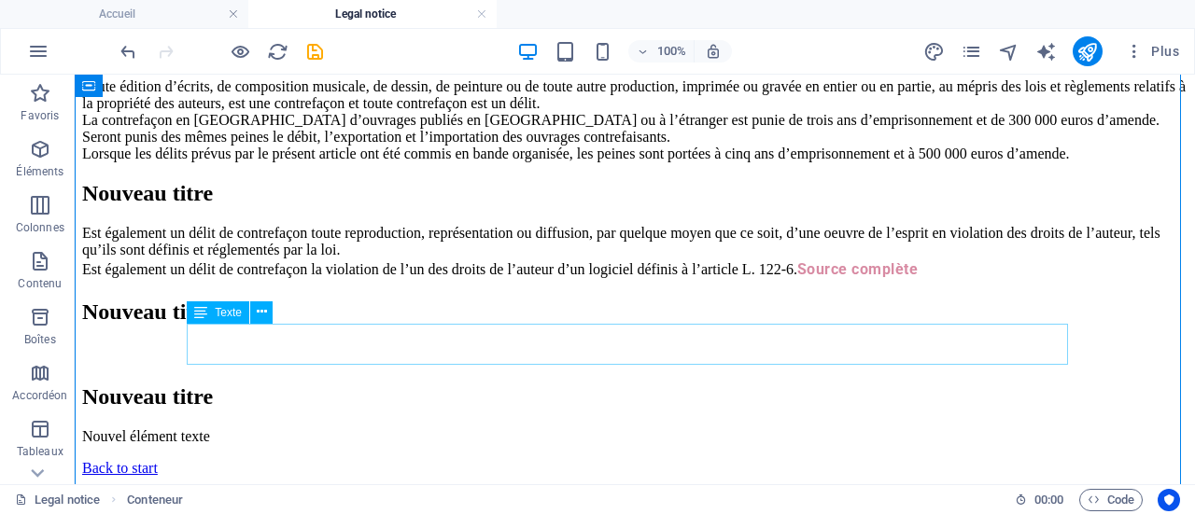
click at [297, 343] on div at bounding box center [634, 354] width 1105 height 22
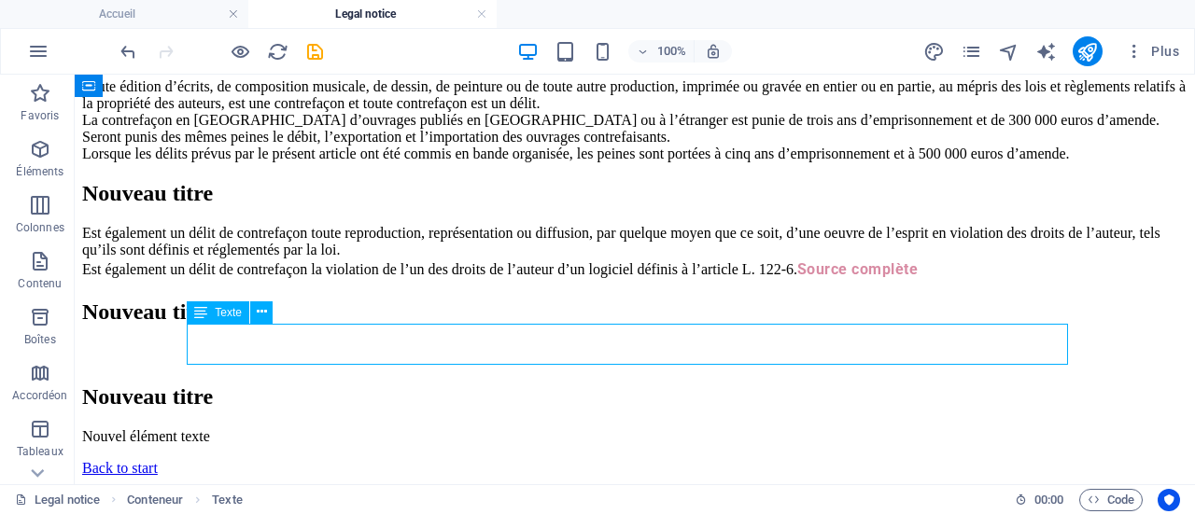
click at [297, 343] on div at bounding box center [634, 354] width 1105 height 22
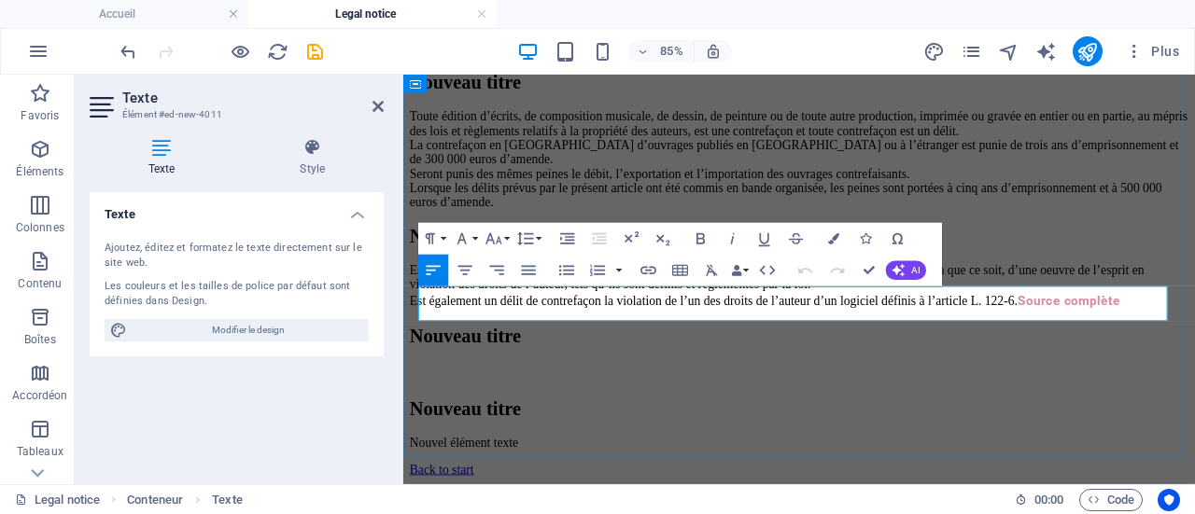
click at [518, 415] on div at bounding box center [933, 426] width 1045 height 22
click at [509, 415] on div at bounding box center [933, 426] width 1045 height 22
click at [566, 236] on icon "button" at bounding box center [567, 239] width 19 height 19
click at [683, 500] on div "Nouvel élément texte" at bounding box center [869, 508] width 917 height 17
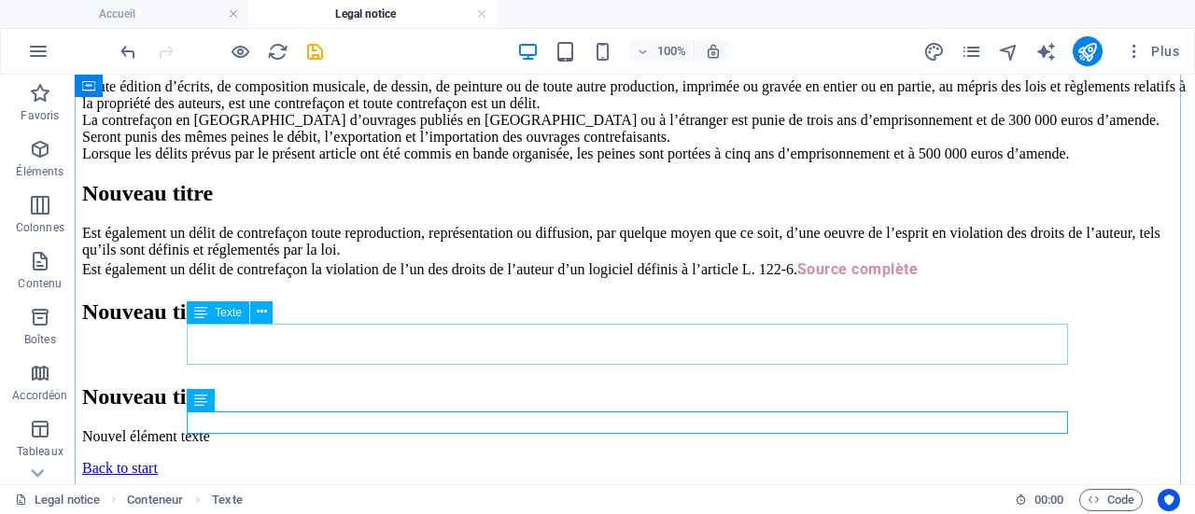
click at [427, 348] on div at bounding box center [634, 354] width 1105 height 22
click at [330, 428] on div "Nouvel élément texte" at bounding box center [634, 436] width 1105 height 17
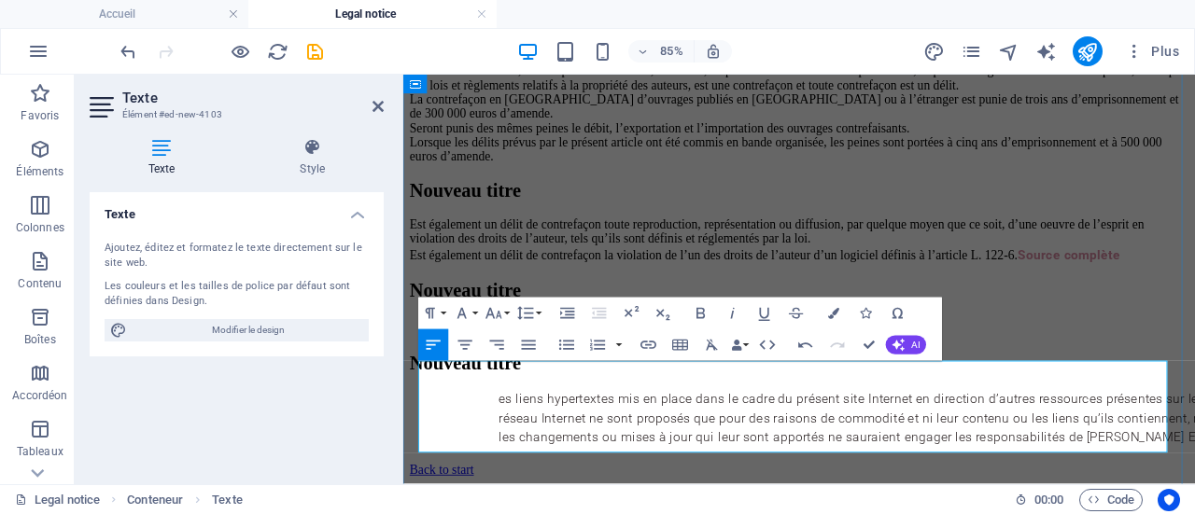
click at [534, 446] on p "es liens hypertextes mis en place dans le cadre du présent site Internet en dir…" at bounding box center [933, 479] width 836 height 67
click at [322, 151] on icon at bounding box center [313, 147] width 143 height 19
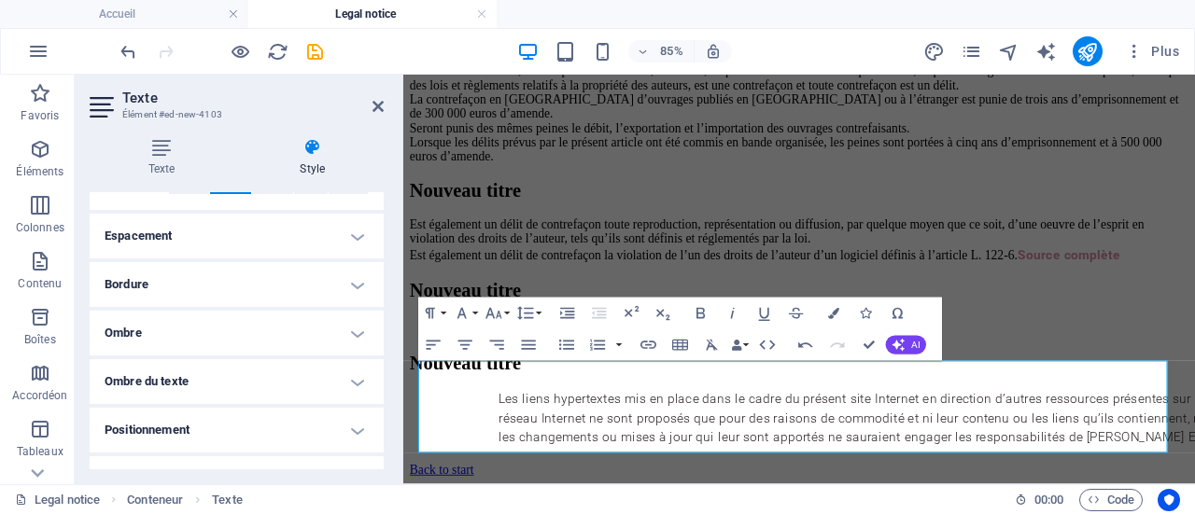
scroll to position [351, 0]
click at [352, 238] on h4 "Espacement" at bounding box center [237, 235] width 294 height 45
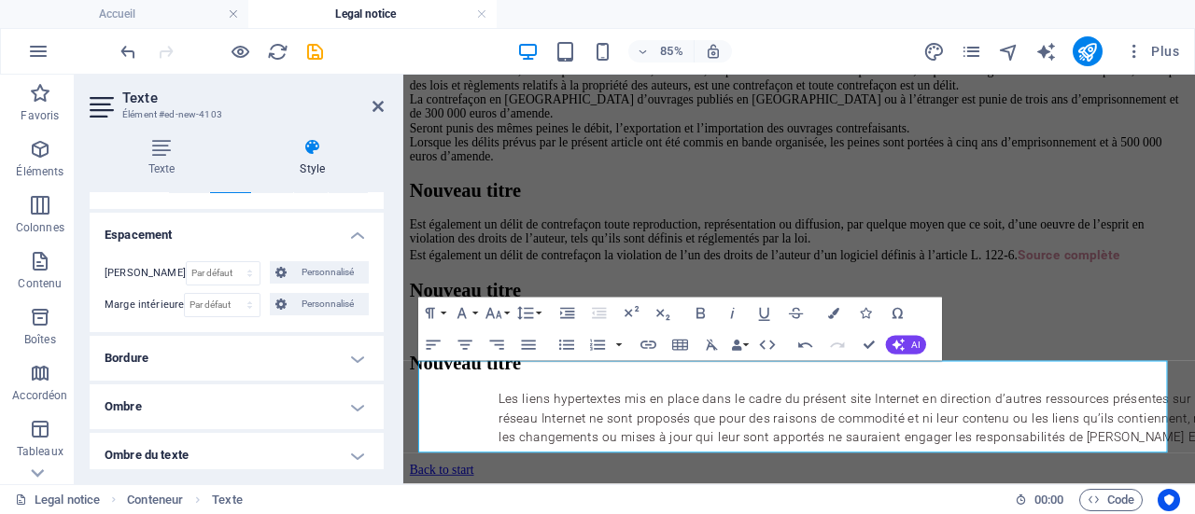
click at [357, 356] on h4 "Bordure" at bounding box center [237, 358] width 294 height 45
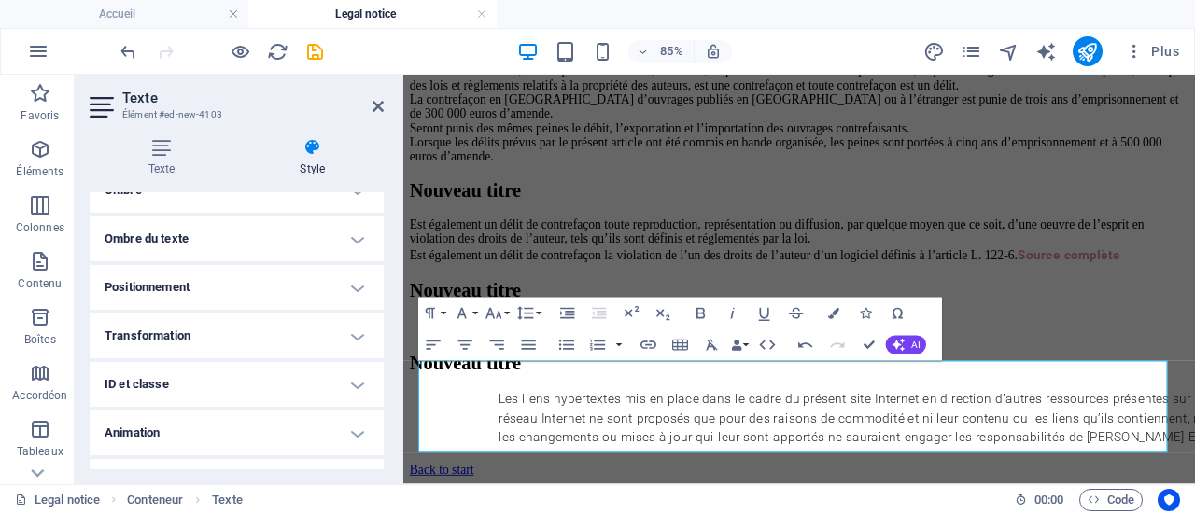
scroll to position [644, 0]
click at [357, 281] on h4 "Positionnement" at bounding box center [237, 286] width 294 height 45
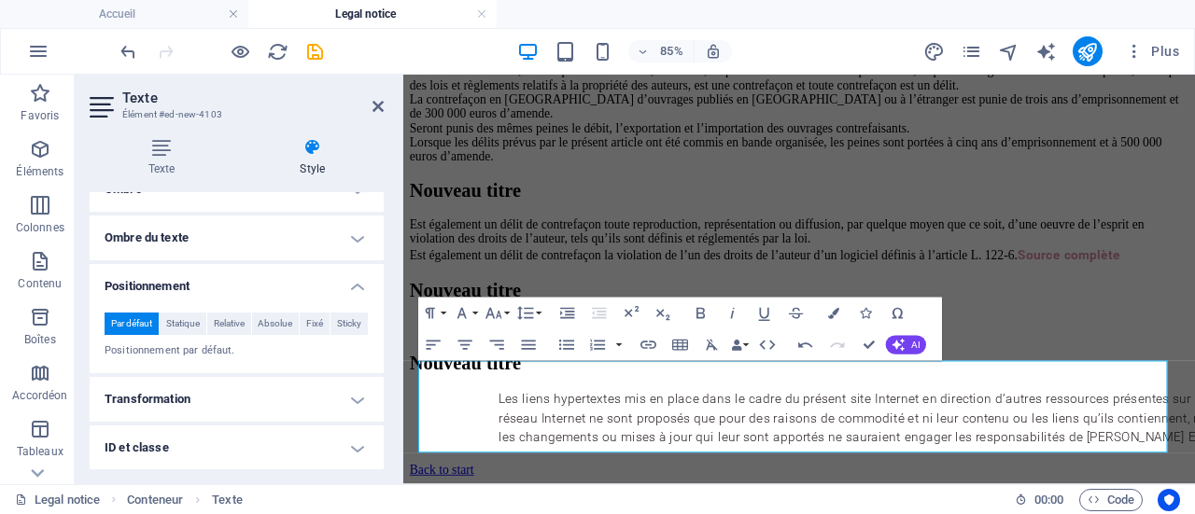
click at [352, 395] on h4 "Transformation" at bounding box center [237, 399] width 294 height 45
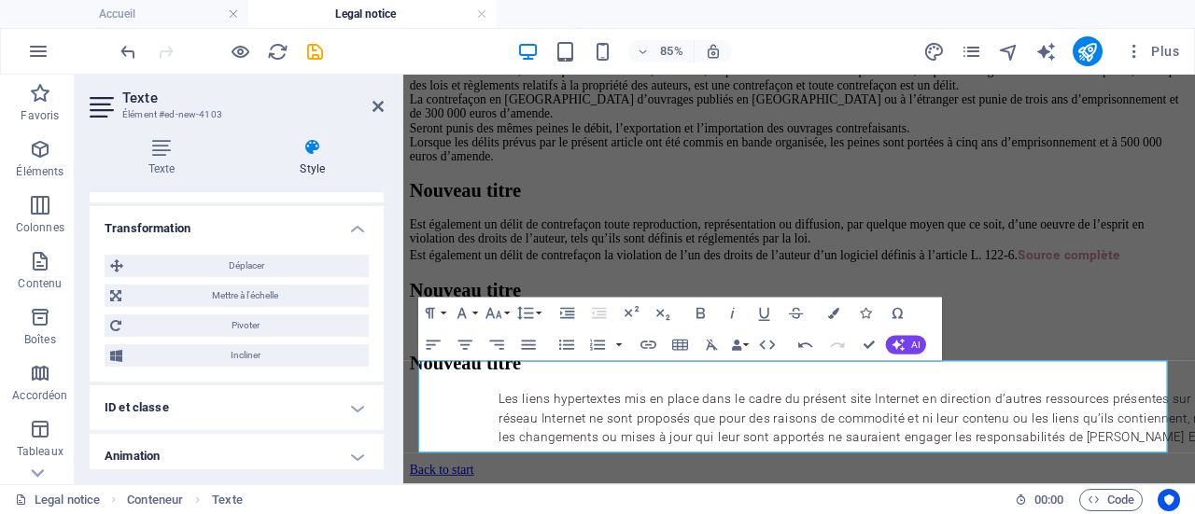
scroll to position [869, 0]
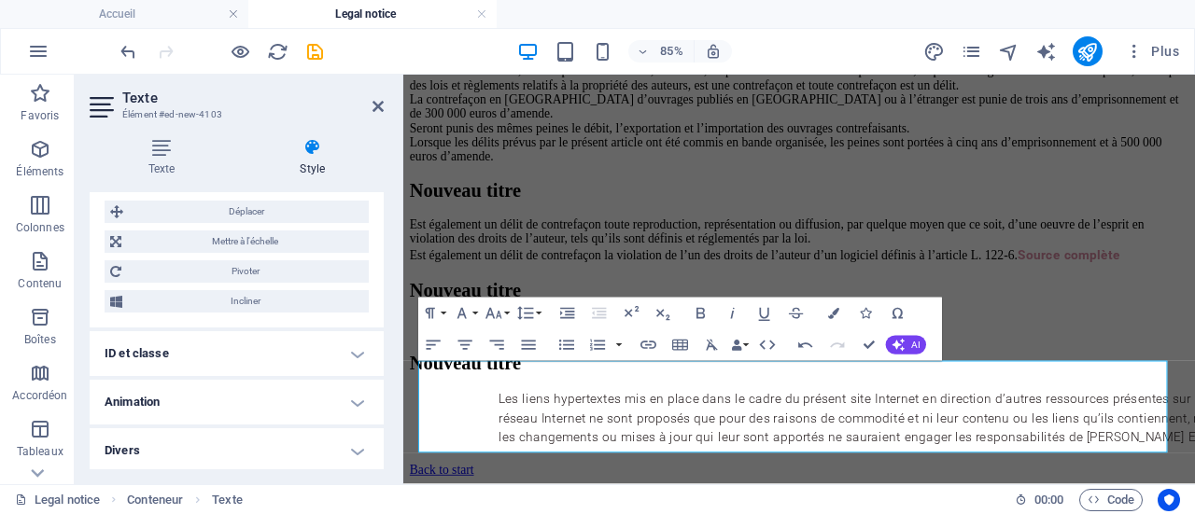
click at [357, 345] on h4 "ID et classe" at bounding box center [237, 353] width 294 height 45
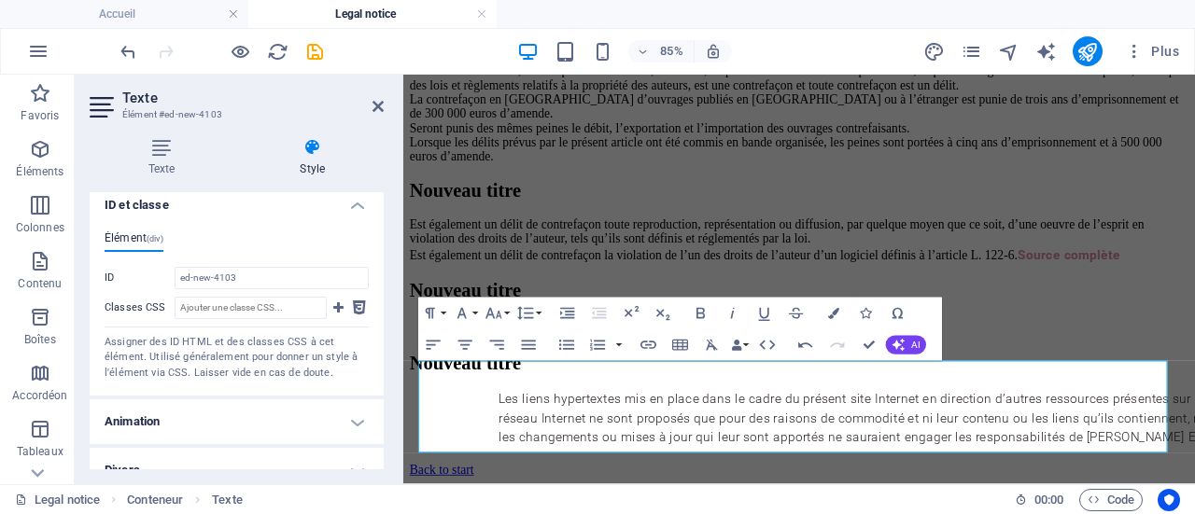
scroll to position [1036, 0]
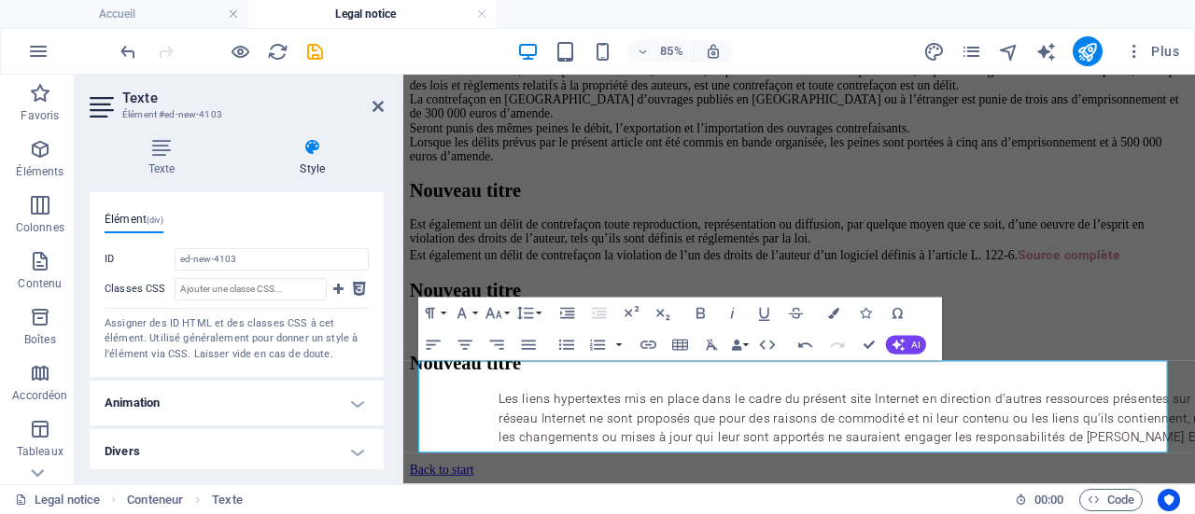
click at [355, 404] on h4 "Animation" at bounding box center [237, 403] width 294 height 45
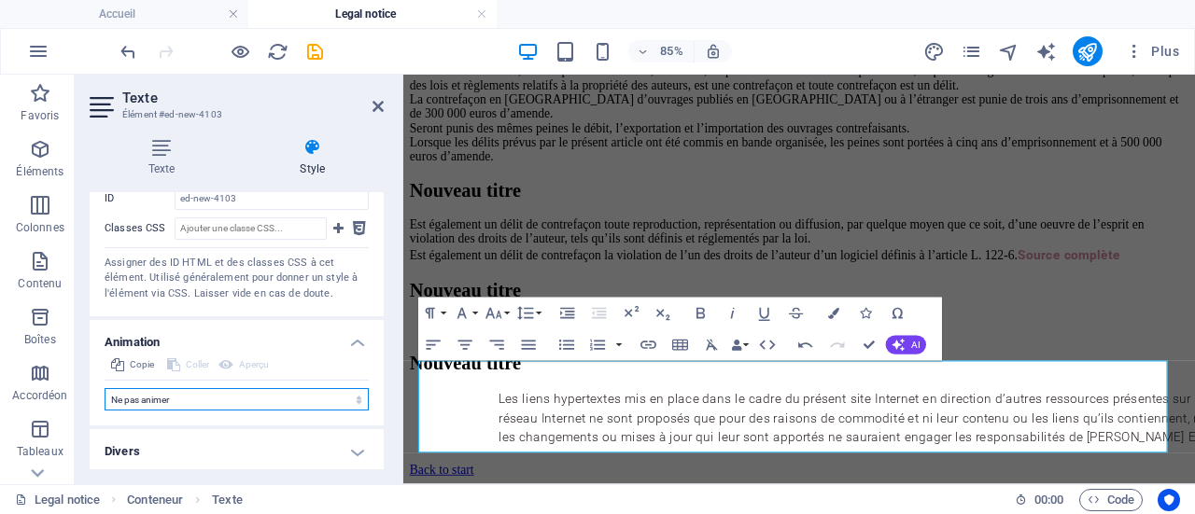
click at [355, 404] on select "Ne pas animer Afficher / Masquer Glisser vers le haut / le bas Zoomer/Dézoomer …" at bounding box center [237, 399] width 264 height 22
click at [375, 117] on header "Texte Élément #ed-new-4103" at bounding box center [237, 99] width 294 height 49
click at [376, 103] on icon at bounding box center [377, 106] width 11 height 15
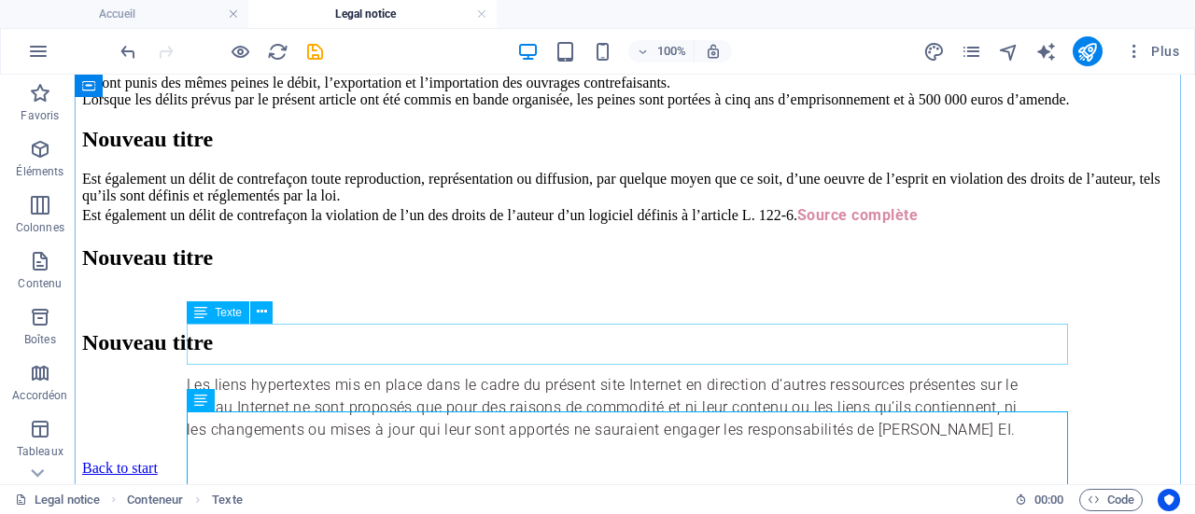
click at [238, 312] on div at bounding box center [634, 300] width 1105 height 22
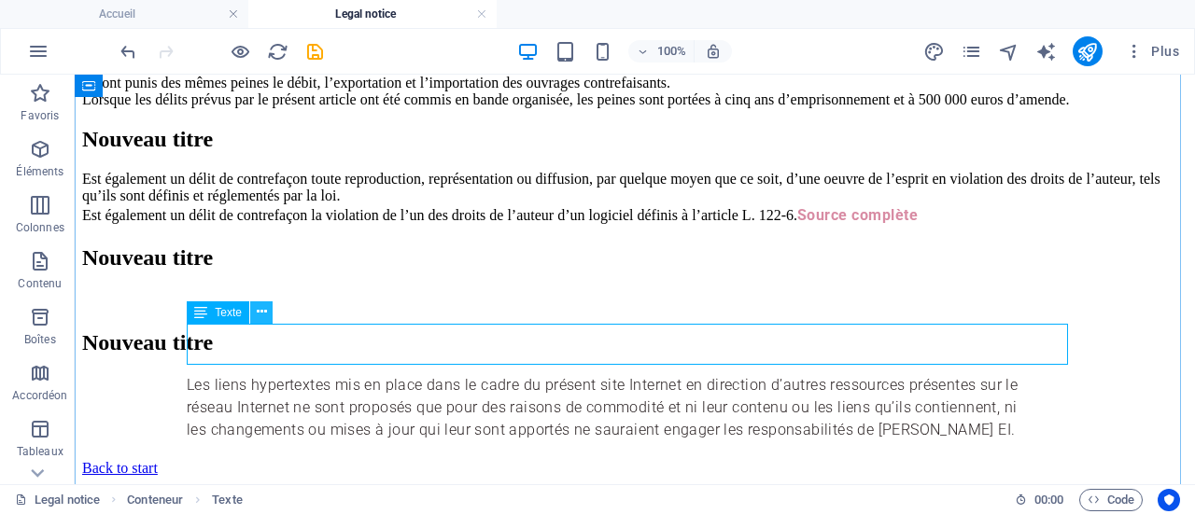
click at [260, 316] on icon at bounding box center [262, 312] width 10 height 20
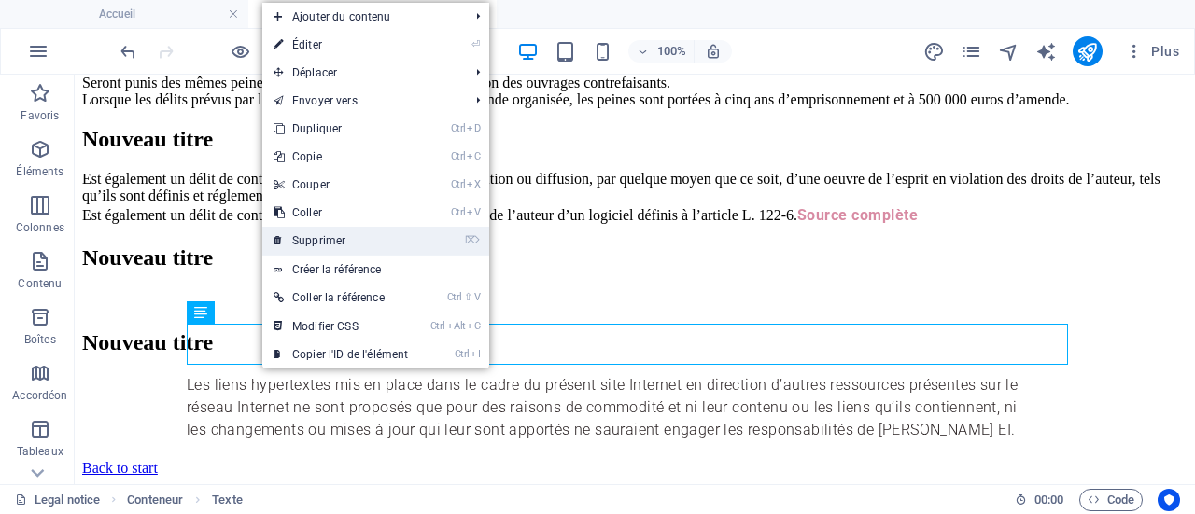
click at [306, 249] on link "⌦ Supprimer" at bounding box center [340, 241] width 157 height 28
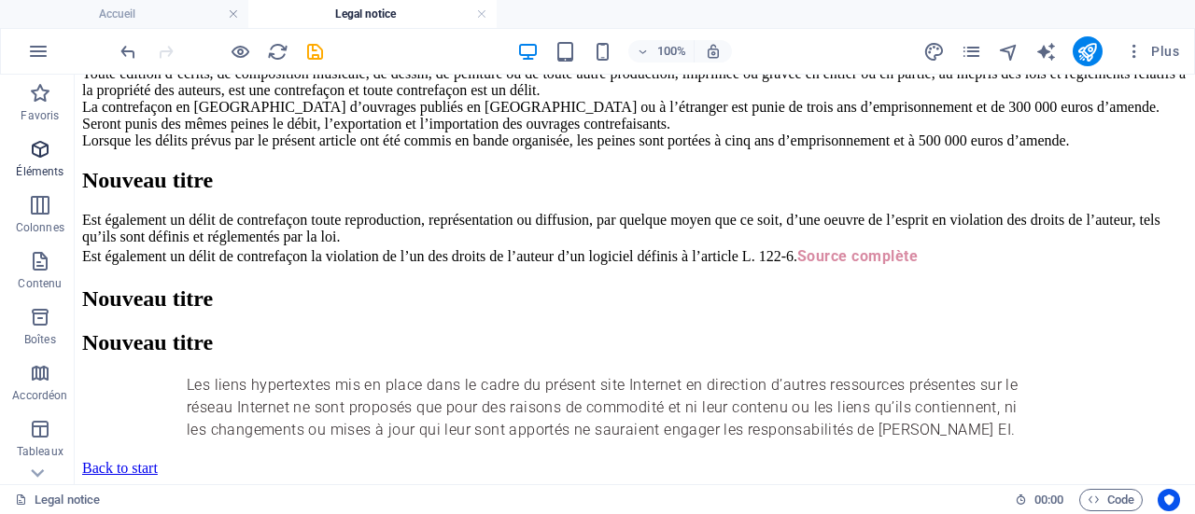
click at [45, 165] on p "Éléments" at bounding box center [40, 171] width 48 height 15
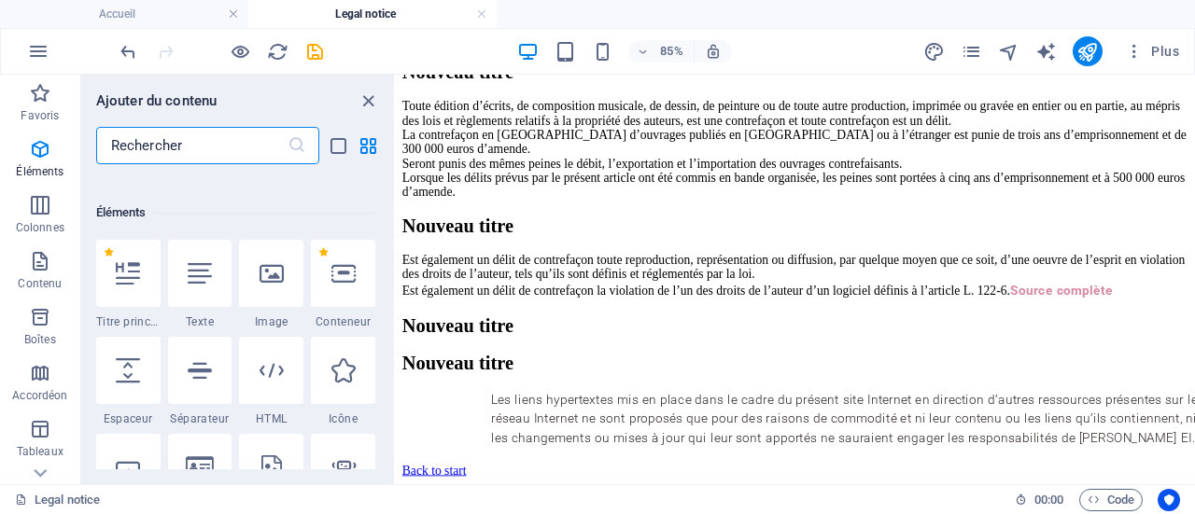
scroll to position [352, 0]
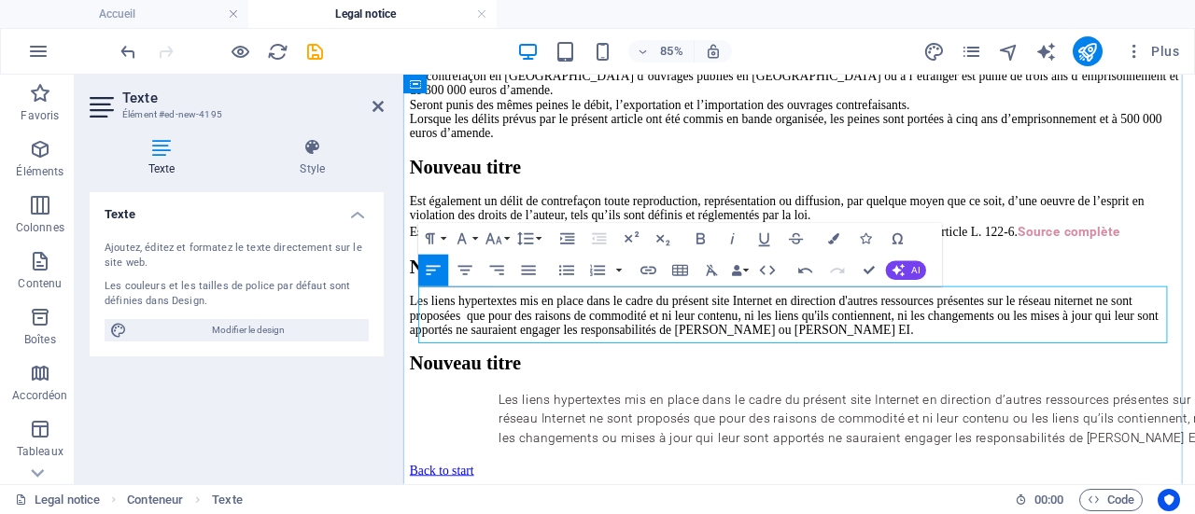
click at [1088, 382] on p "Les liens hypertextes mis en place dans le cadre du présent site Internet en di…" at bounding box center [869, 358] width 917 height 50
click at [620, 476] on div "Les liens hypertextes mis en place dans le cadre du présent site Internet en di…" at bounding box center [869, 479] width 917 height 67
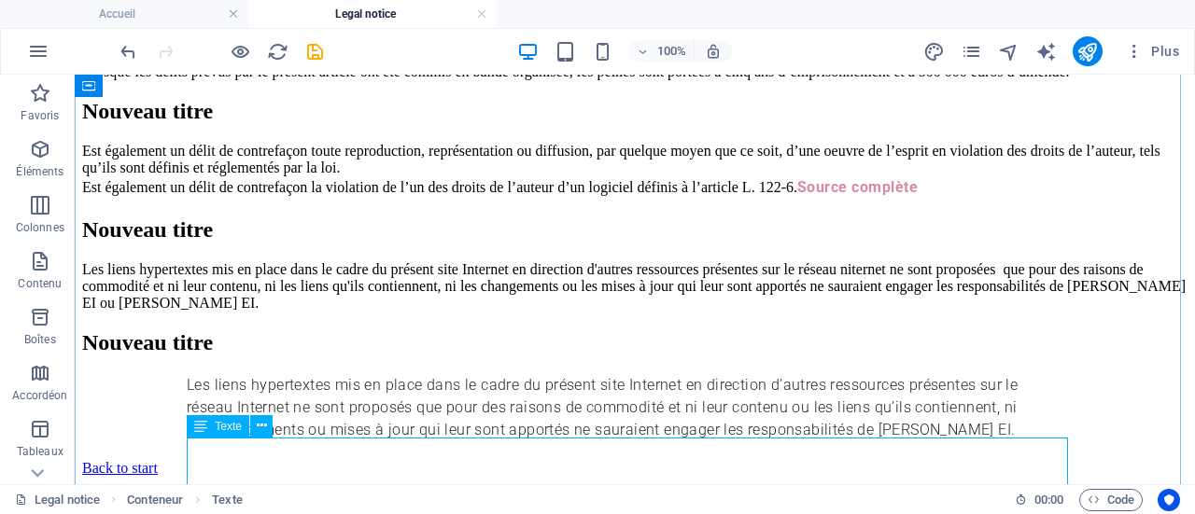
click at [309, 441] on div "Les liens hypertextes mis en place dans le cadre du présent site Internet en di…" at bounding box center [634, 407] width 1105 height 67
click at [260, 430] on icon at bounding box center [262, 426] width 10 height 20
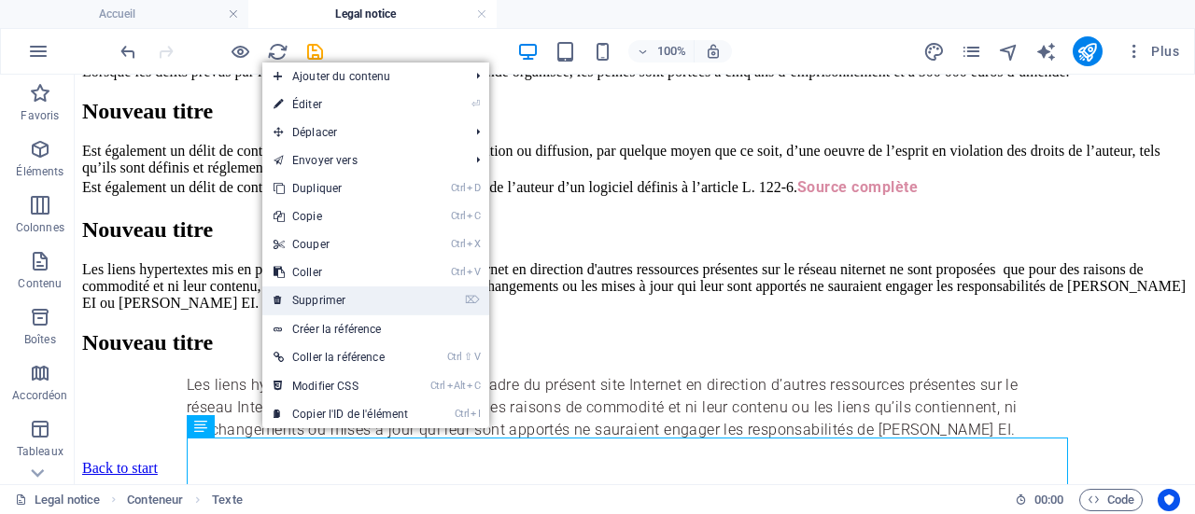
click at [320, 308] on link "⌦ Supprimer" at bounding box center [340, 301] width 157 height 28
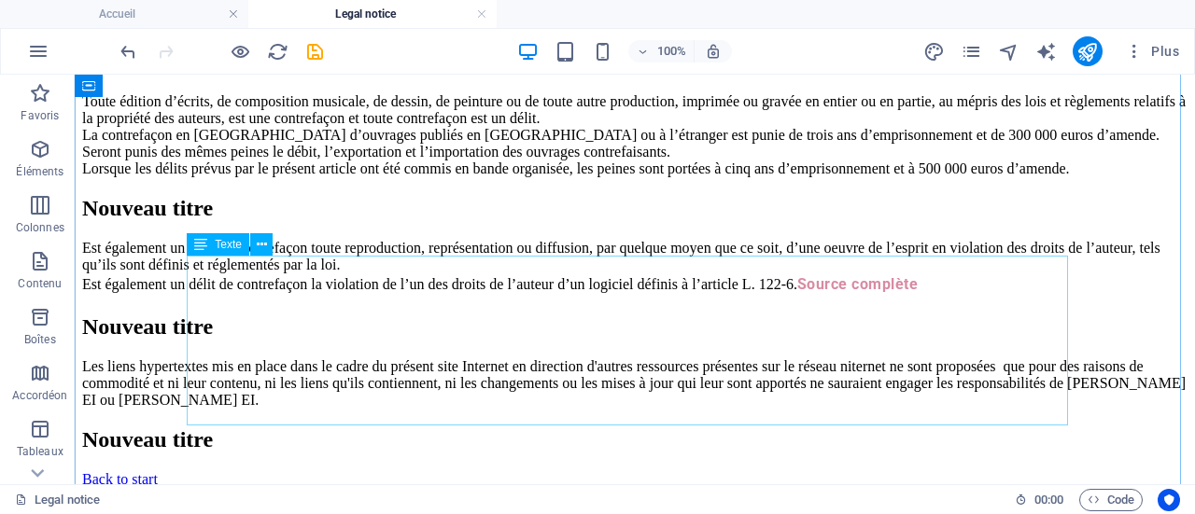
scroll to position [937, 0]
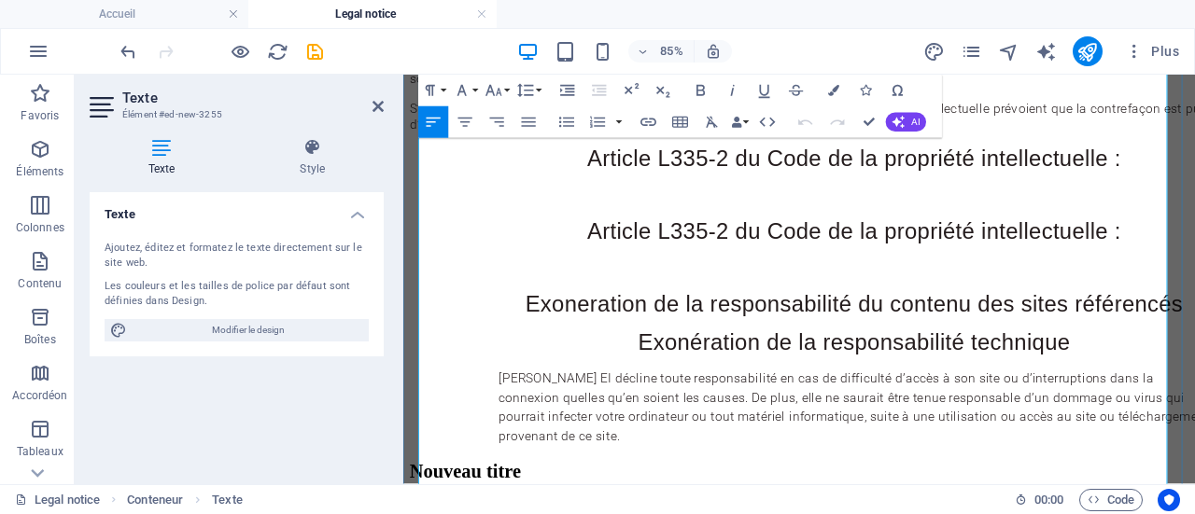
scroll to position [676, 0]
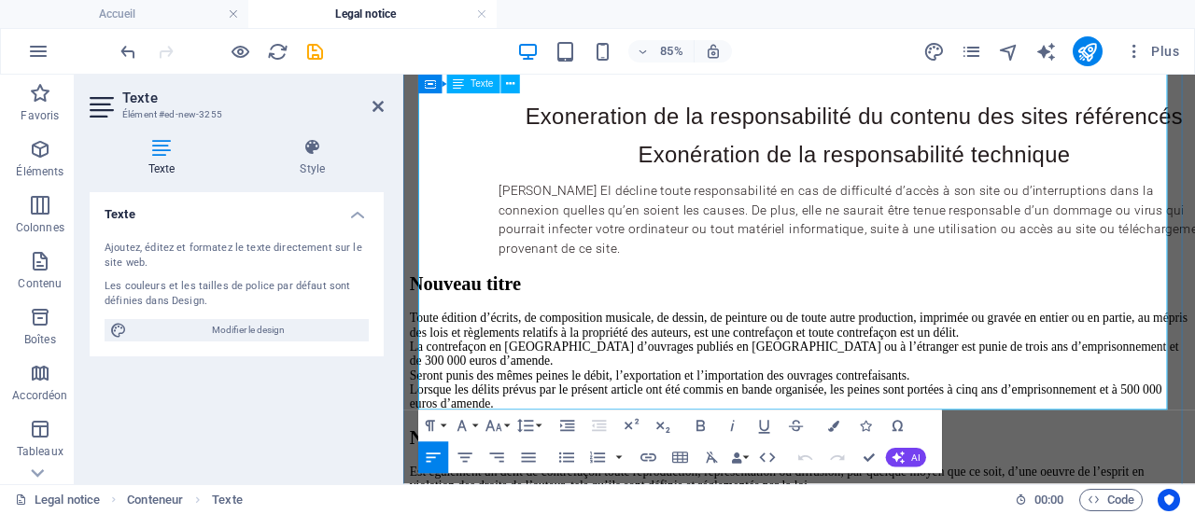
click at [525, 291] on p "[PERSON_NAME] EI décline toute responsabilité en cas de difficulté d’accès à so…" at bounding box center [933, 247] width 836 height 90
click at [433, 453] on icon "button" at bounding box center [433, 458] width 19 height 19
click at [473, 460] on icon "button" at bounding box center [464, 458] width 19 height 19
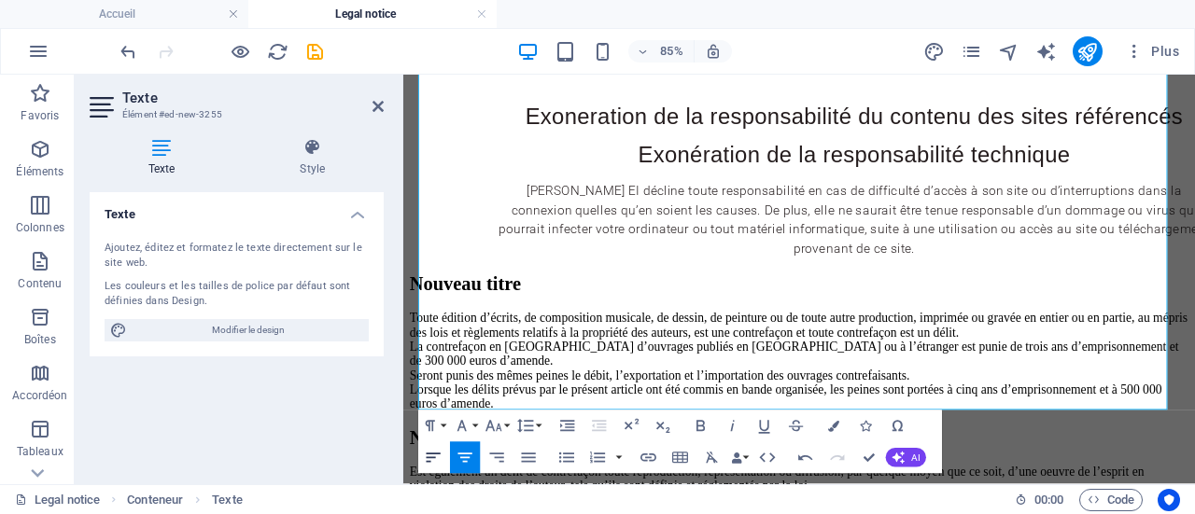
click at [422, 458] on button "Align Left" at bounding box center [433, 458] width 30 height 32
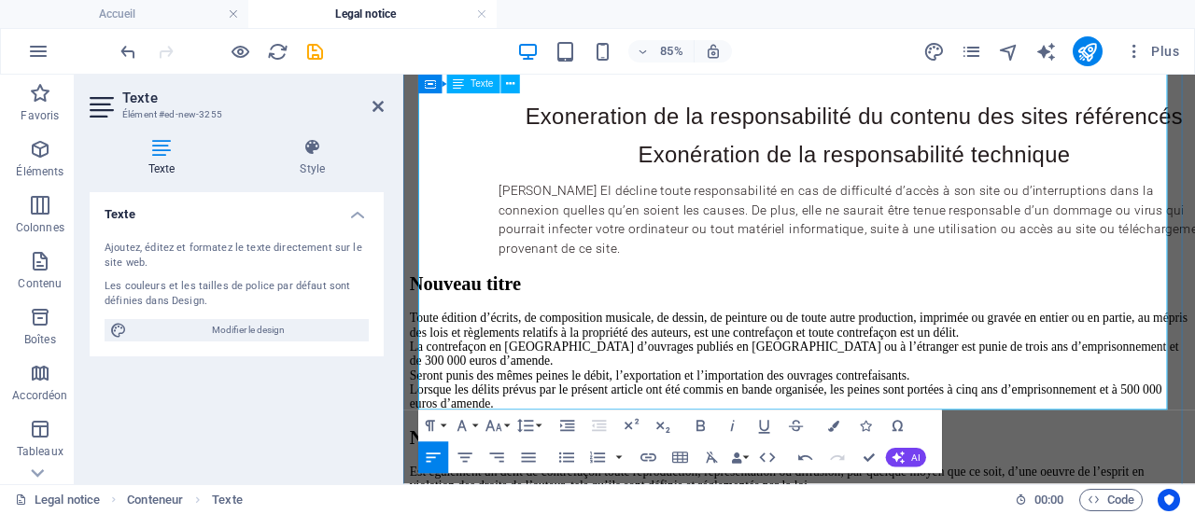
drag, startPoint x: 527, startPoint y: 372, endPoint x: 665, endPoint y: 443, distance: 154.4
click at [665, 291] on p "[PERSON_NAME] EI décline toute responsabilité en cas de difficulté d’accès à so…" at bounding box center [933, 247] width 836 height 90
click at [730, 183] on h4 "Exonération de la responsabilité technique" at bounding box center [933, 170] width 1045 height 26
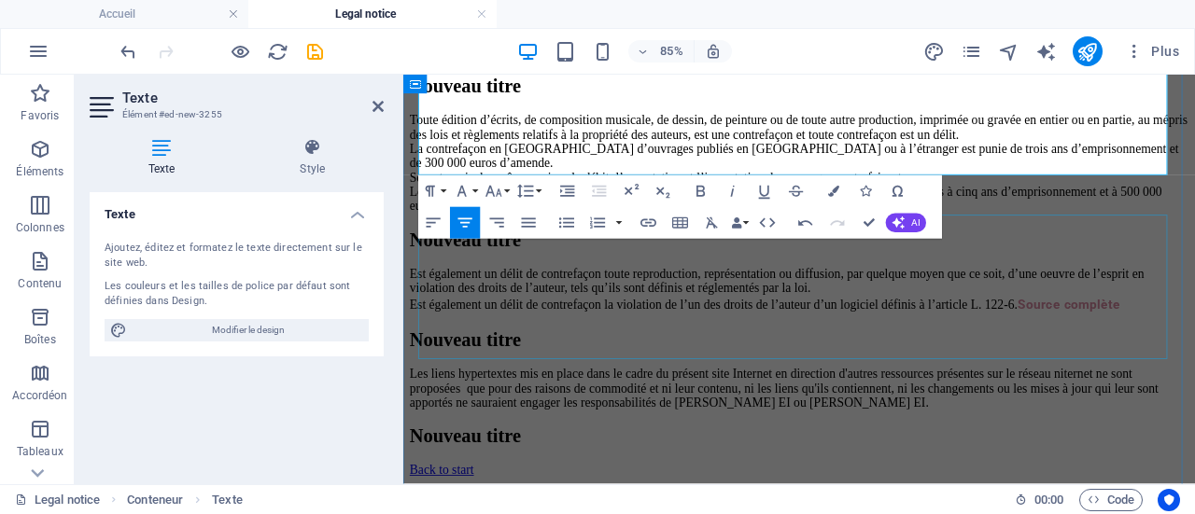
scroll to position [953, 0]
drag, startPoint x: 667, startPoint y: 165, endPoint x: 525, endPoint y: 102, distance: 156.3
click at [525, 58] on div "[PERSON_NAME] EI décline toute responsabilité en cas de difficulté d’accès à so…" at bounding box center [933, 13] width 1045 height 90
copy p "[PERSON_NAME] EI décline toute responsabilité en cas de difficulté d’accès à so…"
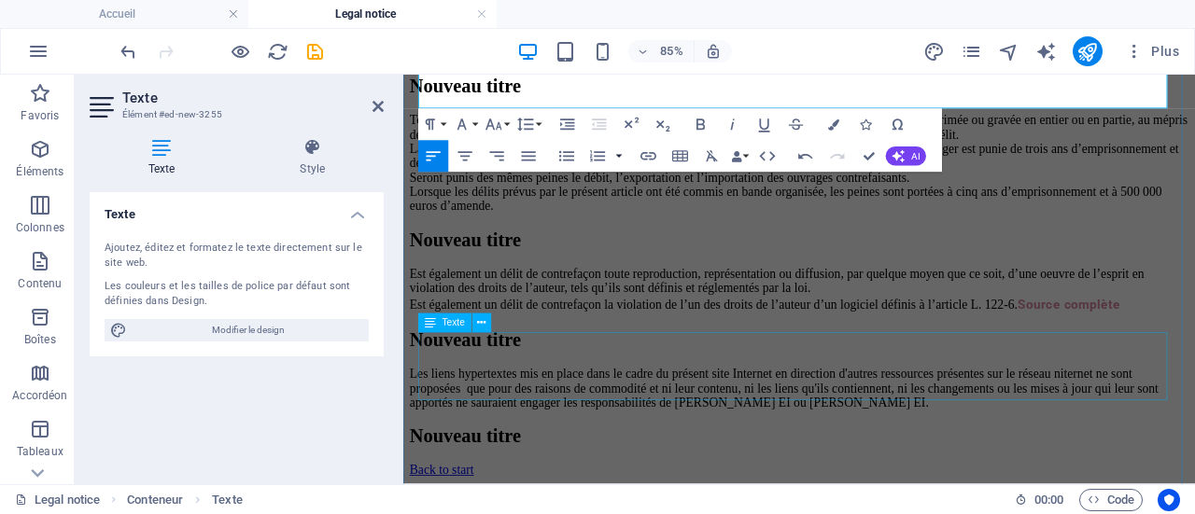
scroll to position [1235, 0]
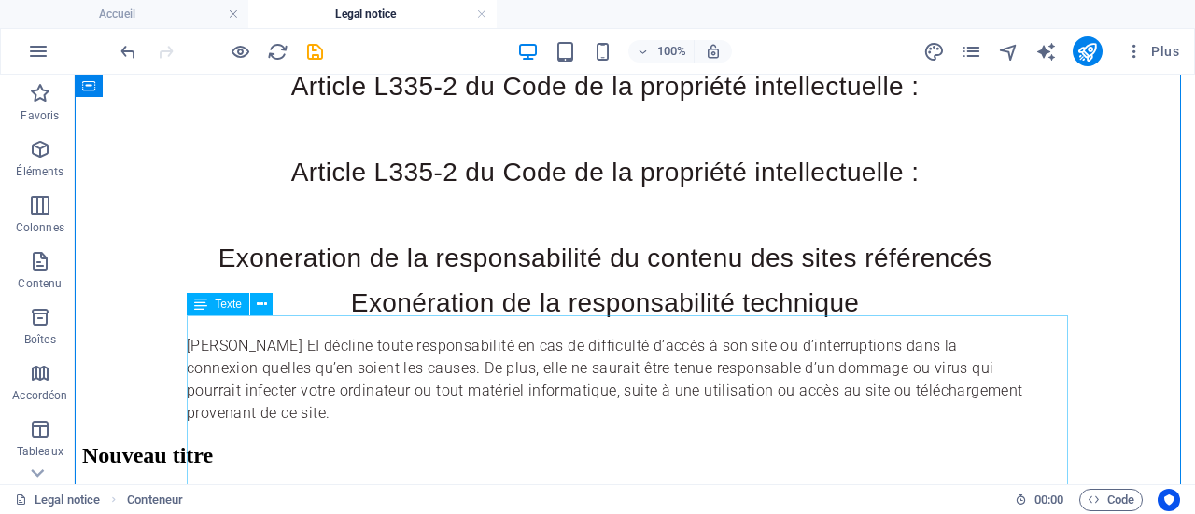
click at [465, 386] on div "Mentions légales Naturo'Feminae [STREET_ADDRESS] [EMAIL_ADDRESS][DOMAIN_NAME] P…" at bounding box center [634, 219] width 1105 height 1254
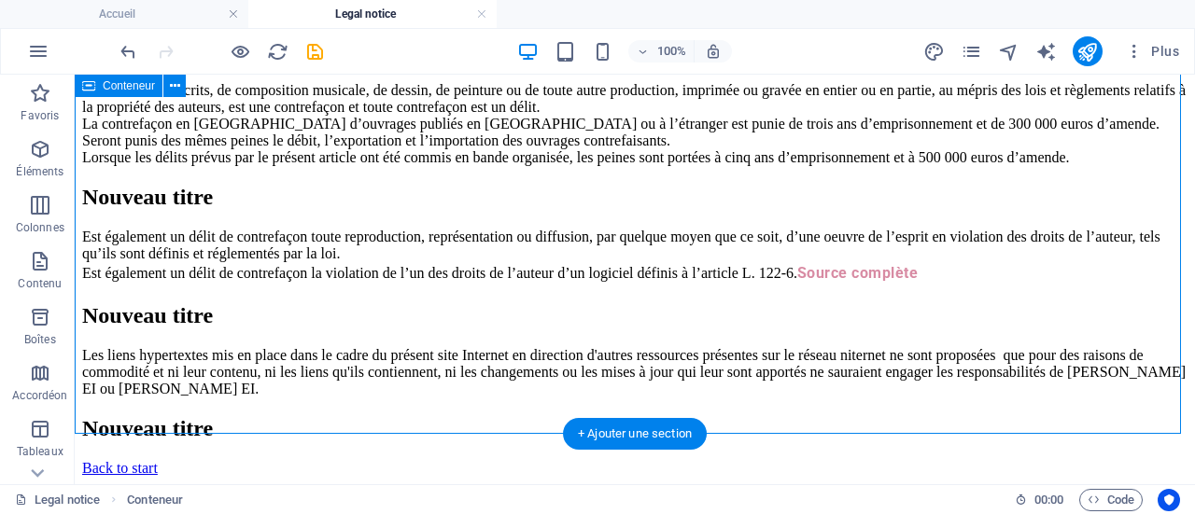
scroll to position [1306, 0]
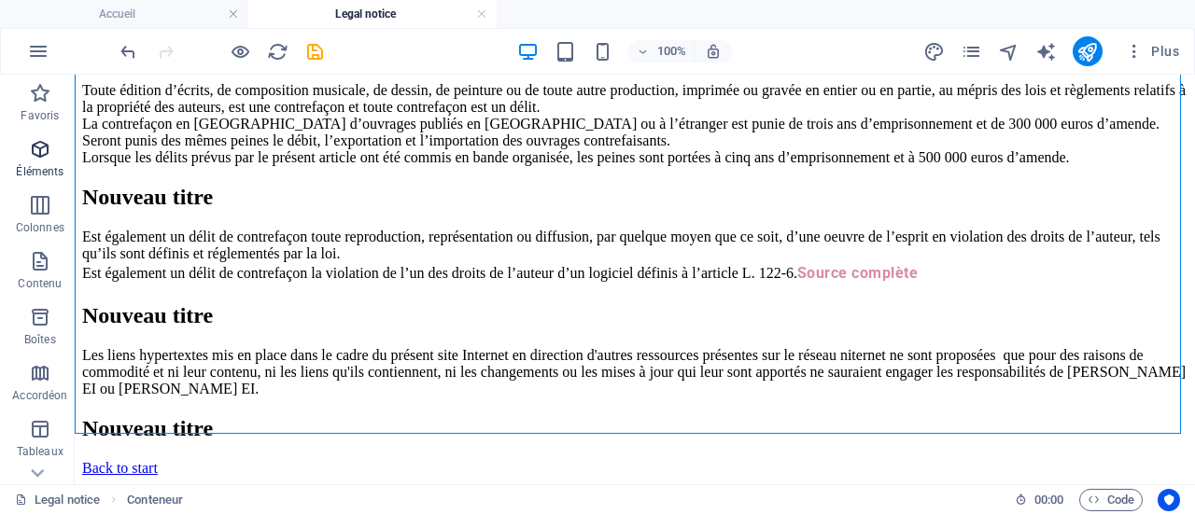
click at [35, 168] on p "Éléments" at bounding box center [40, 171] width 48 height 15
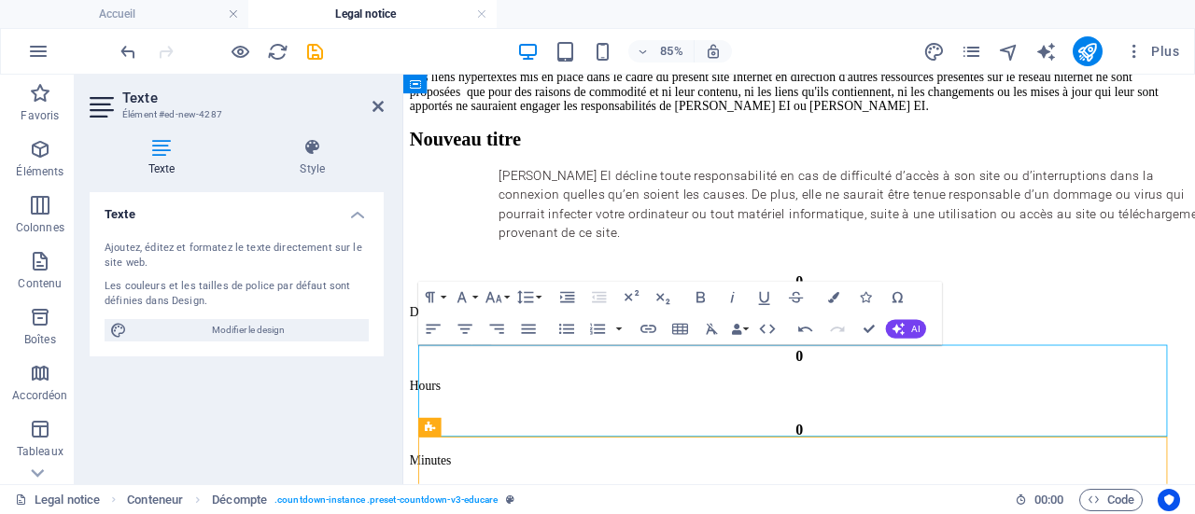
scroll to position [1526, 0]
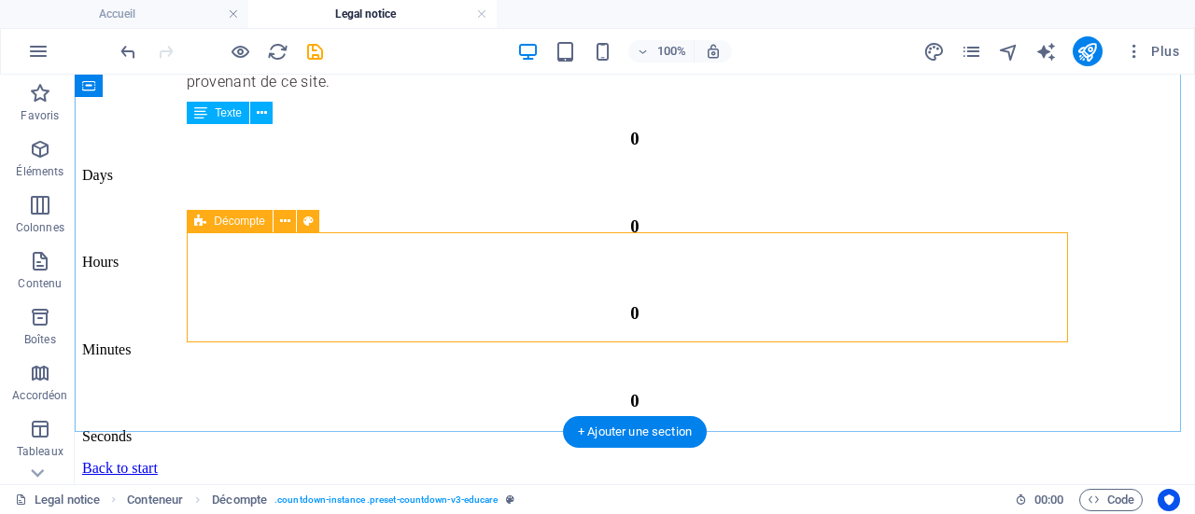
click at [416, 265] on div "0 Days 0 Hours 0 Minutes 0 Seconds" at bounding box center [634, 286] width 1105 height 349
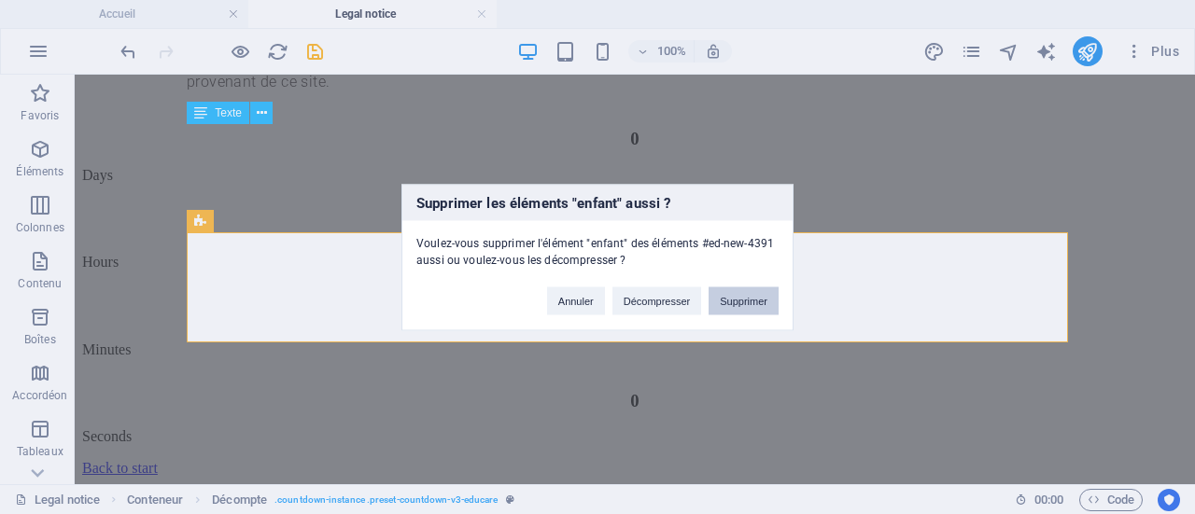
click at [746, 290] on button "Supprimer" at bounding box center [743, 301] width 70 height 28
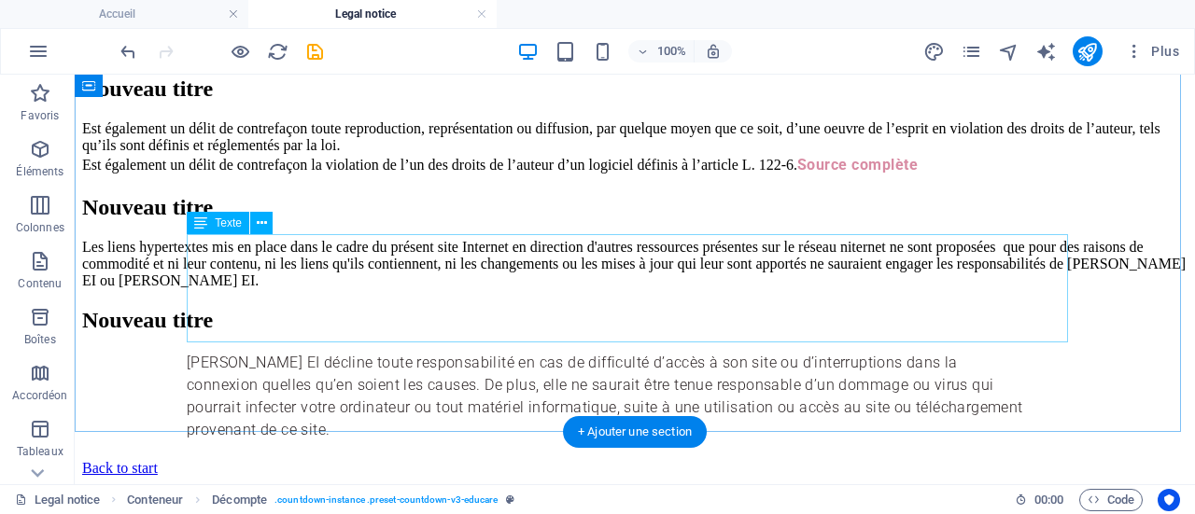
scroll to position [1416, 0]
click at [293, 352] on div "[PERSON_NAME] EI décline toute responsabilité en cas de difficulté d’accès à so…" at bounding box center [634, 397] width 1105 height 90
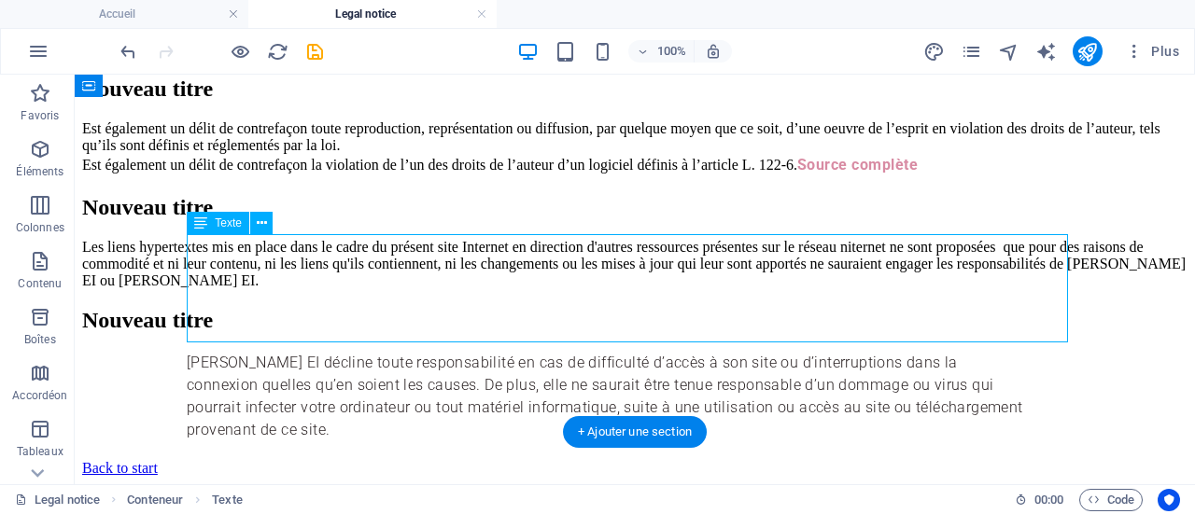
click at [293, 352] on div "[PERSON_NAME] EI décline toute responsabilité en cas de difficulté d’accès à so…" at bounding box center [634, 397] width 1105 height 90
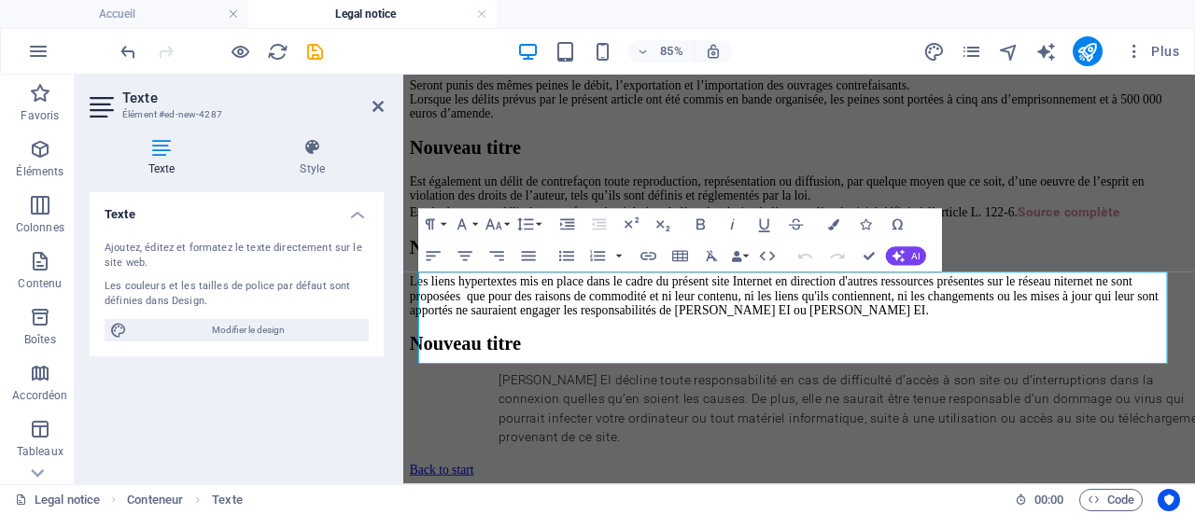
click at [293, 245] on div "Ajoutez, éditez et formatez le texte directement sur le site web." at bounding box center [237, 256] width 264 height 31
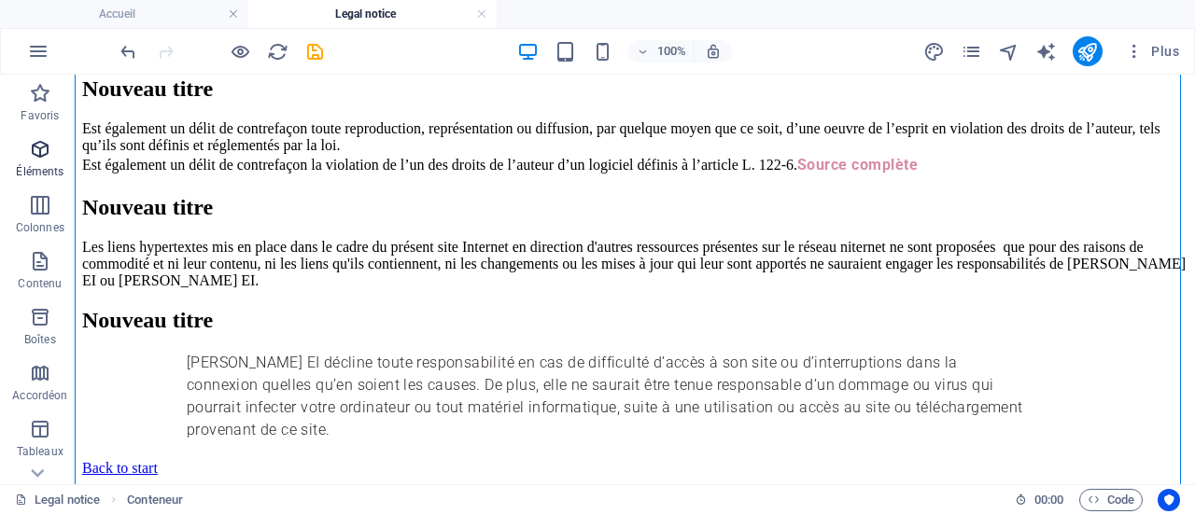
click at [25, 156] on span "Éléments" at bounding box center [40, 160] width 80 height 45
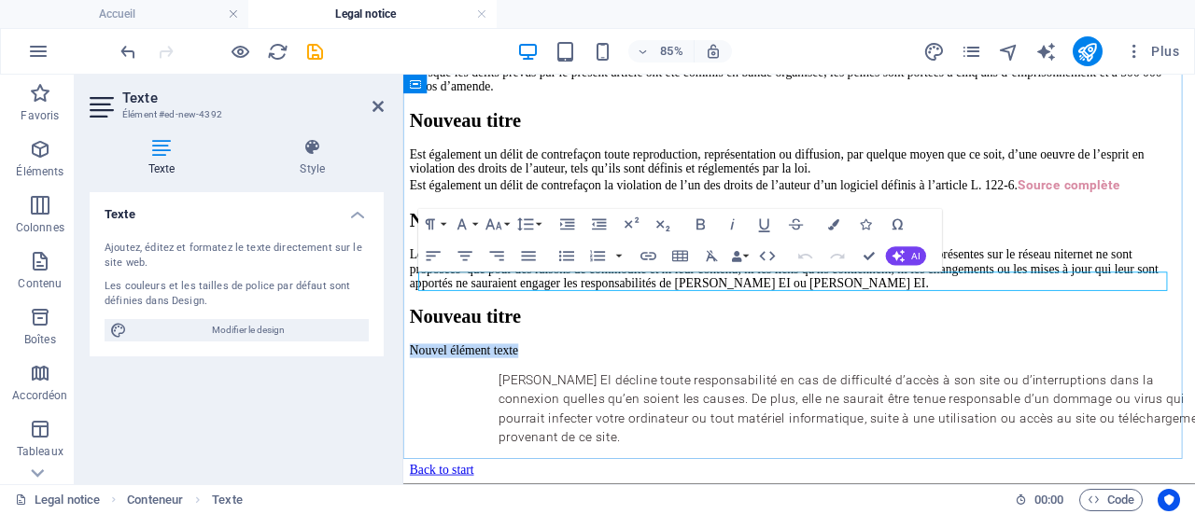
scroll to position [1366, 0]
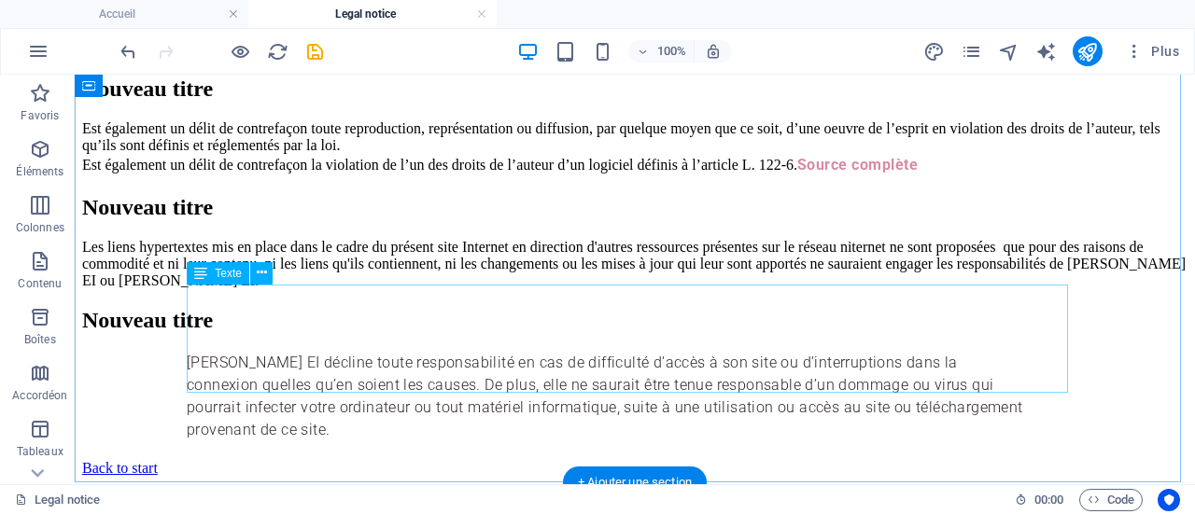
click at [469, 352] on div "[PERSON_NAME] EI décline toute responsabilité en cas de difficulté d’accès à so…" at bounding box center [634, 397] width 1105 height 90
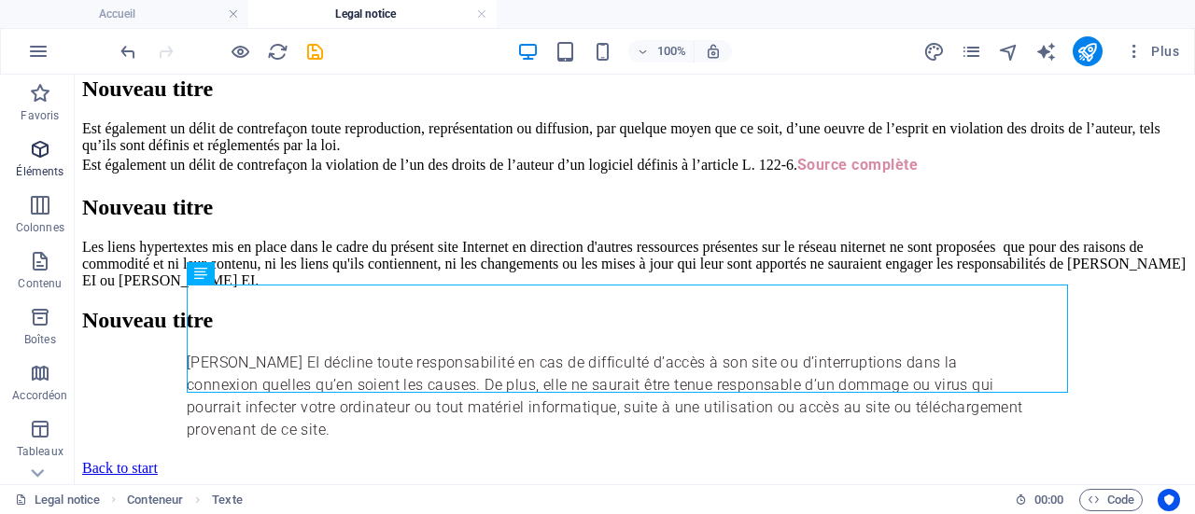
click at [37, 148] on icon "button" at bounding box center [40, 149] width 22 height 22
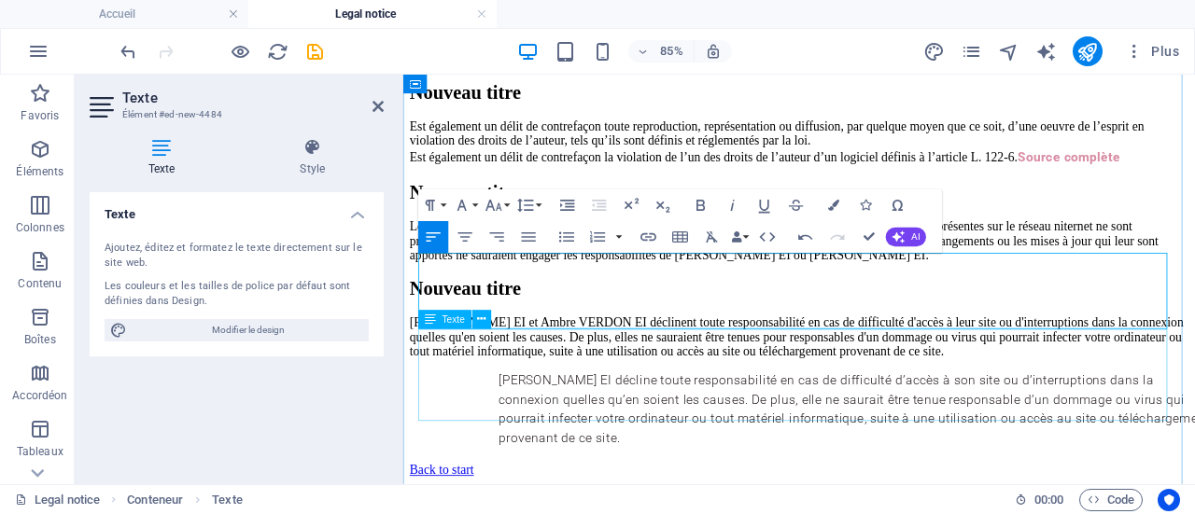
click at [721, 442] on div "[PERSON_NAME] EI décline toute responsabilité en cas de difficulté d’accès à so…" at bounding box center [869, 469] width 917 height 90
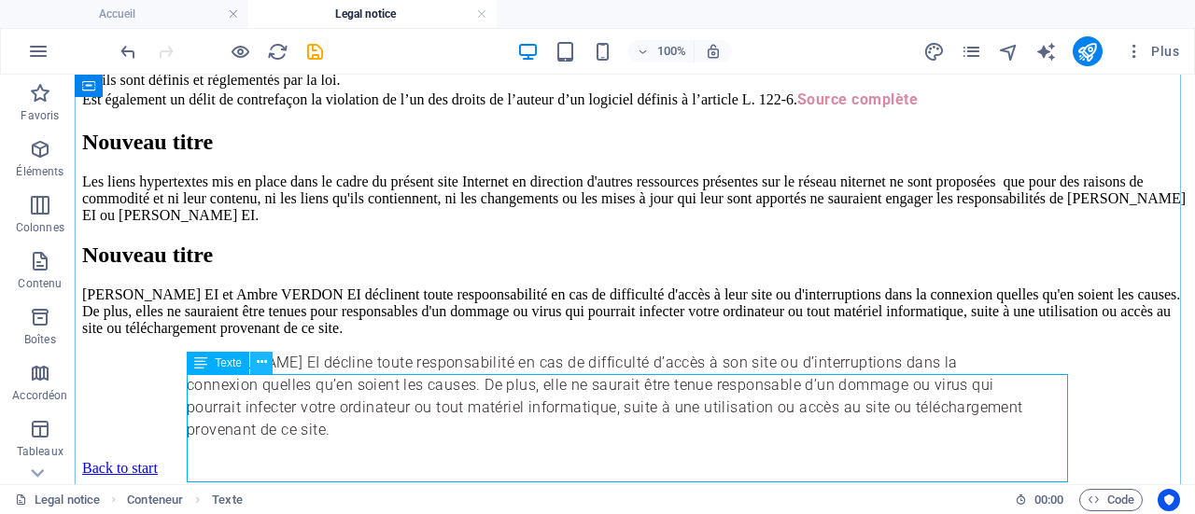
click at [257, 363] on icon at bounding box center [262, 363] width 10 height 20
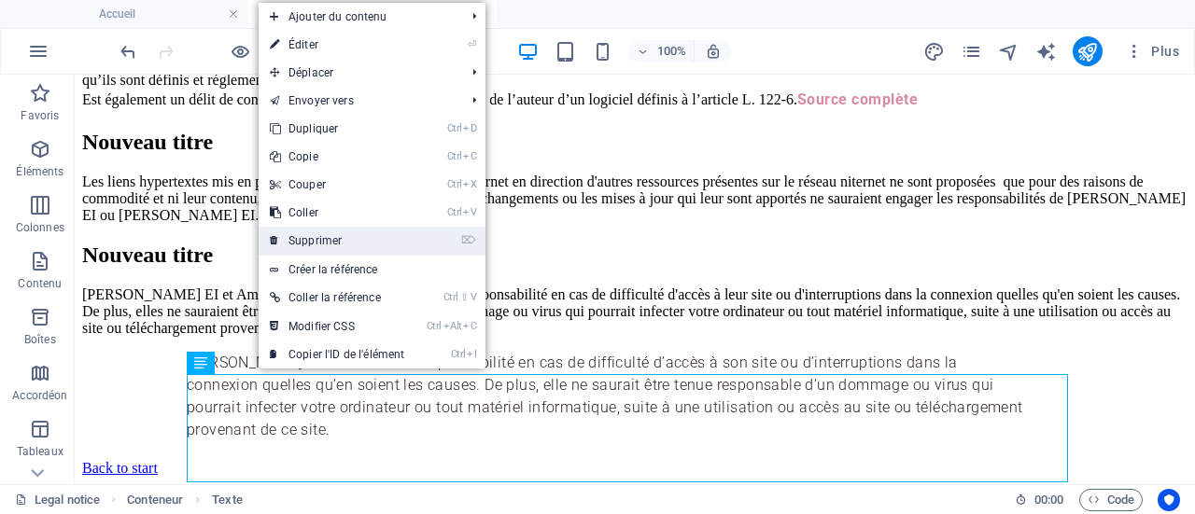
click at [327, 231] on link "⌦ Supprimer" at bounding box center [337, 241] width 157 height 28
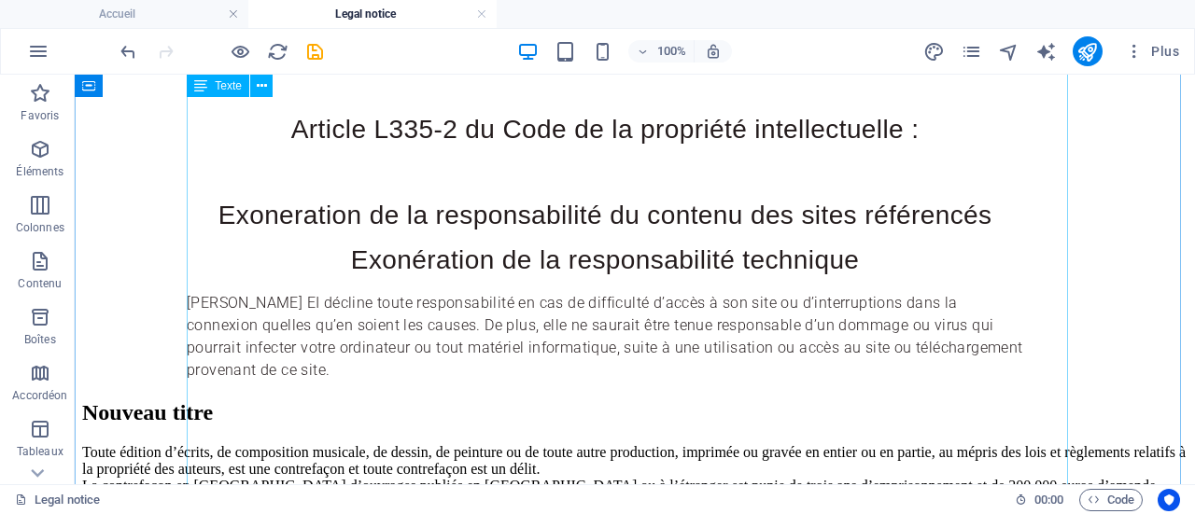
scroll to position [632, 0]
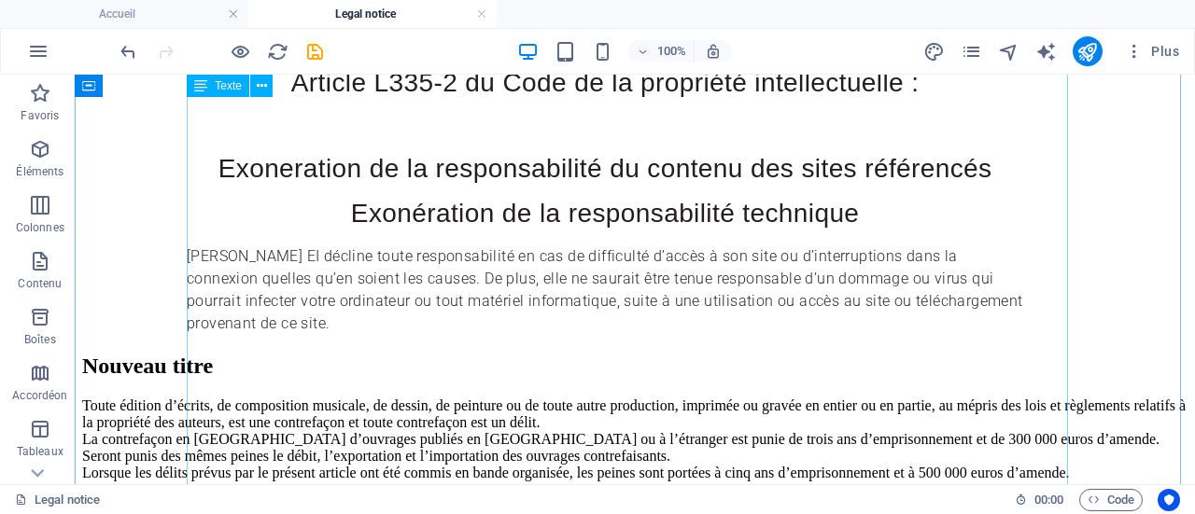
click at [332, 145] on div "L’ensemble des éléments composant ce site tels que, la dénomination, le logo, l…" at bounding box center [634, 17] width 1105 height 636
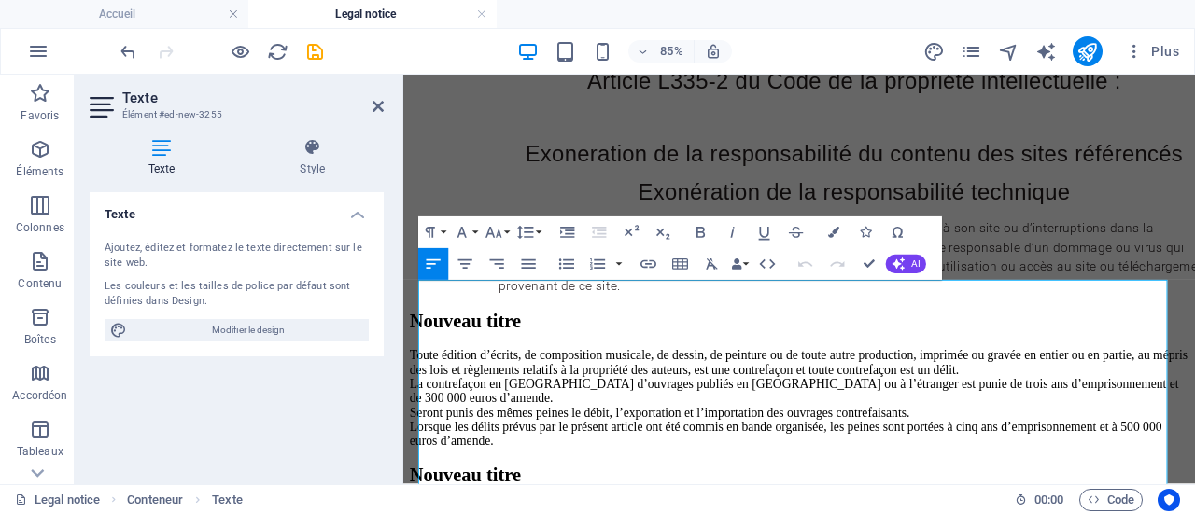
scroll to position [105, 0]
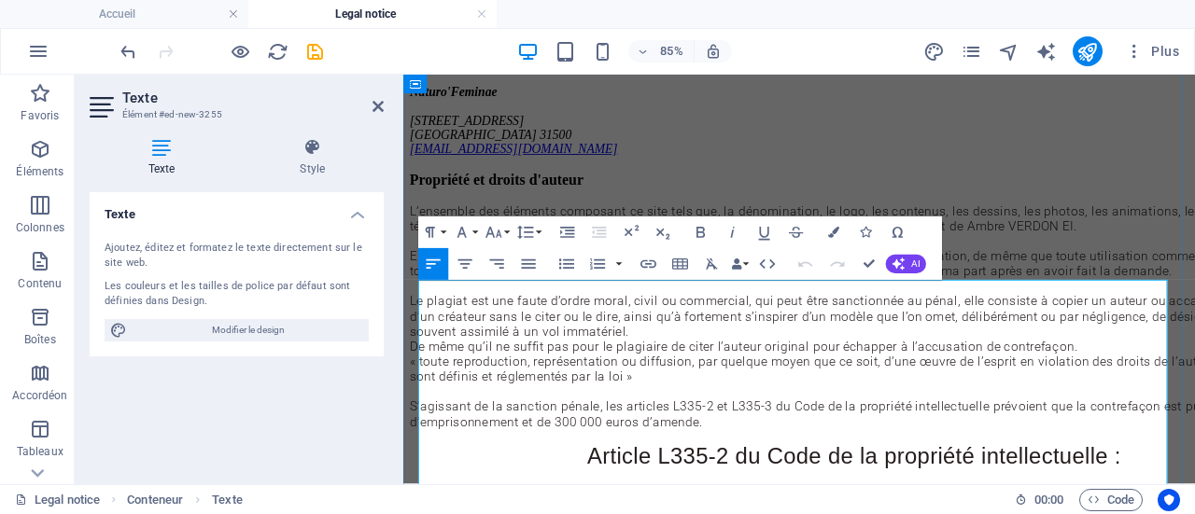
click at [525, 373] on div "L’ensemble des éléments composant ce site tels que, la dénomination, le logo, l…" at bounding box center [933, 359] width 1045 height 266
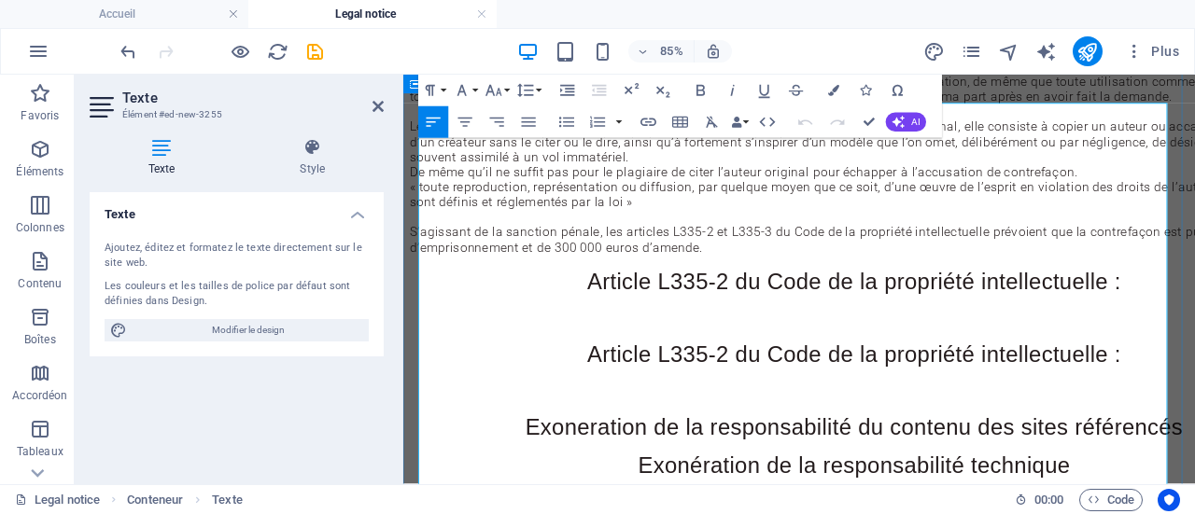
scroll to position [314, 0]
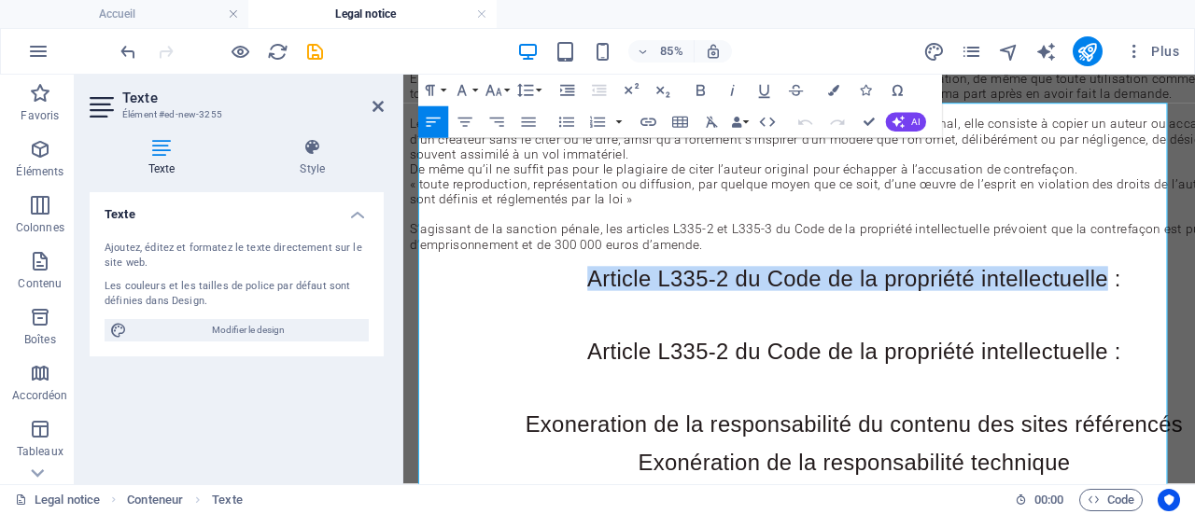
drag, startPoint x: 543, startPoint y: 483, endPoint x: 1333, endPoint y: 473, distance: 789.6
click at [1194, 473] on html "Skip to main content Back to start Mentions légales Naturo'Feminae [STREET_ADDR…" at bounding box center [868, 489] width 931 height 1456
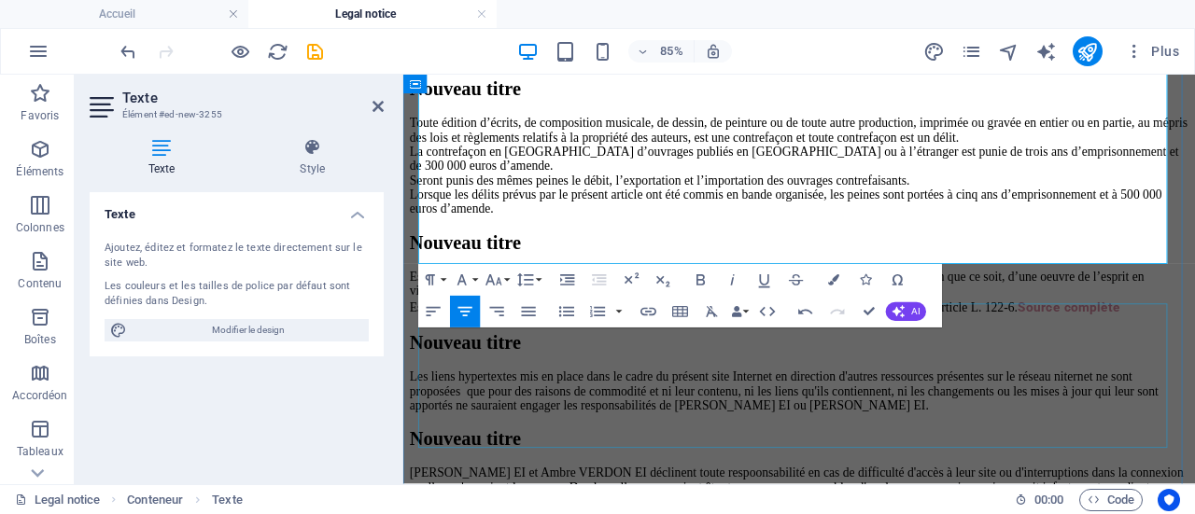
scroll to position [910, 0]
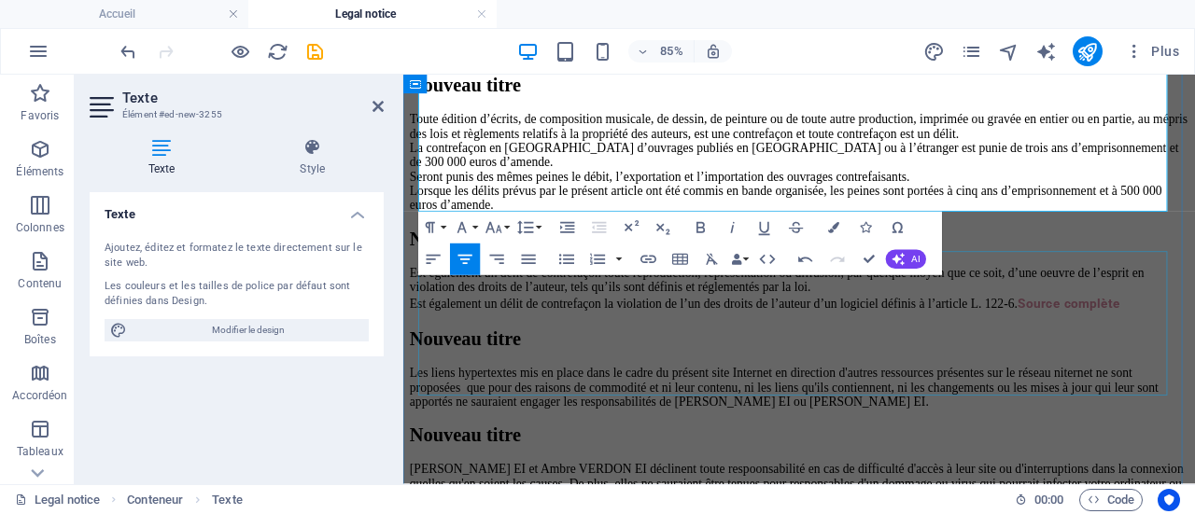
click at [839, 237] on div "Toute édition d’écrits, de composition musicale, de dessin, de peinture ou de t…" at bounding box center [869, 178] width 917 height 118
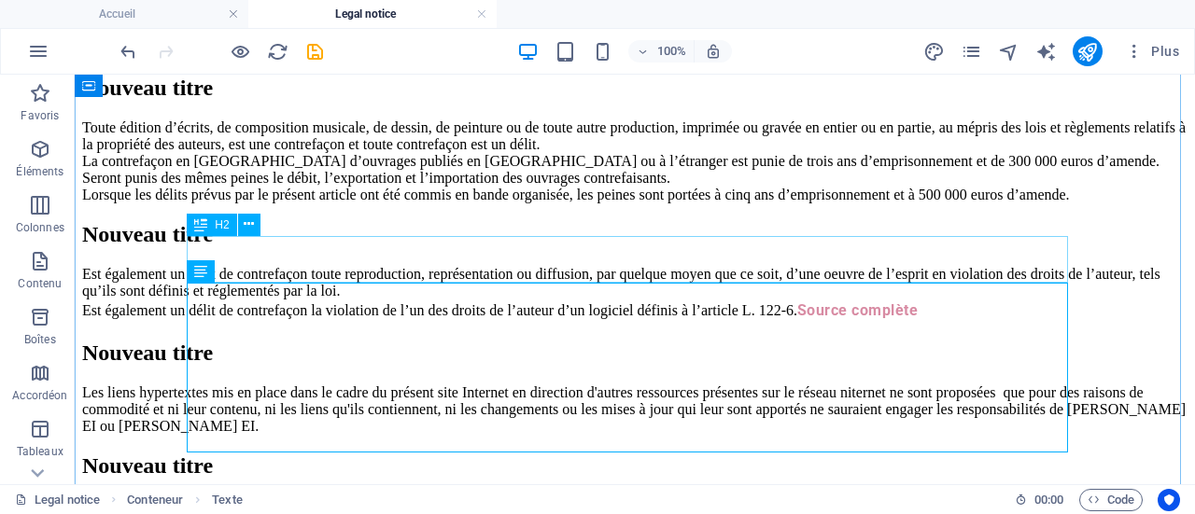
click at [391, 101] on div "Nouveau titre" at bounding box center [634, 88] width 1105 height 25
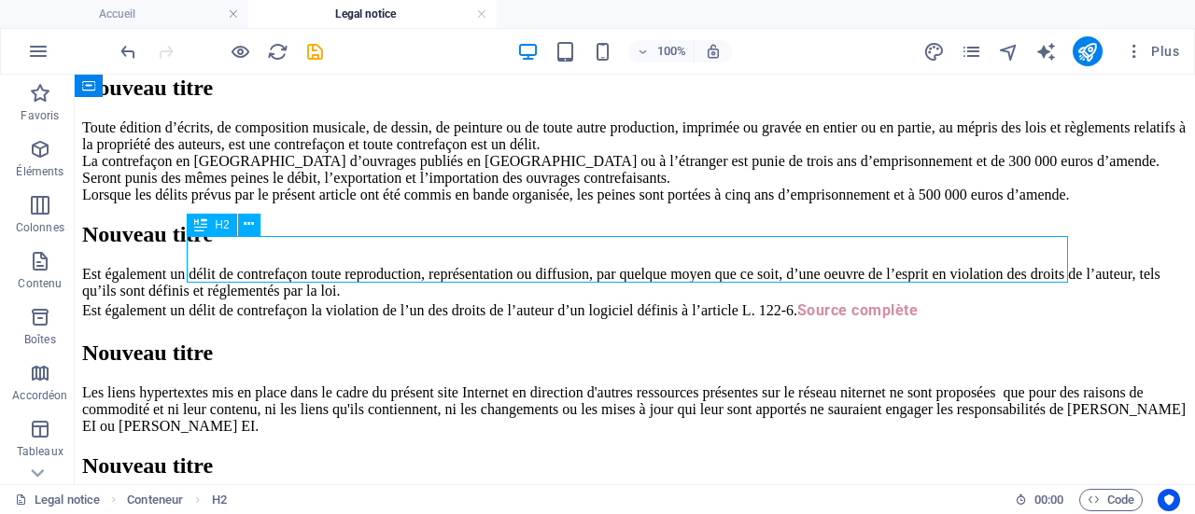
click at [391, 101] on div "Nouveau titre" at bounding box center [634, 88] width 1105 height 25
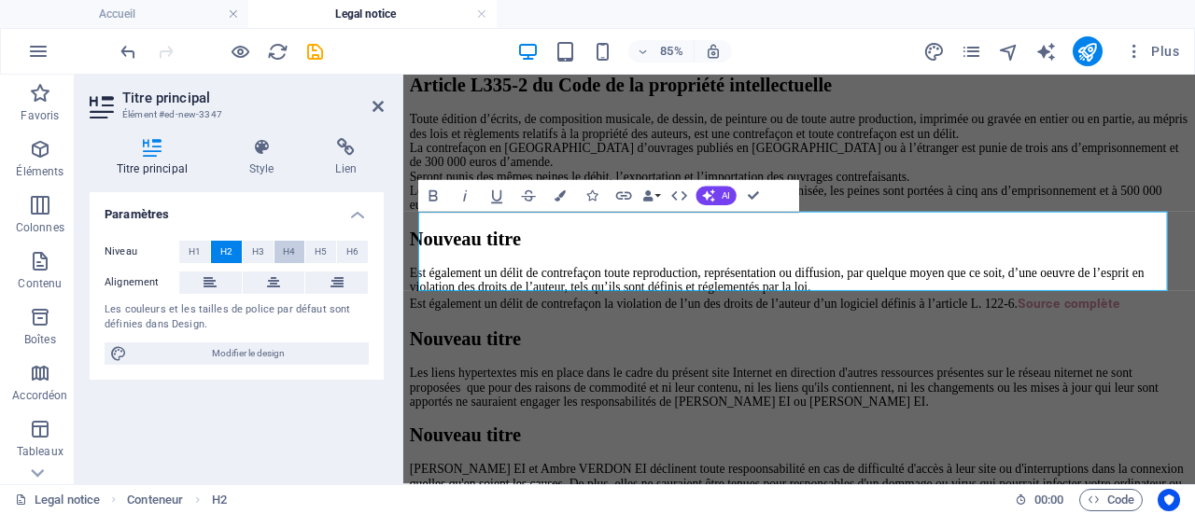
click at [293, 255] on span "H4" at bounding box center [289, 252] width 12 height 22
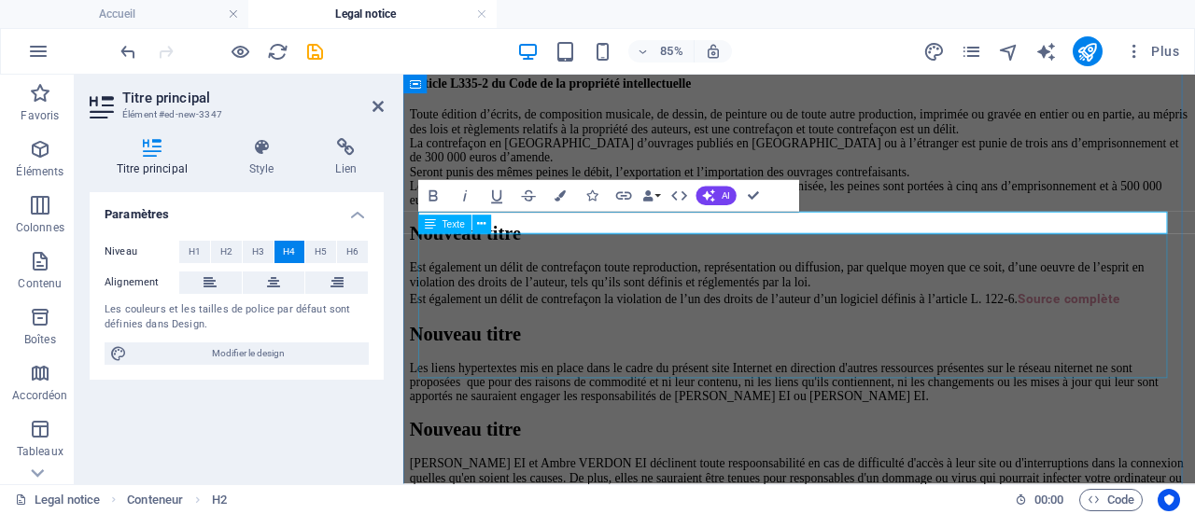
click at [703, 231] on div "Toute édition d’écrits, de composition musicale, de dessin, de peinture ou de t…" at bounding box center [869, 173] width 917 height 118
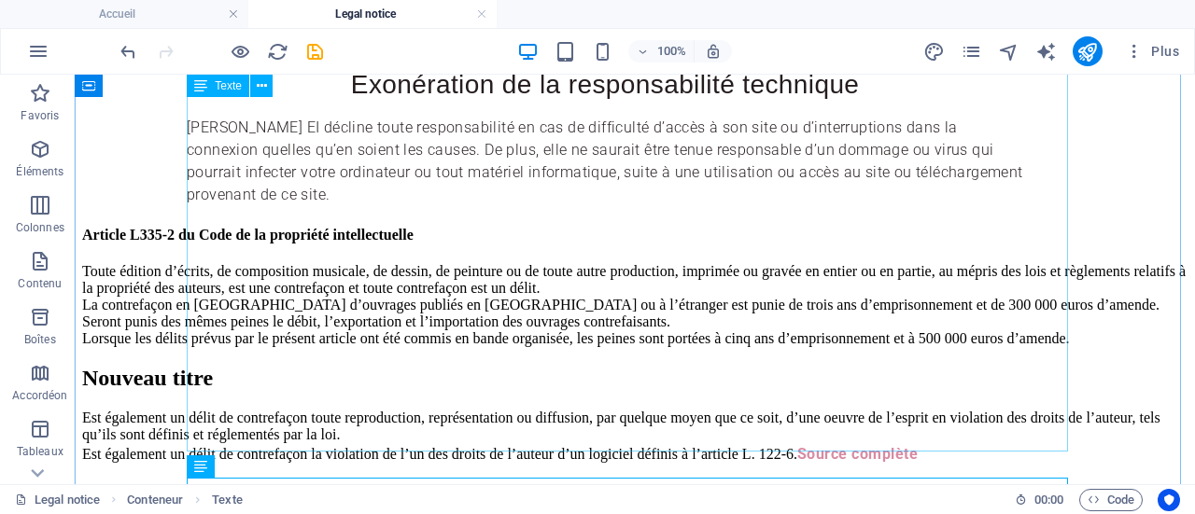
scroll to position [642, 0]
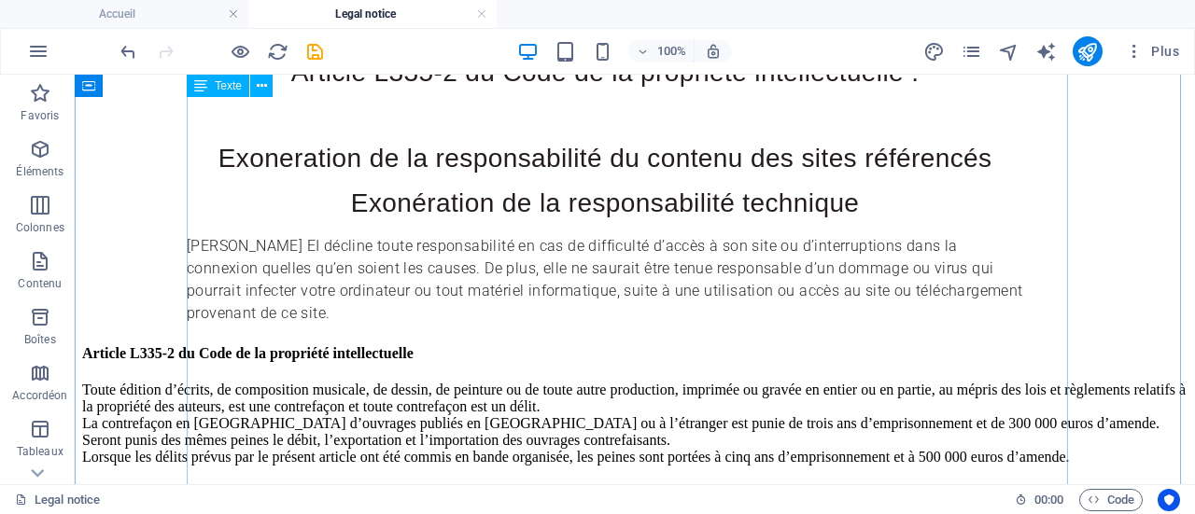
click at [310, 234] on div "L’ensemble des éléments composant ce site tels que, la dénomination, le logo, l…" at bounding box center [634, 7] width 1105 height 636
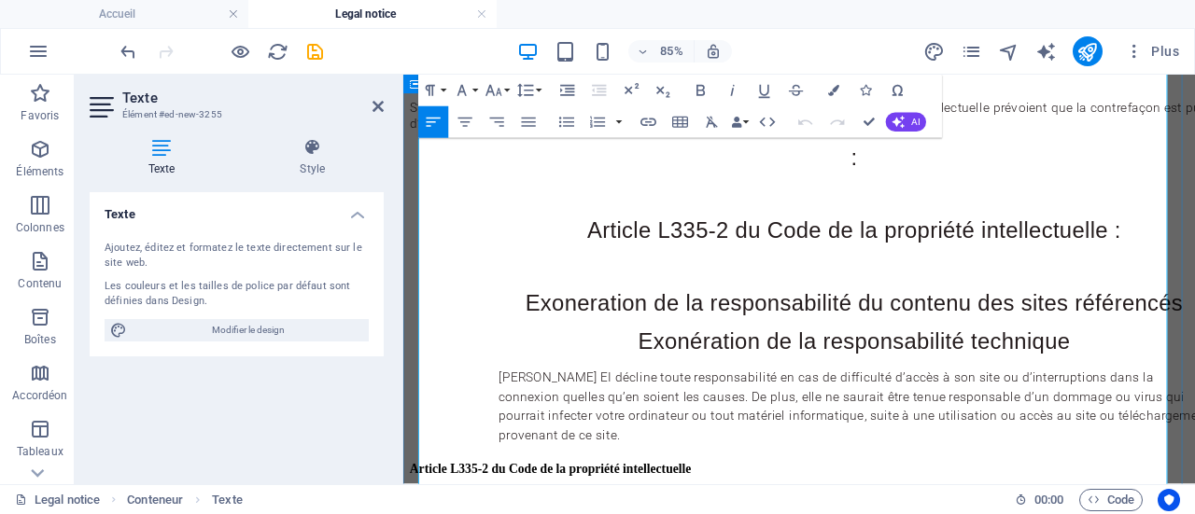
scroll to position [466, 0]
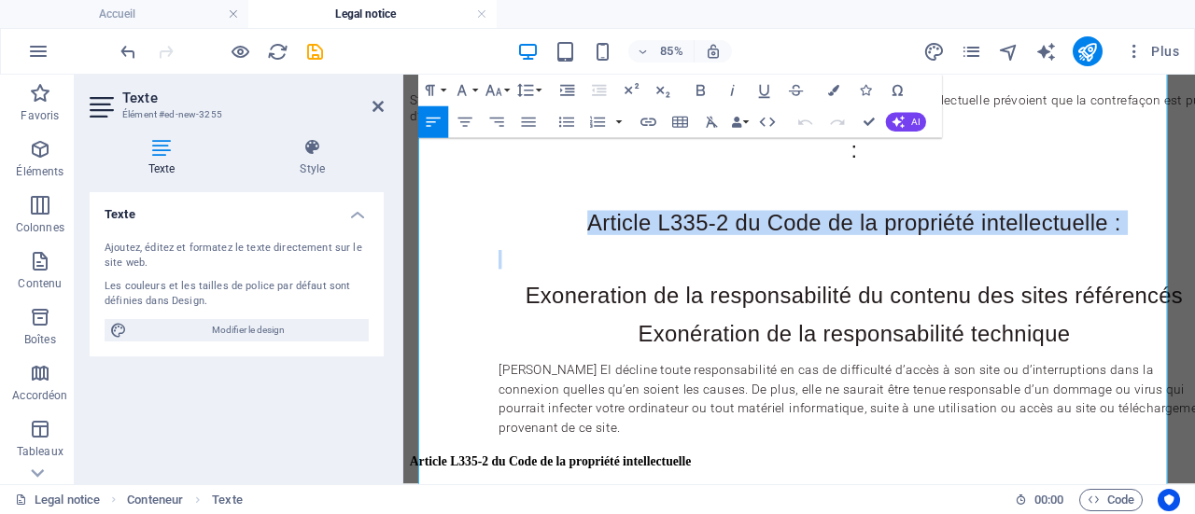
drag, startPoint x: 545, startPoint y: 408, endPoint x: 1333, endPoint y: 429, distance: 788.0
click at [1194, 429] on html "Skip to main content Back to start Mentions légales Naturo'Feminae [STREET_ADDR…" at bounding box center [868, 333] width 931 height 1449
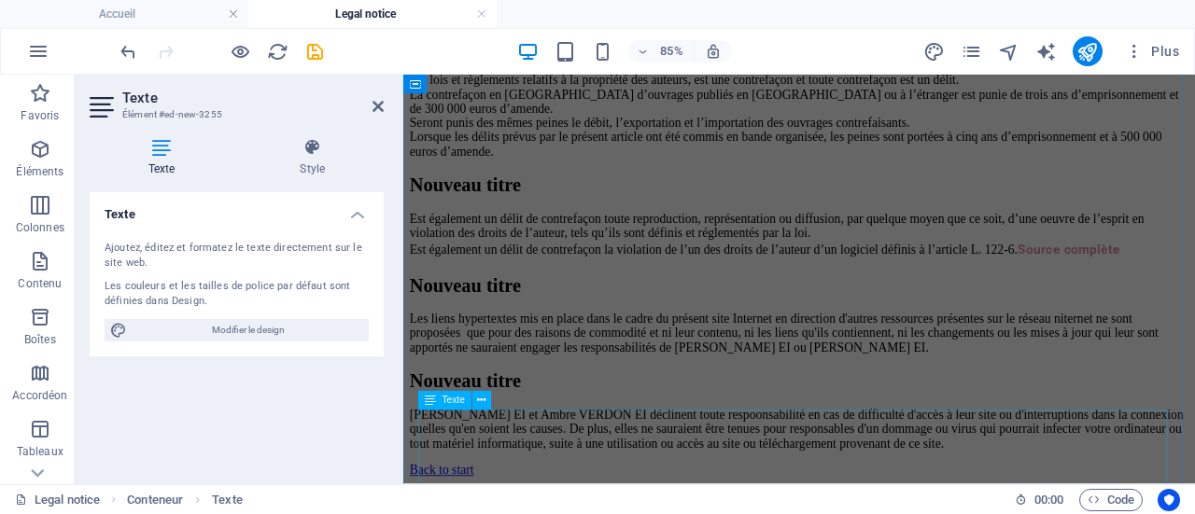
scroll to position [1119, 0]
click at [620, 204] on div "Nouveau titre" at bounding box center [869, 204] width 917 height 25
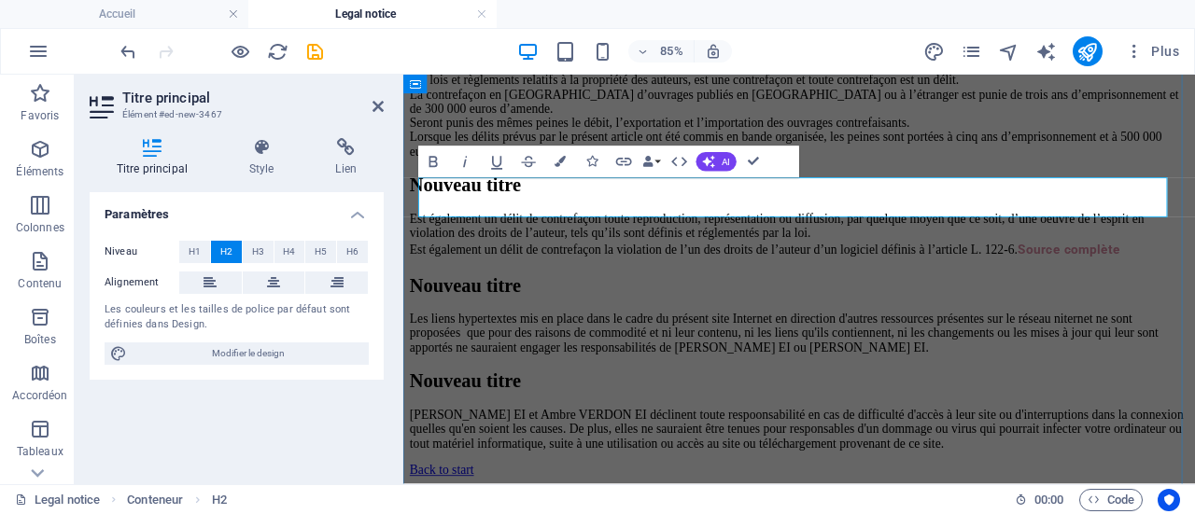
scroll to position [1008, 0]
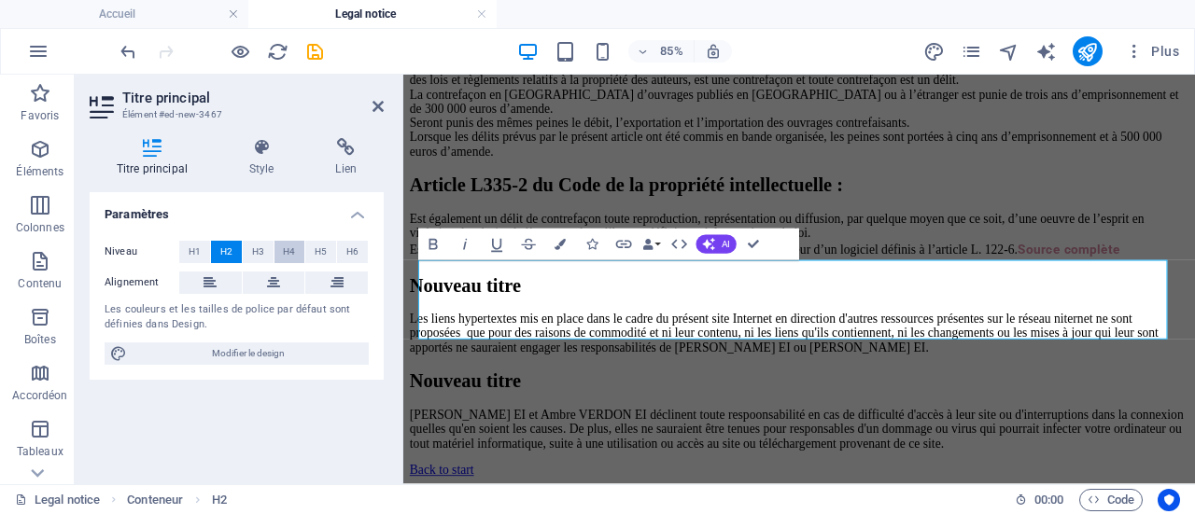
click at [292, 254] on span "H4" at bounding box center [289, 252] width 12 height 22
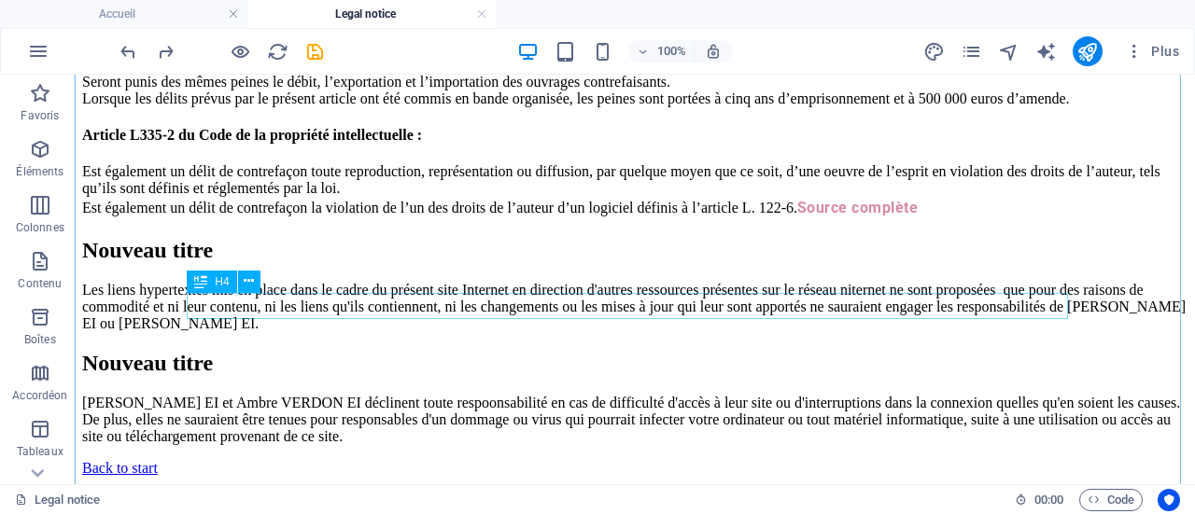
click at [842, 144] on div "Article L335-2 du Code de la propriété intellectuelle :" at bounding box center [634, 135] width 1105 height 17
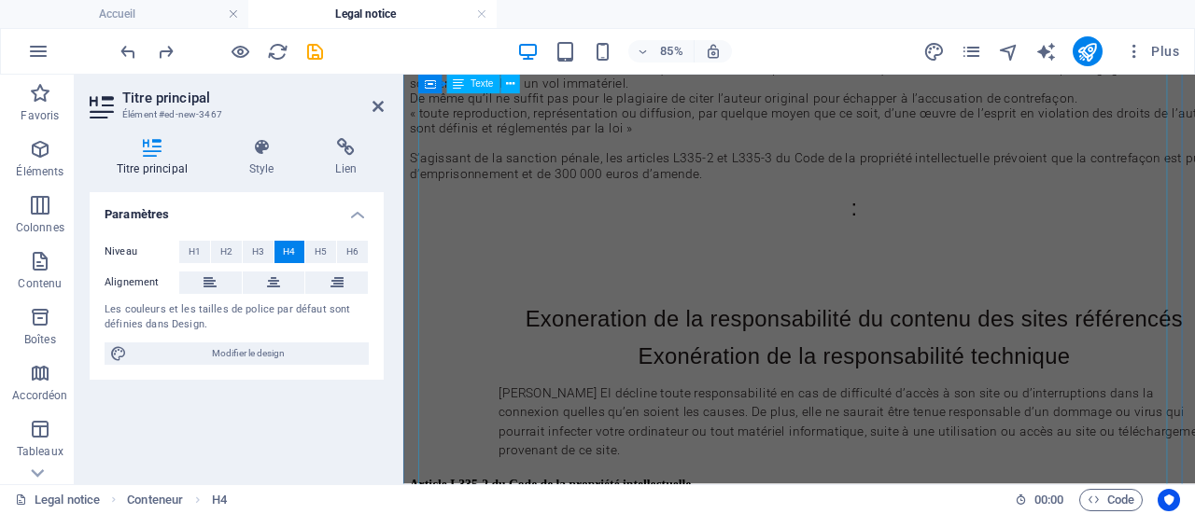
scroll to position [530, 0]
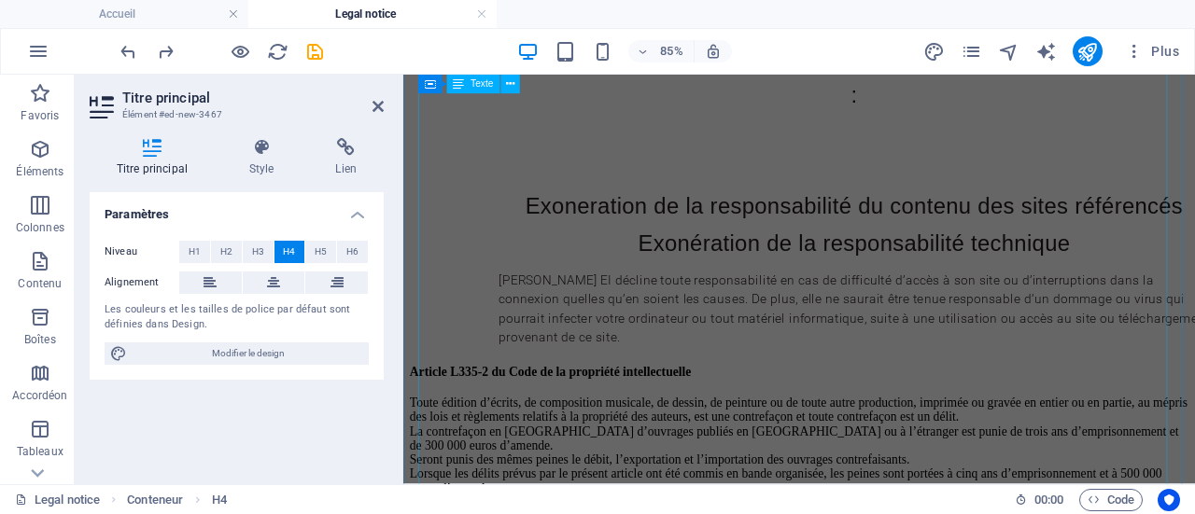
click at [788, 391] on div "L’ensemble des éléments composant ce site tels que, la dénomination, le logo, l…" at bounding box center [869, 98] width 917 height 595
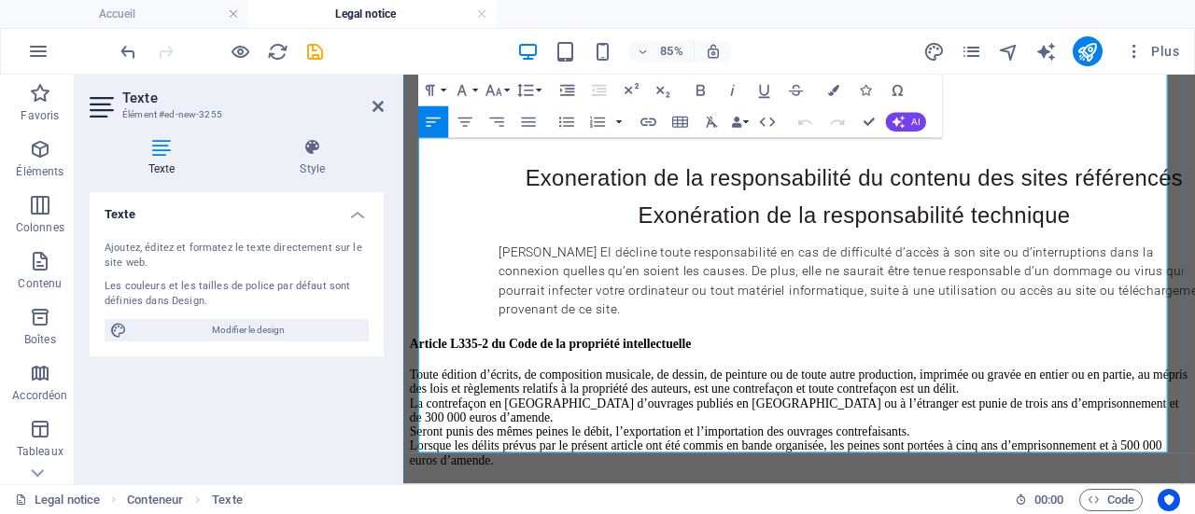
scroll to position [592, 0]
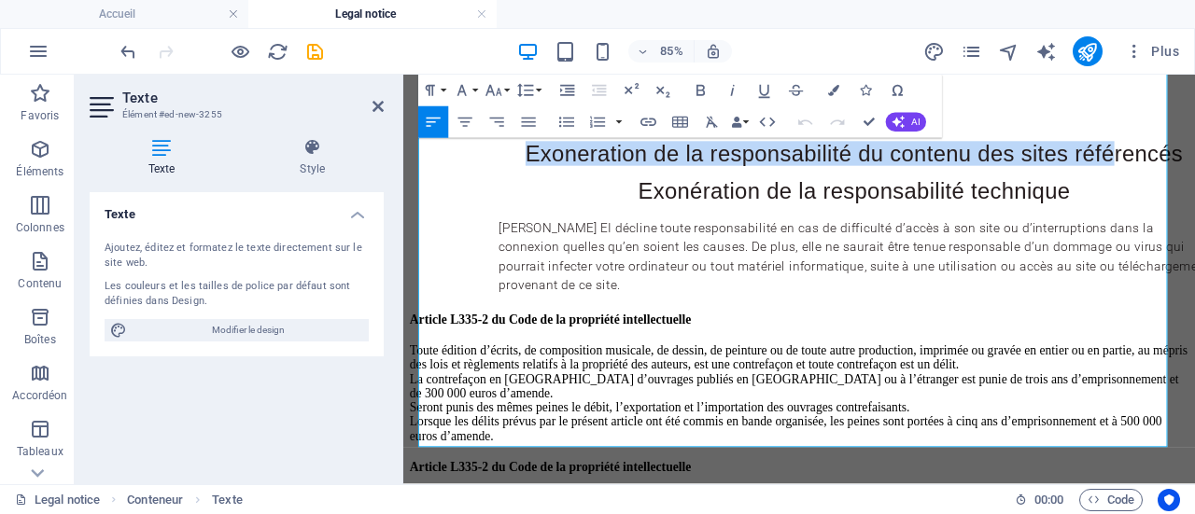
drag, startPoint x: 434, startPoint y: 328, endPoint x: 1333, endPoint y: 324, distance: 898.8
click at [1194, 324] on html "Skip to main content Back to start Mentions légales Naturo'Feminae [STREET_ADDR…" at bounding box center [868, 184] width 931 height 1403
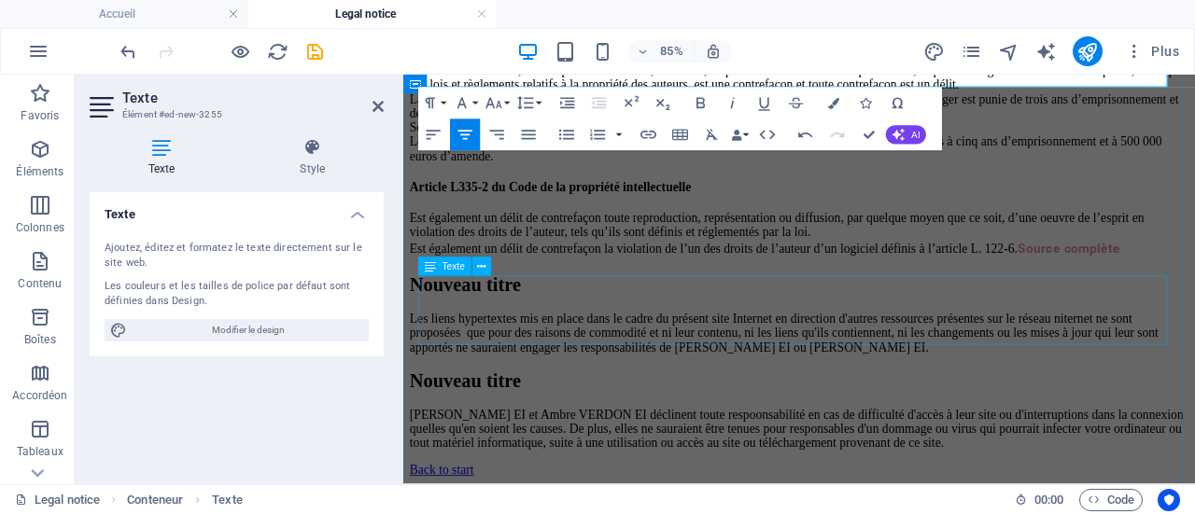
scroll to position [1015, 0]
click at [664, 335] on div "Nouveau titre" at bounding box center [869, 322] width 917 height 25
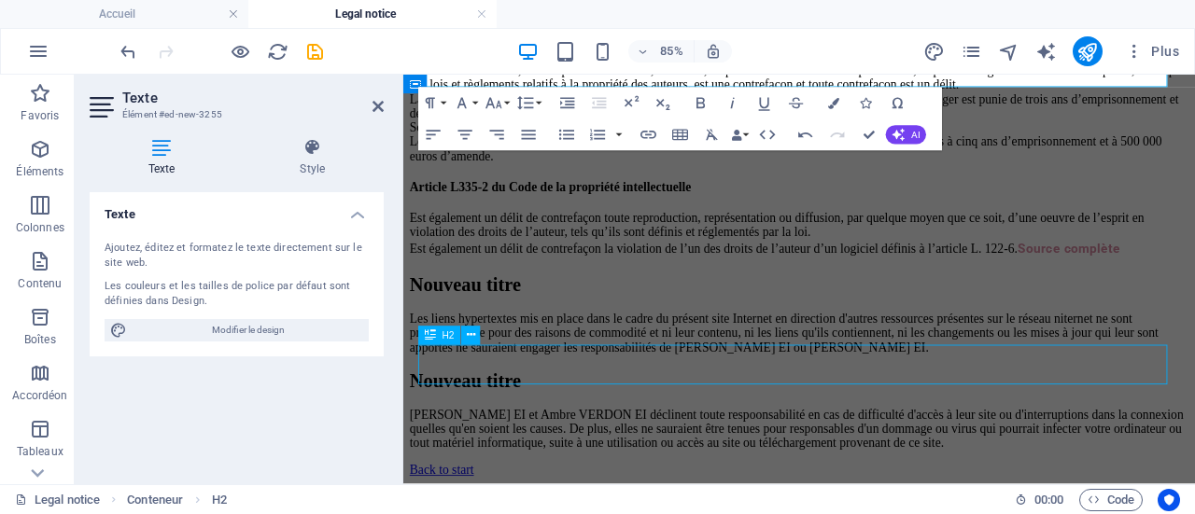
click at [664, 335] on div "Nouveau titre" at bounding box center [869, 322] width 917 height 25
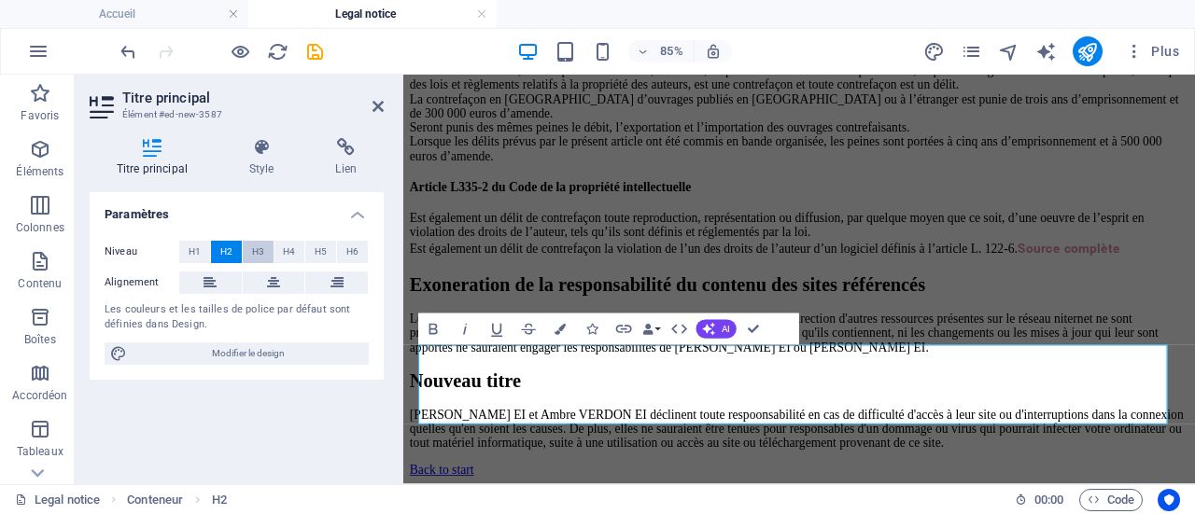
click at [258, 255] on span "H3" at bounding box center [258, 252] width 12 height 22
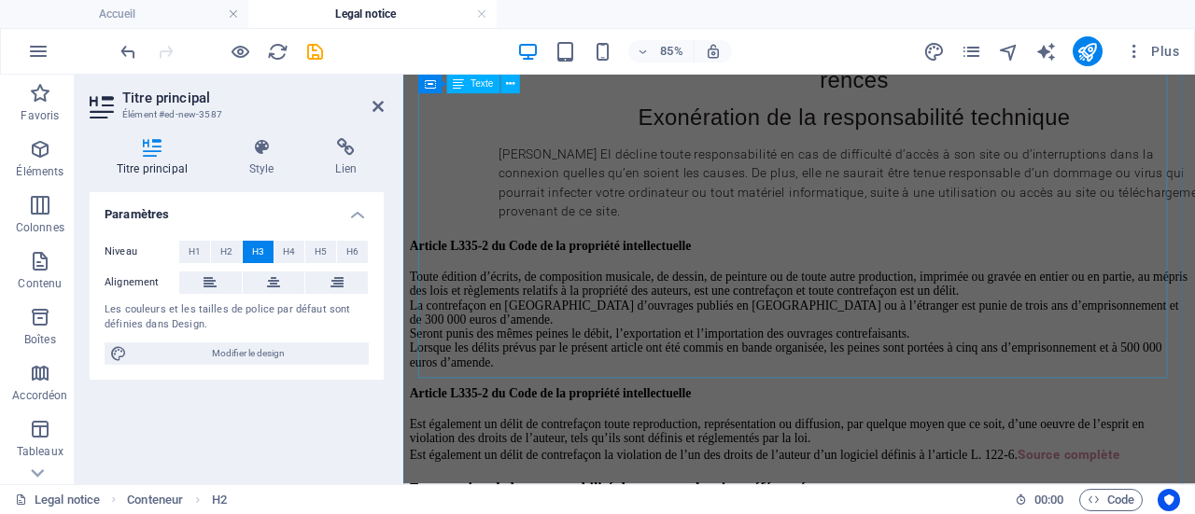
scroll to position [672, 0]
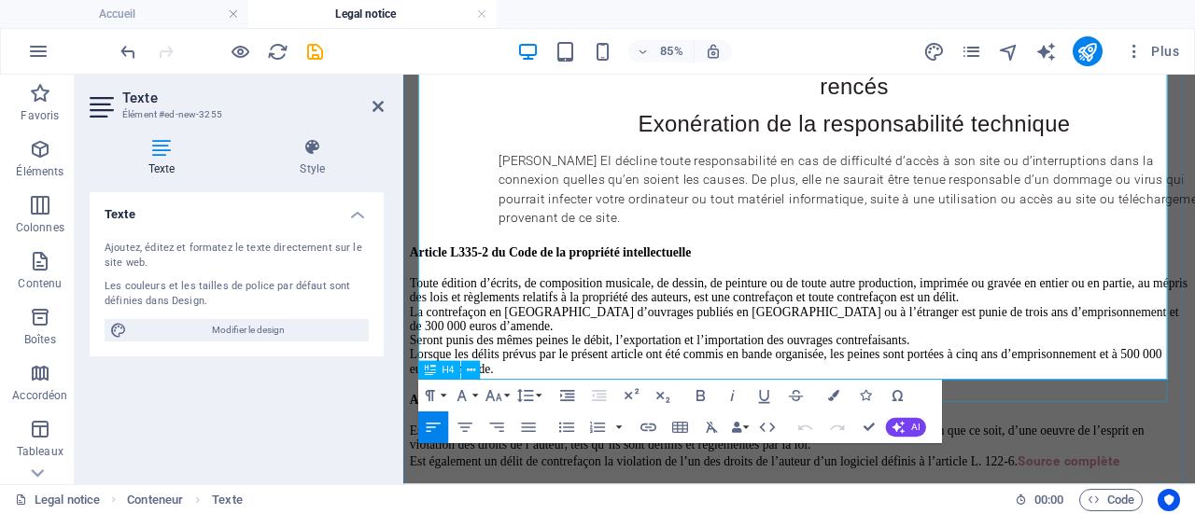
scroll to position [681, 0]
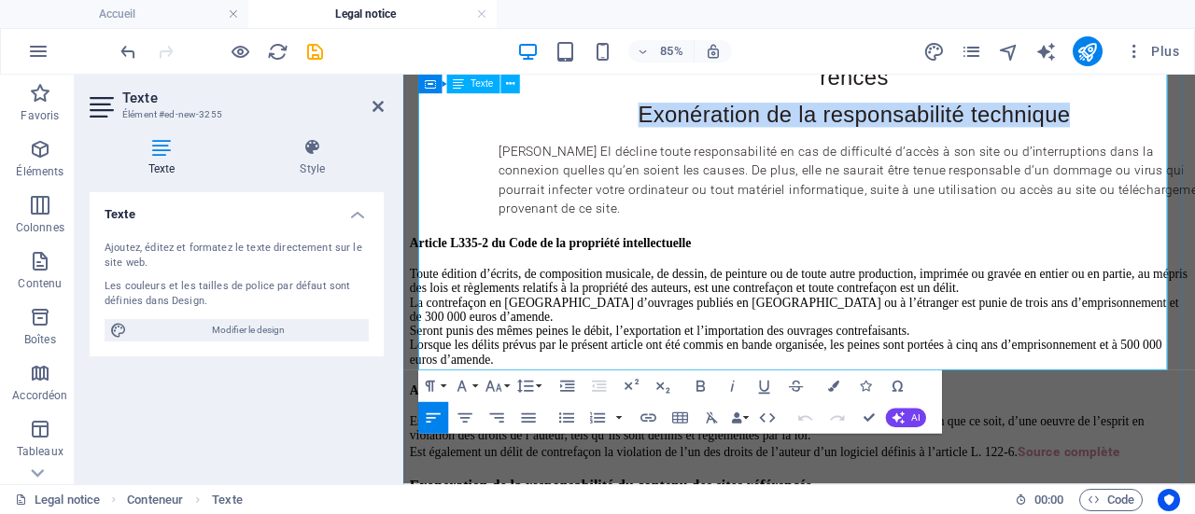
drag, startPoint x: 614, startPoint y: 283, endPoint x: 1281, endPoint y: 259, distance: 667.7
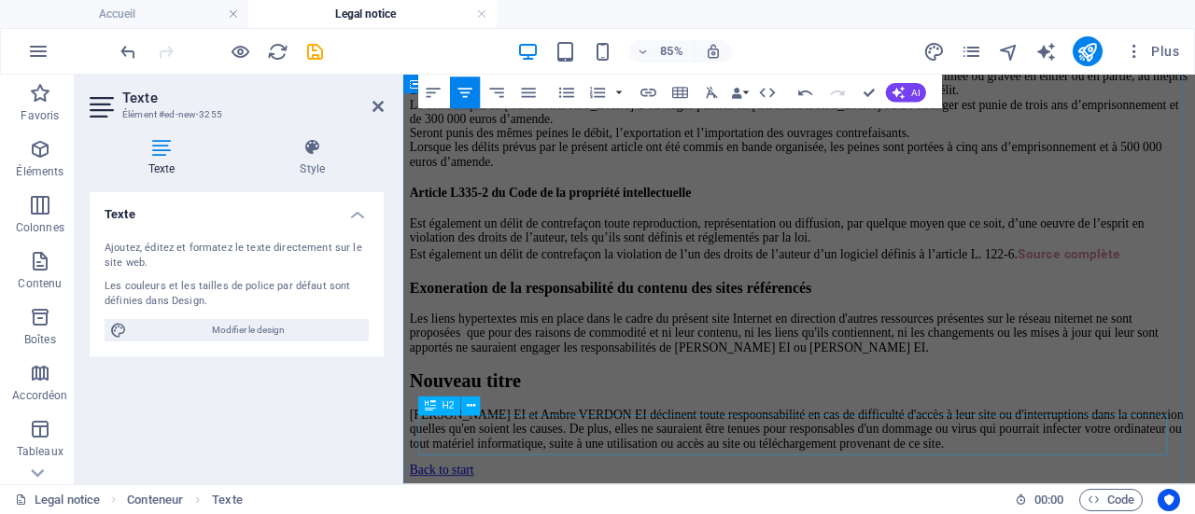
click at [708, 448] on div "Nouveau titre" at bounding box center [869, 435] width 917 height 25
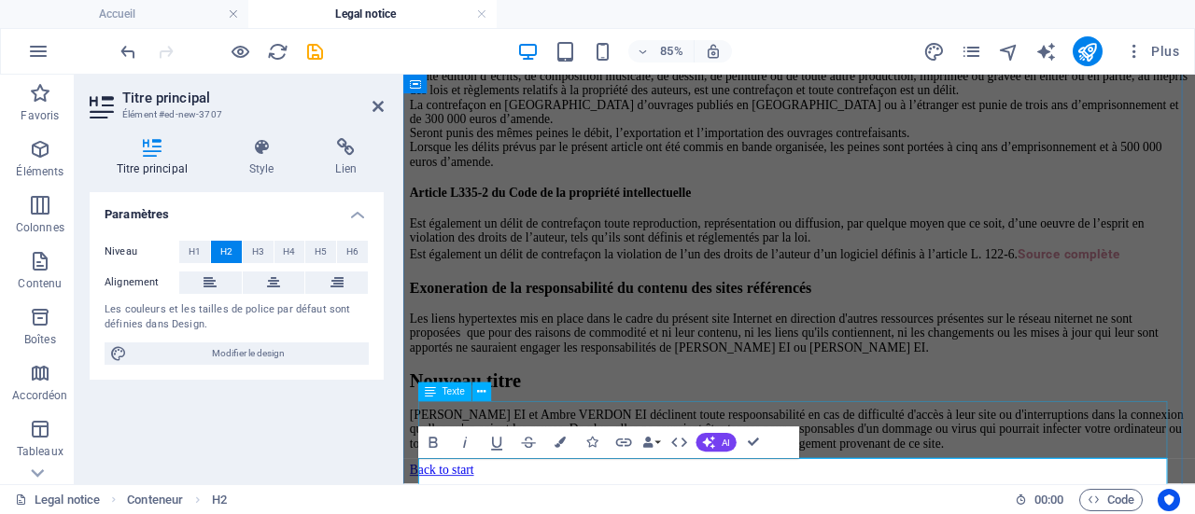
scroll to position [1248, 0]
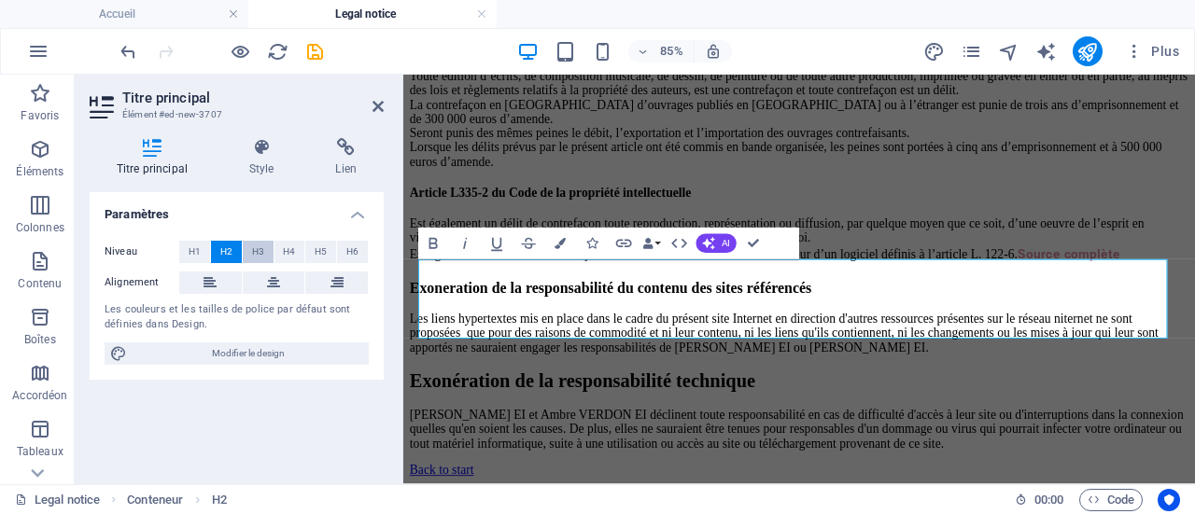
click at [254, 251] on span "H3" at bounding box center [258, 252] width 12 height 22
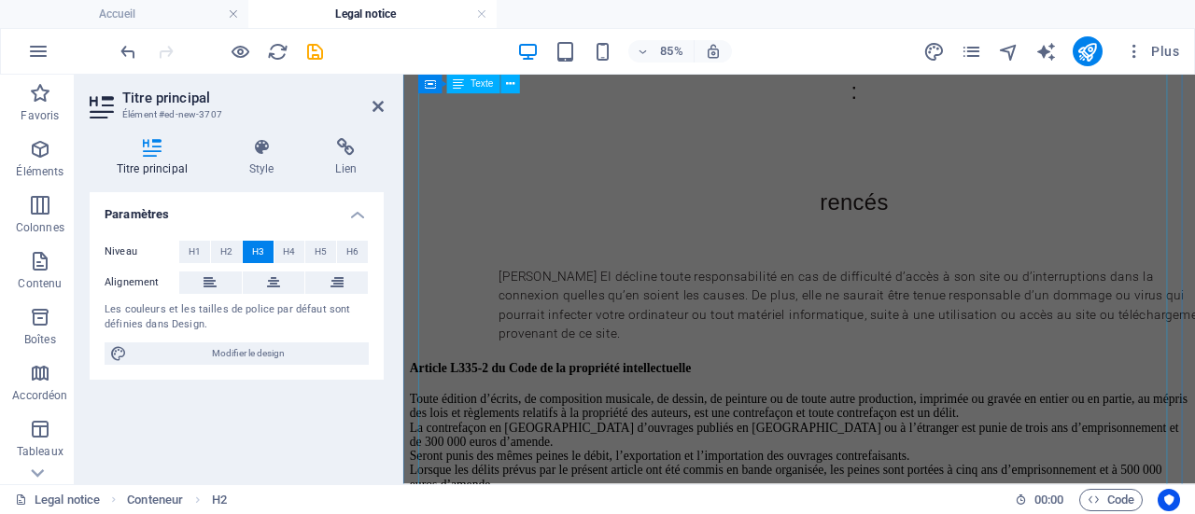
click at [1012, 233] on div "L’ensemble des éléments composant ce site tels que, la dénomination, le logo, l…" at bounding box center [869, 94] width 917 height 595
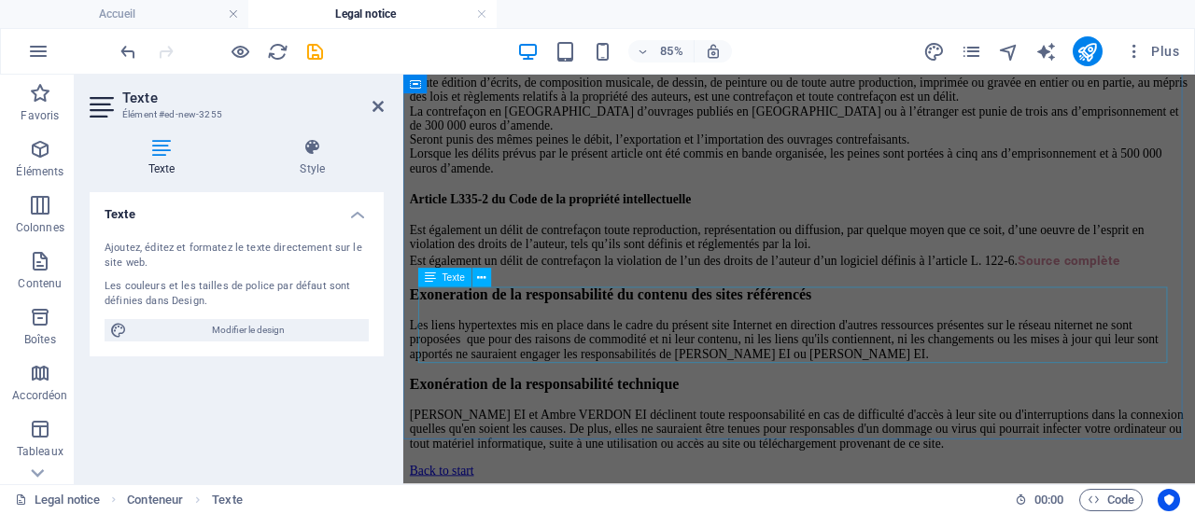
drag, startPoint x: 826, startPoint y: 319, endPoint x: 936, endPoint y: 358, distance: 116.9
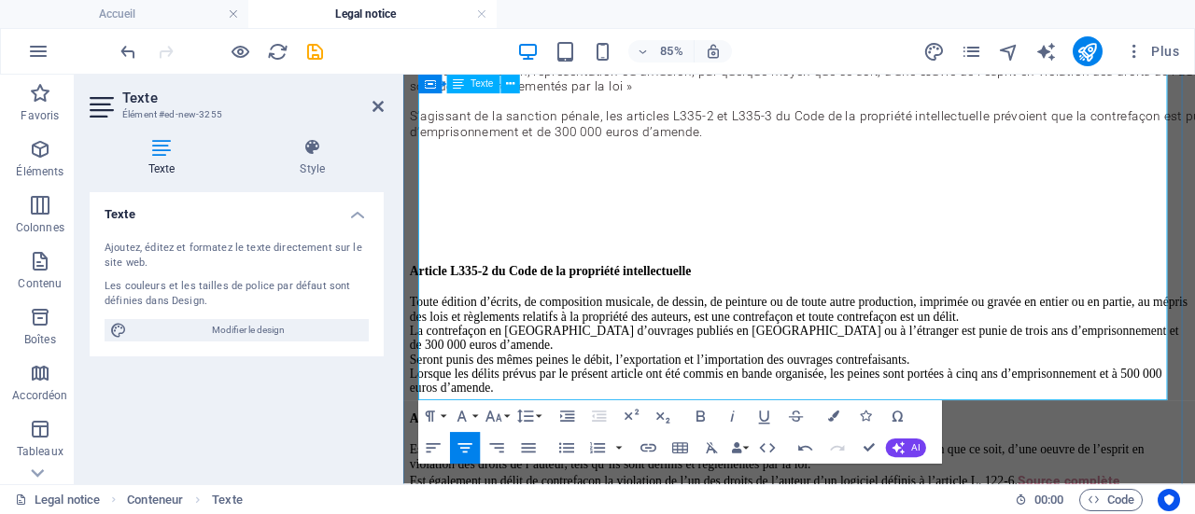
scroll to position [445, 0]
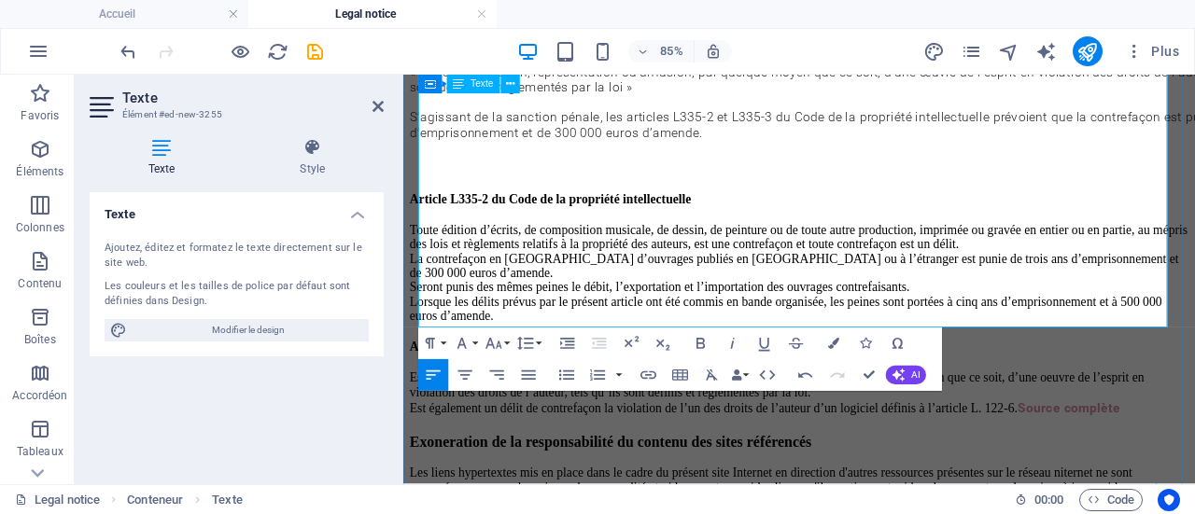
click at [798, 193] on div "L’ensemble des éléments composant ce site tels que, la dénomination, le logo, l…" at bounding box center [869, 39] width 917 height 307
click at [675, 193] on div at bounding box center [933, 182] width 836 height 22
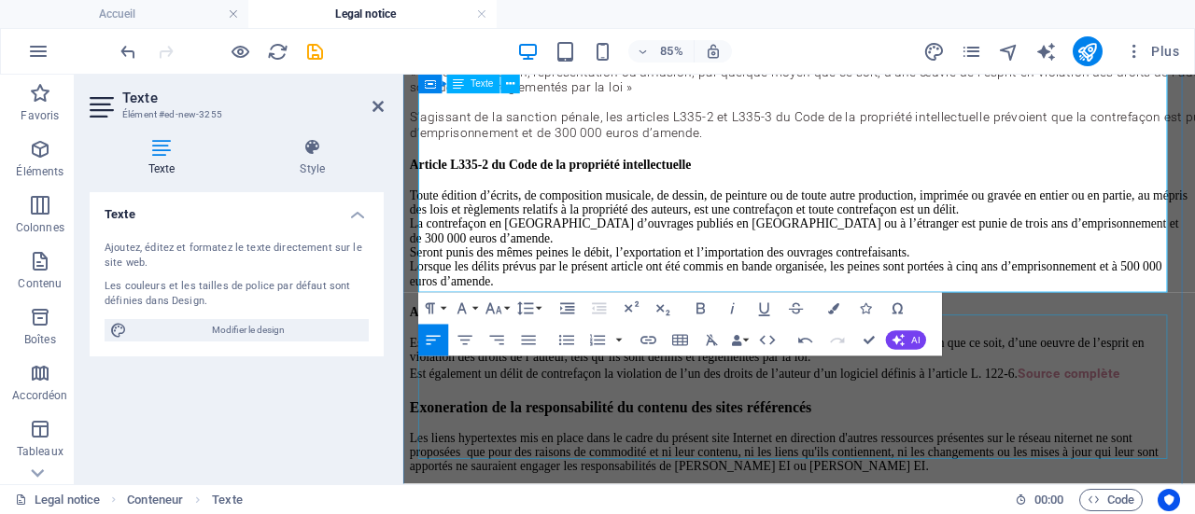
click at [949, 327] on div "Toute édition d’écrits, de composition musicale, de dessin, de peinture ou de t…" at bounding box center [869, 268] width 917 height 118
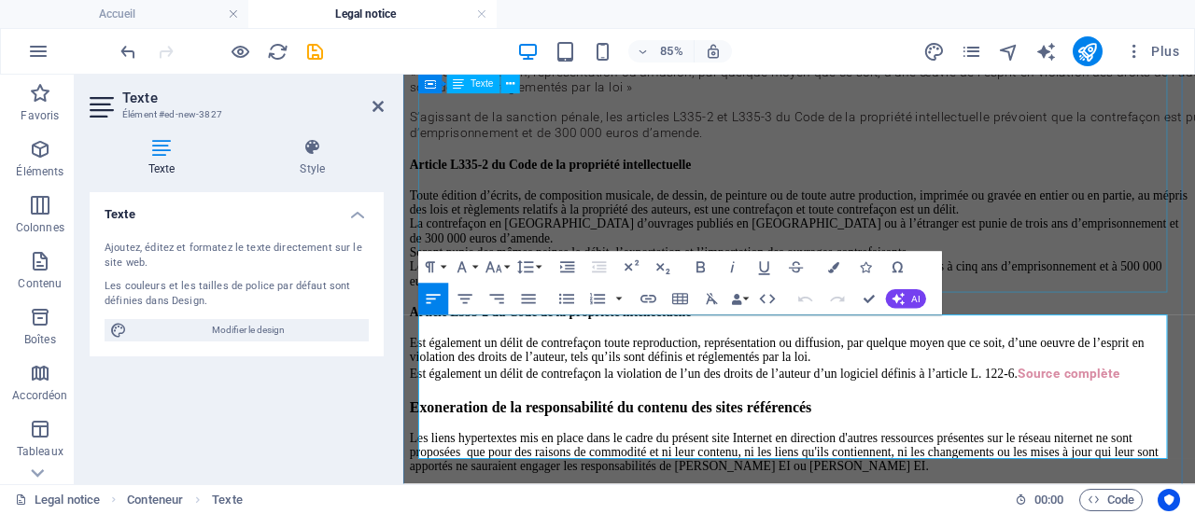
click at [1142, 152] on div "L’ensemble des éléments composant ce site tels que, la dénomination, le logo, l…" at bounding box center [869, 19] width 917 height 266
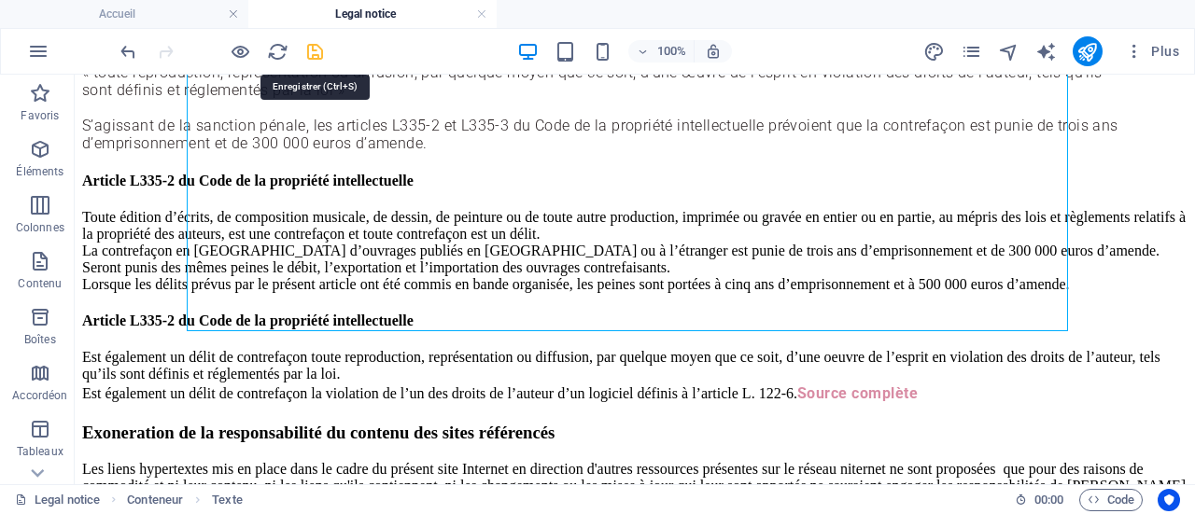
click at [315, 57] on icon "save" at bounding box center [314, 51] width 21 height 21
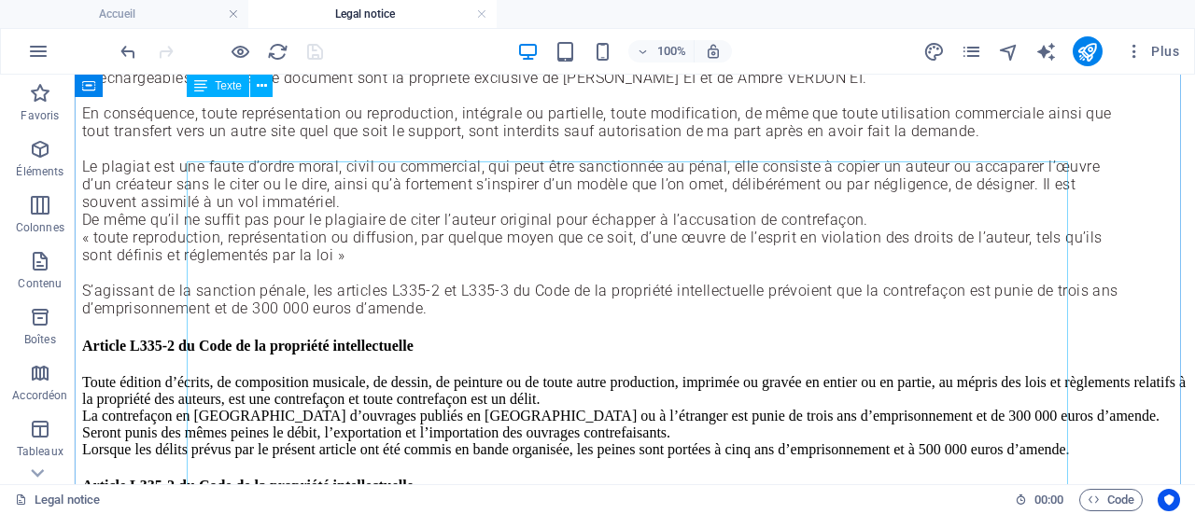
scroll to position [256, 0]
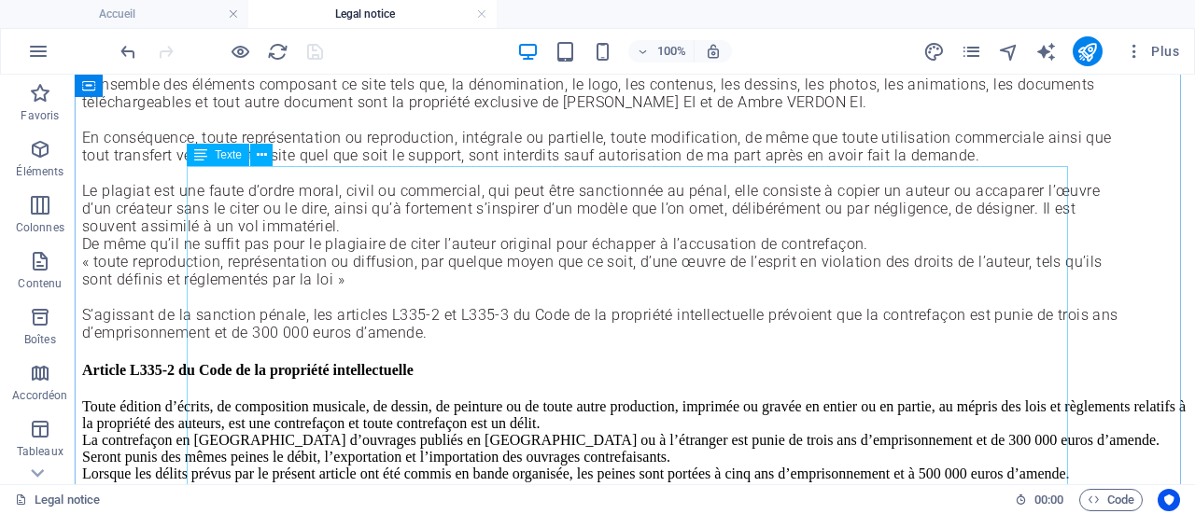
click at [805, 277] on div "L’ensemble des éléments composant ce site tels que, la dénomination, le logo, l…" at bounding box center [634, 209] width 1105 height 266
click at [231, 156] on span "Texte" at bounding box center [228, 154] width 27 height 11
click at [221, 161] on span "Texte" at bounding box center [228, 154] width 27 height 11
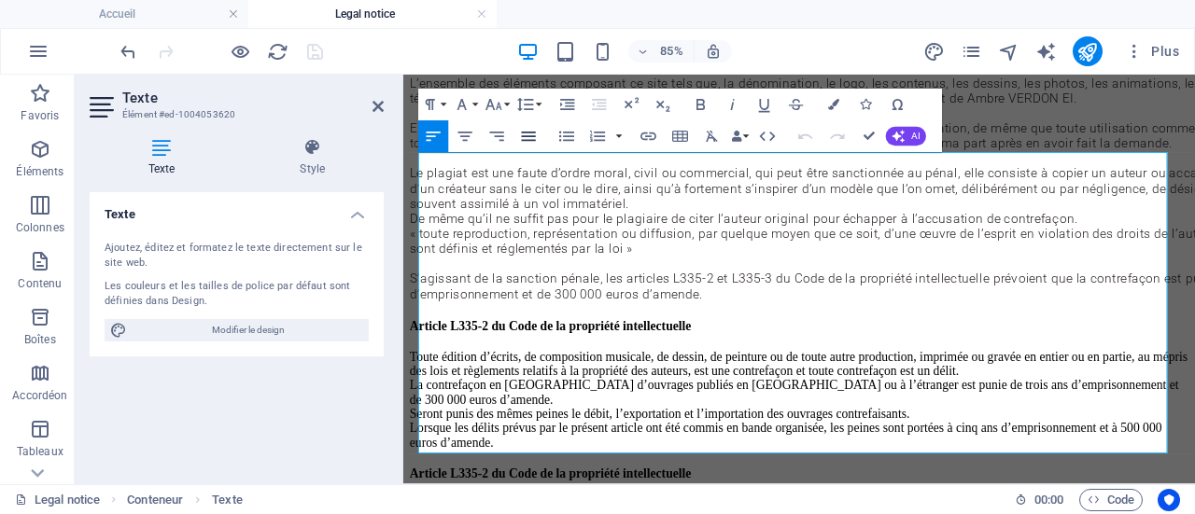
click at [532, 140] on icon "button" at bounding box center [529, 136] width 14 height 9
click at [429, 142] on icon "button" at bounding box center [433, 136] width 19 height 19
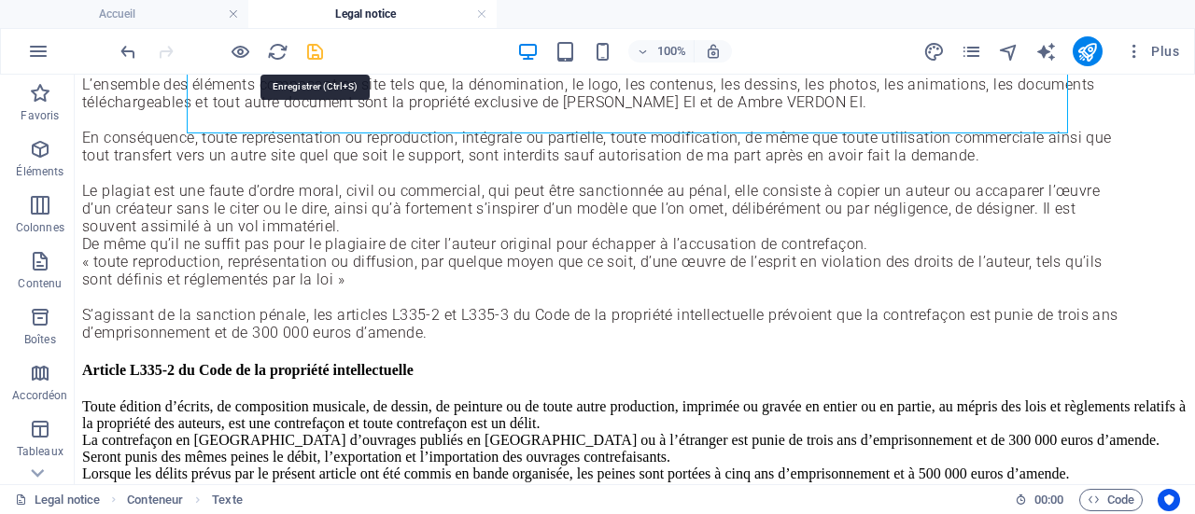
click at [310, 48] on icon "save" at bounding box center [314, 51] width 21 height 21
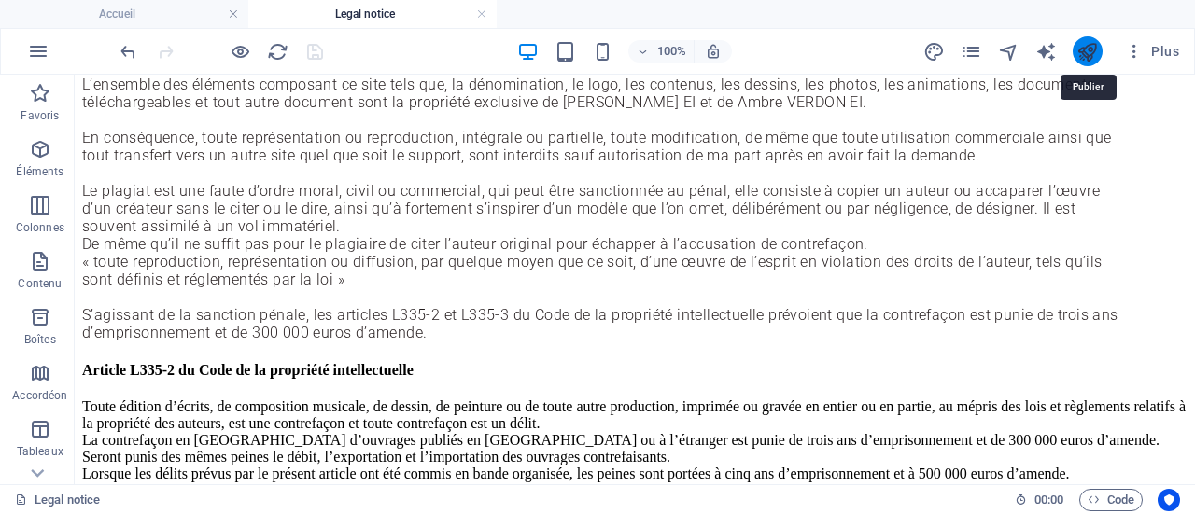
click at [1095, 53] on icon "publish" at bounding box center [1086, 51] width 21 height 21
